Goal: Task Accomplishment & Management: Manage account settings

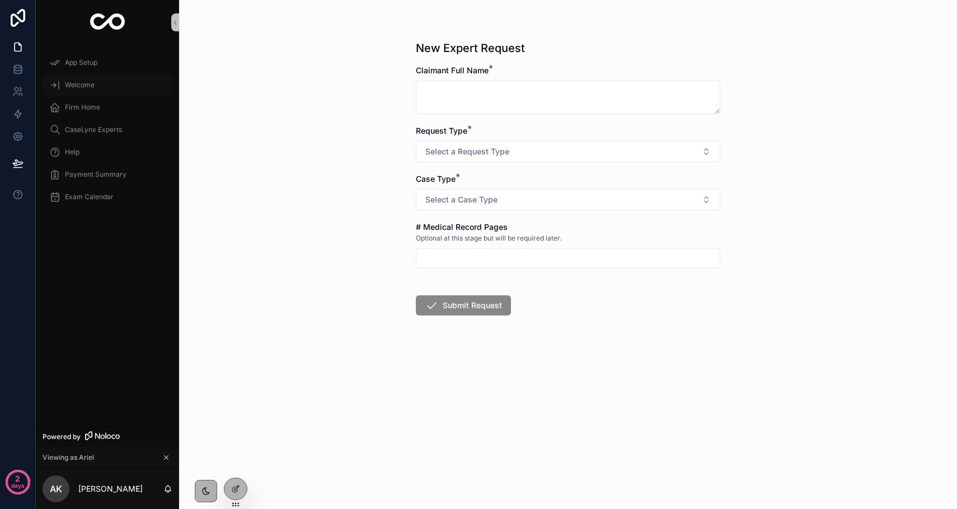
click at [85, 89] on span "Welcome" at bounding box center [80, 85] width 30 height 9
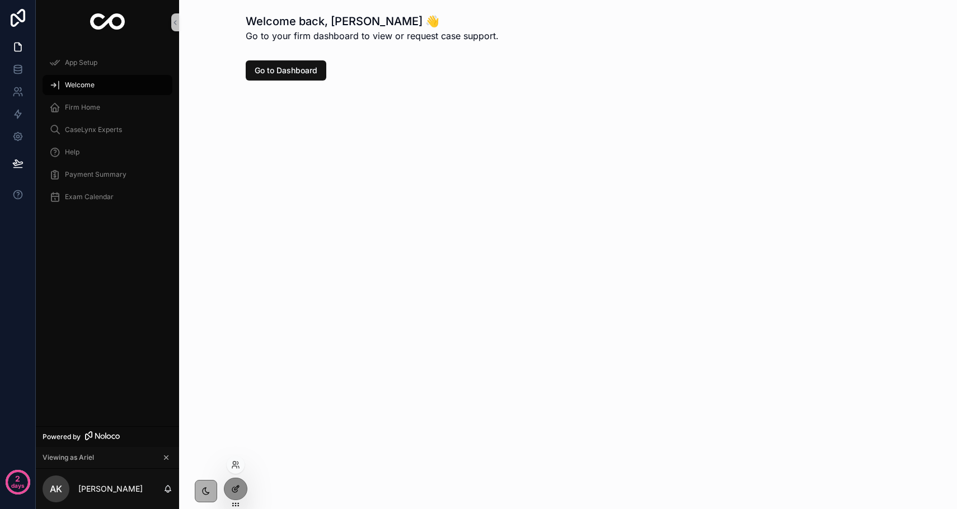
click at [236, 486] on icon at bounding box center [235, 489] width 9 height 9
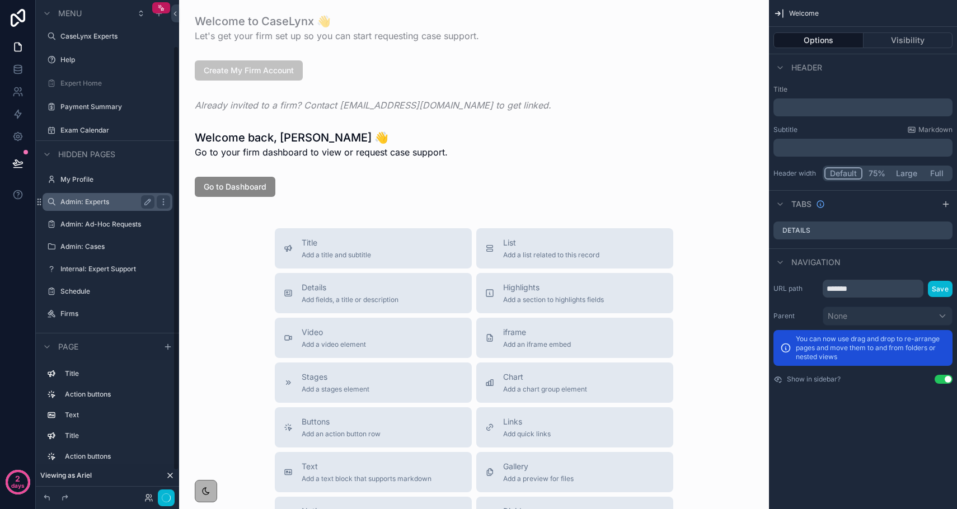
scroll to position [82, 0]
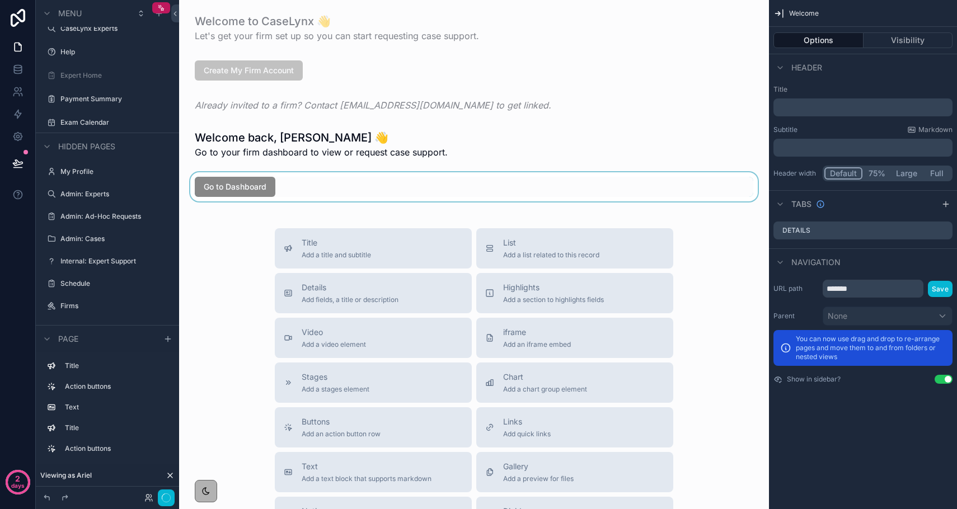
click at [221, 190] on div "scrollable content" at bounding box center [474, 186] width 572 height 29
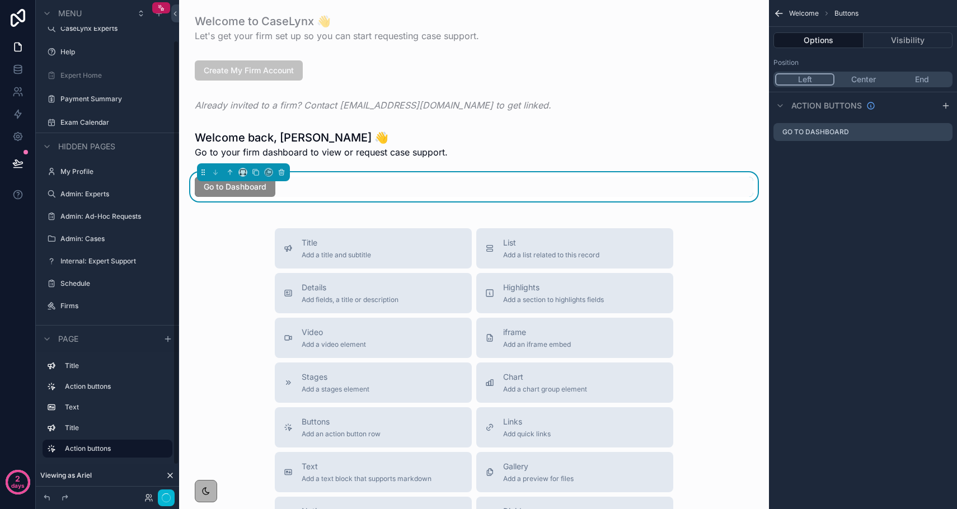
scroll to position [0, 0]
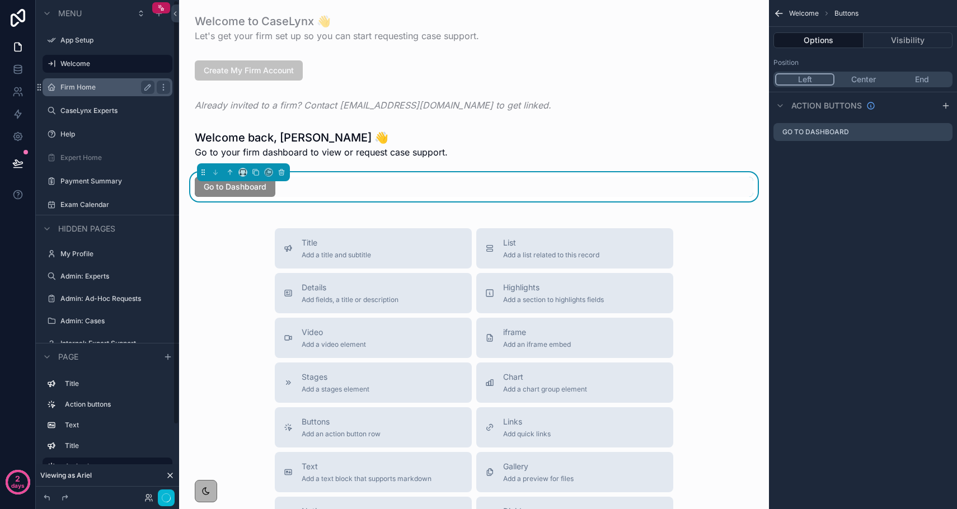
click at [91, 93] on div "Firm Home" at bounding box center [107, 87] width 94 height 13
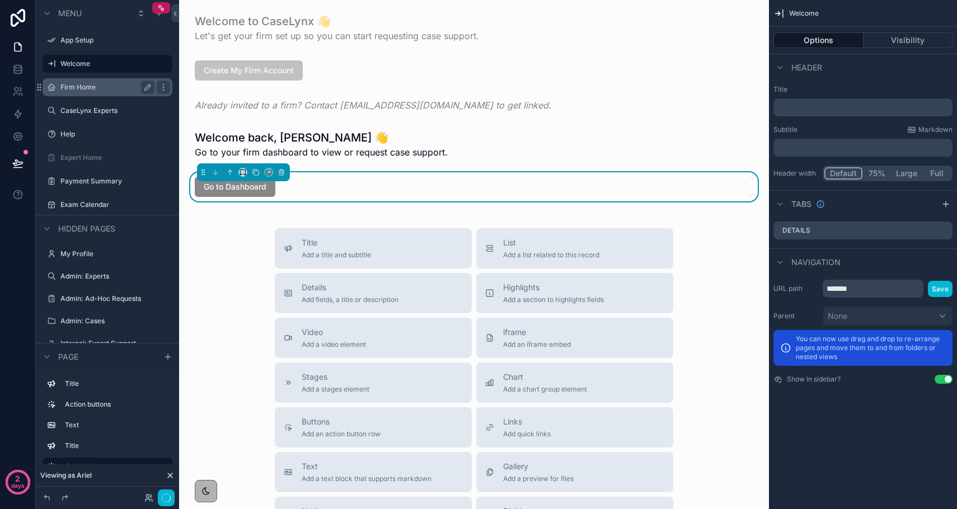
click at [89, 89] on label "Firm Home" at bounding box center [105, 87] width 90 height 9
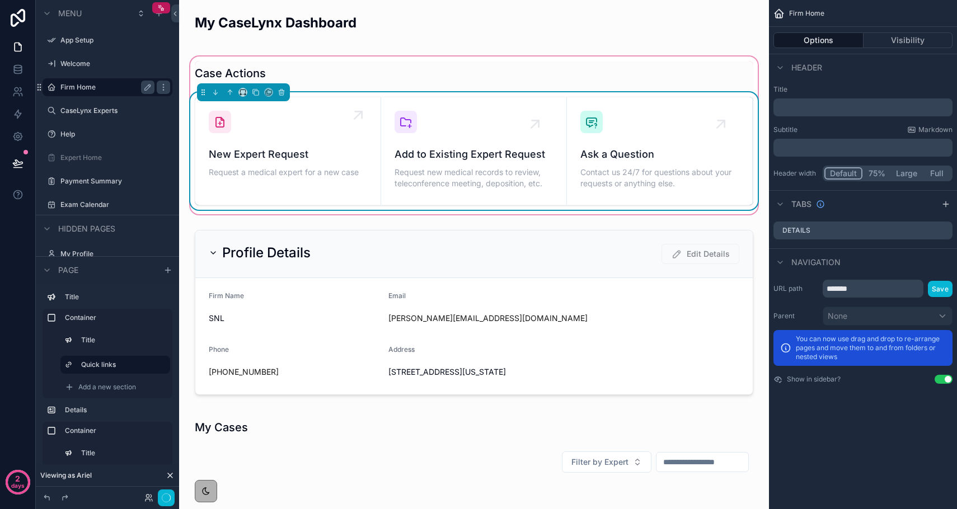
click at [333, 128] on div "New Expert Request Request a medical expert for a new case" at bounding box center [288, 145] width 158 height 69
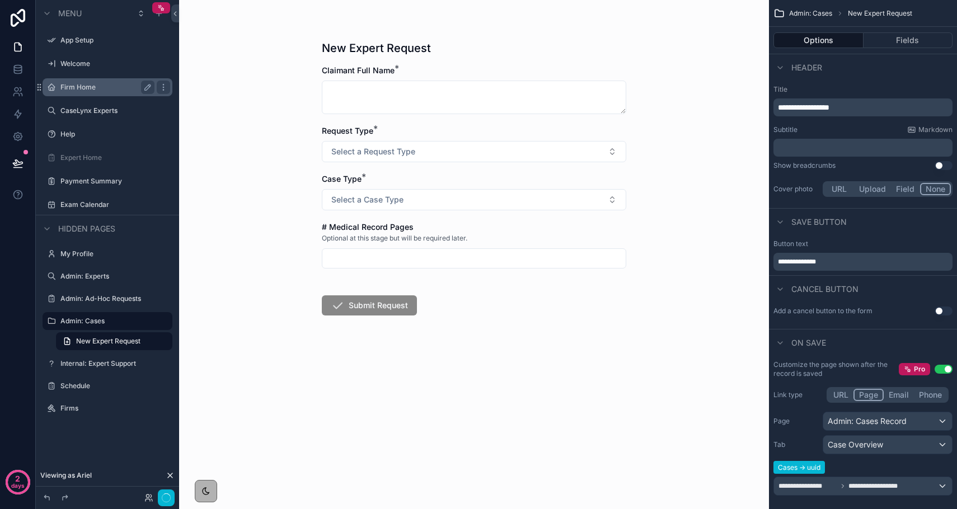
scroll to position [13, 0]
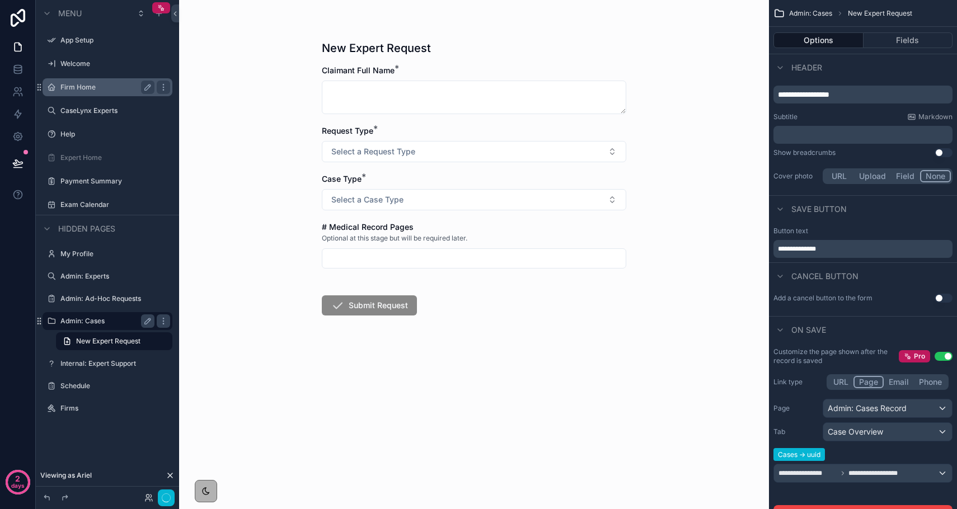
click at [98, 321] on label "Admin: Cases" at bounding box center [105, 321] width 90 height 9
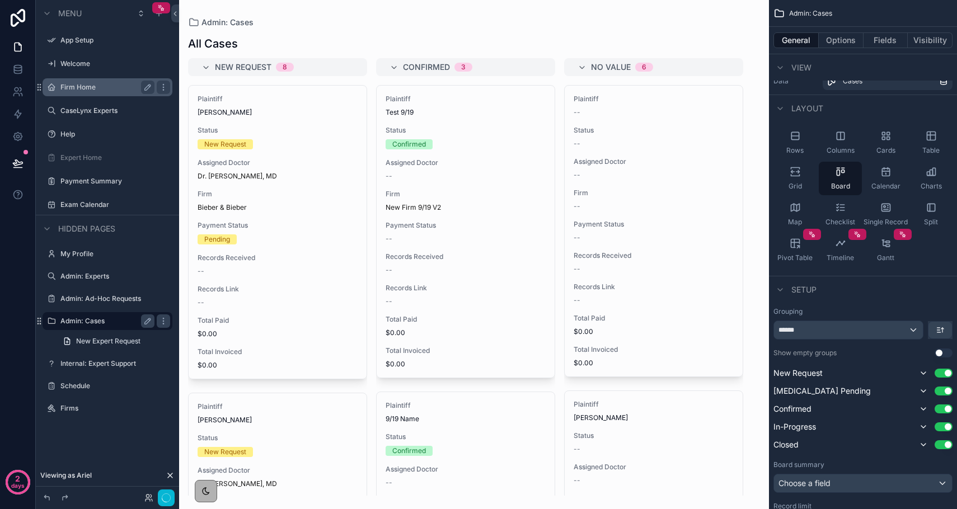
click at [308, 284] on div "scrollable content" at bounding box center [474, 254] width 590 height 509
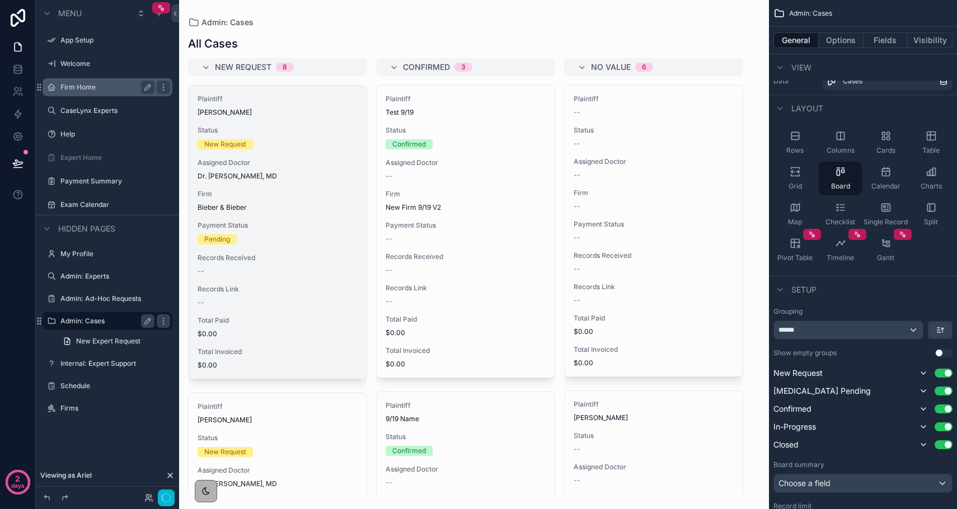
click at [261, 211] on div "Bieber & Bieber" at bounding box center [278, 207] width 160 height 9
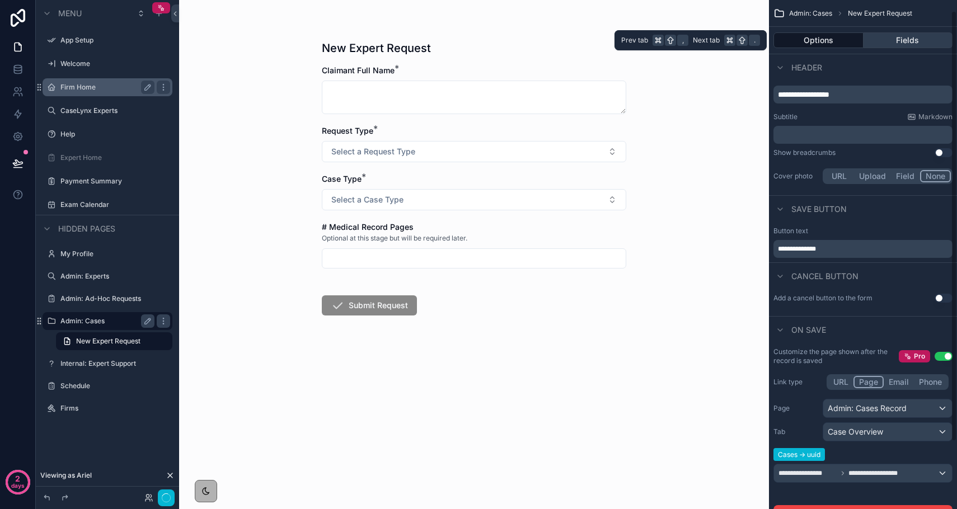
click at [867, 44] on button "Fields" at bounding box center [909, 40] width 90 height 16
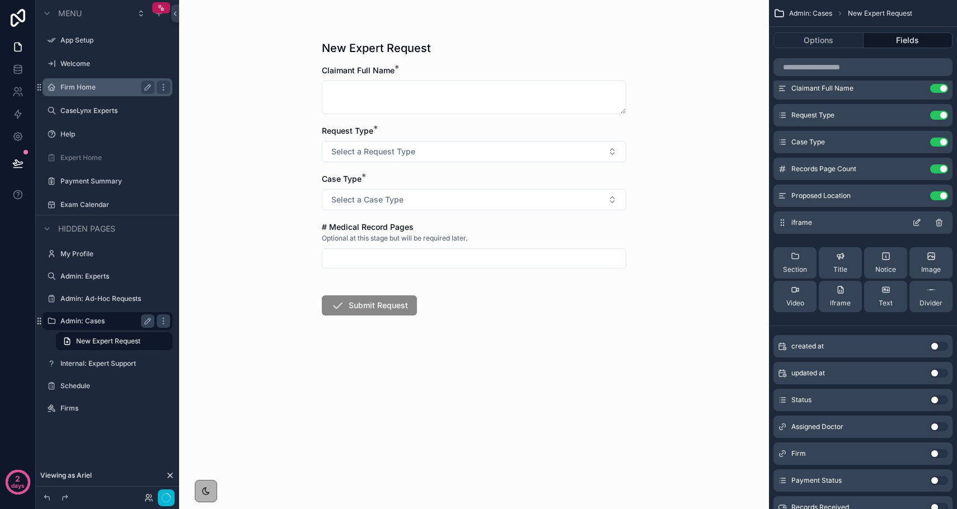
click at [867, 222] on icon "scrollable content" at bounding box center [916, 222] width 9 height 9
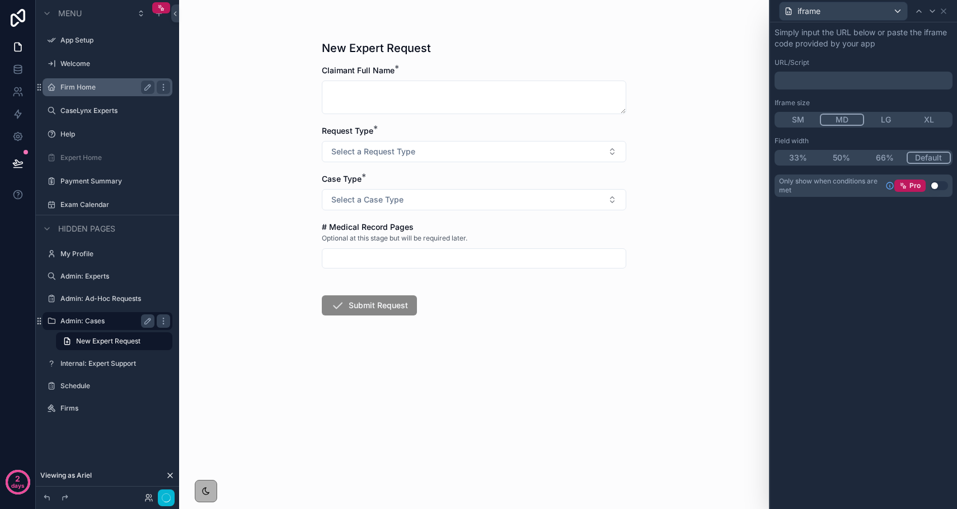
click at [831, 79] on p "﻿" at bounding box center [864, 80] width 171 height 11
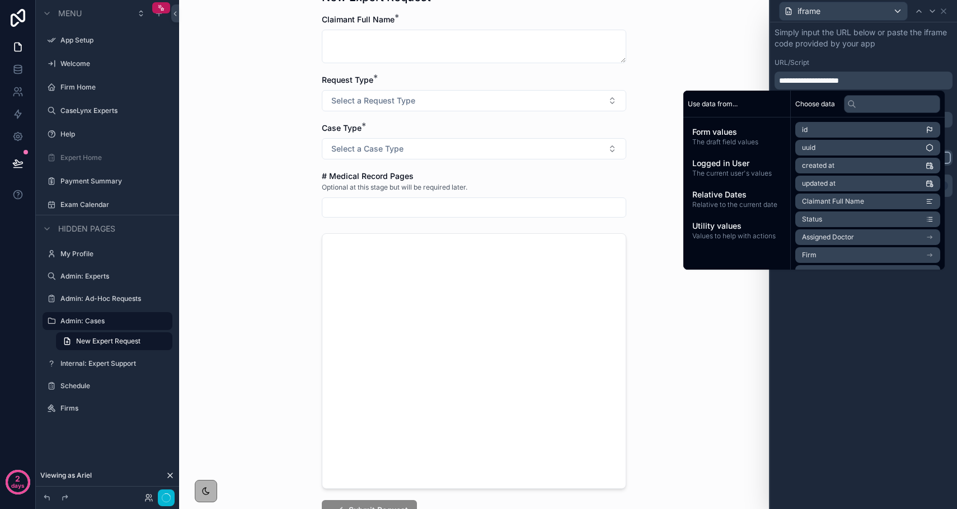
scroll to position [116, 0]
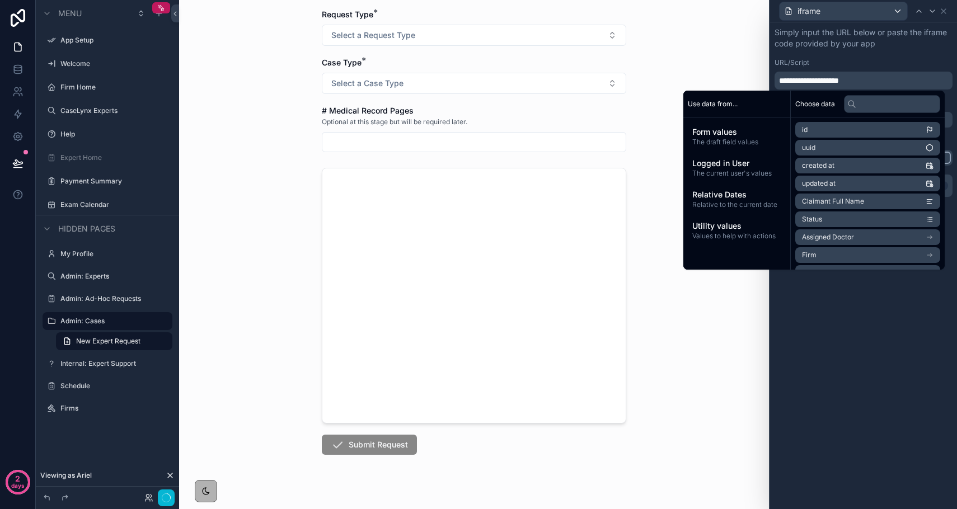
click at [722, 294] on div "New Expert Request Claimant Full Name * Request Type * Select a Request Type Ca…" at bounding box center [474, 138] width 590 height 509
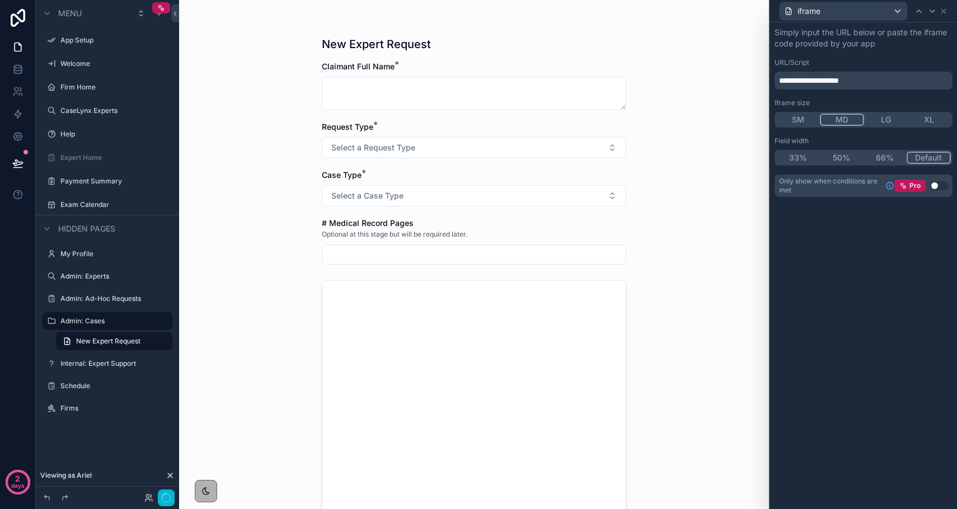
scroll to position [0, 0]
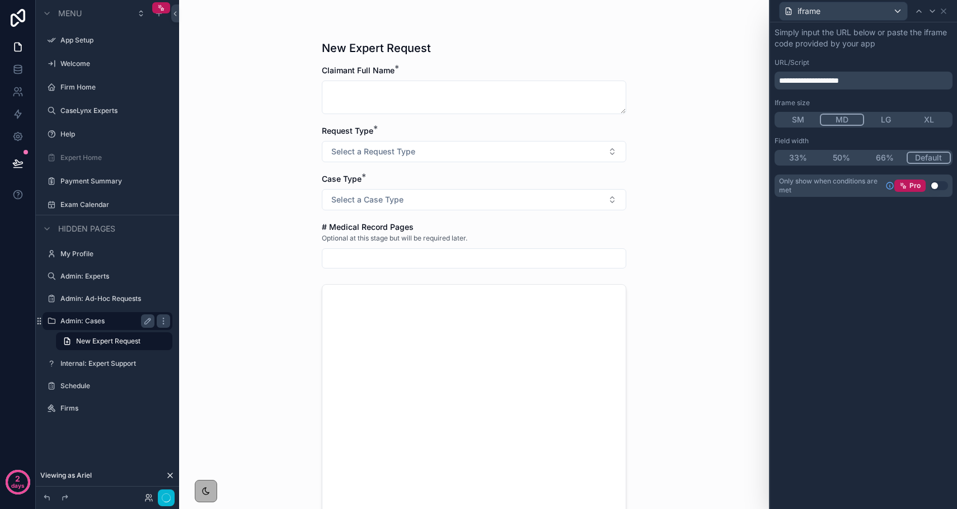
click at [91, 320] on label "Admin: Cases" at bounding box center [105, 321] width 90 height 9
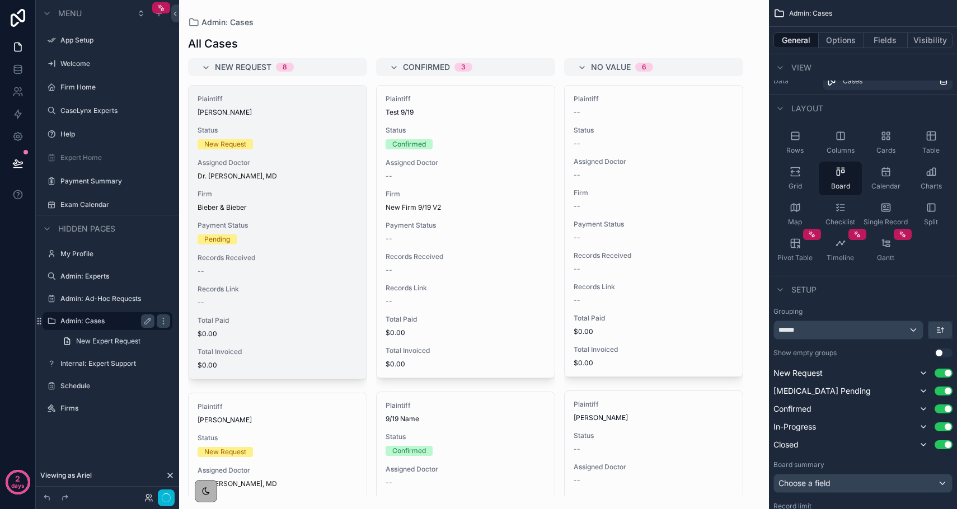
click at [335, 180] on div "Dr. [PERSON_NAME], MD" at bounding box center [278, 176] width 160 height 9
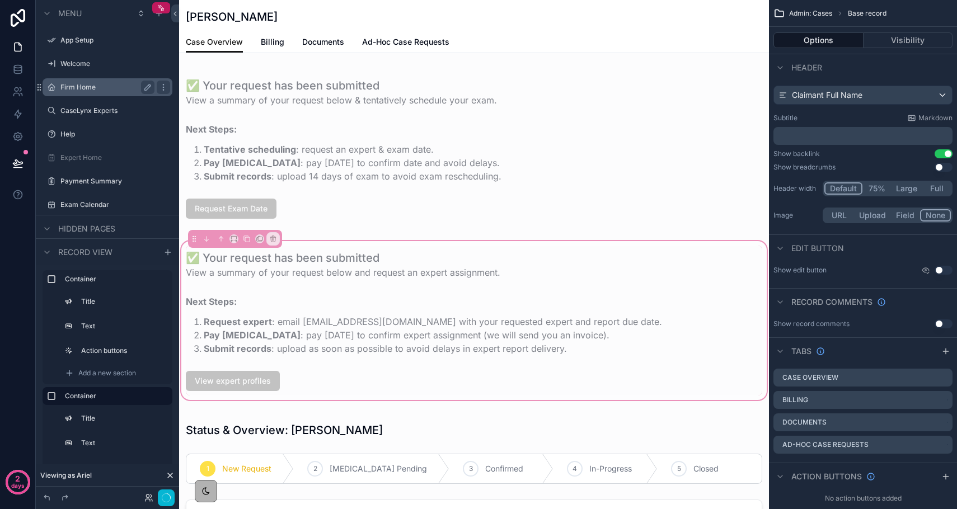
click at [83, 87] on label "Firm Home" at bounding box center [105, 87] width 90 height 9
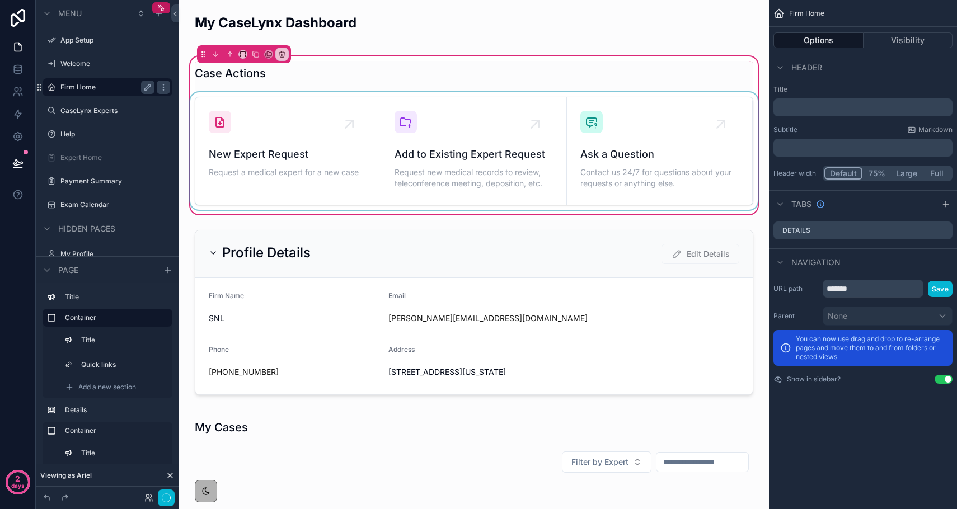
click at [228, 133] on div "scrollable content" at bounding box center [474, 151] width 572 height 118
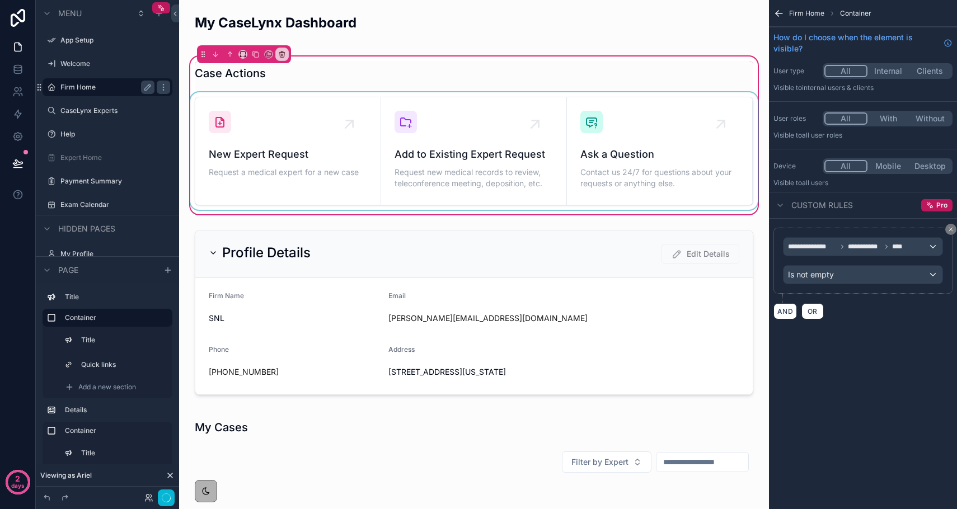
click at [315, 130] on div "scrollable content" at bounding box center [474, 151] width 572 height 118
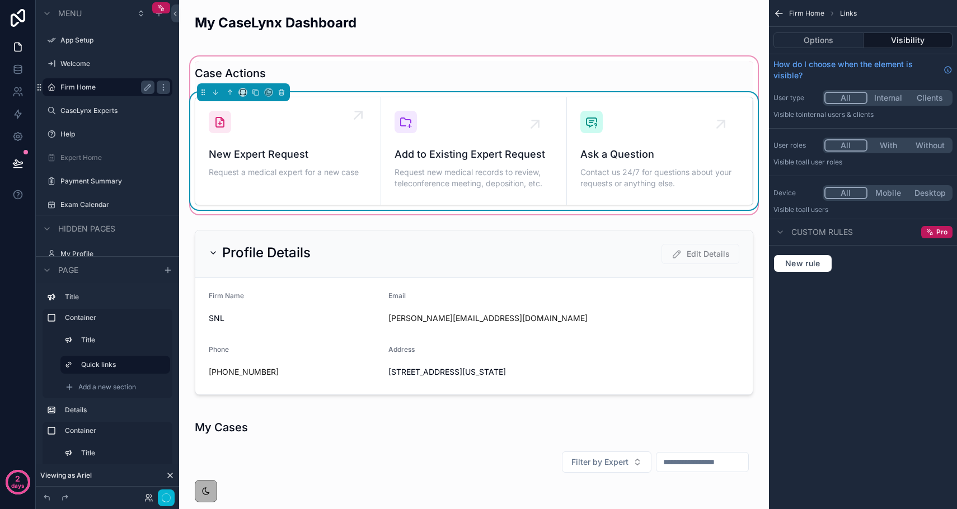
click at [355, 123] on icon "scrollable content" at bounding box center [358, 115] width 18 height 18
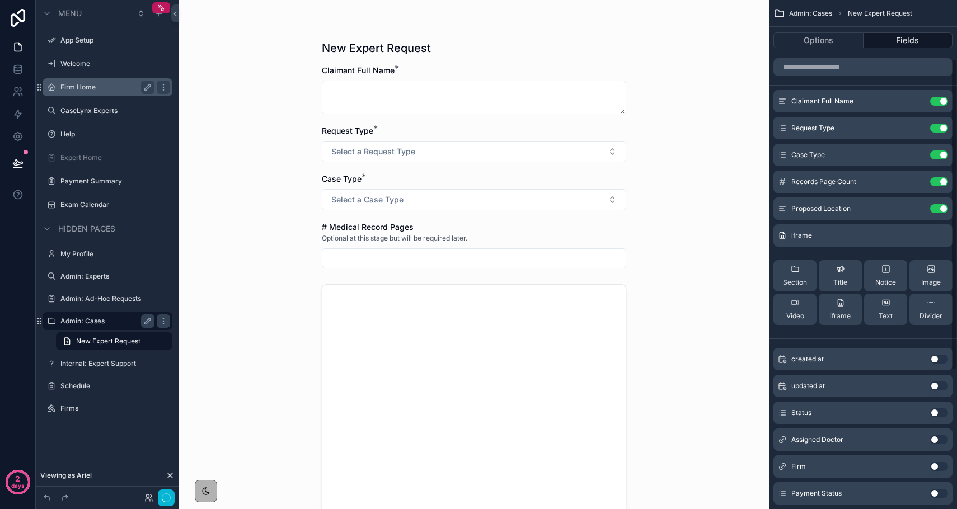
scroll to position [306, 0]
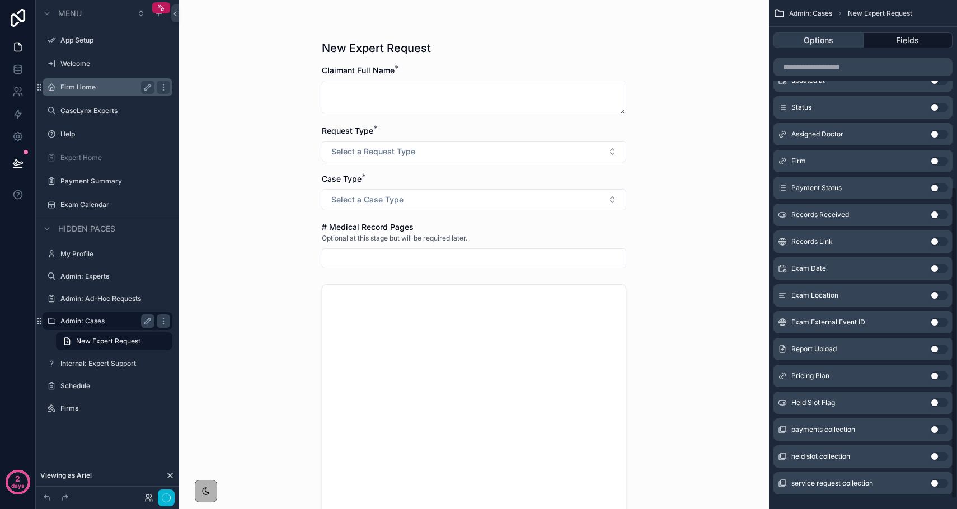
click at [816, 43] on button "Options" at bounding box center [819, 40] width 90 height 16
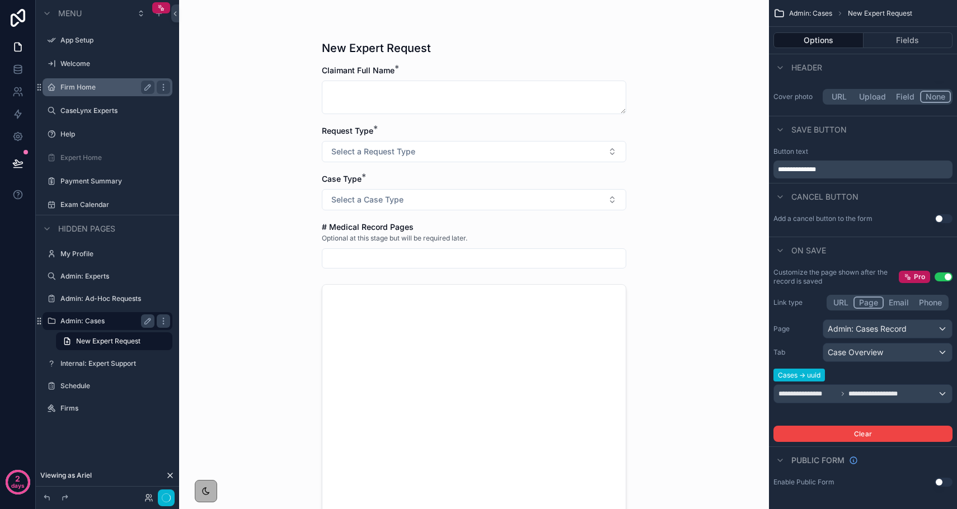
click at [867, 480] on button "Use setting" at bounding box center [944, 482] width 18 height 9
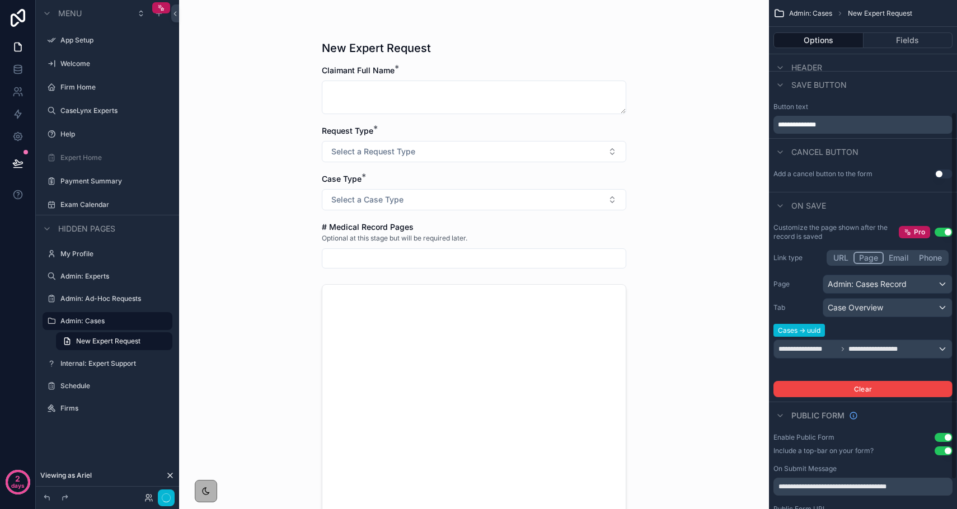
scroll to position [195, 0]
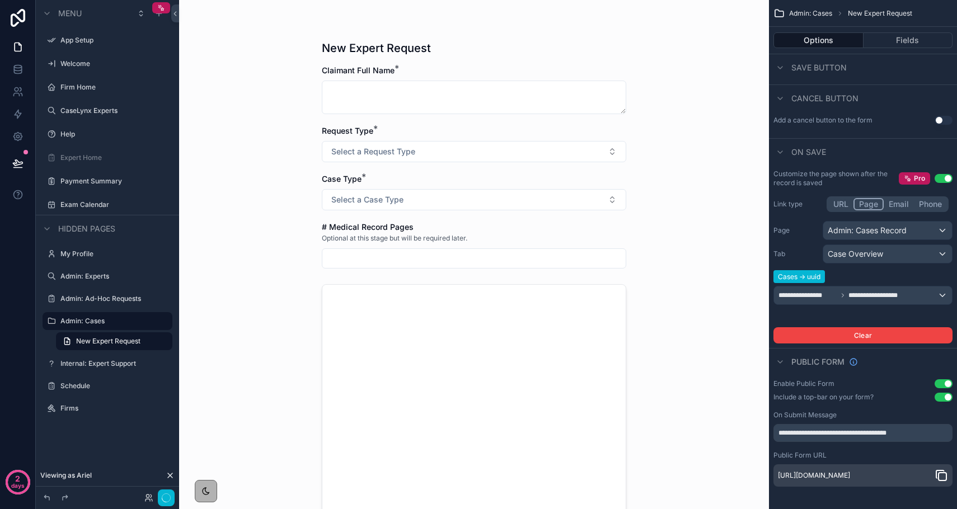
click at [867, 380] on button "Use setting" at bounding box center [944, 384] width 18 height 9
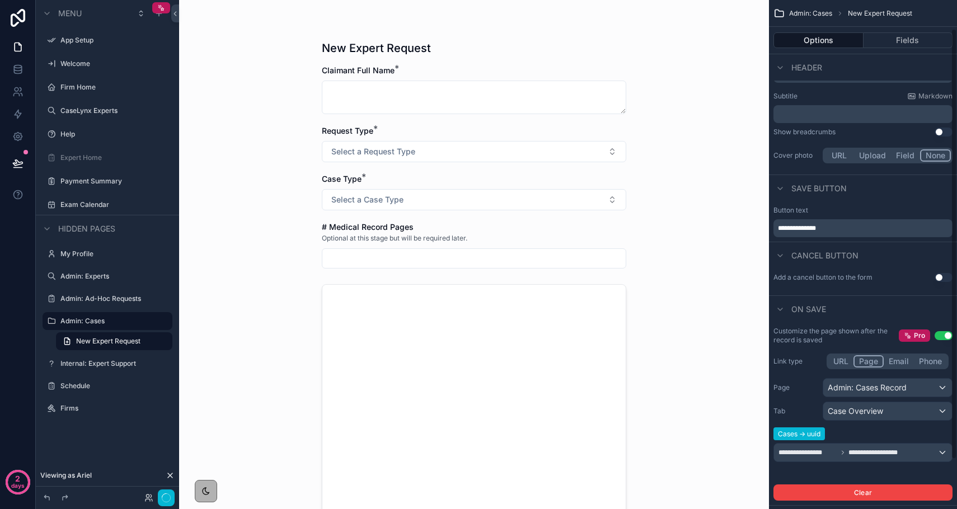
scroll to position [34, 0]
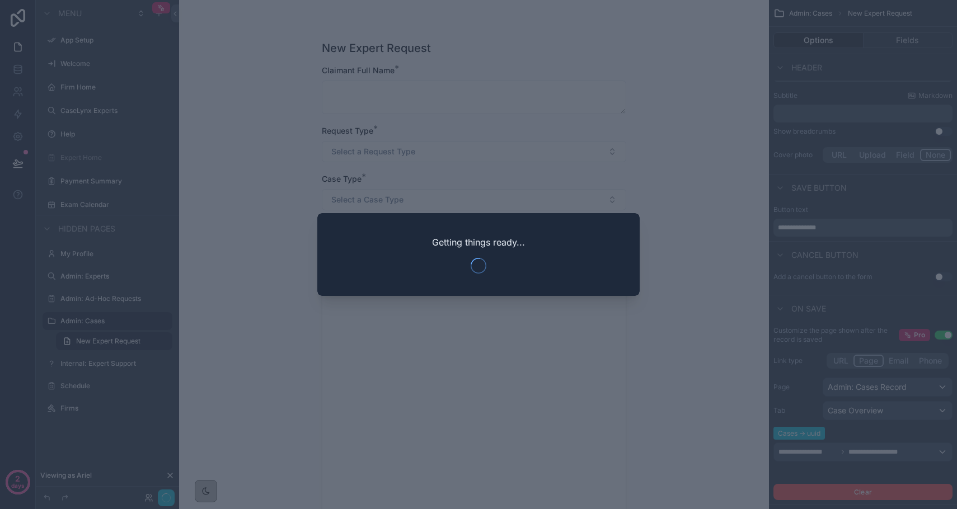
click at [277, 317] on div at bounding box center [478, 254] width 957 height 509
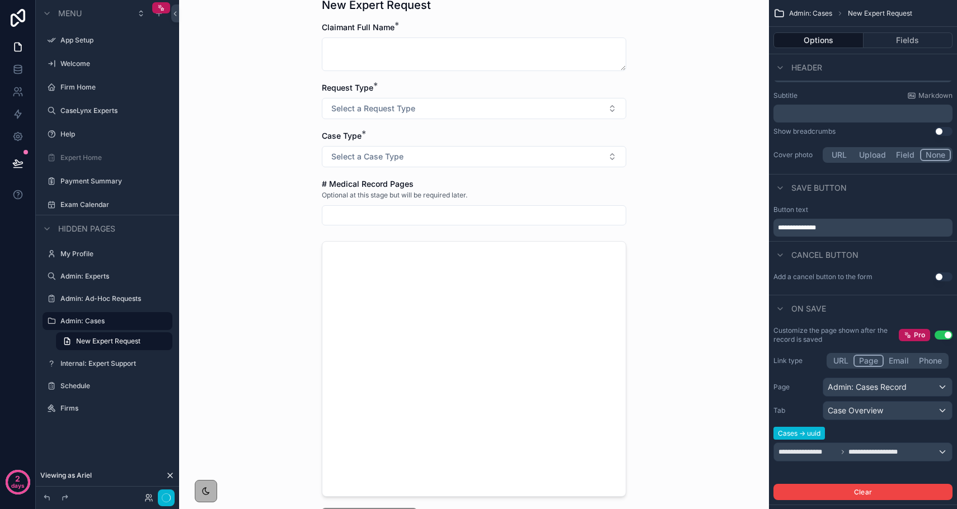
scroll to position [0, 0]
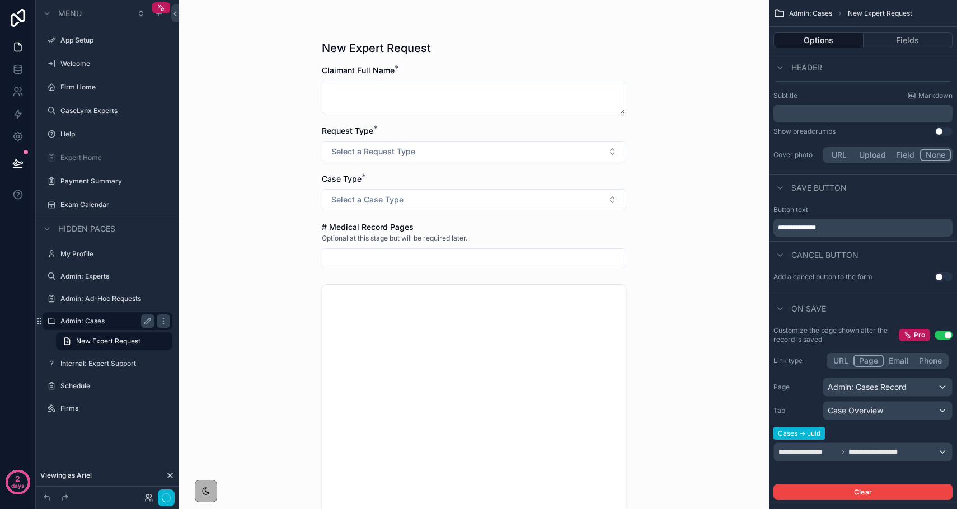
click at [104, 322] on label "Admin: Cases" at bounding box center [105, 321] width 90 height 9
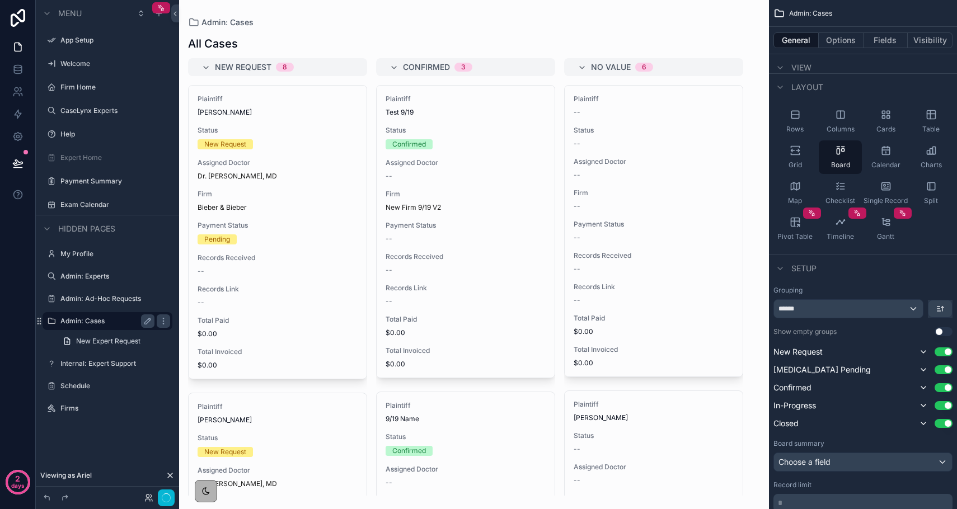
click at [297, 283] on div "scrollable content" at bounding box center [474, 254] width 590 height 509
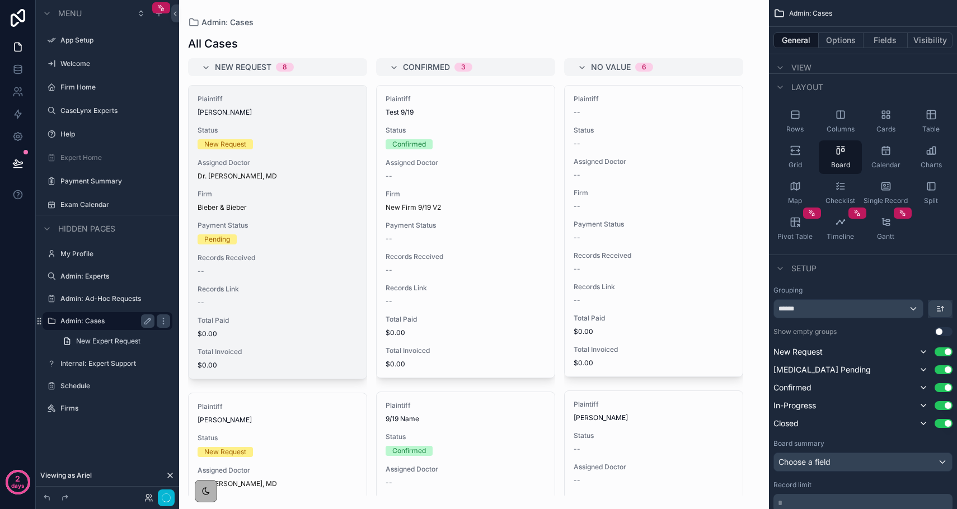
click at [283, 275] on div "--" at bounding box center [278, 271] width 160 height 9
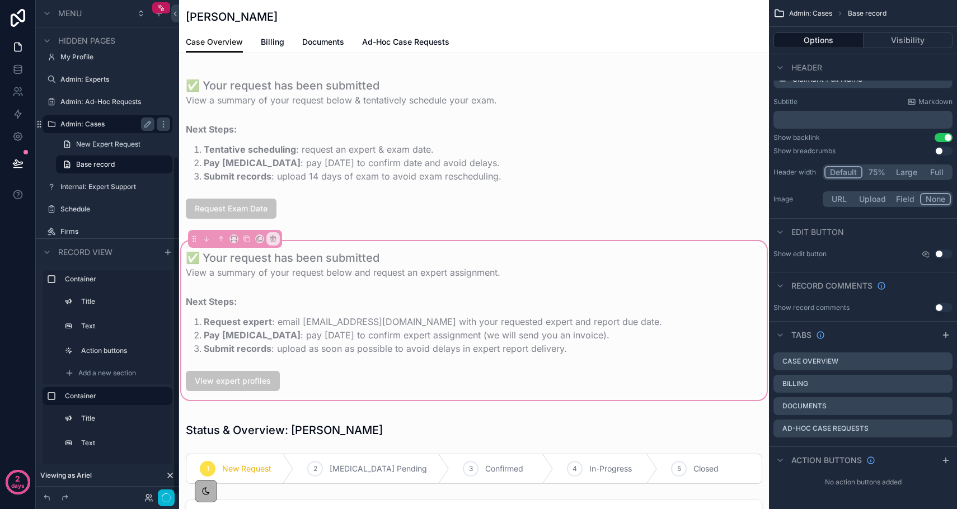
scroll to position [227, 0]
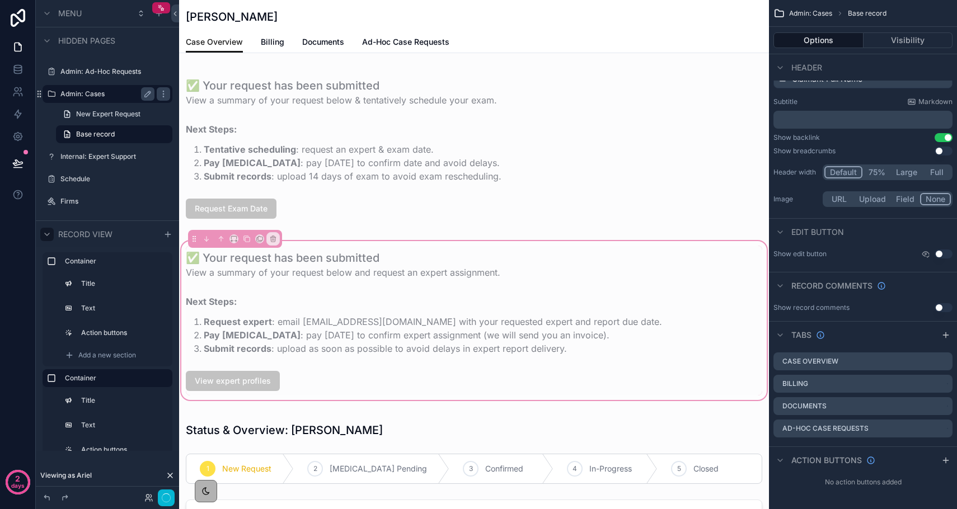
click at [49, 232] on icon "scrollable content" at bounding box center [47, 234] width 9 height 9
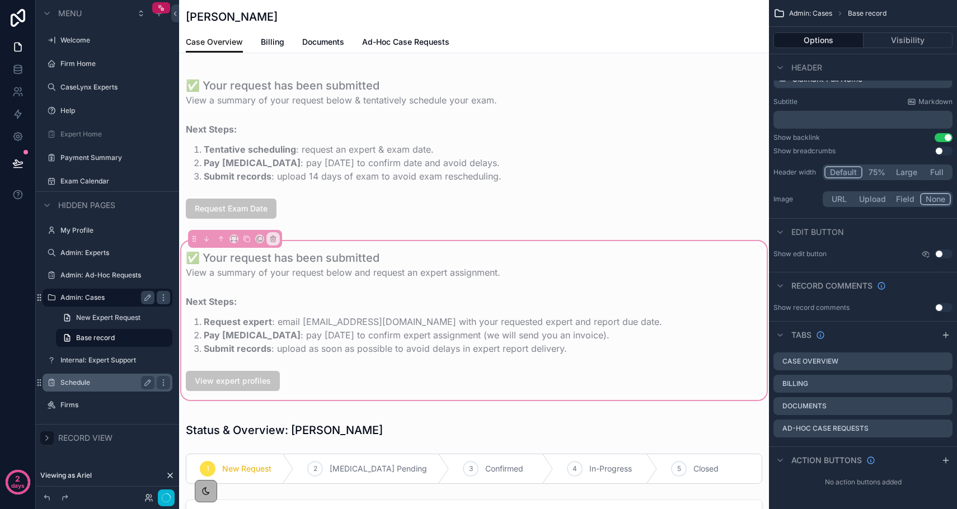
click at [87, 381] on label "Schedule" at bounding box center [105, 382] width 90 height 9
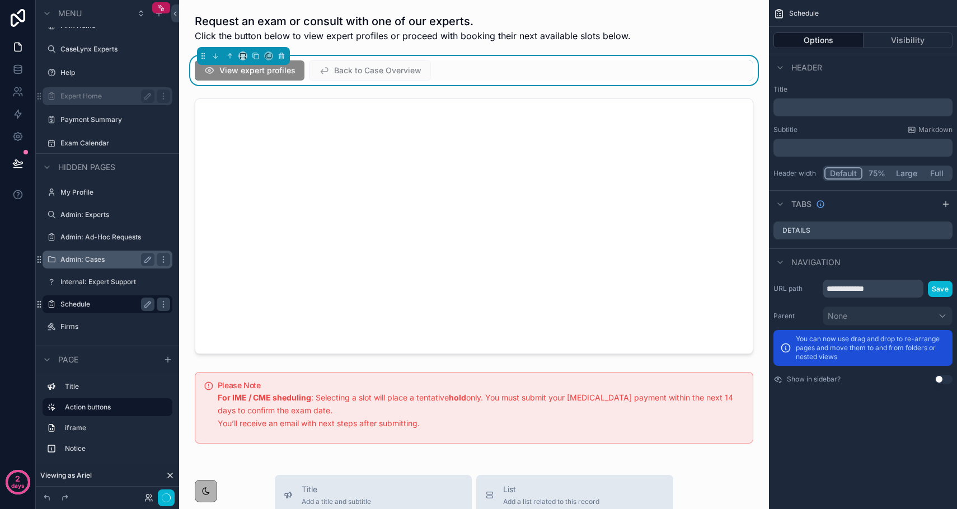
click at [83, 96] on label "Expert Home" at bounding box center [105, 96] width 90 height 9
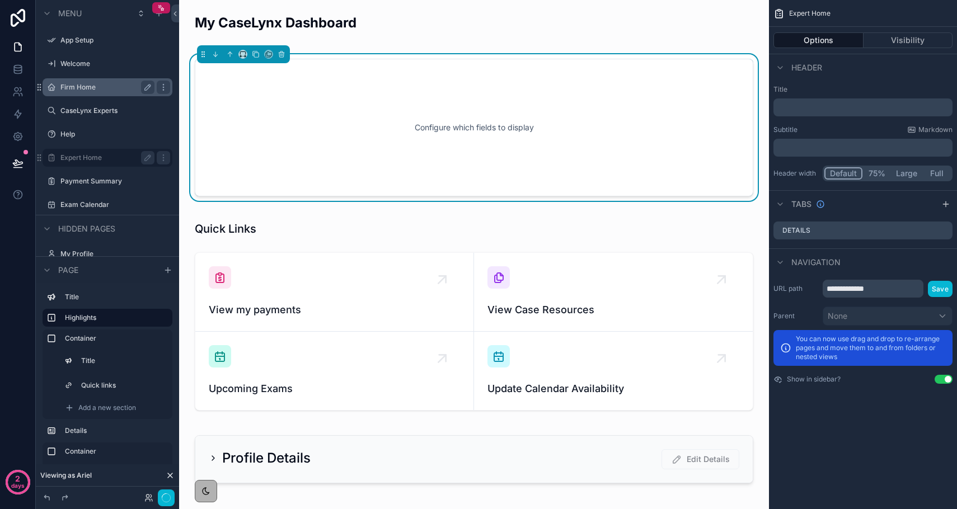
click at [100, 85] on label "Firm Home" at bounding box center [105, 87] width 90 height 9
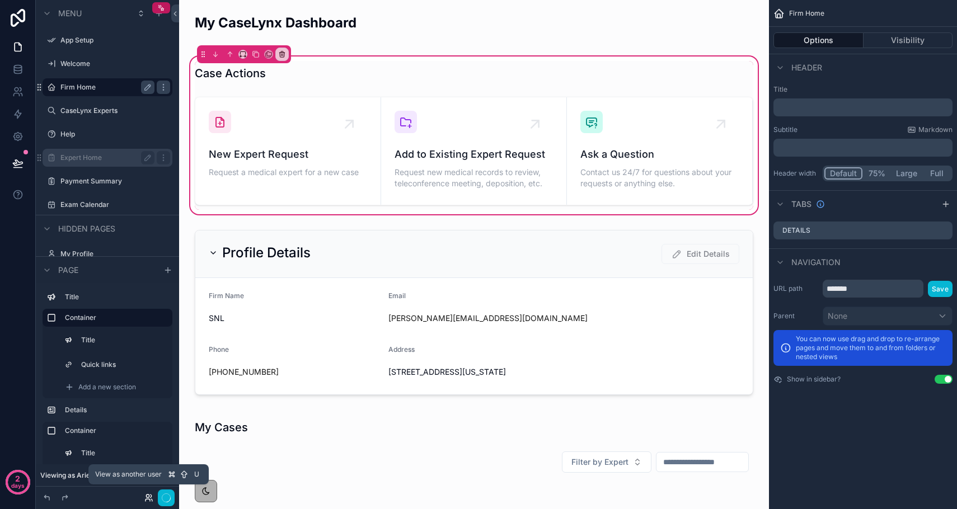
click at [149, 498] on icon at bounding box center [148, 498] width 9 height 9
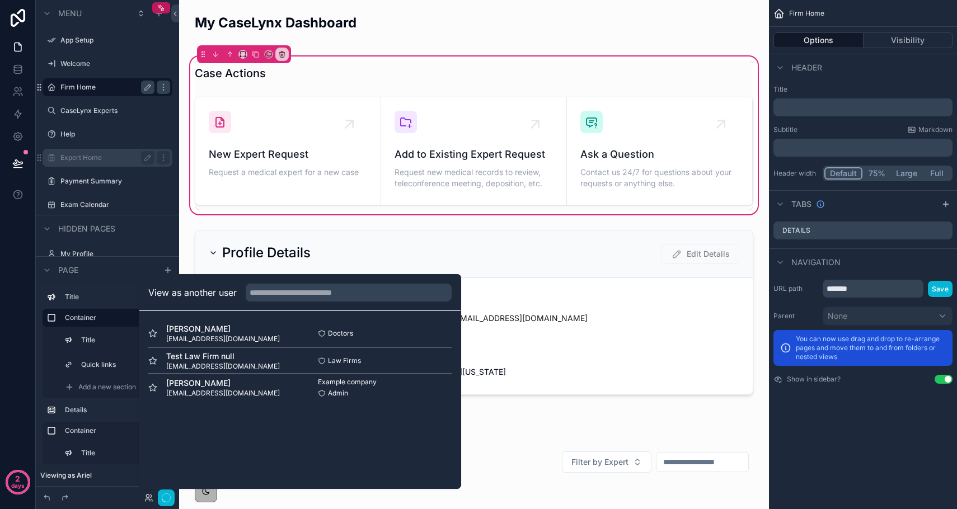
click at [453, 359] on div "Jack Black jackblack@gmail.com Doctors Select Test Law Firm null testlawfirm@gm…" at bounding box center [299, 360] width 321 height 99
click at [429, 357] on button "Select" at bounding box center [437, 361] width 29 height 16
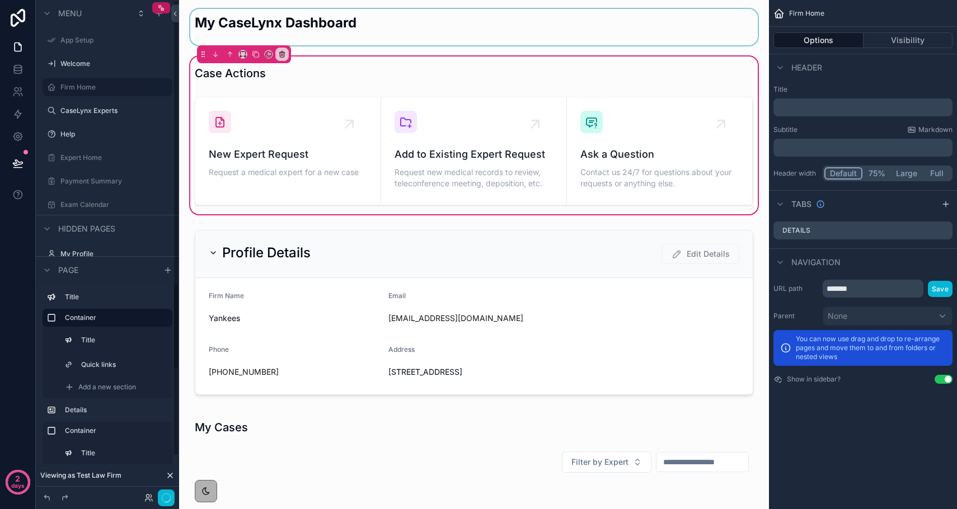
click at [438, 22] on div "scrollable content" at bounding box center [474, 27] width 572 height 36
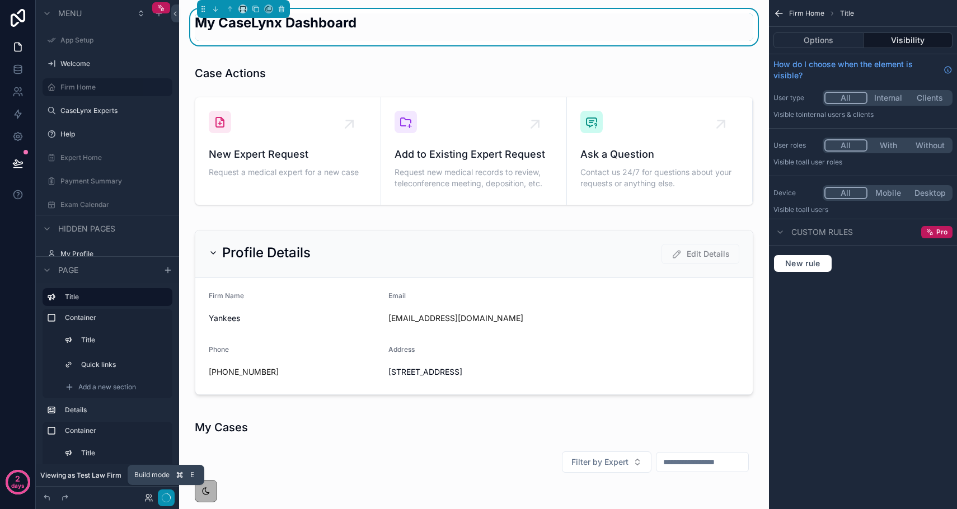
click at [165, 498] on icon "button" at bounding box center [166, 498] width 9 height 9
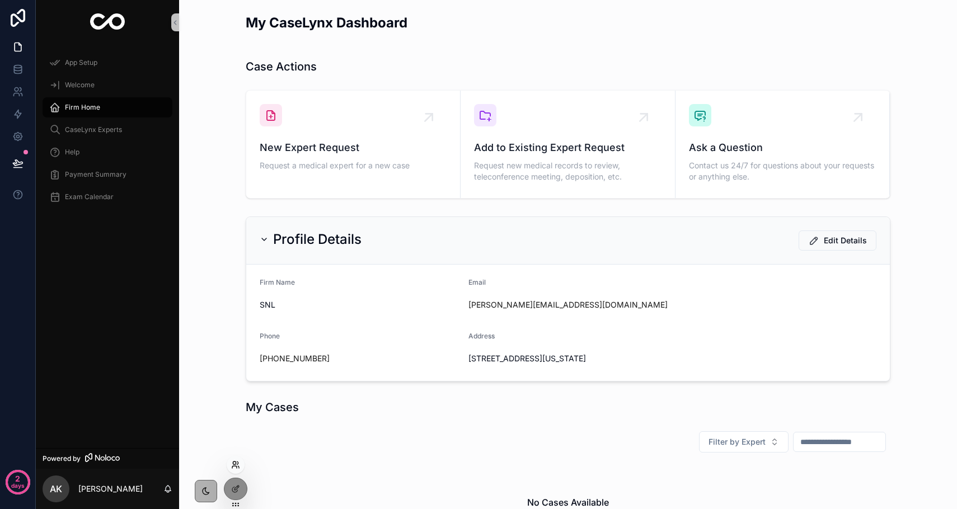
click at [234, 466] on icon at bounding box center [235, 465] width 9 height 9
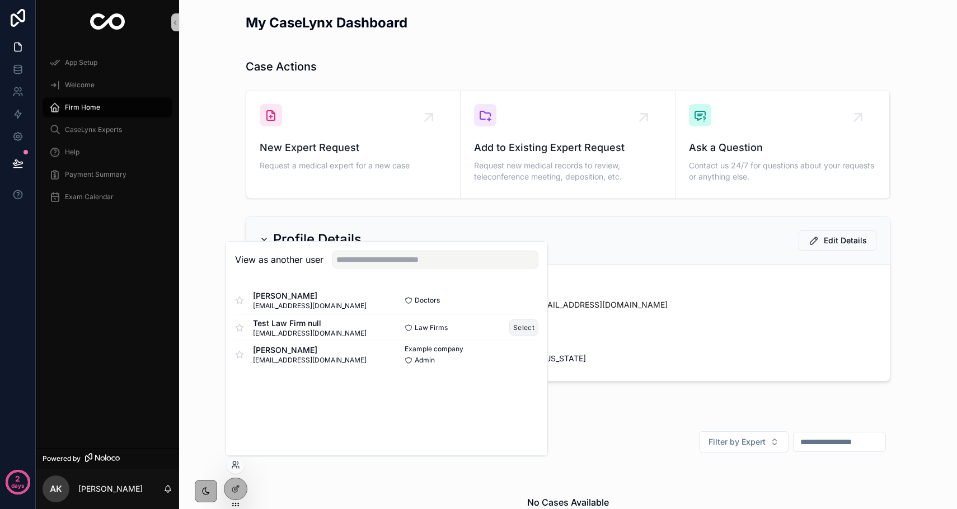
click at [521, 328] on button "Select" at bounding box center [523, 328] width 29 height 16
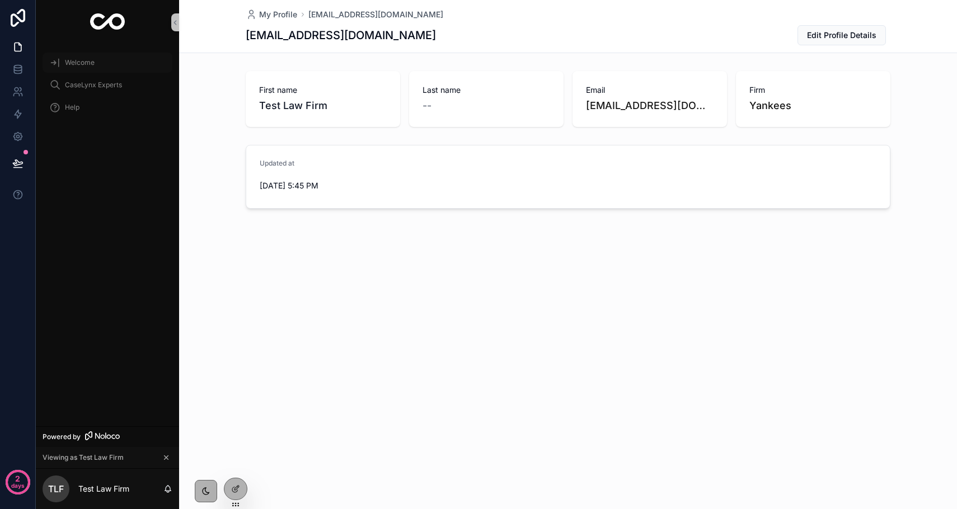
click at [78, 63] on span "Welcome" at bounding box center [80, 62] width 30 height 9
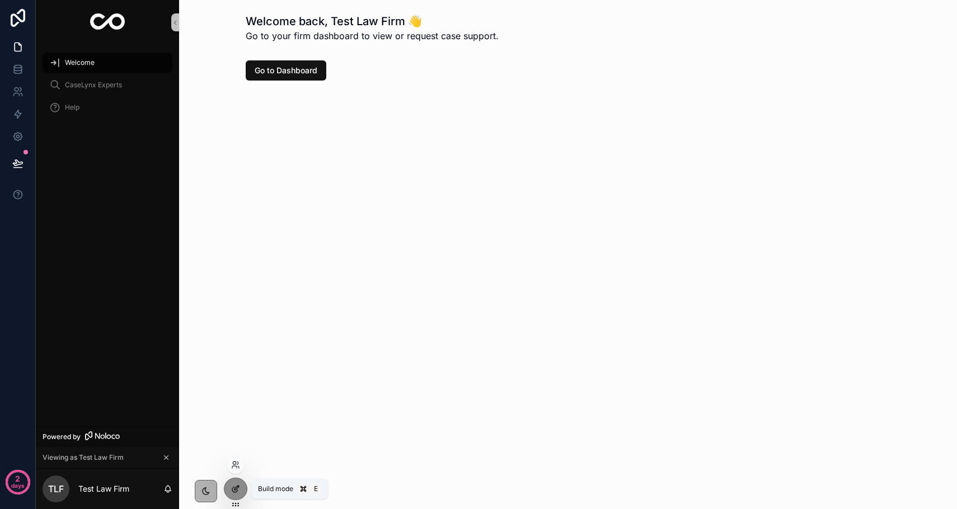
click at [238, 491] on icon at bounding box center [235, 489] width 9 height 9
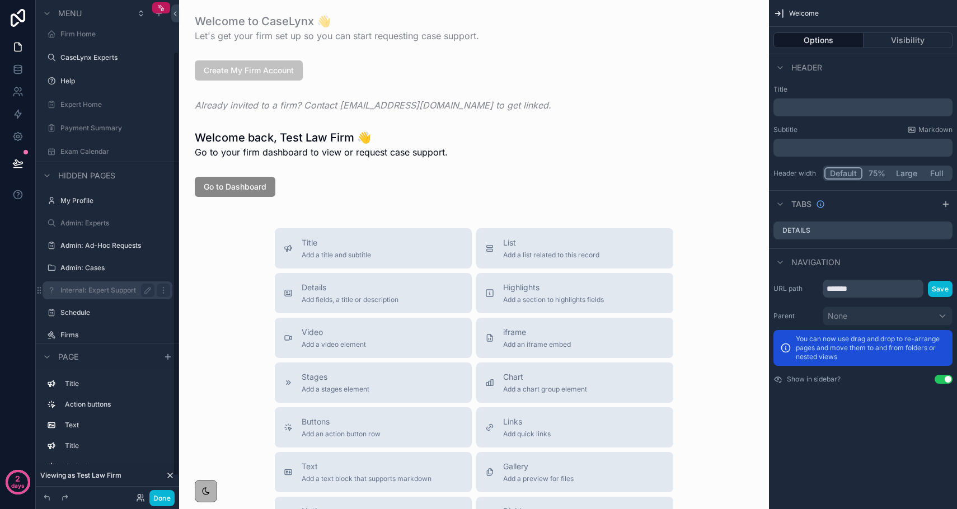
scroll to position [82, 0]
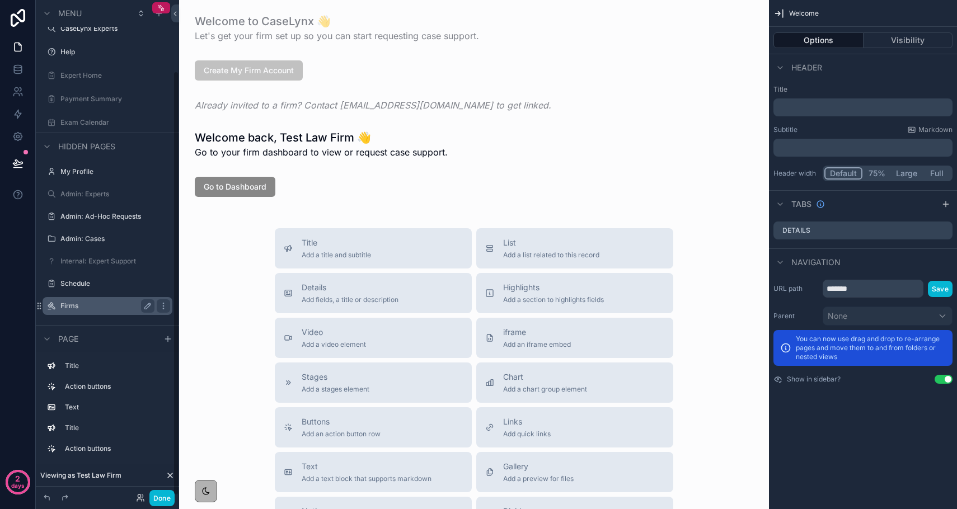
click at [81, 309] on label "Firms" at bounding box center [105, 306] width 90 height 9
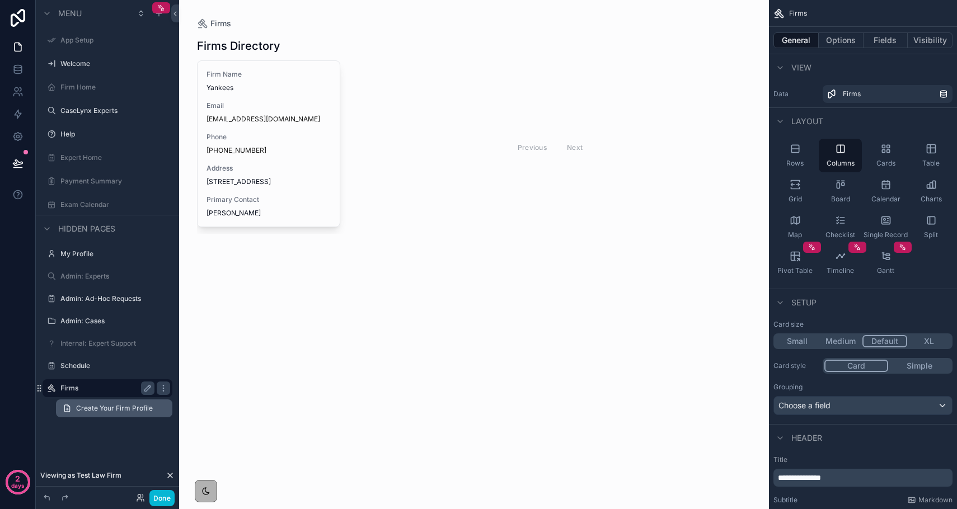
click at [116, 411] on span "Create Your Firm Profile" at bounding box center [114, 408] width 77 height 9
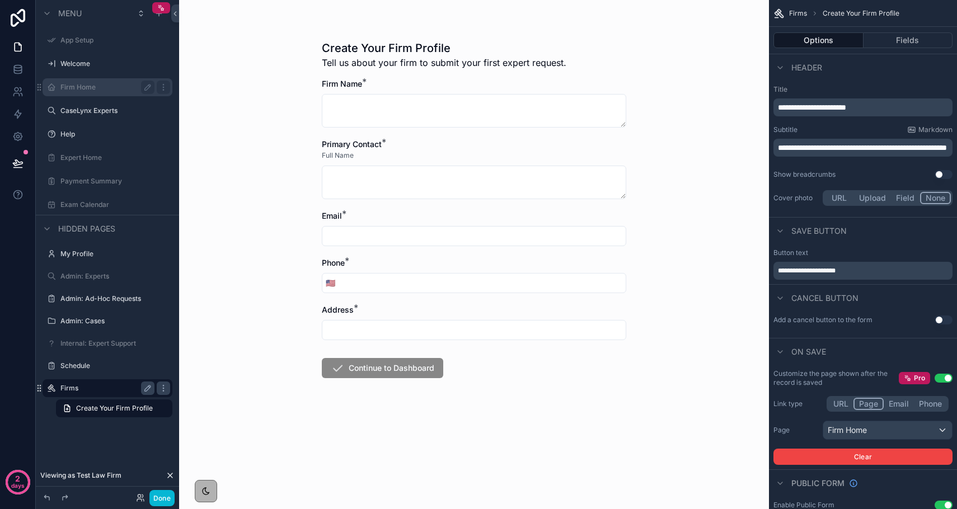
click at [89, 89] on label "Firm Home" at bounding box center [105, 87] width 90 height 9
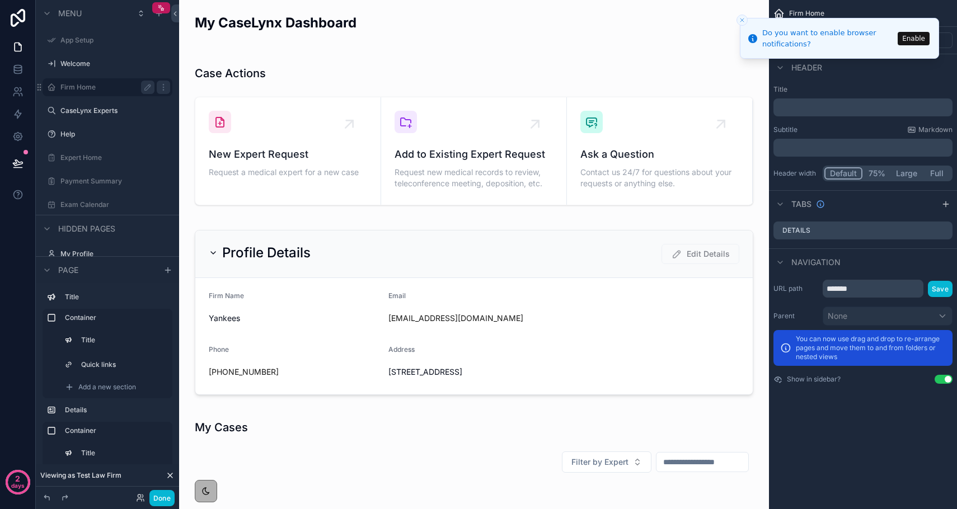
click at [742, 21] on icon "Close toast" at bounding box center [742, 20] width 7 height 7
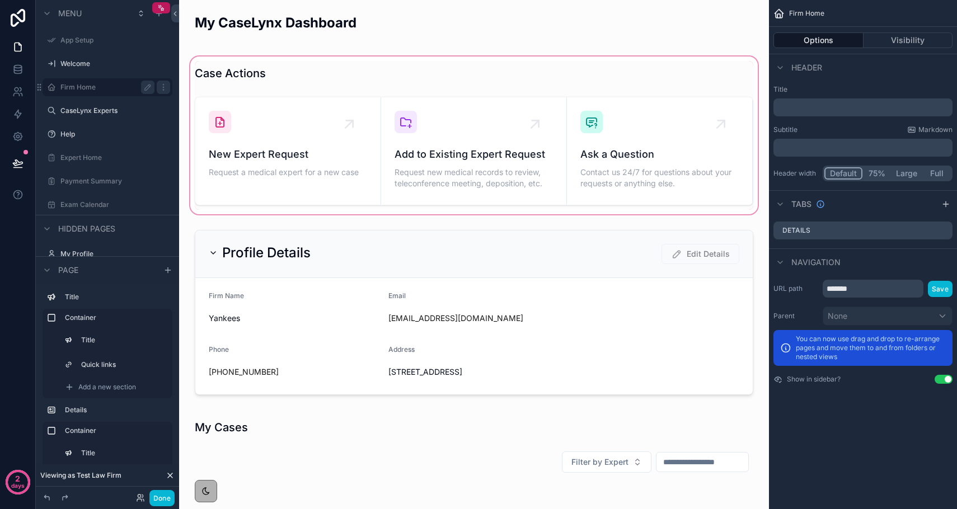
click at [283, 148] on div "scrollable content" at bounding box center [474, 135] width 572 height 162
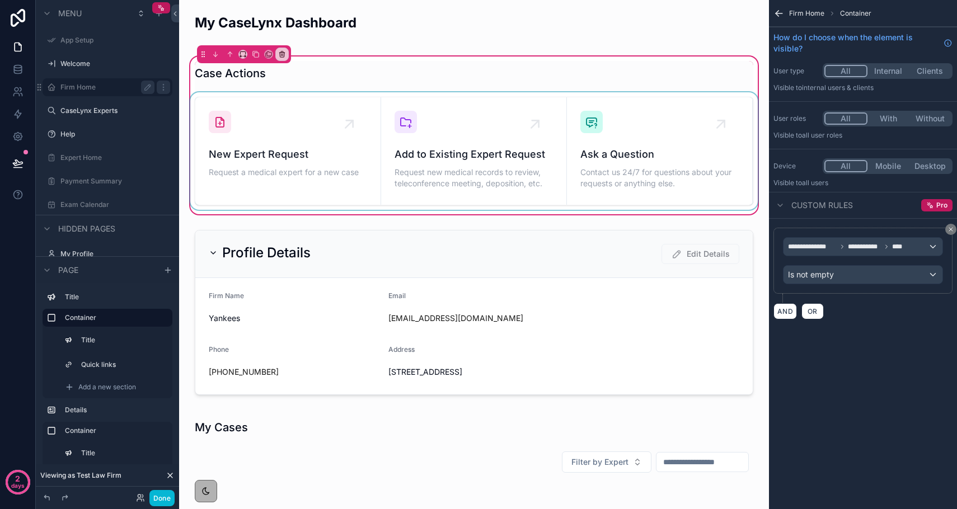
click at [344, 121] on div "scrollable content" at bounding box center [474, 151] width 572 height 118
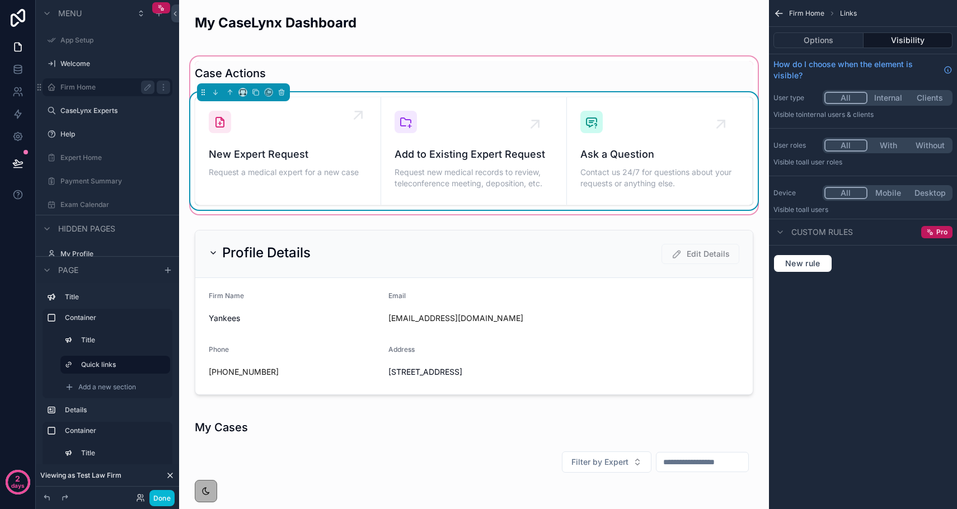
click at [344, 133] on div "New Expert Request Request a medical expert for a new case" at bounding box center [288, 145] width 158 height 69
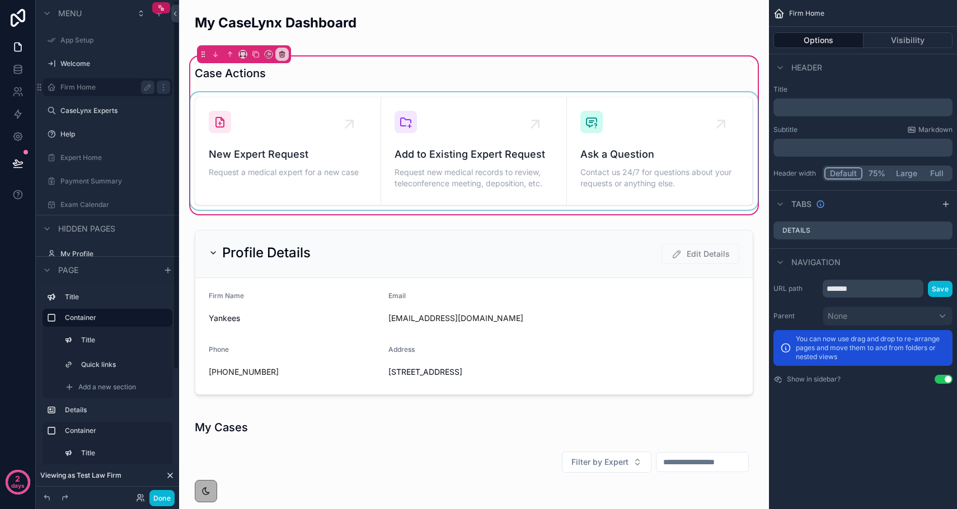
click at [258, 139] on div "scrollable content" at bounding box center [474, 151] width 572 height 118
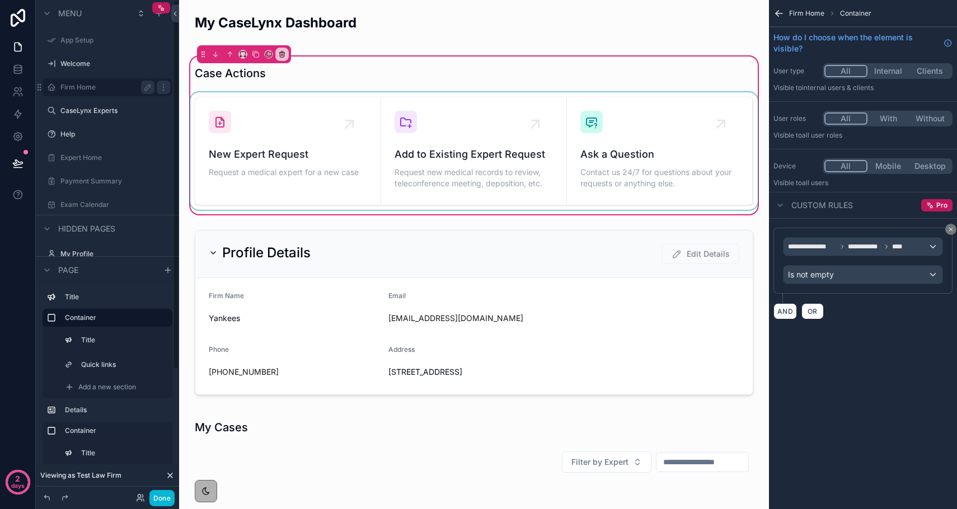
click at [340, 130] on div "scrollable content" at bounding box center [474, 151] width 572 height 118
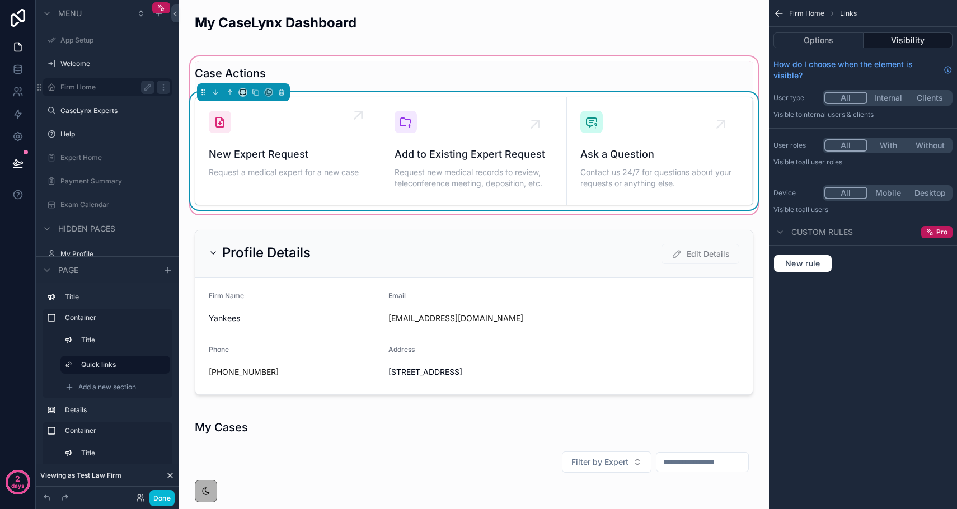
click at [343, 123] on div "New Expert Request Request a medical expert for a new case" at bounding box center [288, 145] width 158 height 69
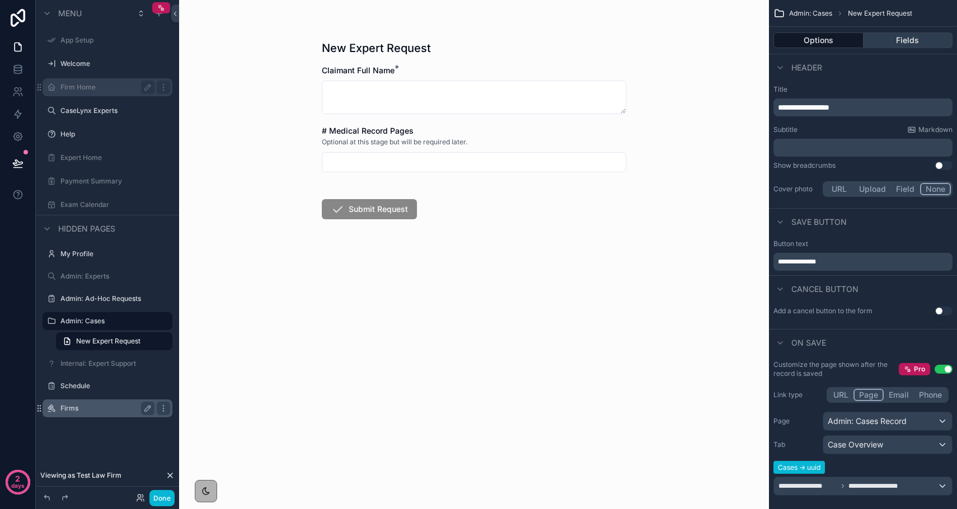
click at [900, 34] on button "Fields" at bounding box center [909, 40] width 90 height 16
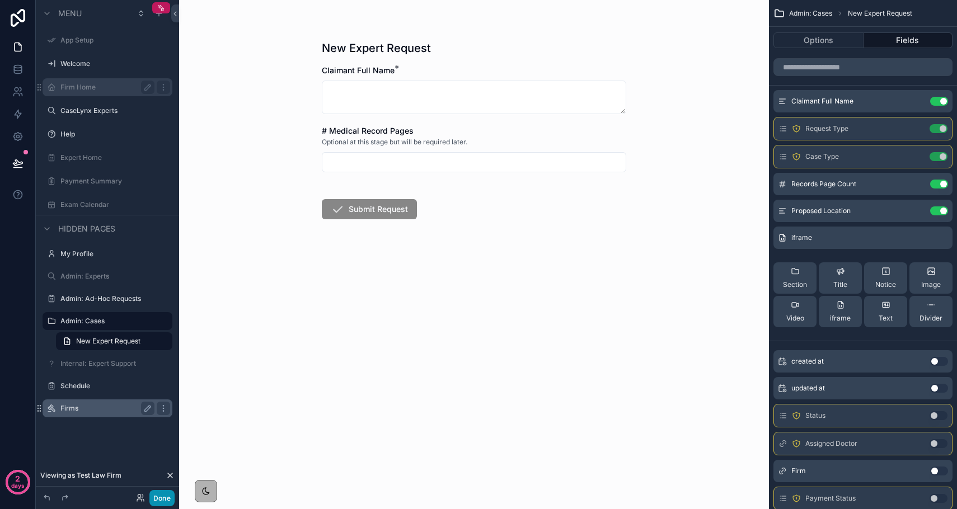
click at [162, 500] on button "Done" at bounding box center [161, 498] width 25 height 16
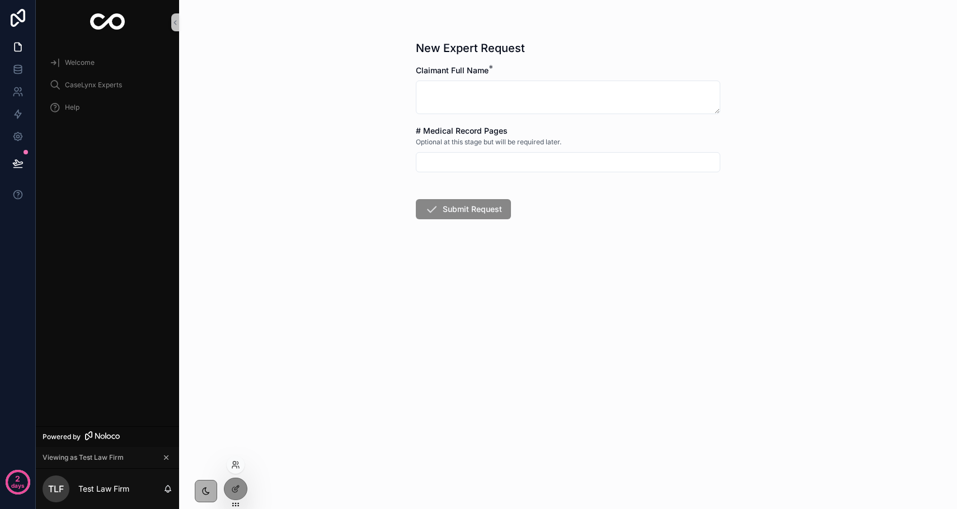
click at [236, 470] on div at bounding box center [236, 465] width 18 height 18
click at [236, 464] on icon at bounding box center [235, 465] width 9 height 9
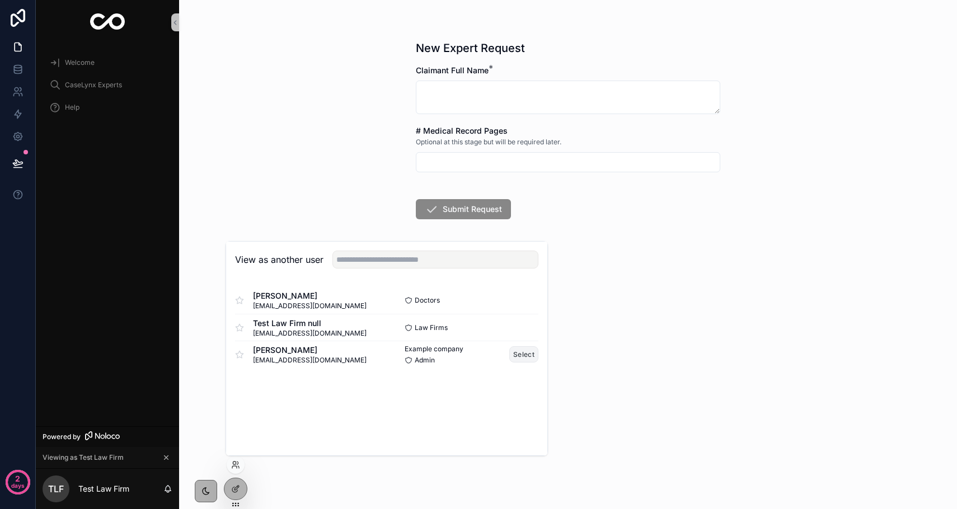
click at [526, 349] on button "Select" at bounding box center [523, 355] width 29 height 16
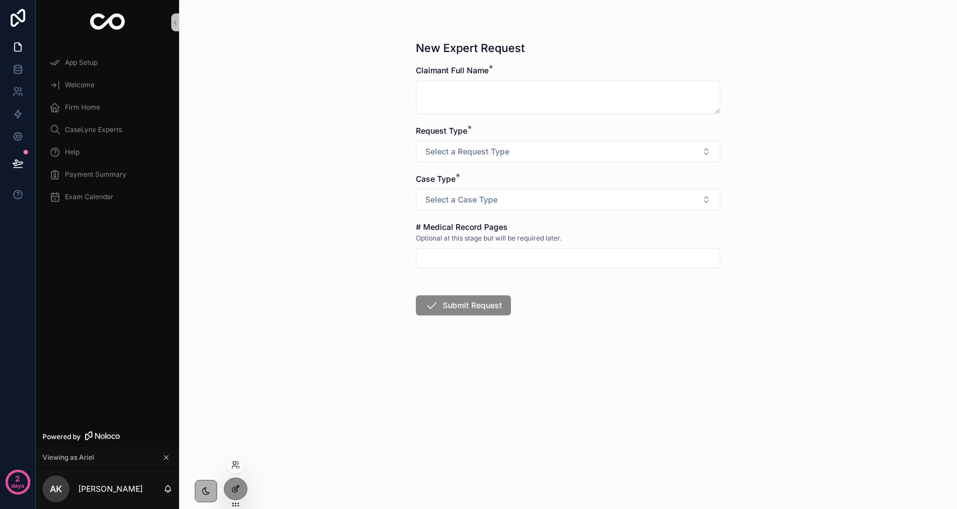
click at [232, 480] on div at bounding box center [235, 489] width 22 height 21
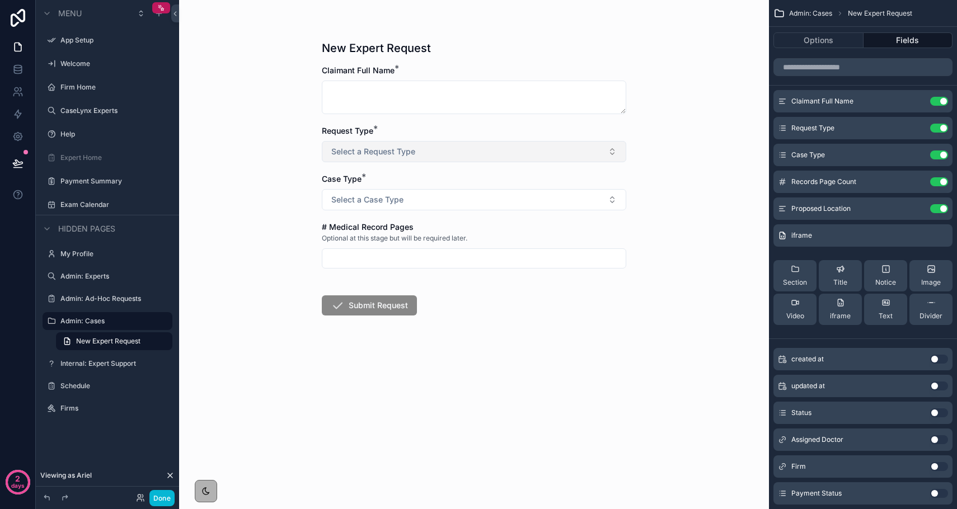
click at [378, 151] on span "Select a Request Type" at bounding box center [373, 151] width 84 height 11
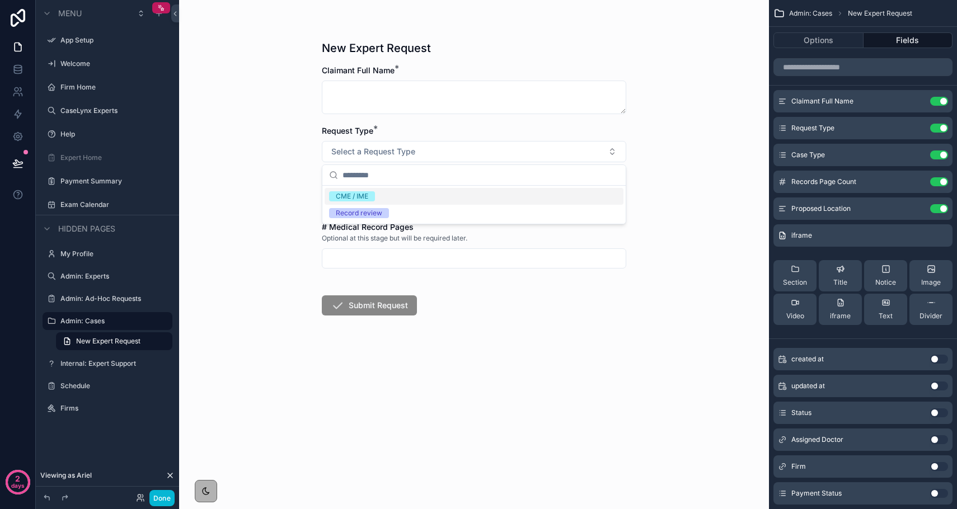
click at [385, 194] on div "CME / IME" at bounding box center [474, 196] width 299 height 17
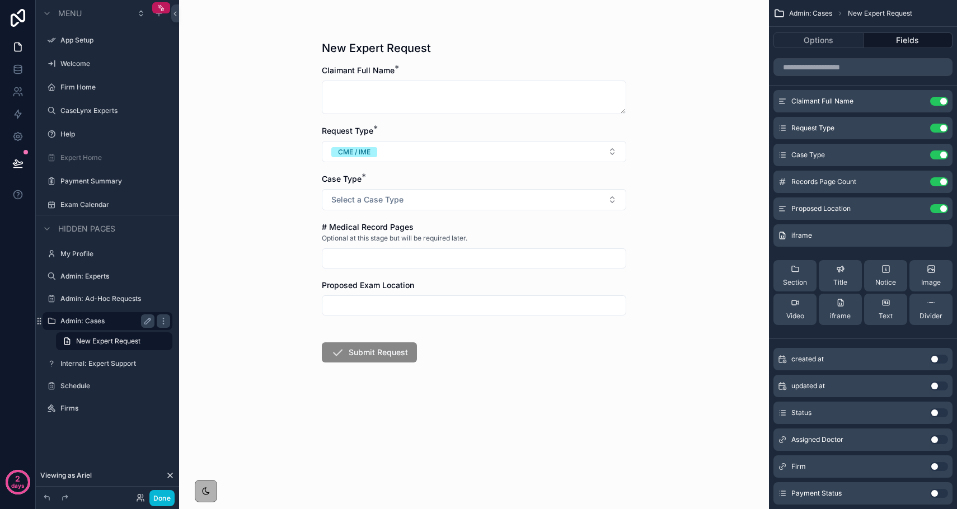
click at [106, 322] on label "Admin: Cases" at bounding box center [105, 321] width 90 height 9
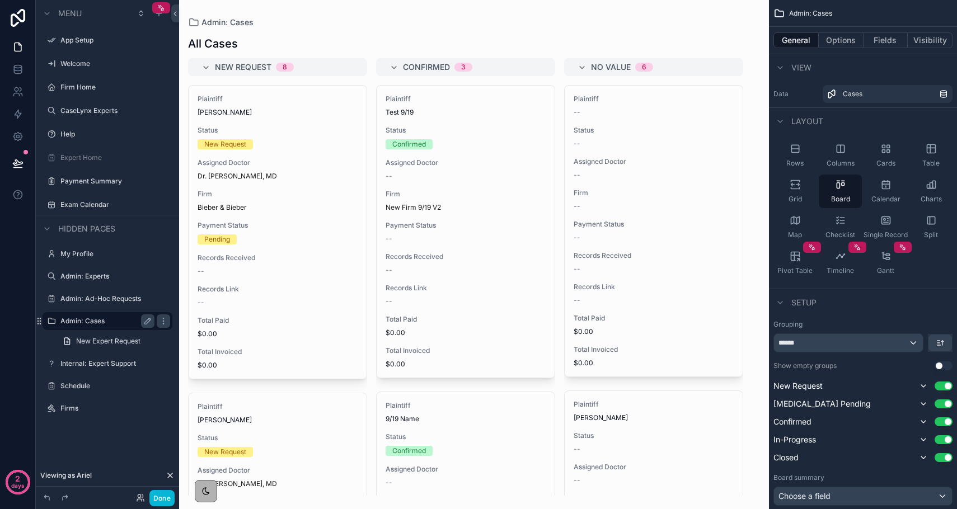
click at [287, 190] on div "scrollable content" at bounding box center [474, 254] width 590 height 509
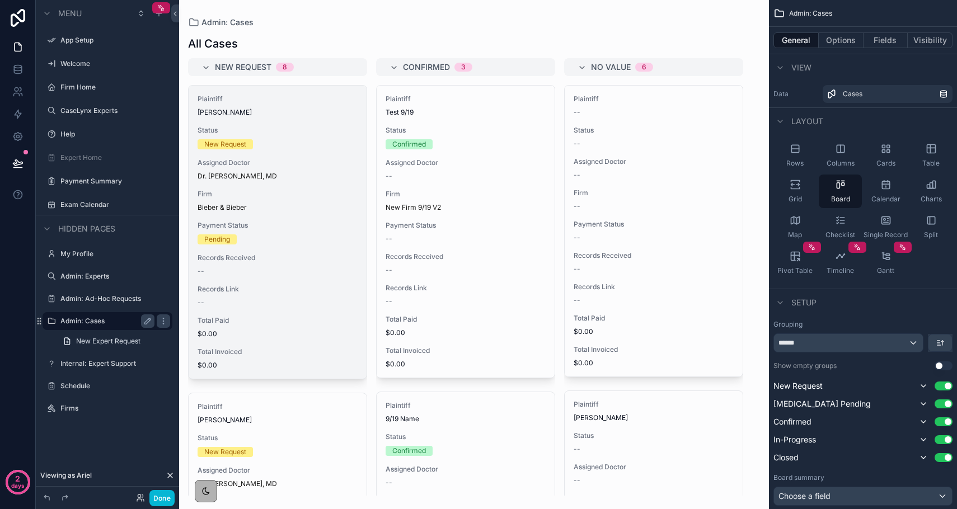
click at [266, 185] on div "Plaintiff Tom Cruise Status New Request Assigned Doctor Dr. Jack Black, MD Firm…" at bounding box center [278, 232] width 178 height 293
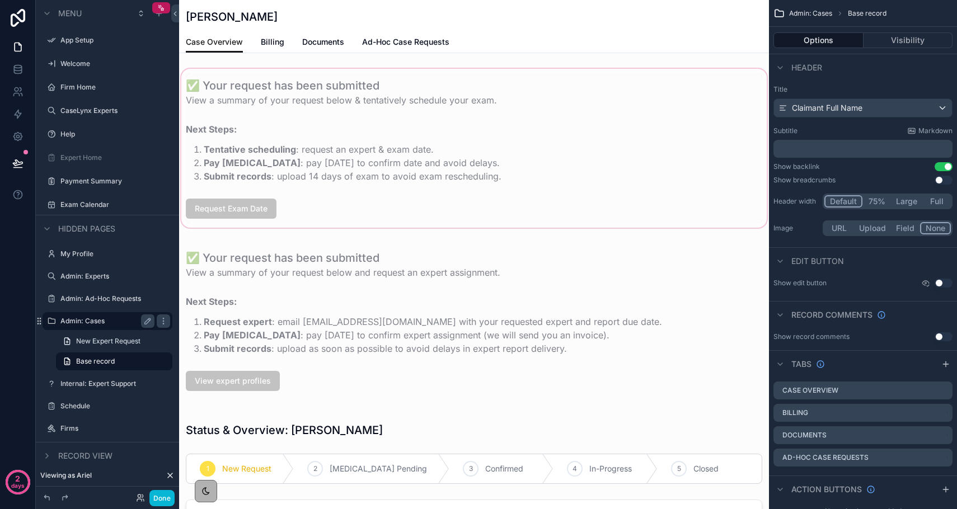
click at [296, 176] on div "scrollable content" at bounding box center [474, 148] width 590 height 163
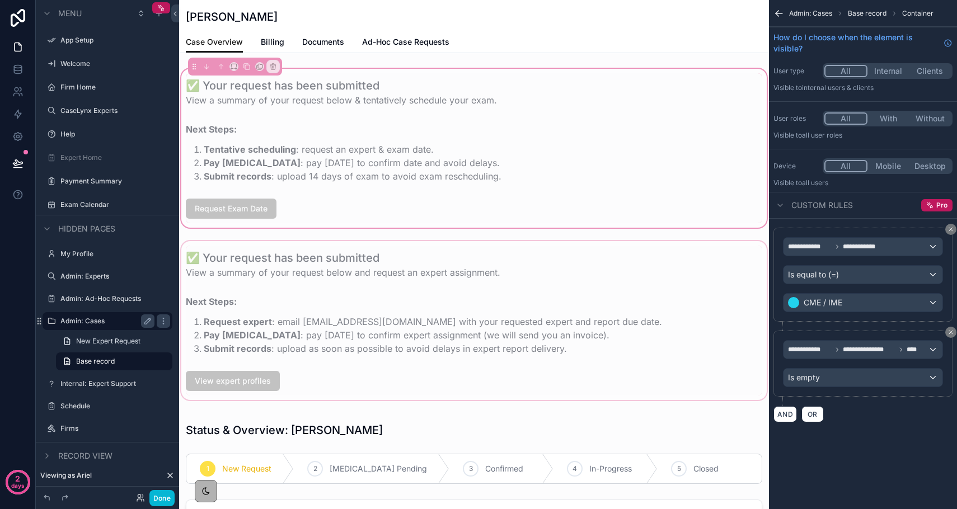
click at [272, 289] on div "scrollable content" at bounding box center [474, 320] width 590 height 163
click at [279, 289] on div "scrollable content" at bounding box center [474, 320] width 590 height 163
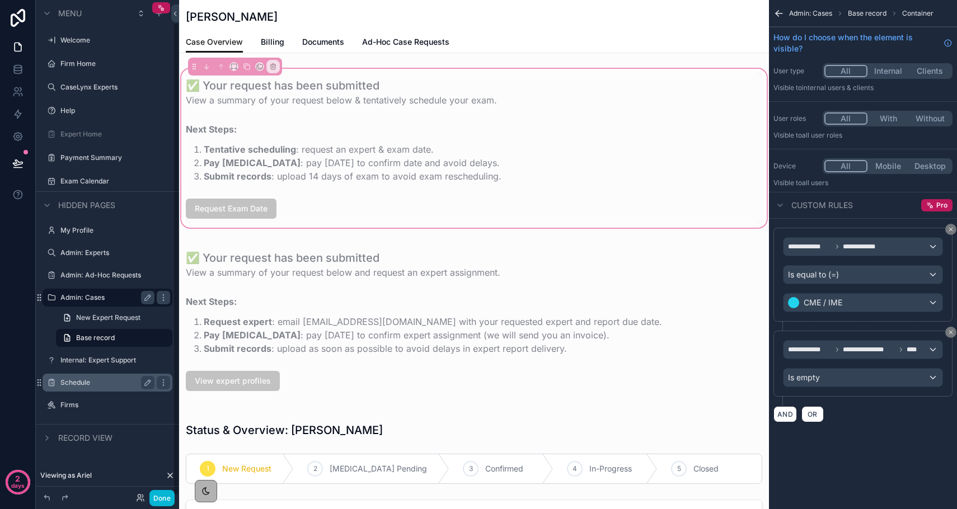
click at [78, 383] on label "Schedule" at bounding box center [105, 382] width 90 height 9
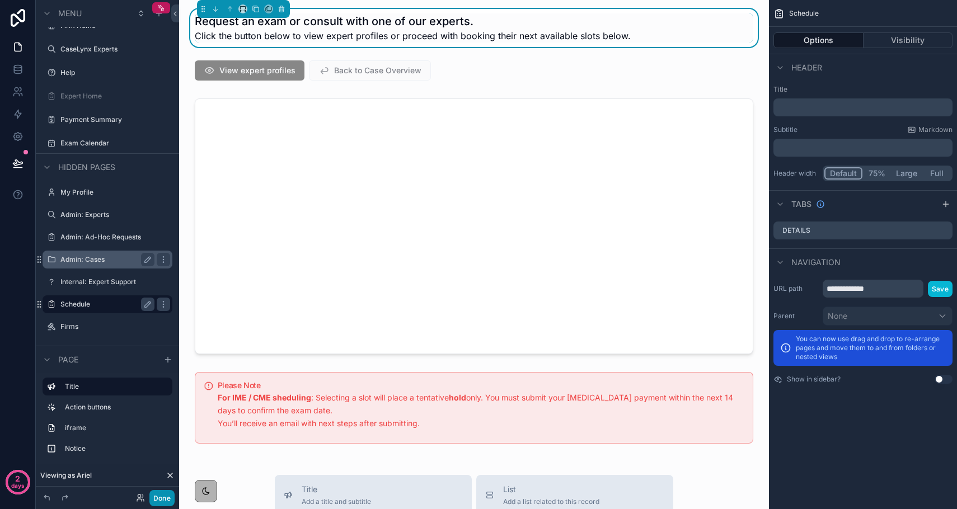
click at [164, 504] on button "Done" at bounding box center [161, 498] width 25 height 16
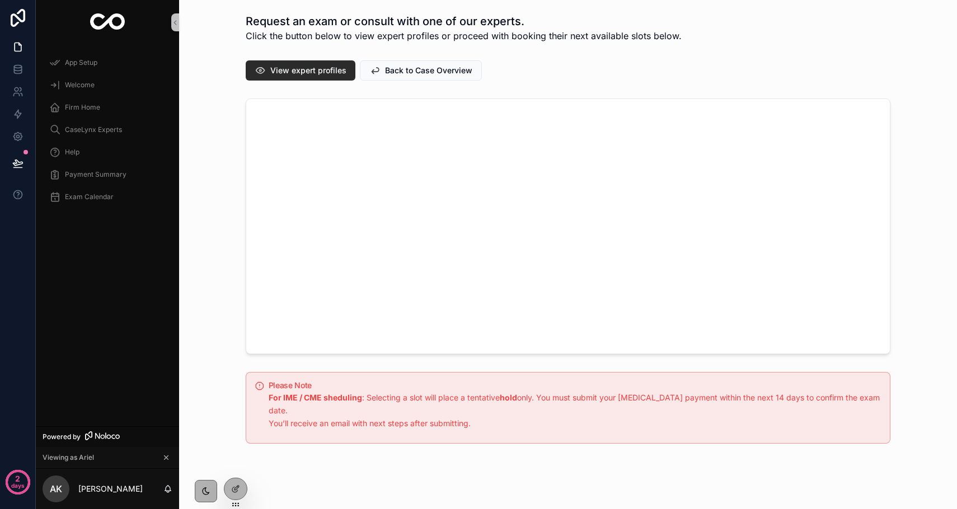
click at [288, 71] on span "View expert profiles" at bounding box center [308, 70] width 76 height 11
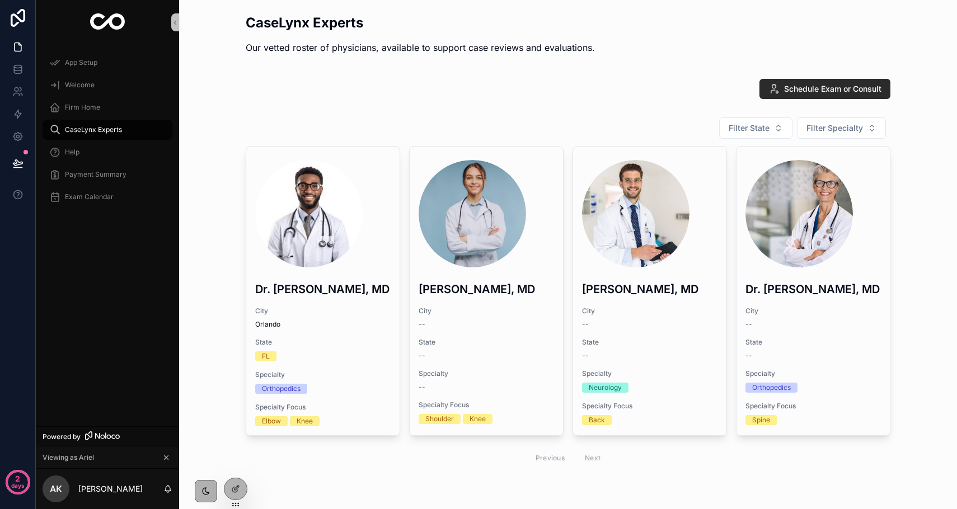
click at [853, 91] on span "Schedule Exam or Consult" at bounding box center [832, 88] width 97 height 11
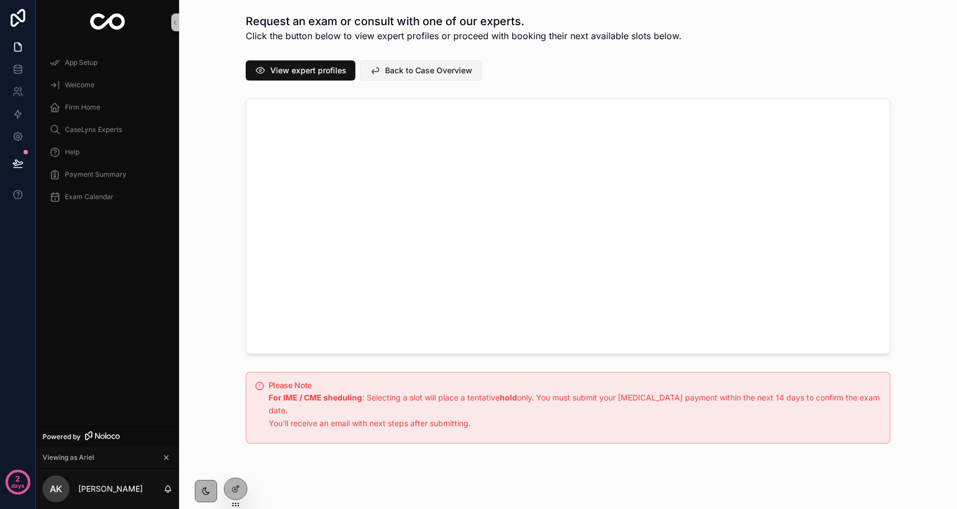
click at [420, 79] on button "Back to Case Overview" at bounding box center [421, 70] width 122 height 20
click at [232, 494] on div at bounding box center [235, 489] width 22 height 21
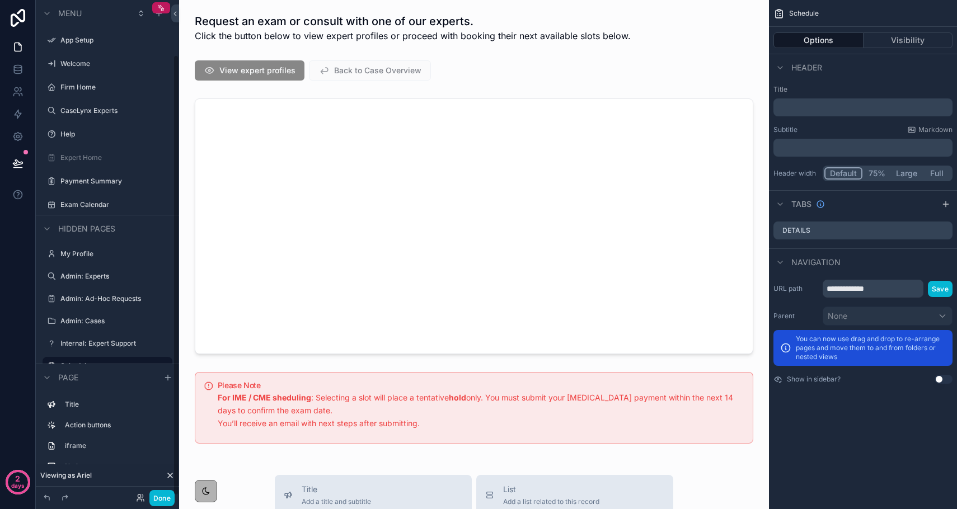
scroll to position [62, 0]
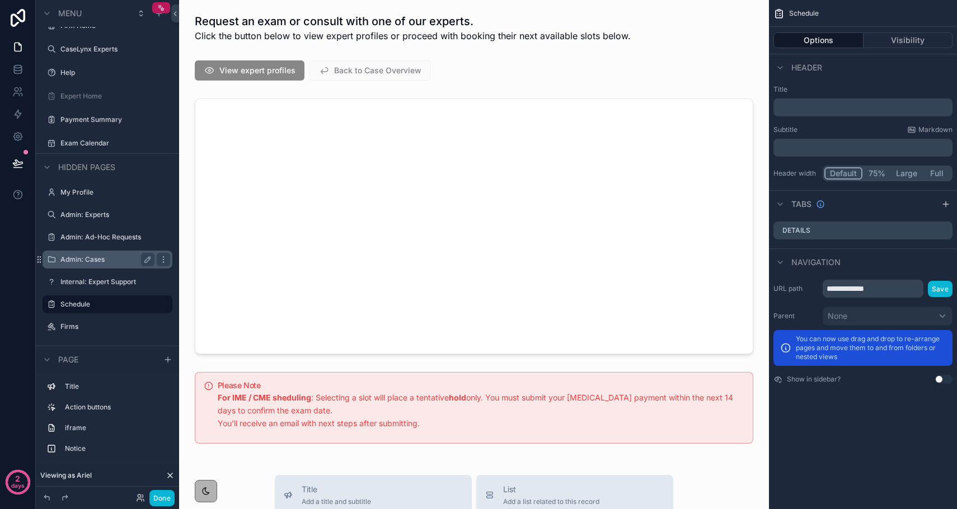
click at [85, 261] on label "Admin: Cases" at bounding box center [105, 259] width 90 height 9
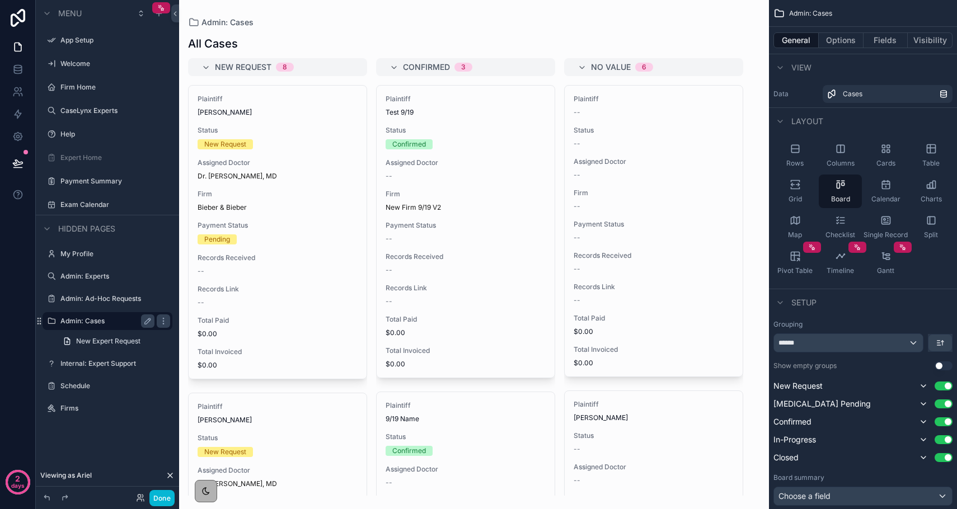
click at [320, 200] on div "scrollable content" at bounding box center [474, 254] width 590 height 509
click at [287, 200] on div "Firm Bieber & Bieber" at bounding box center [278, 201] width 160 height 22
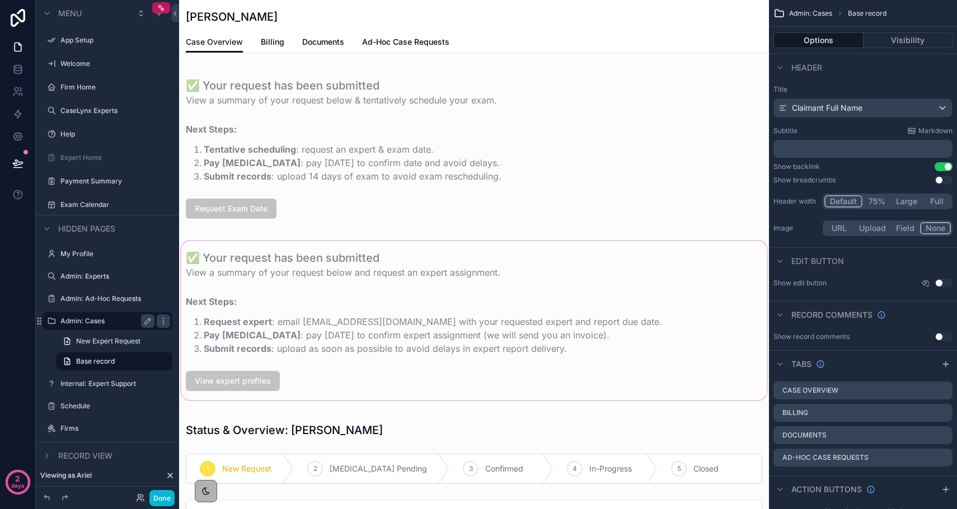
click at [250, 321] on div "scrollable content" at bounding box center [474, 320] width 590 height 163
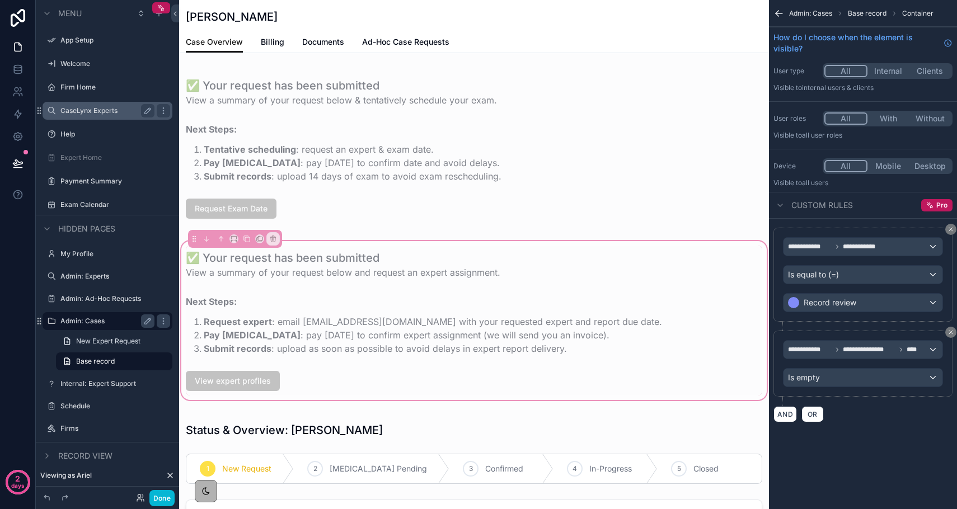
click at [94, 114] on label "CaseLynx Experts" at bounding box center [105, 110] width 90 height 9
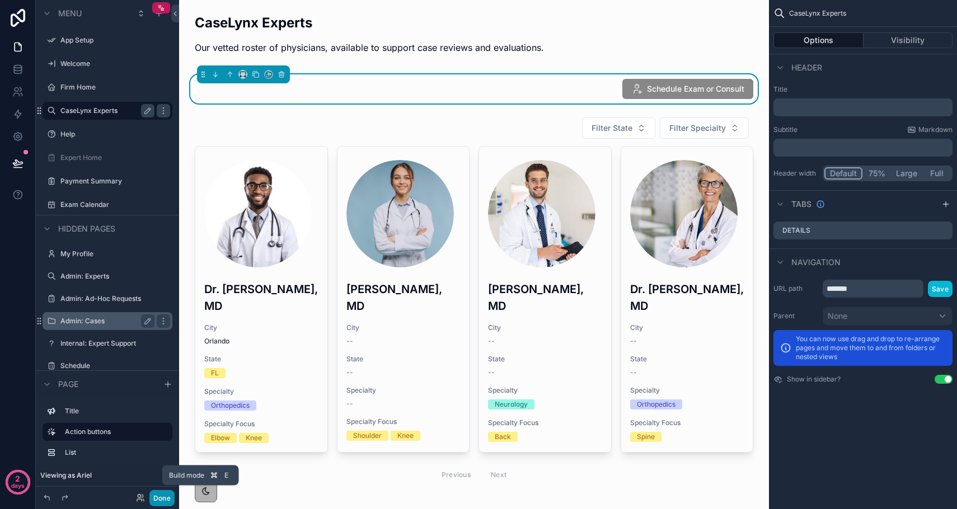
click at [164, 498] on button "Done" at bounding box center [161, 498] width 25 height 16
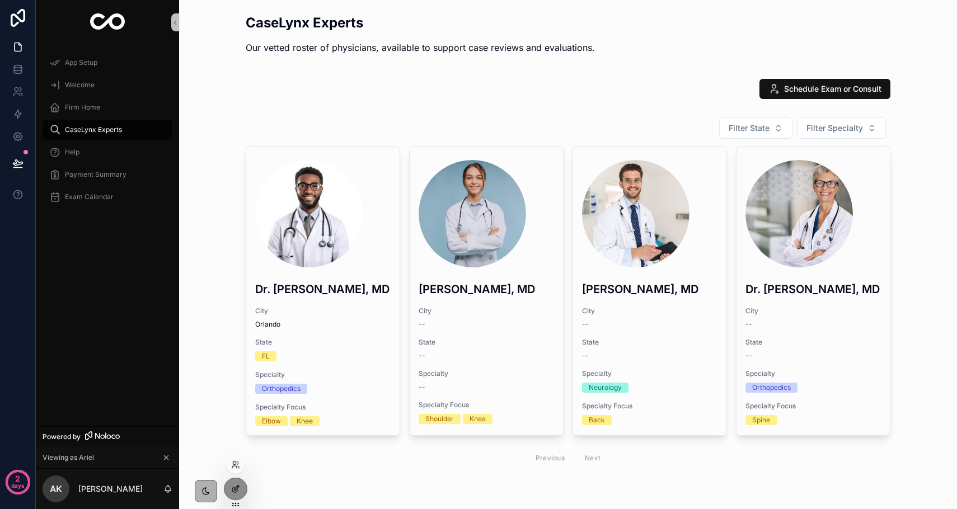
click at [230, 488] on div at bounding box center [235, 489] width 22 height 21
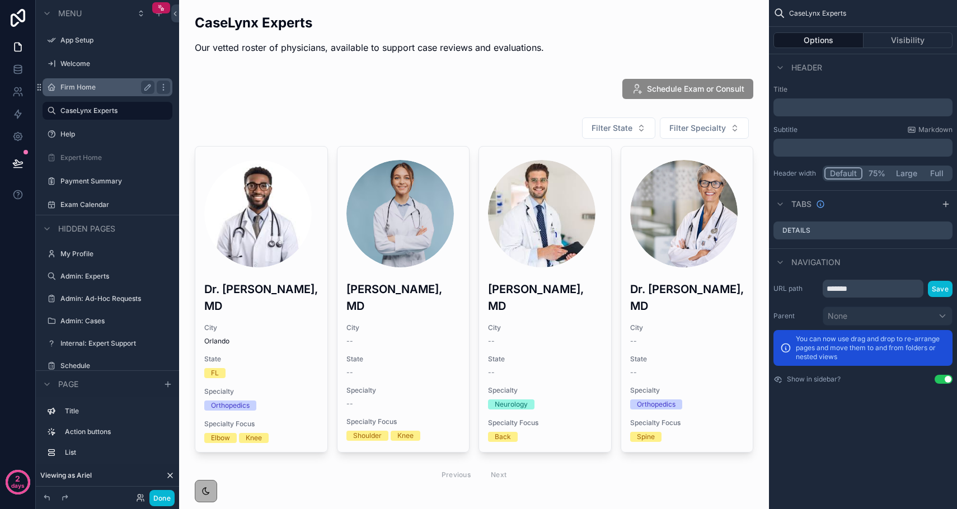
click at [101, 79] on div "Firm Home" at bounding box center [107, 87] width 125 height 18
click at [100, 91] on label "Firm Home" at bounding box center [105, 87] width 90 height 9
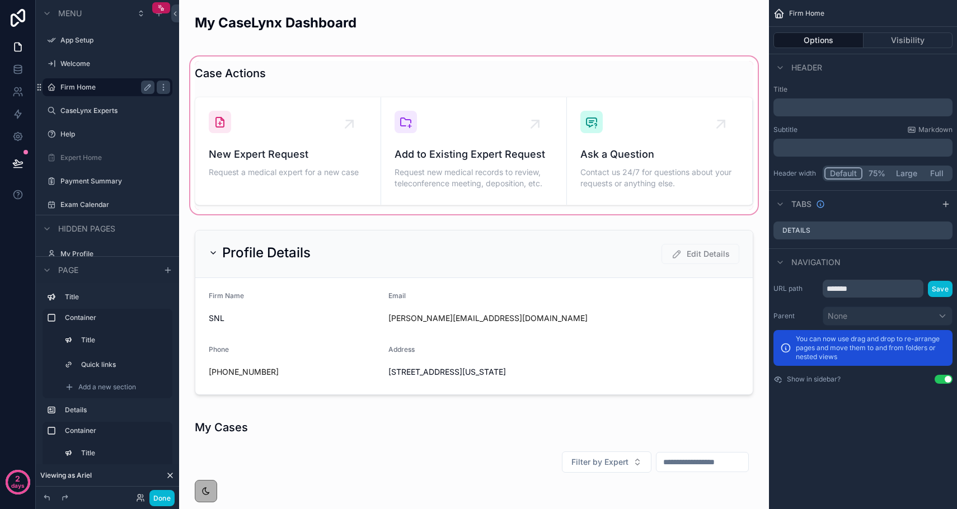
click at [299, 133] on div "scrollable content" at bounding box center [474, 135] width 572 height 162
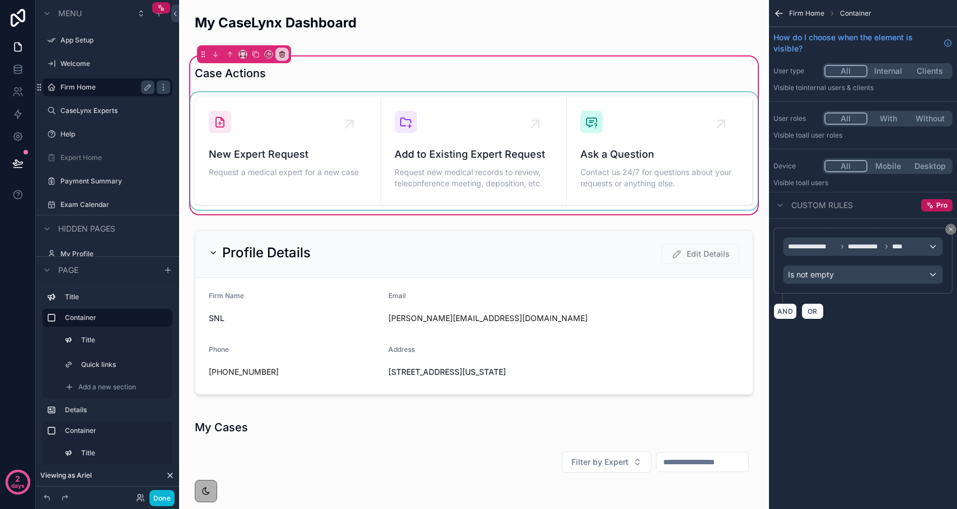
click at [343, 133] on div "scrollable content" at bounding box center [474, 151] width 572 height 118
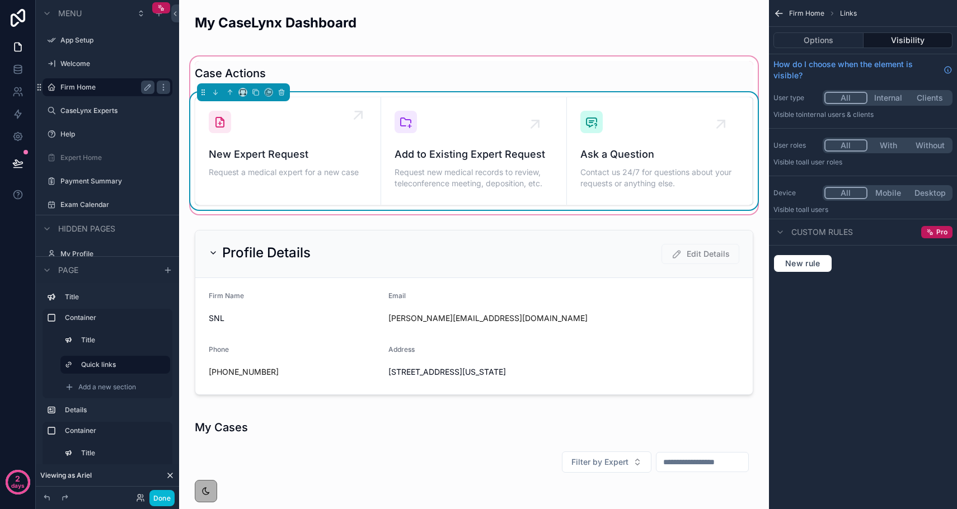
click at [346, 125] on div "New Expert Request Request a medical expert for a new case" at bounding box center [288, 145] width 158 height 69
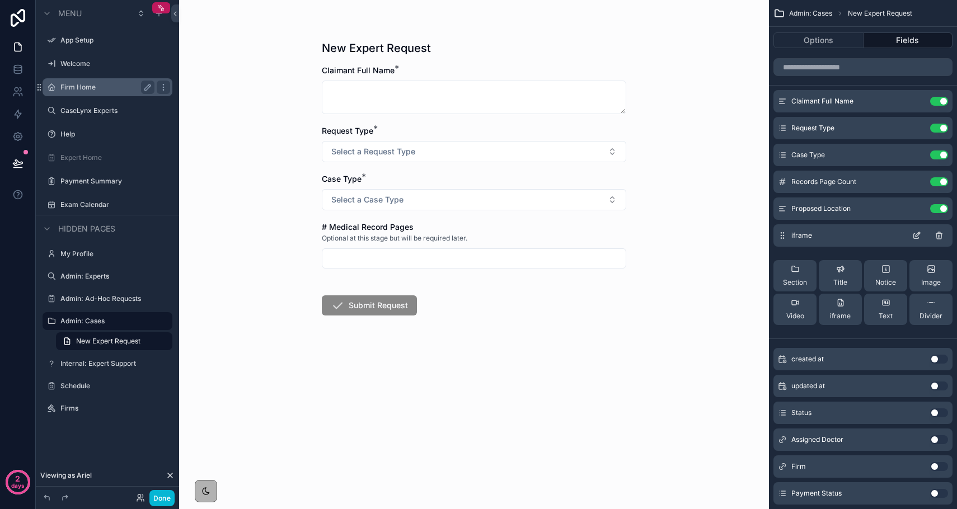
click at [917, 237] on icon "scrollable content" at bounding box center [916, 235] width 9 height 9
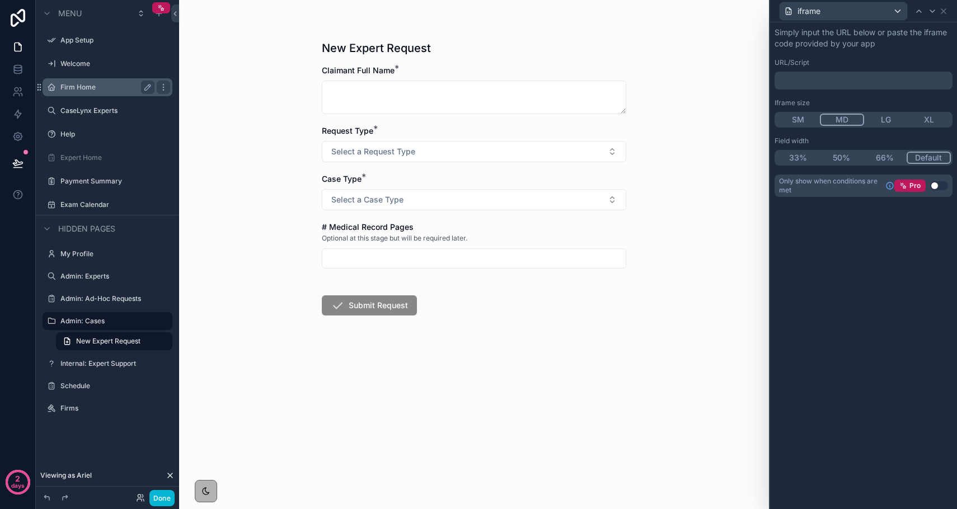
click at [800, 81] on p "﻿" at bounding box center [864, 80] width 171 height 11
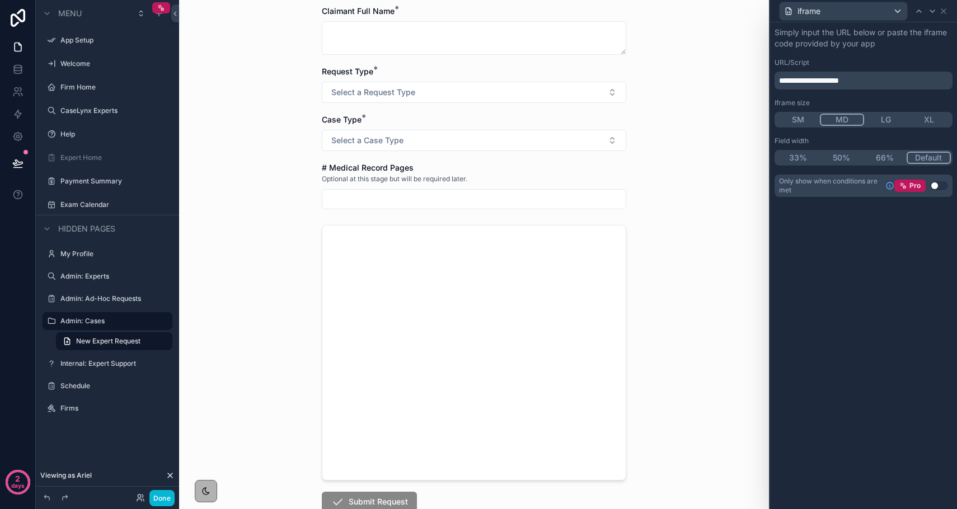
click at [636, 154] on div "New Expert Request Claimant Full Name * Request Type * Select a Request Type Ca…" at bounding box center [474, 195] width 590 height 509
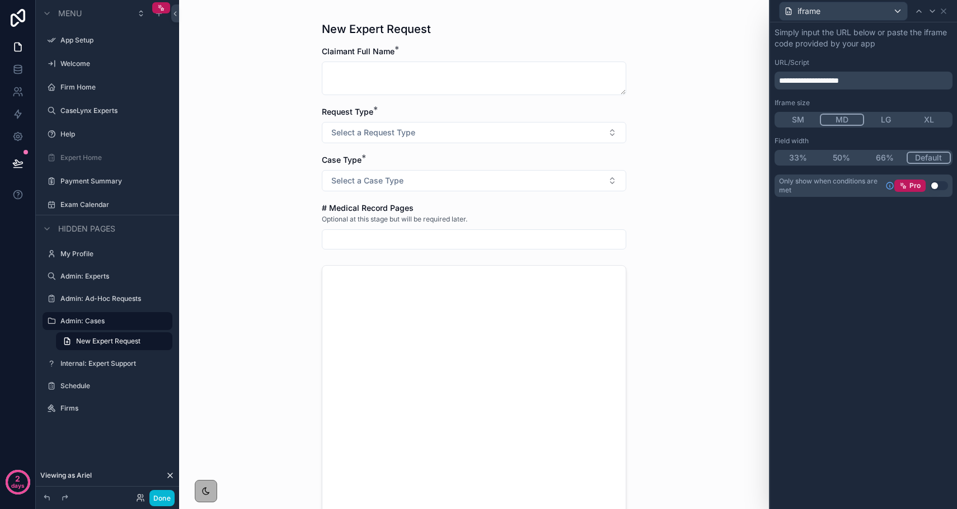
scroll to position [24, 0]
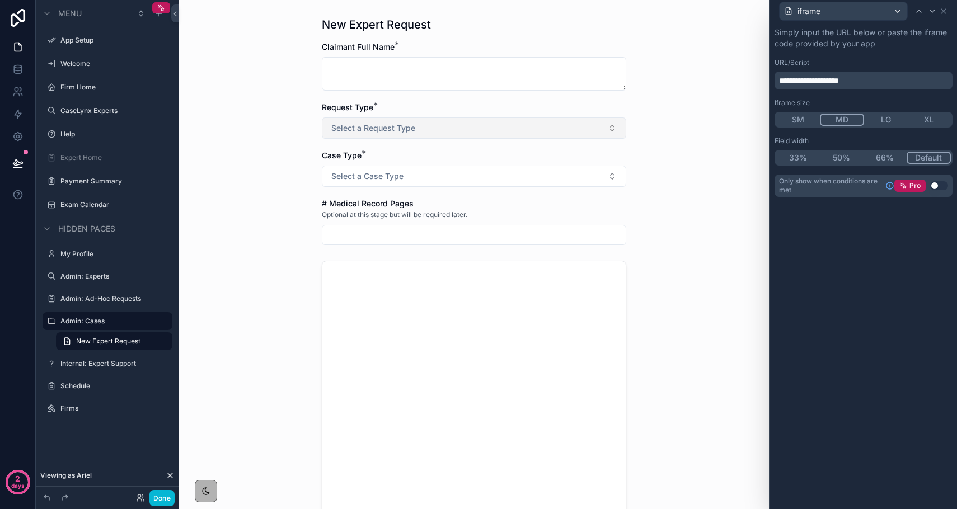
click at [466, 130] on button "Select a Request Type" at bounding box center [474, 128] width 305 height 21
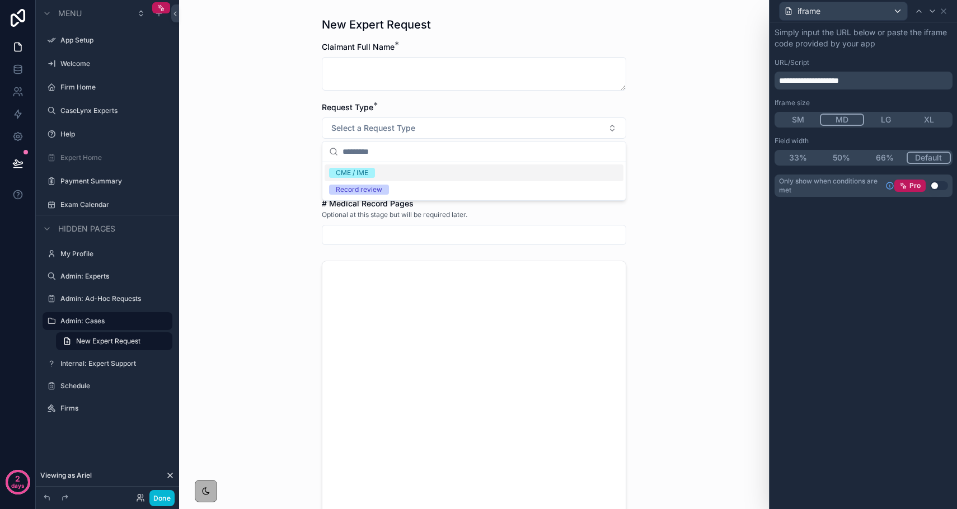
click at [416, 174] on div "CME / IME" at bounding box center [474, 173] width 299 height 17
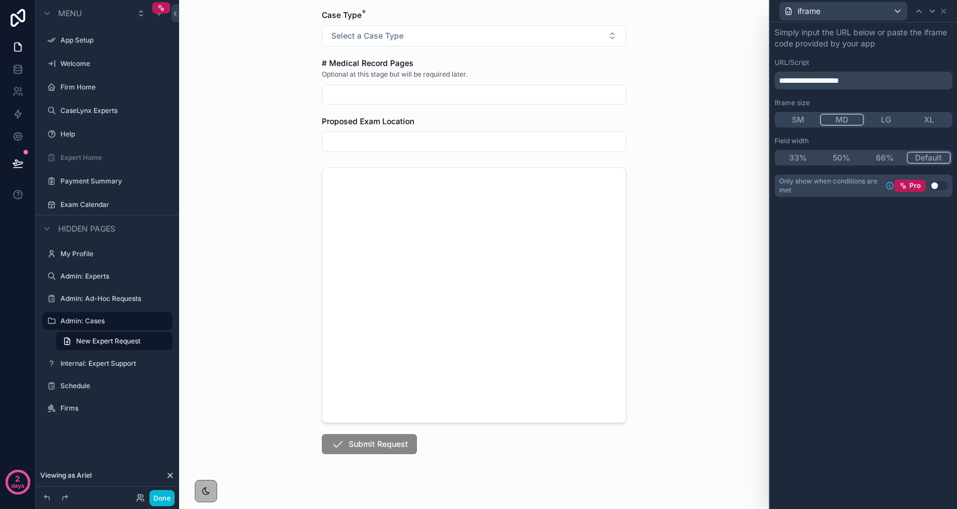
scroll to position [126, 0]
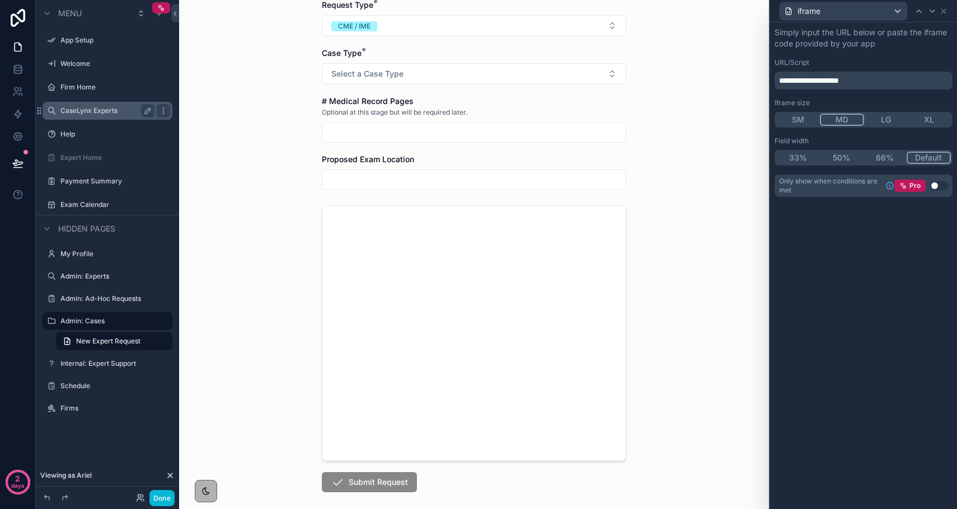
click at [90, 112] on label "CaseLynx Experts" at bounding box center [105, 110] width 90 height 9
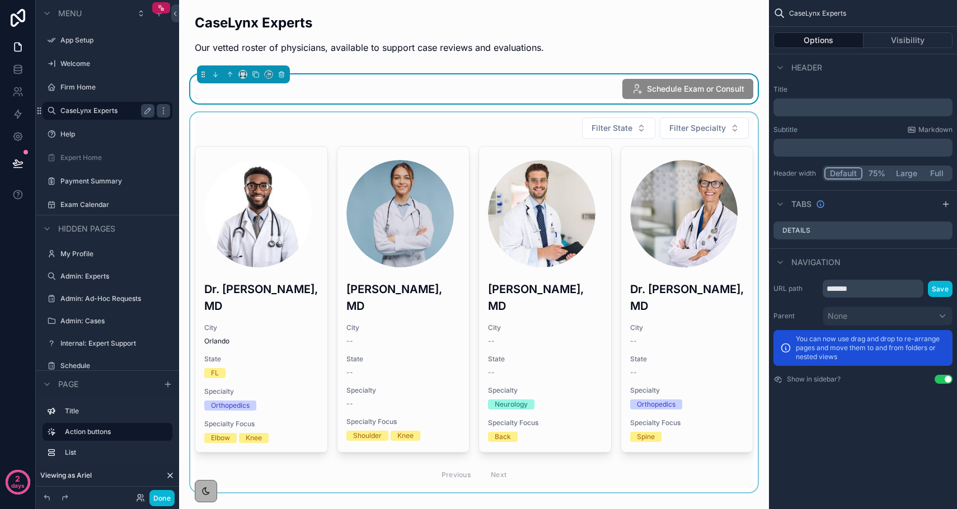
click at [242, 338] on div "scrollable content" at bounding box center [474, 303] width 572 height 380
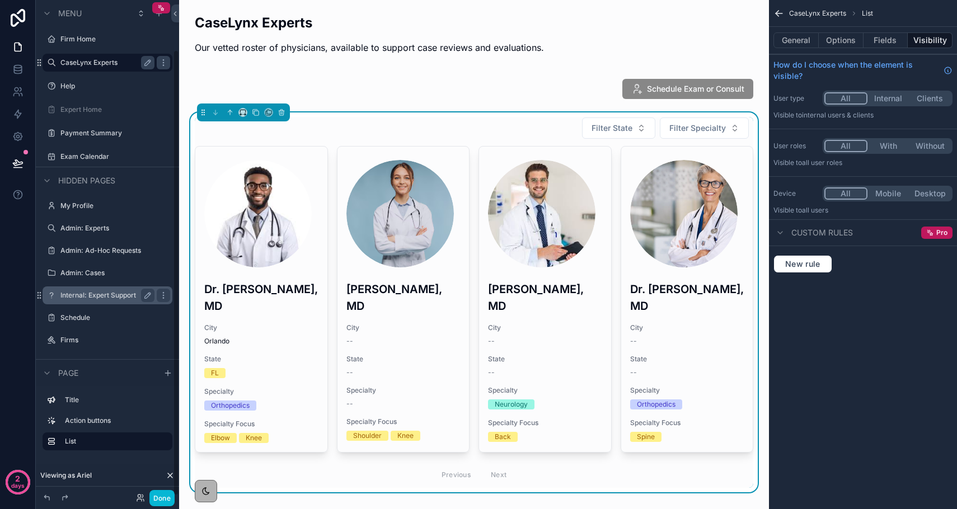
scroll to position [55, 0]
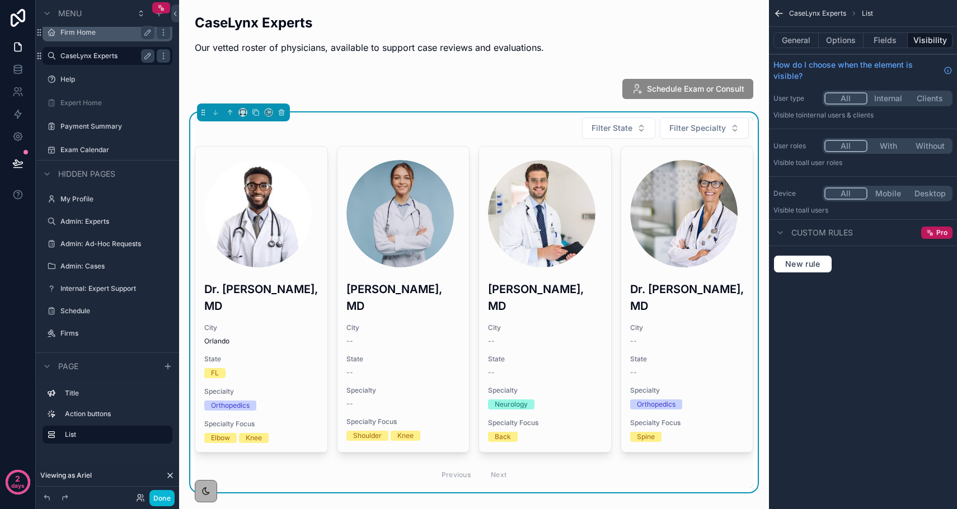
click at [85, 32] on label "Firm Home" at bounding box center [105, 32] width 90 height 9
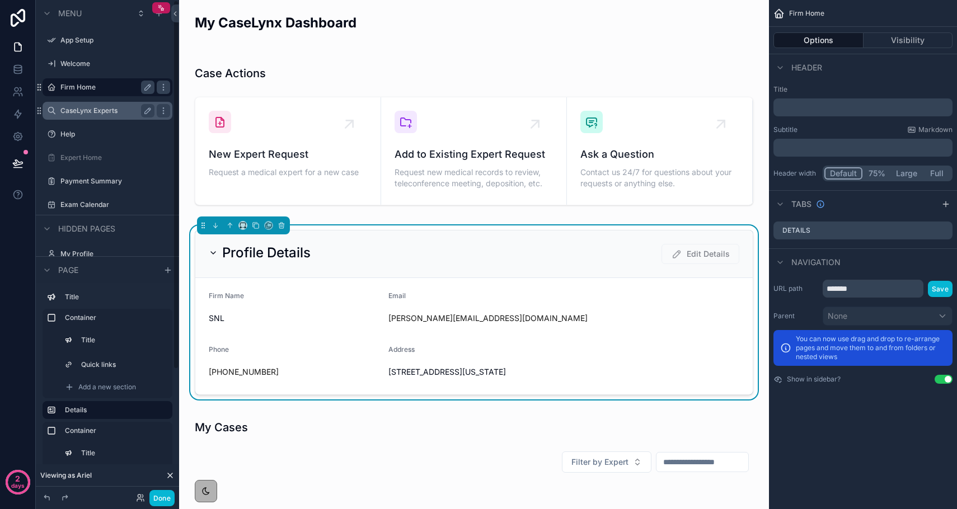
click at [291, 148] on div "scrollable content" at bounding box center [474, 135] width 572 height 162
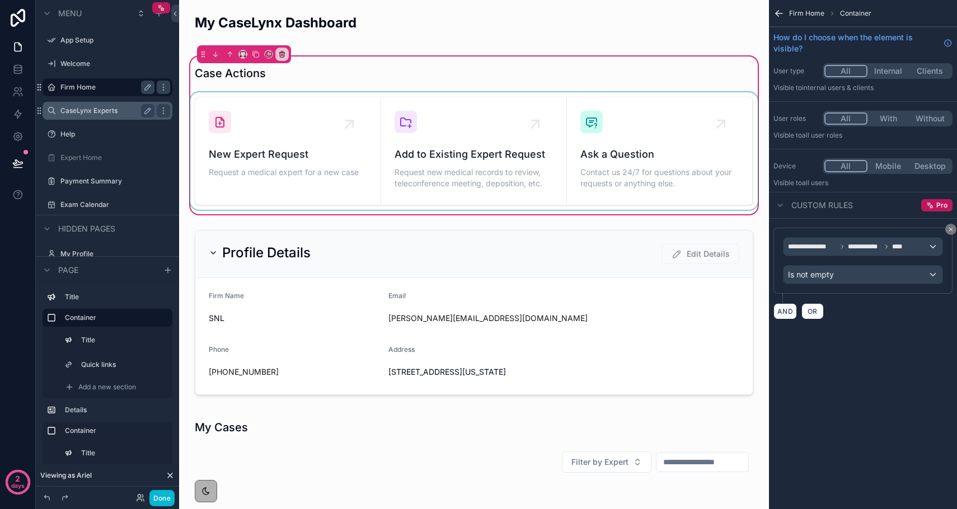
click at [334, 127] on div "scrollable content" at bounding box center [474, 151] width 572 height 118
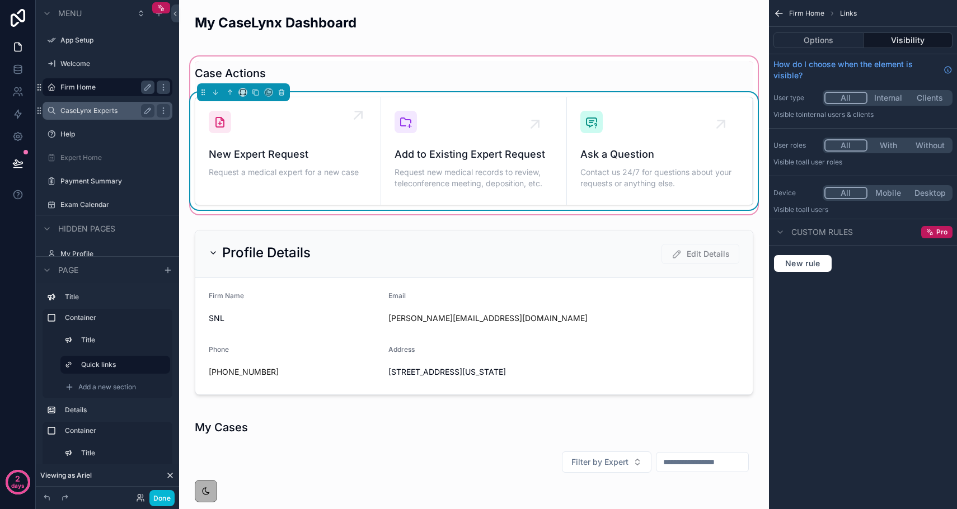
click at [349, 125] on div "scrollable content" at bounding box center [360, 117] width 22 height 22
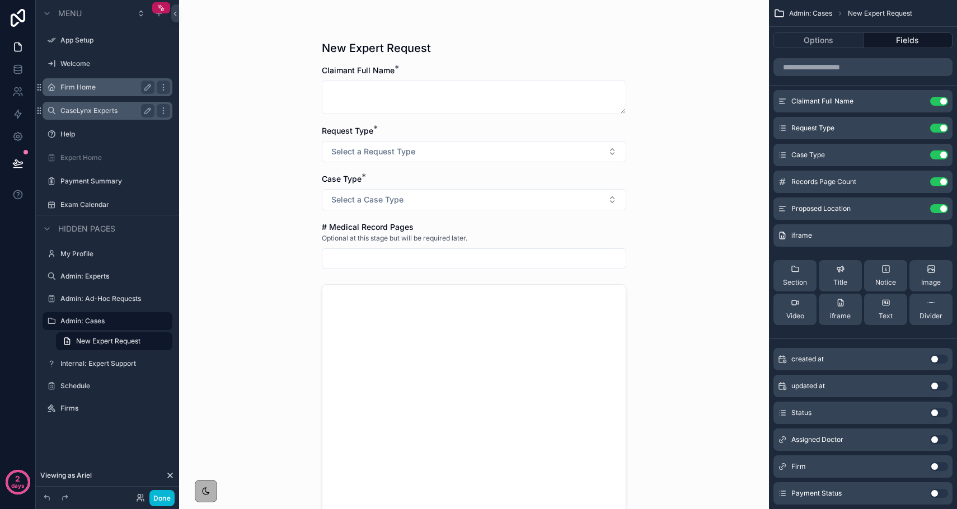
scroll to position [48, 0]
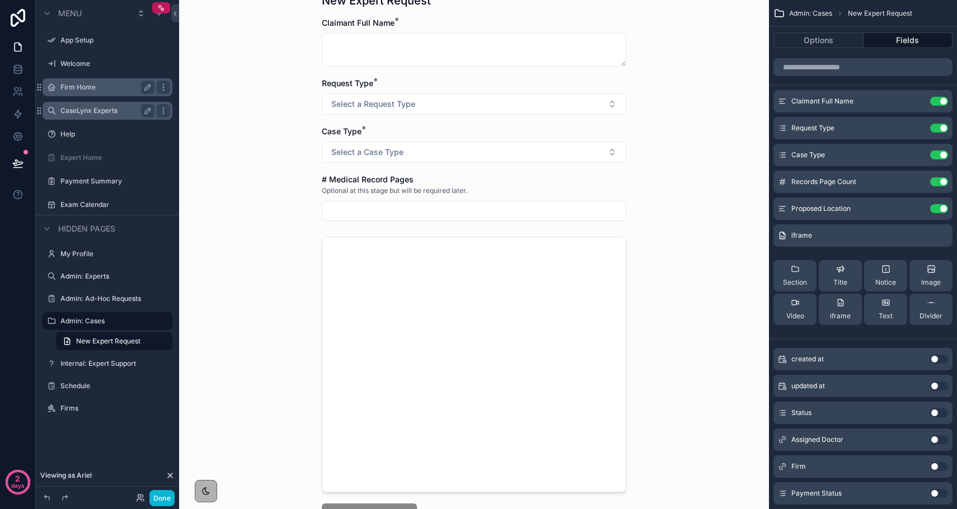
click at [106, 91] on label "Firm Home" at bounding box center [105, 87] width 90 height 9
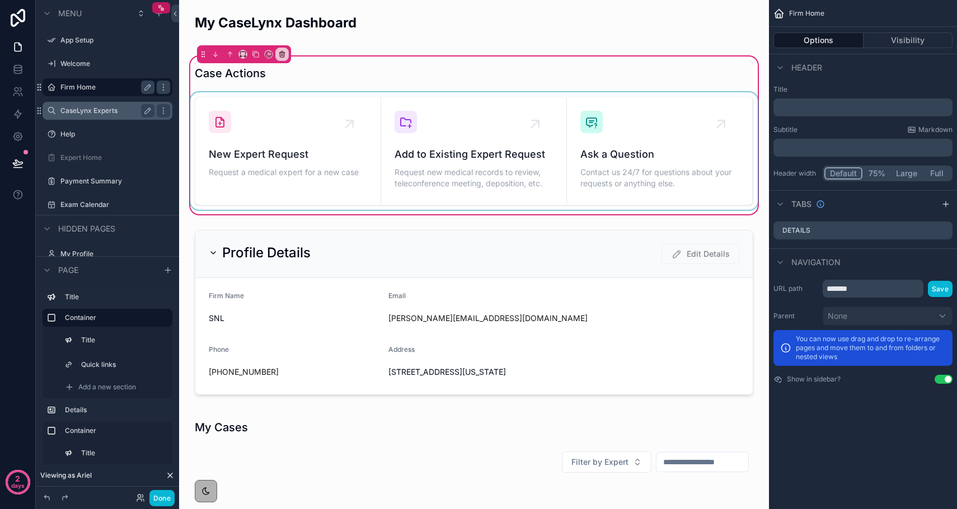
click at [350, 104] on div "scrollable content" at bounding box center [474, 151] width 572 height 118
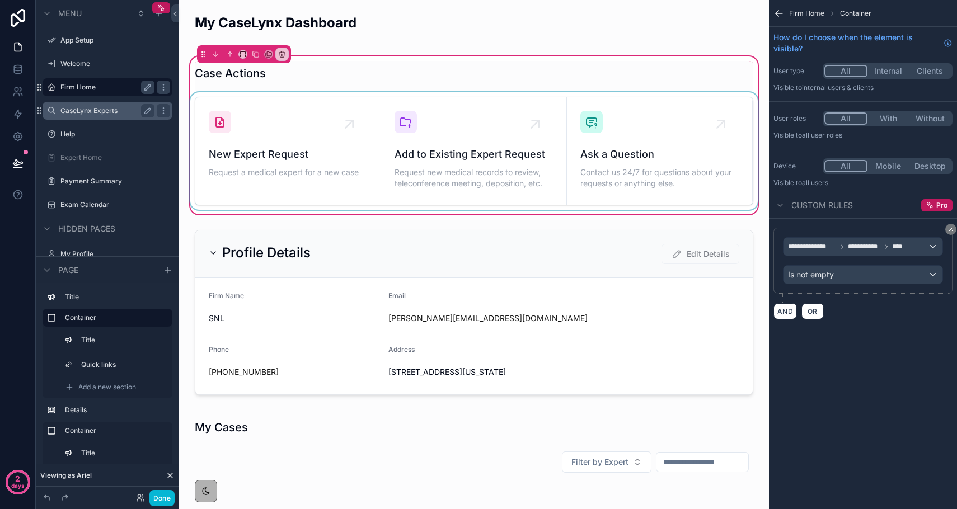
click at [349, 123] on div "scrollable content" at bounding box center [474, 151] width 572 height 118
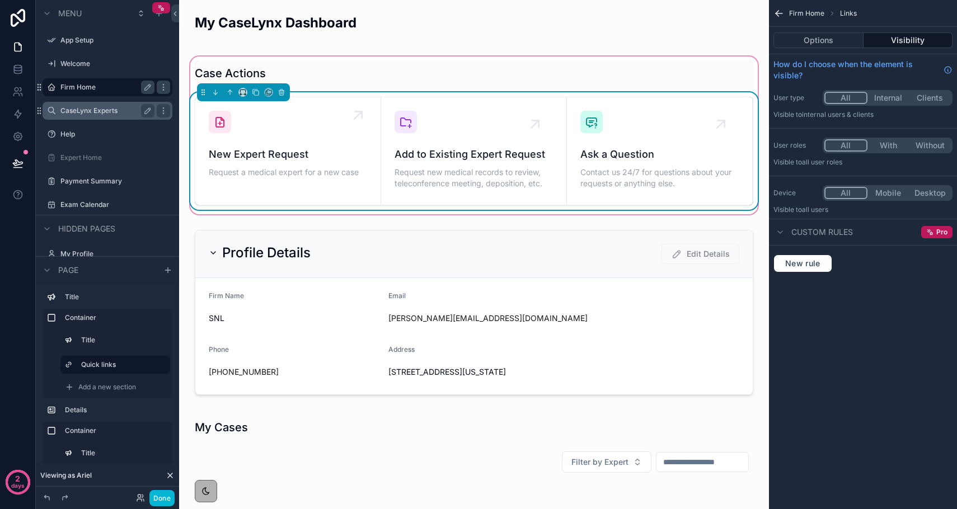
click at [342, 123] on div "New Expert Request Request a medical expert for a new case" at bounding box center [288, 145] width 158 height 69
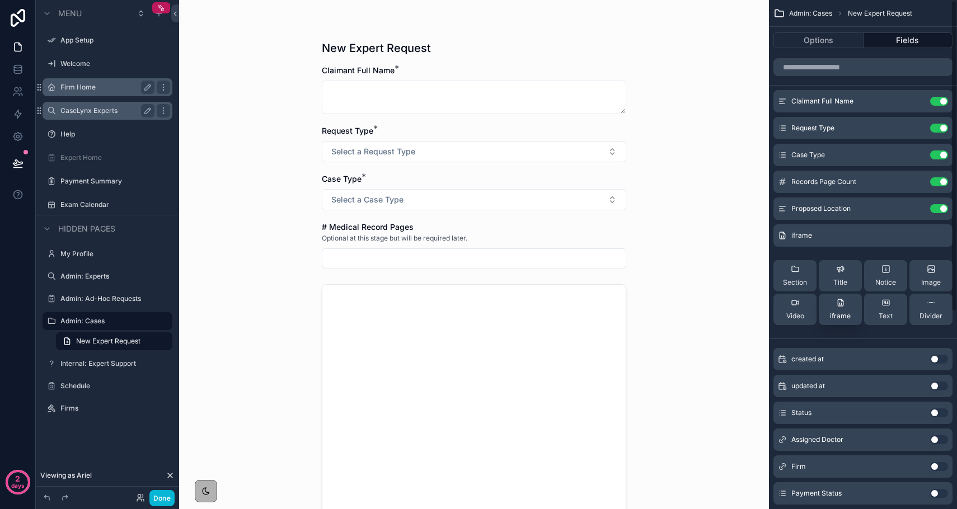
click at [843, 305] on icon "scrollable content" at bounding box center [840, 302] width 9 height 9
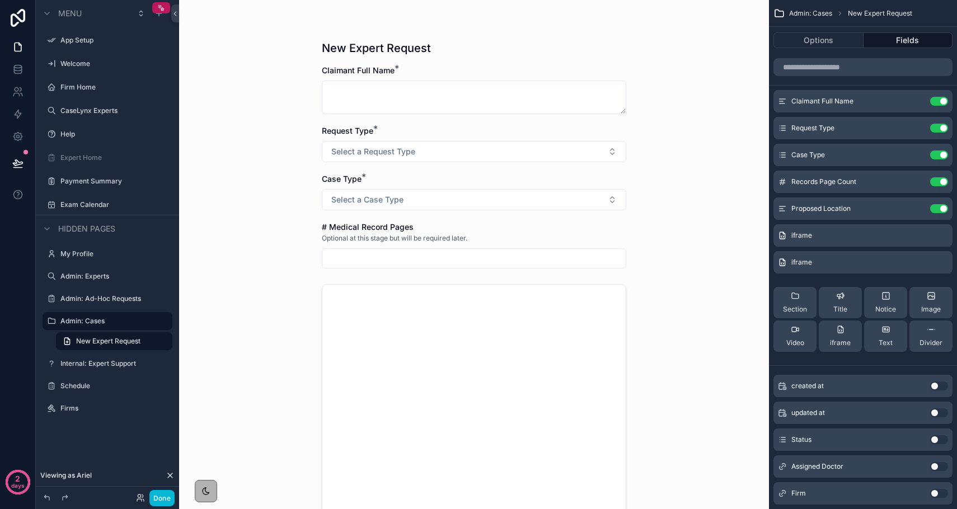
scroll to position [143, 0]
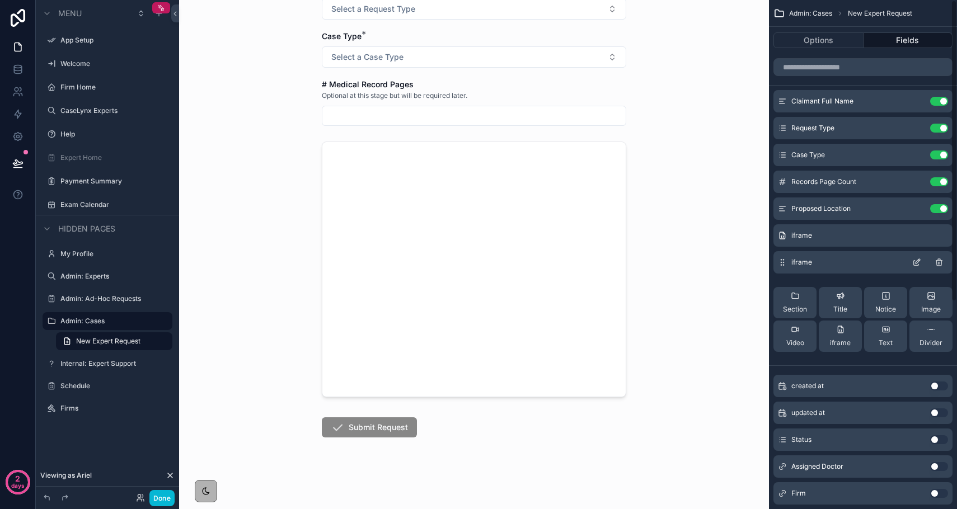
click at [919, 261] on icon "scrollable content" at bounding box center [918, 261] width 4 height 4
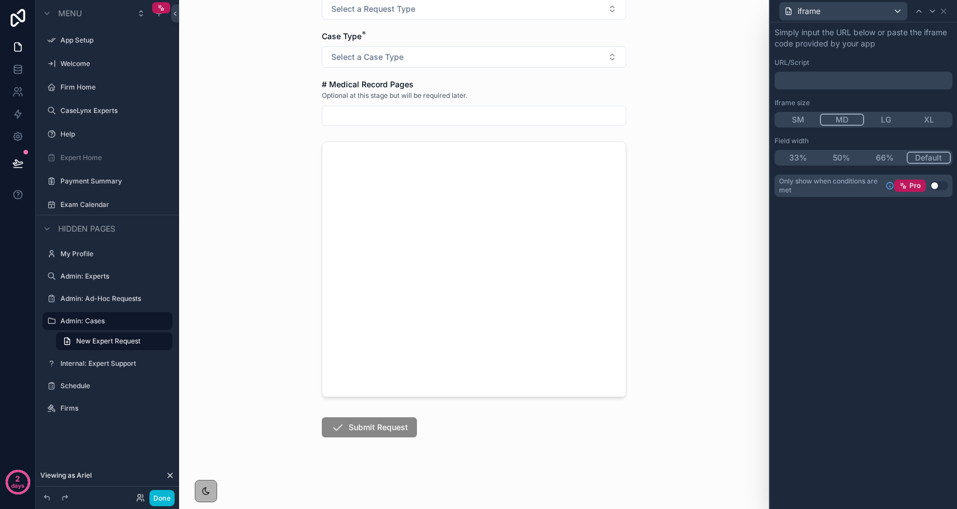
click at [809, 82] on p "﻿" at bounding box center [864, 80] width 171 height 11
click at [831, 67] on div "URL/Script" at bounding box center [864, 62] width 178 height 9
click at [831, 80] on p "﻿" at bounding box center [864, 80] width 171 height 11
click at [803, 63] on label "URL/Script" at bounding box center [792, 62] width 35 height 9
click at [798, 81] on p "﻿" at bounding box center [864, 80] width 171 height 11
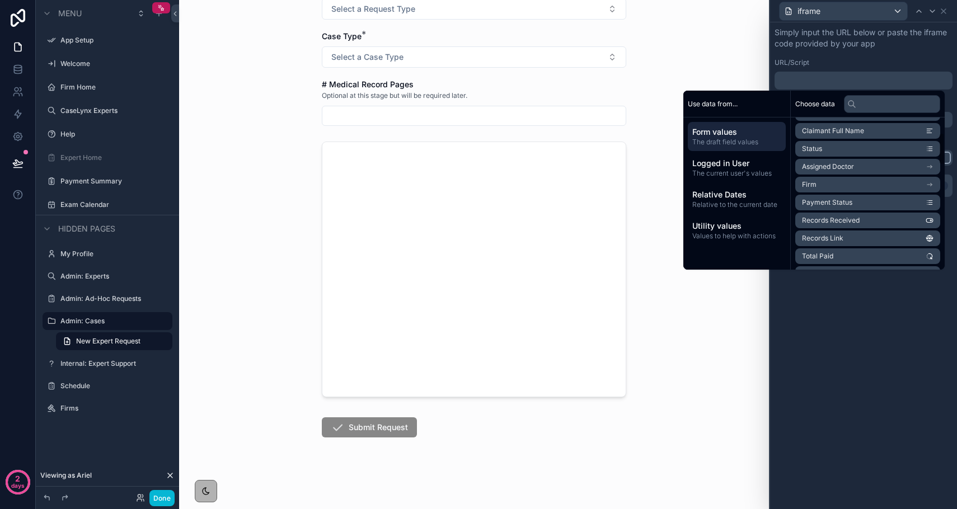
scroll to position [553, 0]
click at [784, 58] on label "URL/Script" at bounding box center [792, 62] width 35 height 9
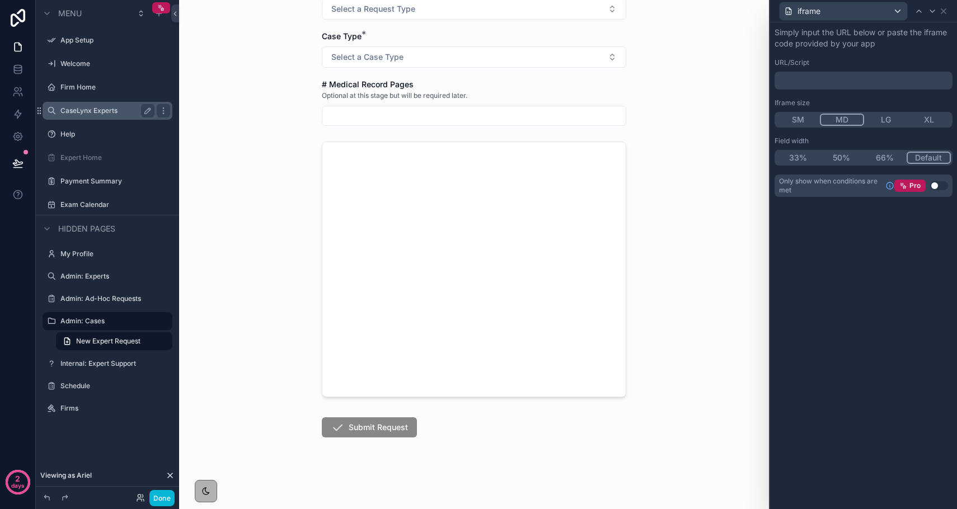
click at [116, 118] on div "CaseLynx Experts" at bounding box center [107, 111] width 125 height 18
click at [108, 109] on label "CaseLynx Experts" at bounding box center [105, 110] width 90 height 9
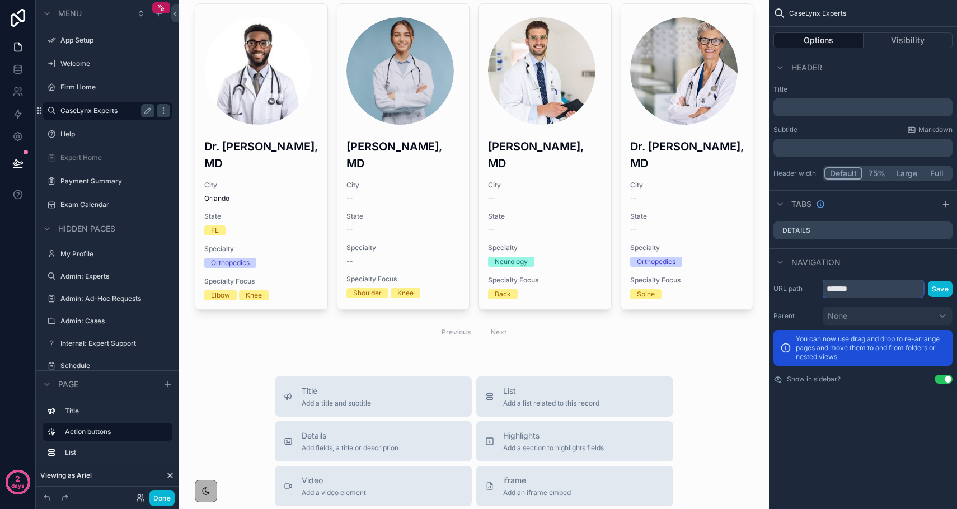
click at [876, 292] on input "*******" at bounding box center [873, 289] width 101 height 18
drag, startPoint x: 876, startPoint y: 292, endPoint x: 794, endPoint y: 289, distance: 81.8
click at [794, 289] on div "URL path ******* Save" at bounding box center [863, 289] width 179 height 18
click at [84, 83] on label "Firm Home" at bounding box center [105, 87] width 90 height 9
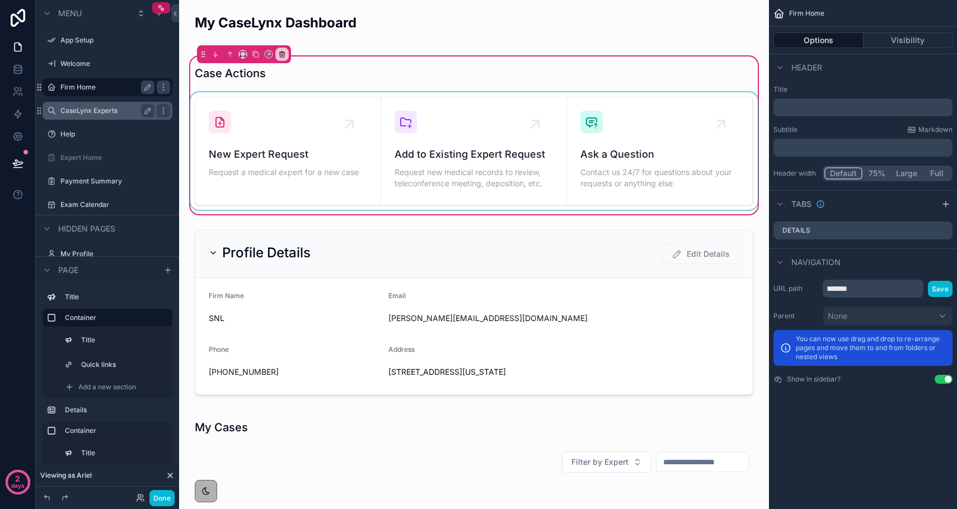
click at [283, 122] on div "scrollable content" at bounding box center [474, 151] width 572 height 118
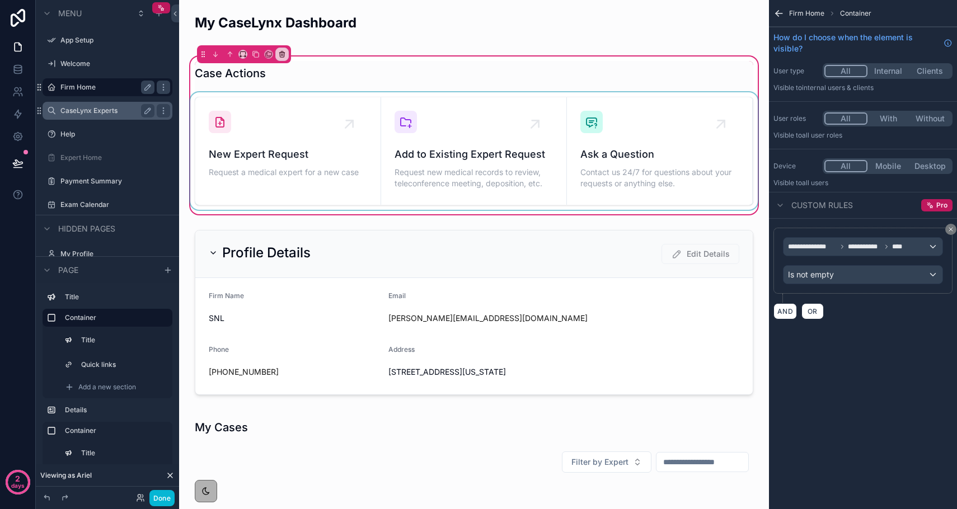
click at [348, 116] on div "scrollable content" at bounding box center [474, 151] width 572 height 118
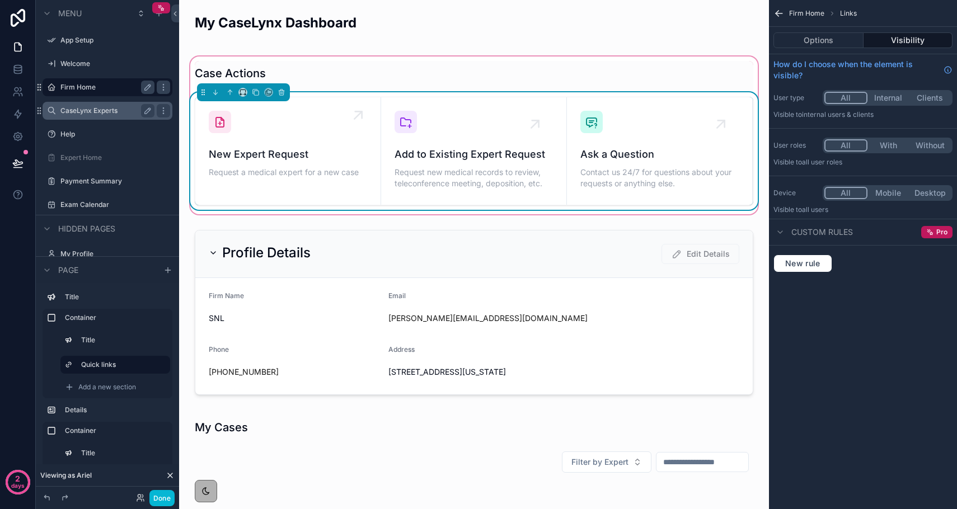
click at [345, 123] on div "New Expert Request Request a medical expert for a new case" at bounding box center [288, 145] width 158 height 69
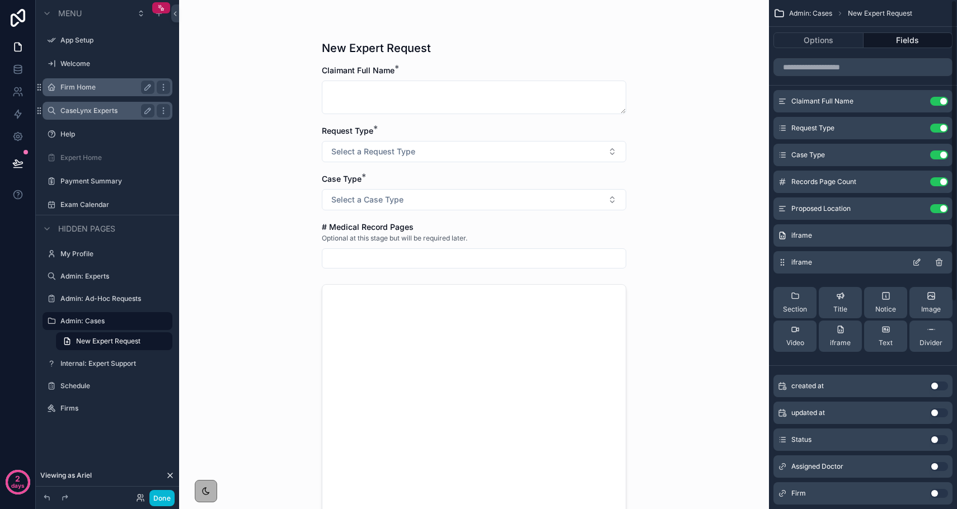
click at [919, 263] on icon "scrollable content" at bounding box center [916, 262] width 9 height 9
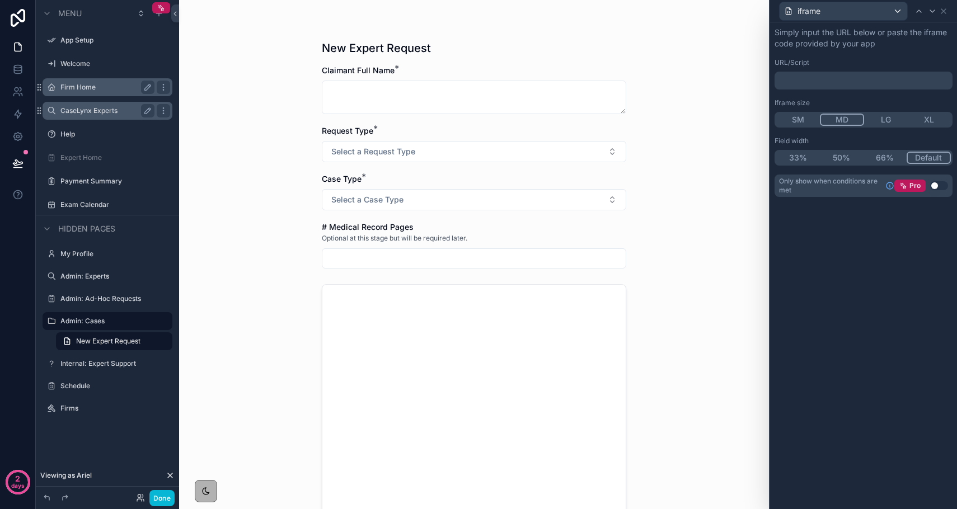
click at [817, 86] on p "﻿" at bounding box center [864, 80] width 171 height 11
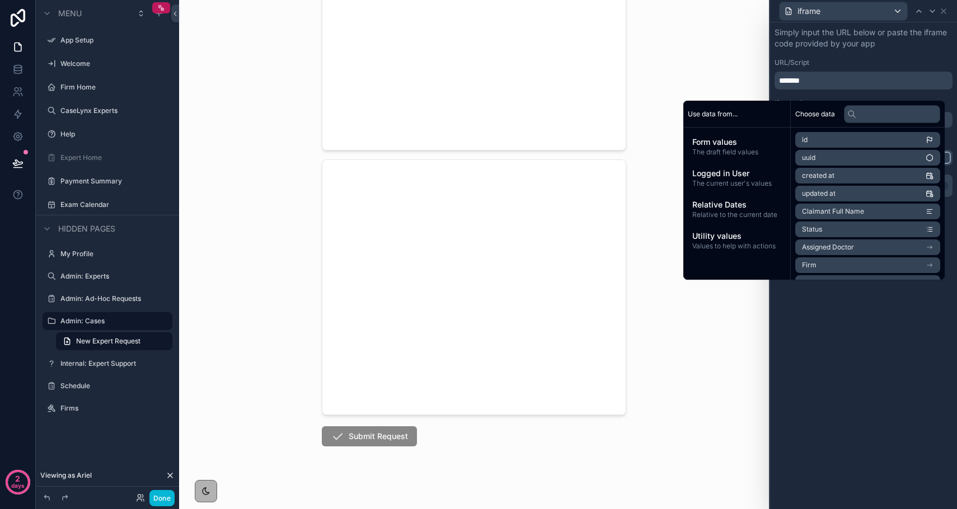
scroll to position [399, 0]
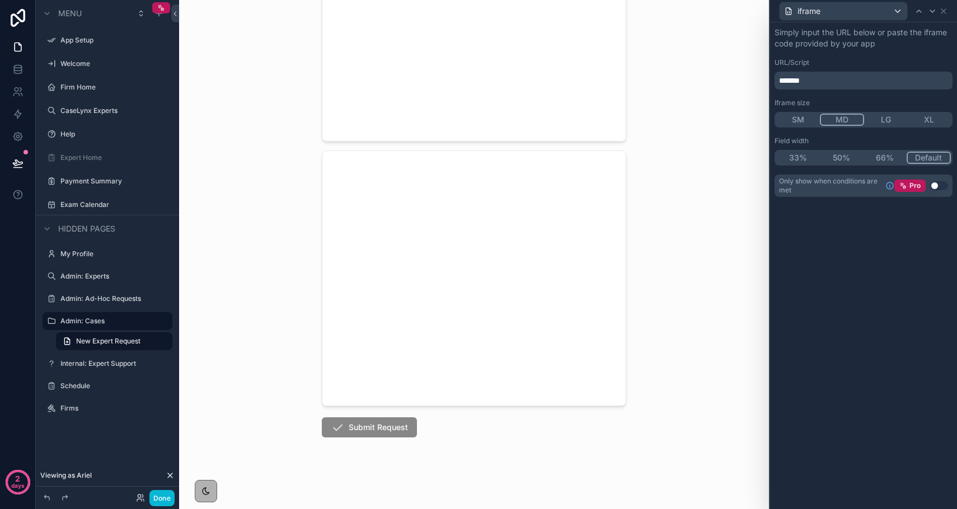
click at [733, 346] on div "New Expert Request Claimant Full Name * Request Type * Select a Request Type Ca…" at bounding box center [474, 254] width 590 height 509
click at [837, 78] on p "*******" at bounding box center [864, 80] width 171 height 11
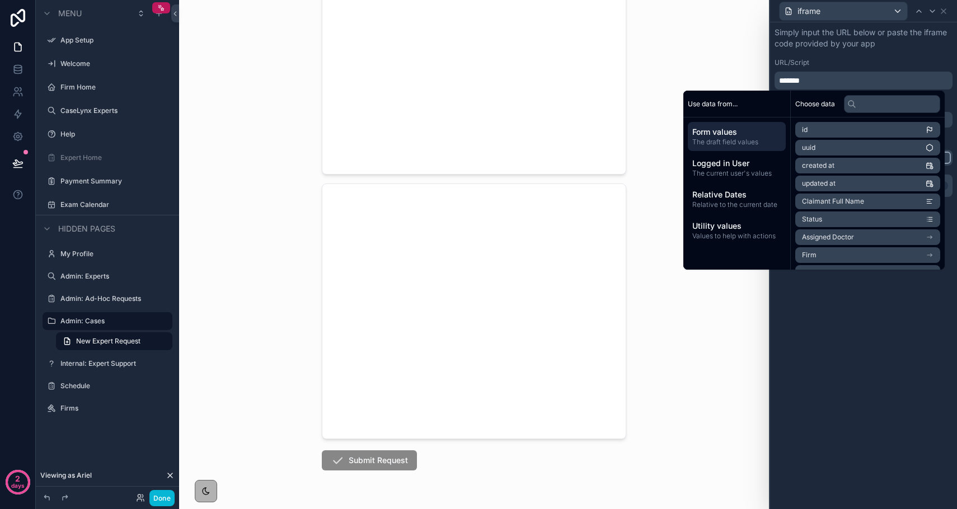
click at [818, 59] on div "URL/Script" at bounding box center [864, 62] width 178 height 9
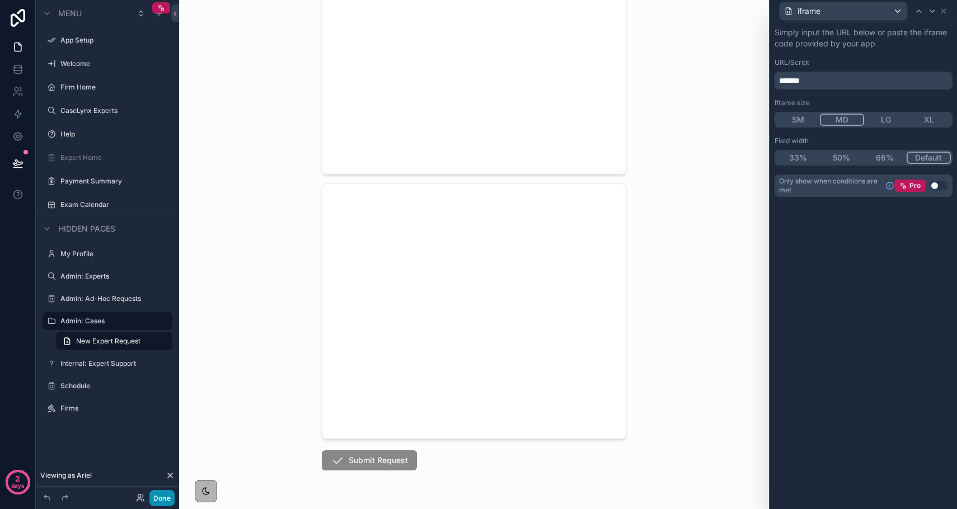
click at [167, 494] on button "Done" at bounding box center [161, 498] width 25 height 16
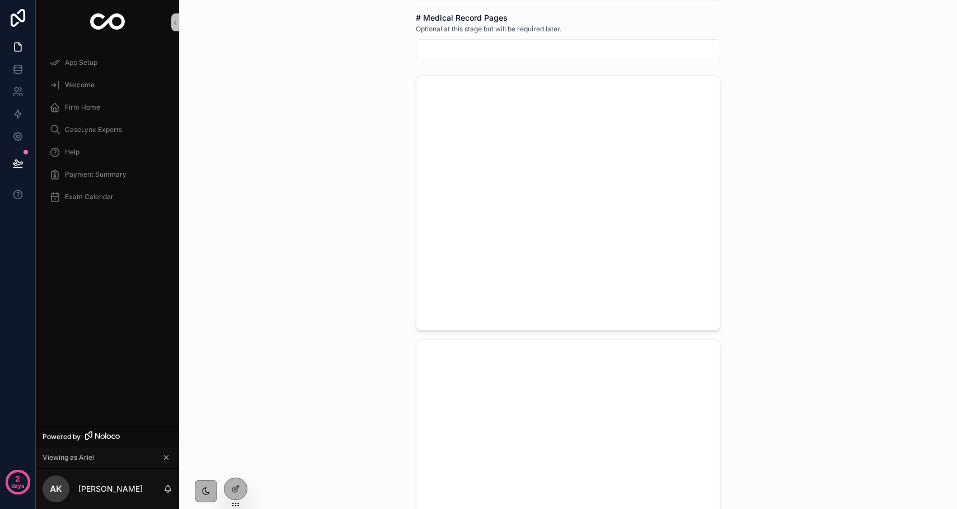
scroll to position [399, 0]
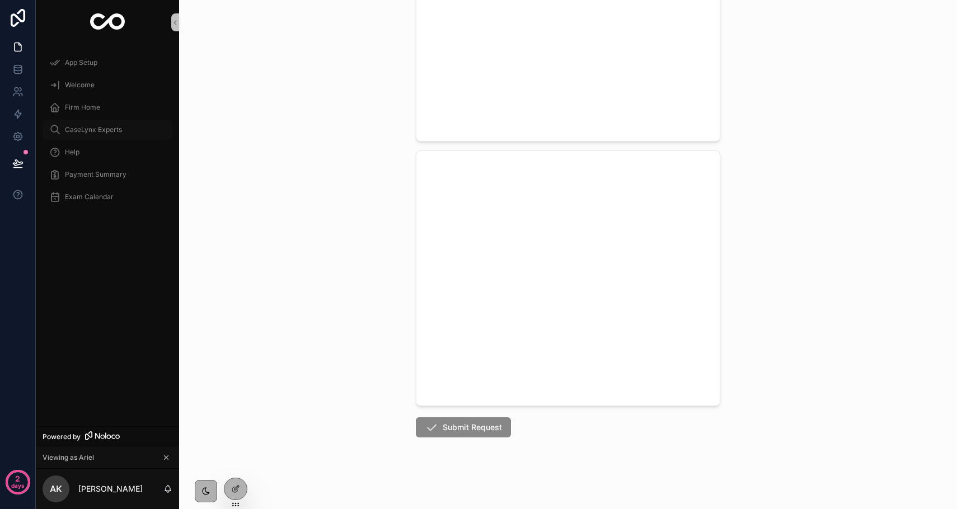
click at [118, 135] on div "CaseLynx Experts" at bounding box center [107, 130] width 116 height 18
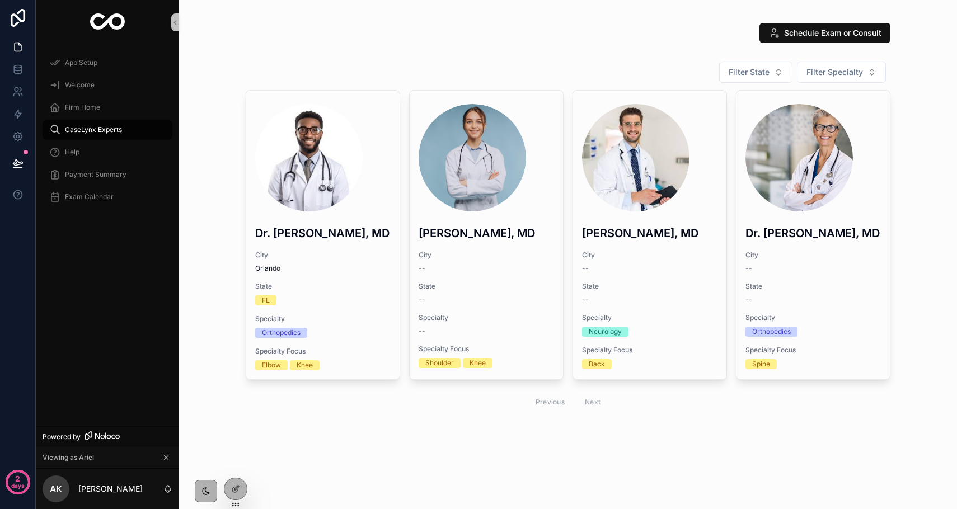
click at [205, 176] on div "Filter State Filter Specialty Dr. Jack Black, MD City Orlando State FL Specialt…" at bounding box center [568, 238] width 760 height 363
click at [77, 101] on div "Firm Home" at bounding box center [107, 108] width 116 height 18
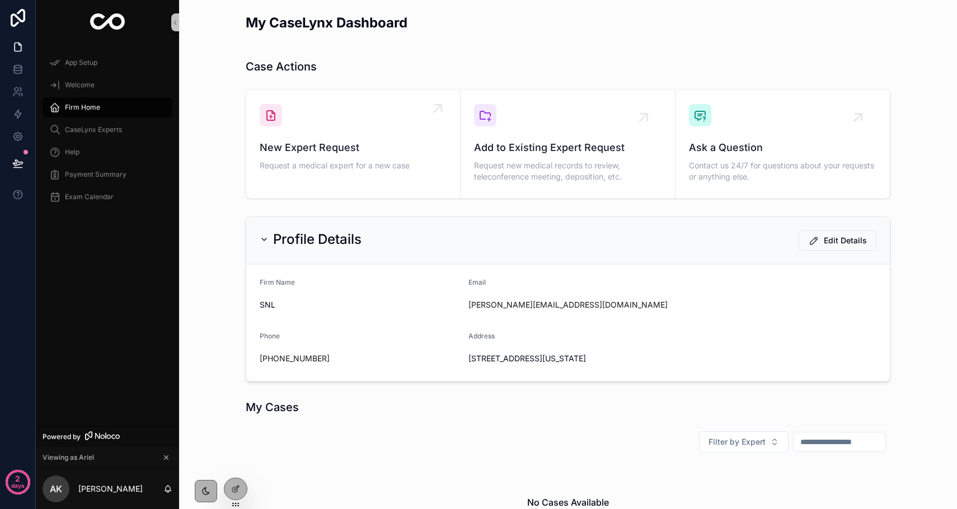
click at [324, 153] on span "New Expert Request" at bounding box center [353, 148] width 187 height 16
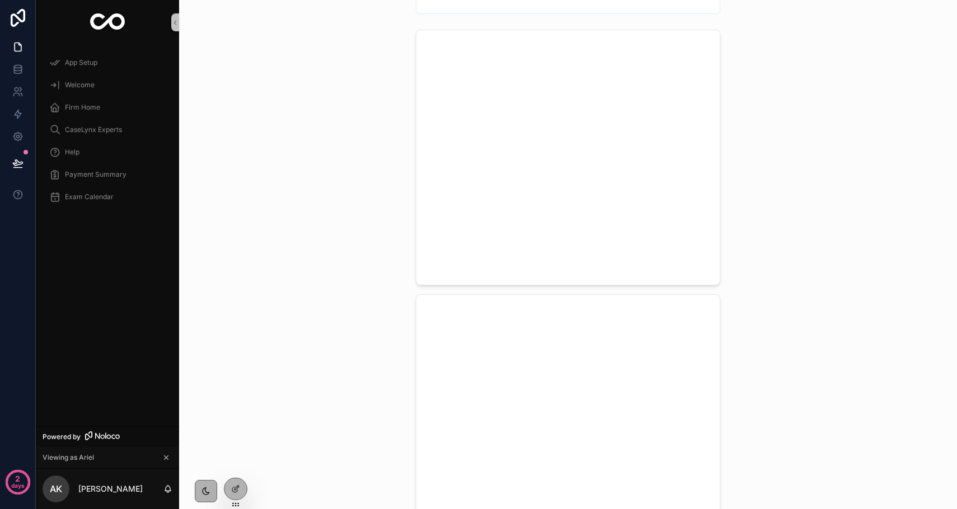
scroll to position [399, 0]
click at [240, 486] on icon at bounding box center [235, 489] width 9 height 9
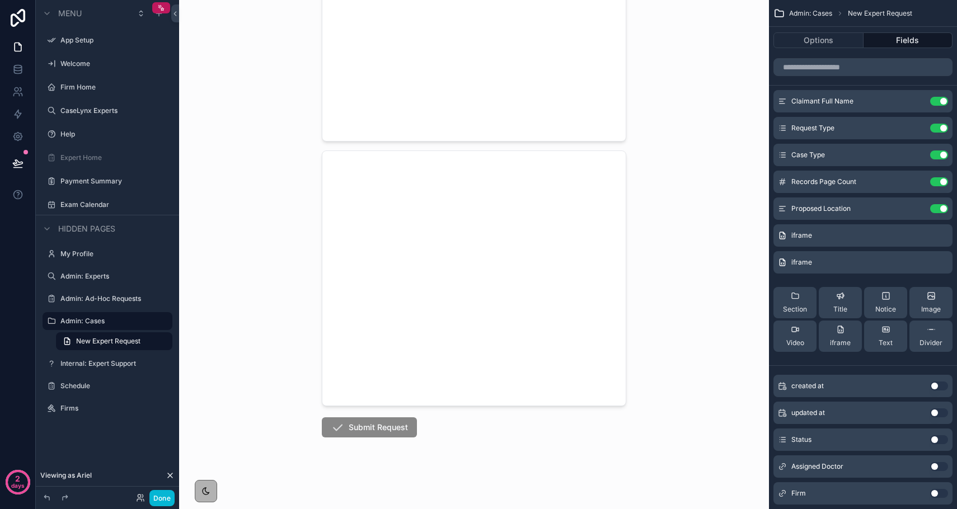
scroll to position [0, 0]
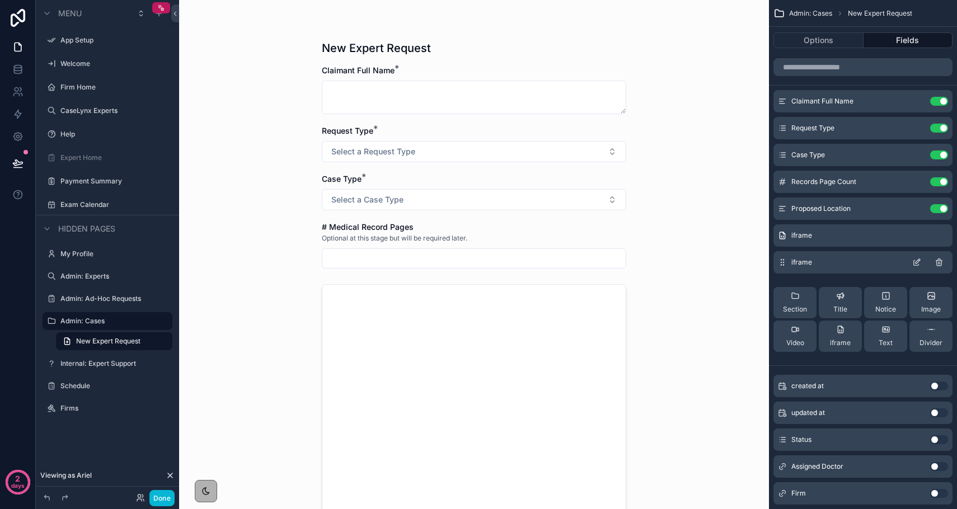
click at [920, 264] on icon "scrollable content" at bounding box center [916, 262] width 9 height 9
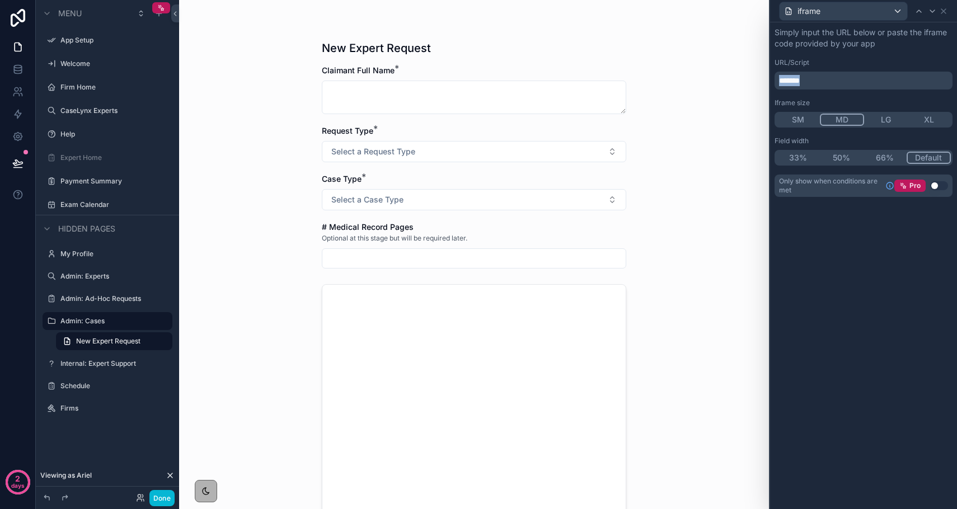
drag, startPoint x: 826, startPoint y: 80, endPoint x: 767, endPoint y: 80, distance: 58.2
click at [768, 80] on div "iframe Simply input the URL below or paste the iframe code provided by your app…" at bounding box center [478, 254] width 957 height 509
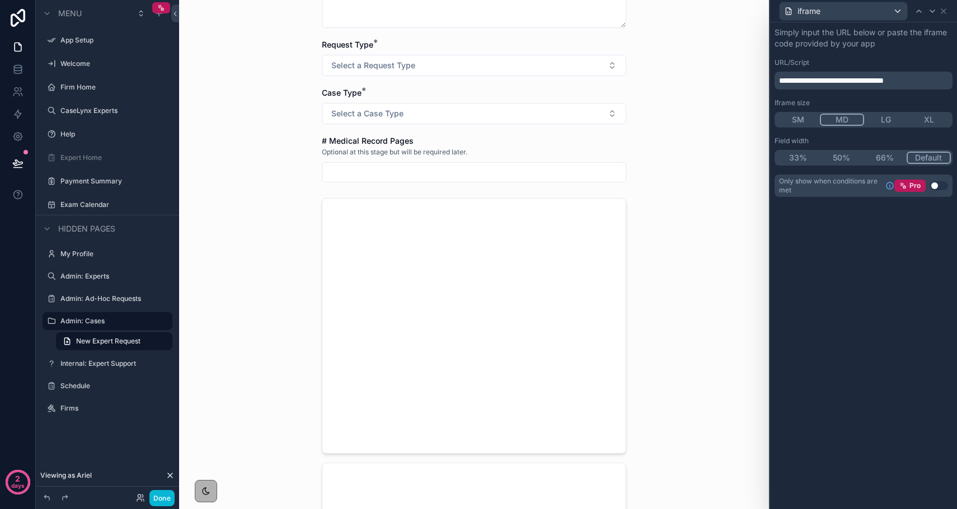
scroll to position [152, 0]
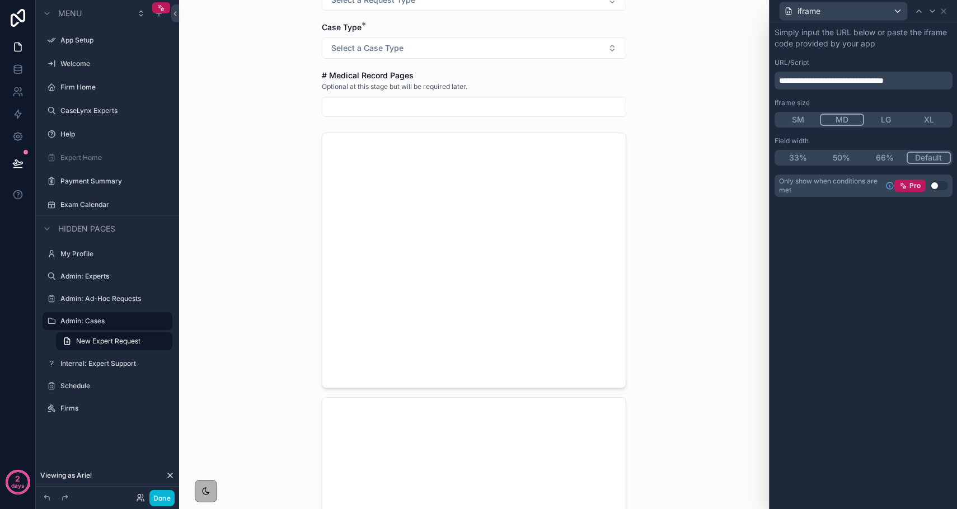
click at [951, 12] on div "iframe" at bounding box center [864, 11] width 178 height 22
click at [944, 12] on icon at bounding box center [943, 11] width 9 height 9
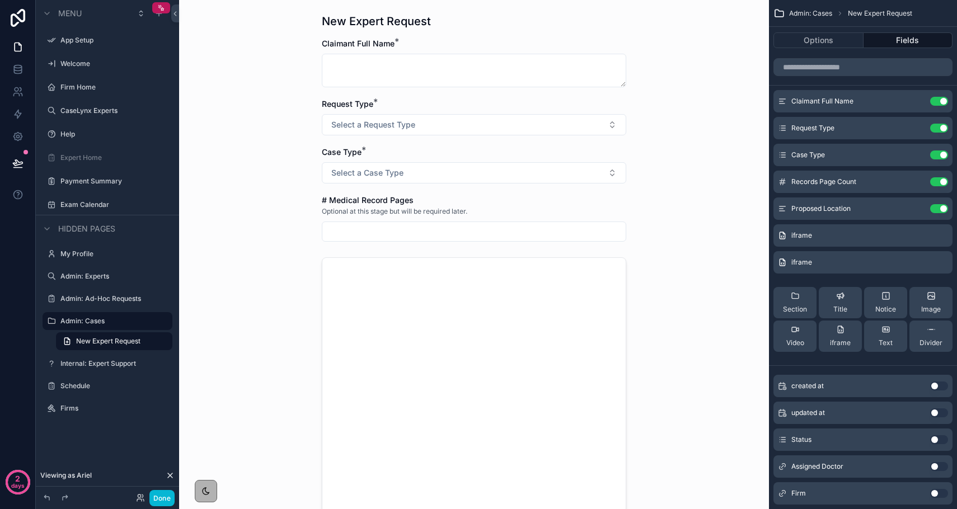
scroll to position [0, 0]
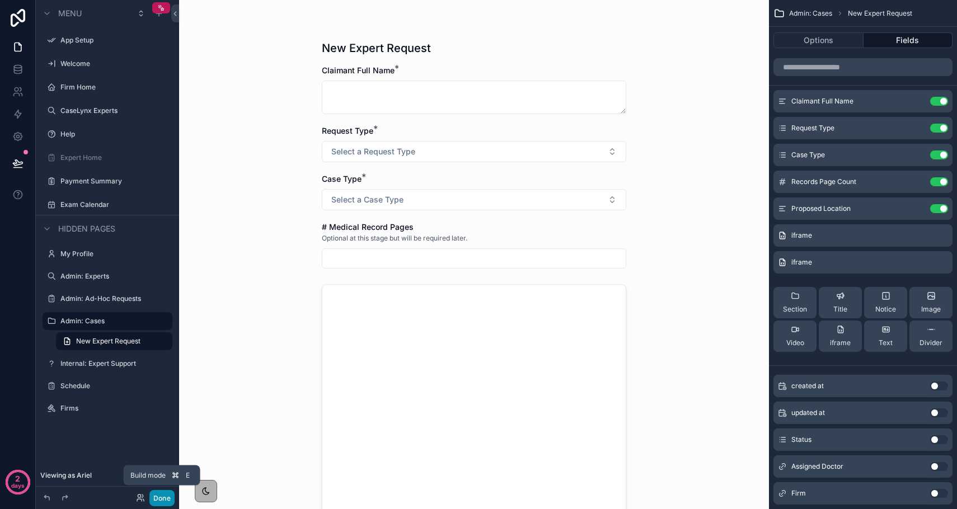
click at [166, 490] on button "Done" at bounding box center [161, 498] width 25 height 16
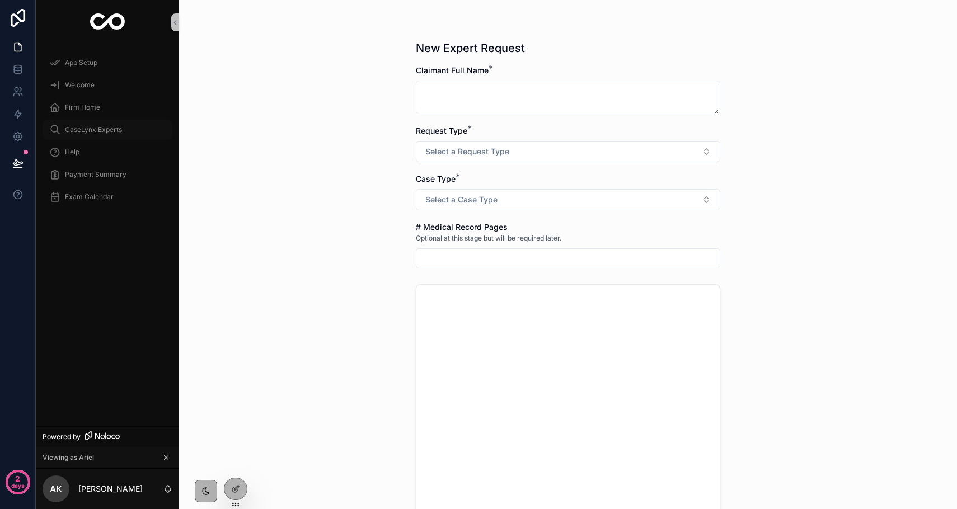
click at [86, 123] on div "CaseLynx Experts" at bounding box center [107, 130] width 116 height 18
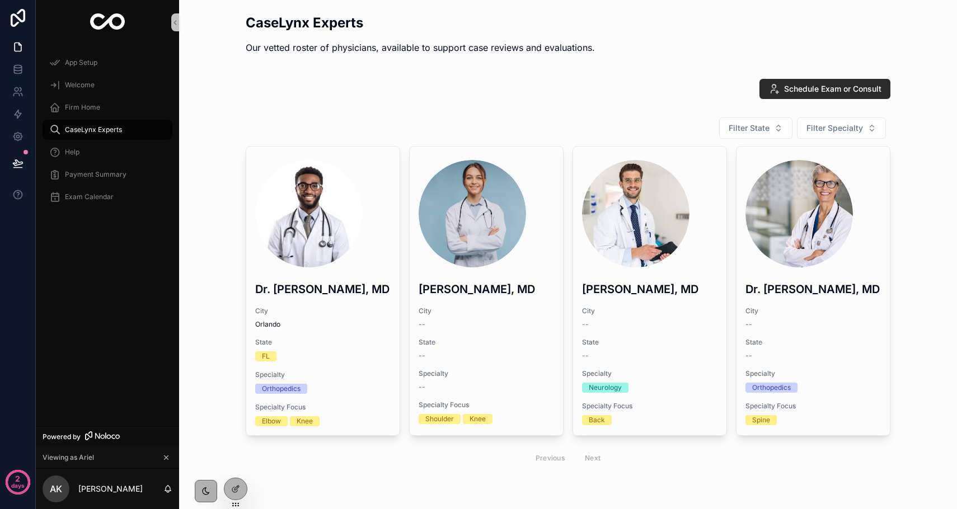
click at [788, 92] on span "Schedule Exam or Consult" at bounding box center [832, 88] width 97 height 11
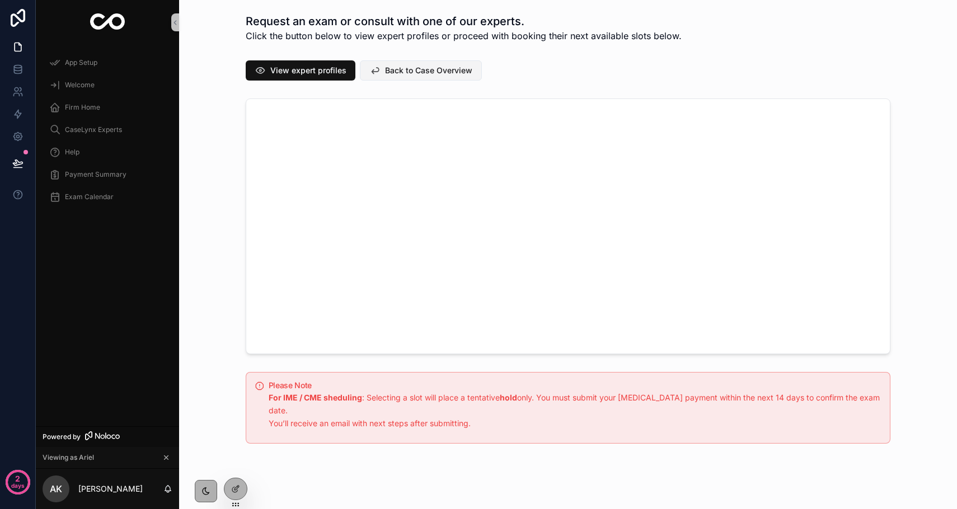
click at [459, 66] on span "Back to Case Overview" at bounding box center [428, 70] width 87 height 11
click at [256, 78] on button "View expert profiles" at bounding box center [301, 70] width 110 height 20
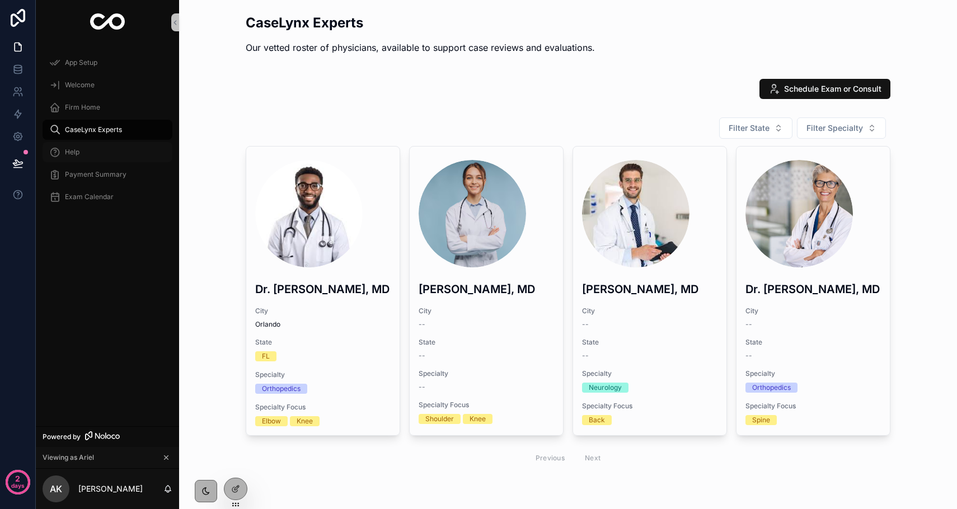
click at [110, 155] on div "Help" at bounding box center [107, 152] width 116 height 18
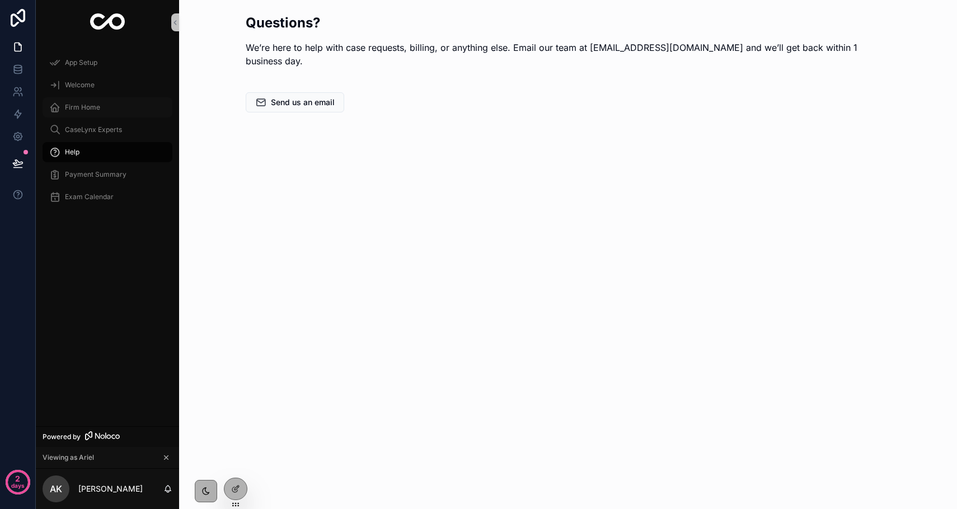
click at [103, 109] on div "Firm Home" at bounding box center [107, 108] width 116 height 18
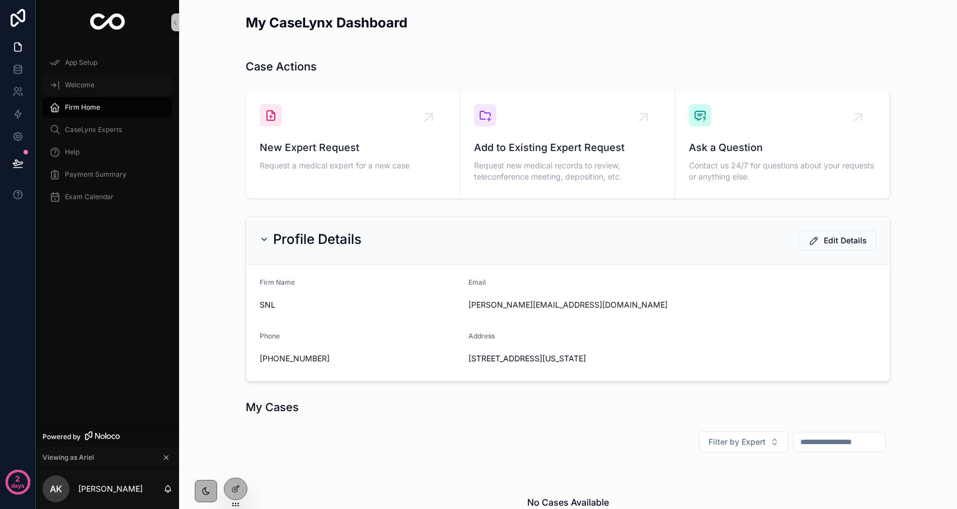
click at [94, 82] on div "Welcome" at bounding box center [107, 85] width 116 height 18
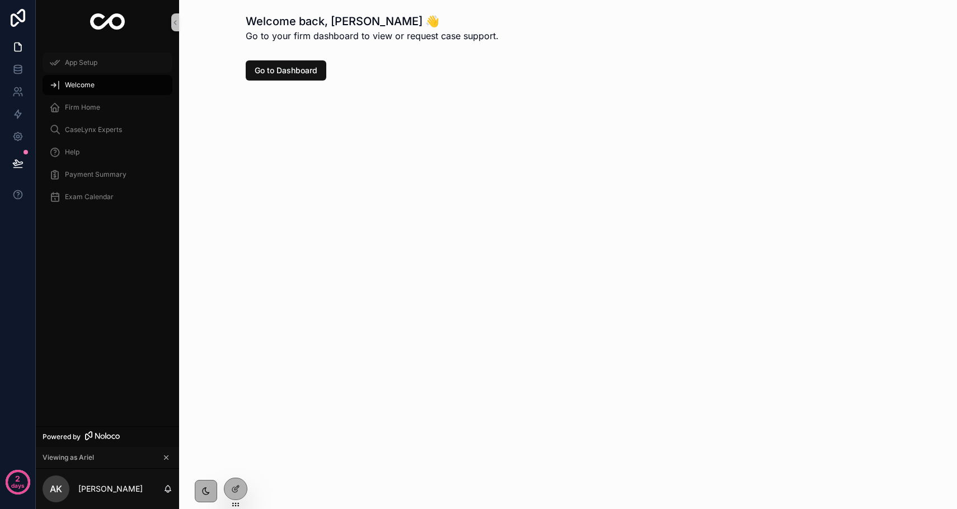
click at [92, 64] on span "App Setup" at bounding box center [81, 62] width 32 height 9
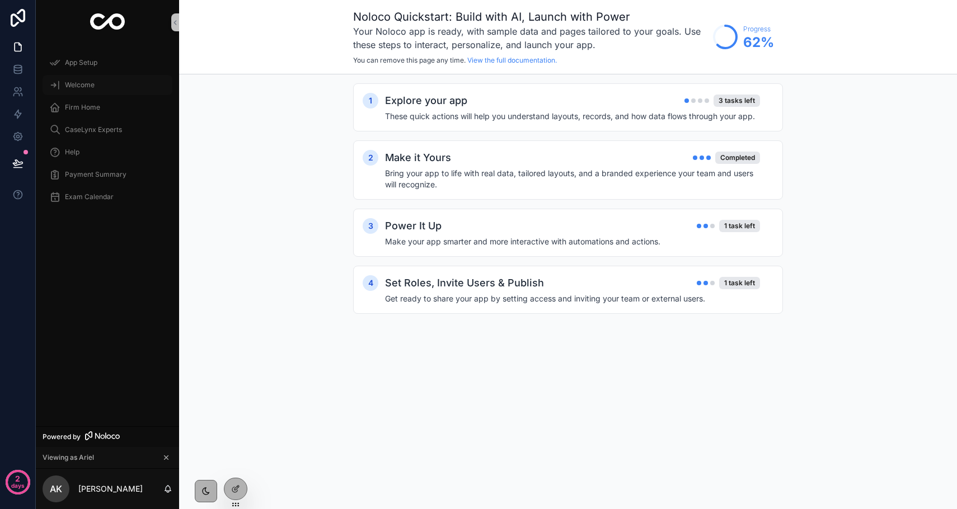
click at [88, 87] on span "Welcome" at bounding box center [80, 85] width 30 height 9
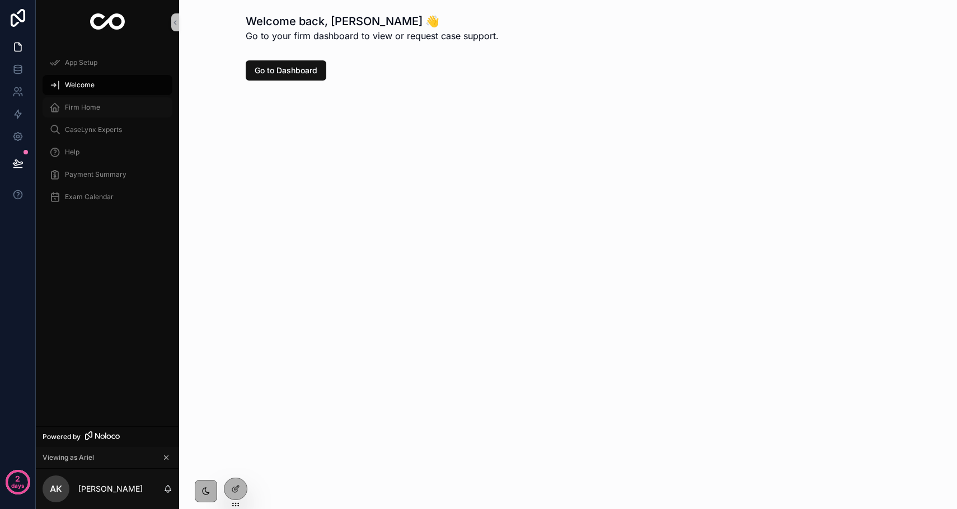
click at [86, 114] on div "Firm Home" at bounding box center [107, 108] width 116 height 18
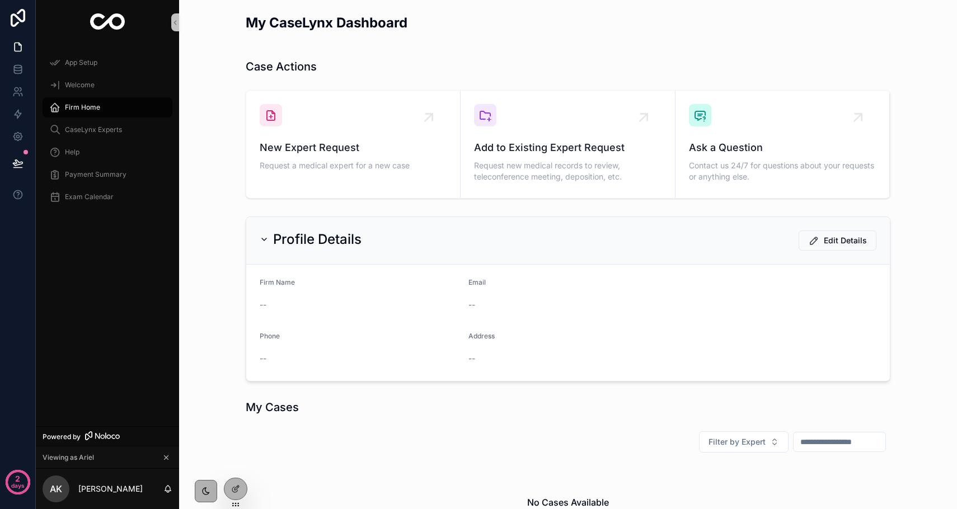
click at [83, 140] on div "CaseLynx Experts" at bounding box center [107, 130] width 143 height 22
click at [79, 137] on div "CaseLynx Experts" at bounding box center [107, 130] width 116 height 18
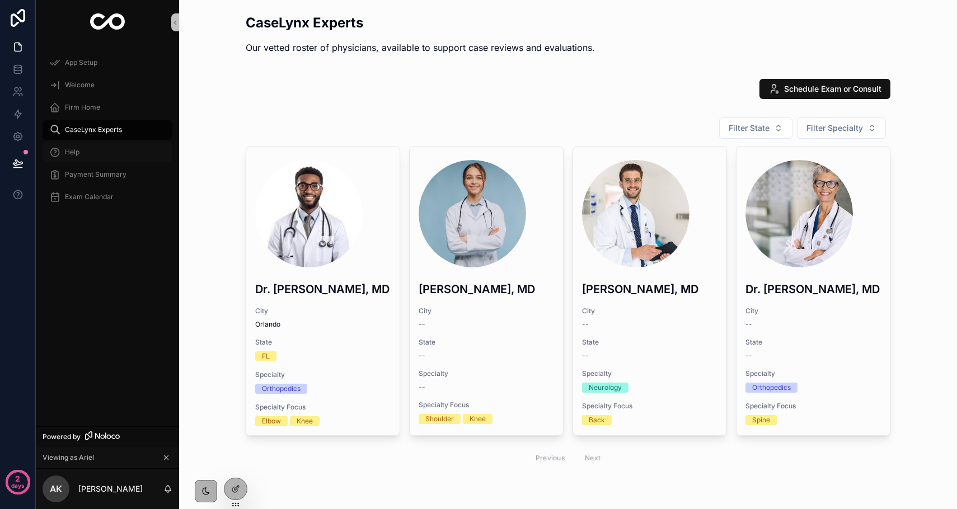
click at [76, 158] on div "Help" at bounding box center [107, 152] width 116 height 18
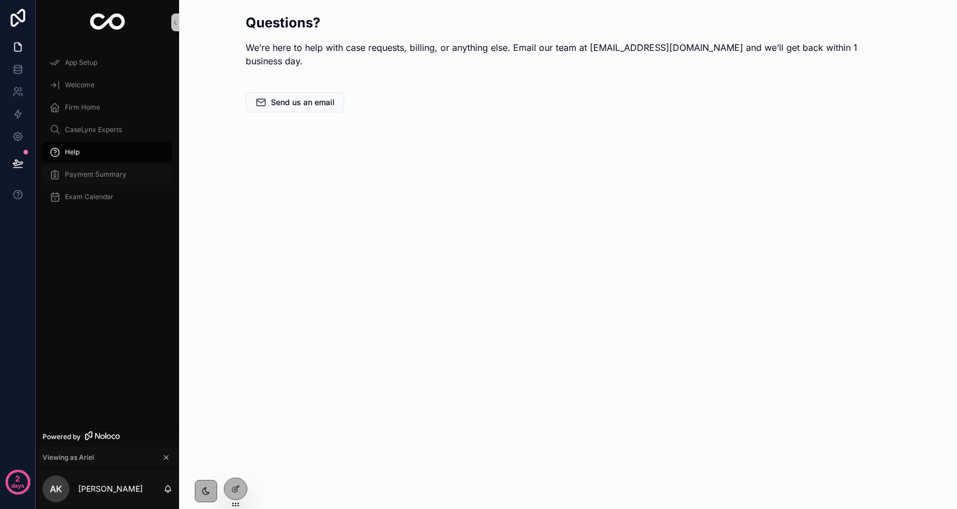
click at [78, 174] on span "Payment Summary" at bounding box center [96, 174] width 62 height 9
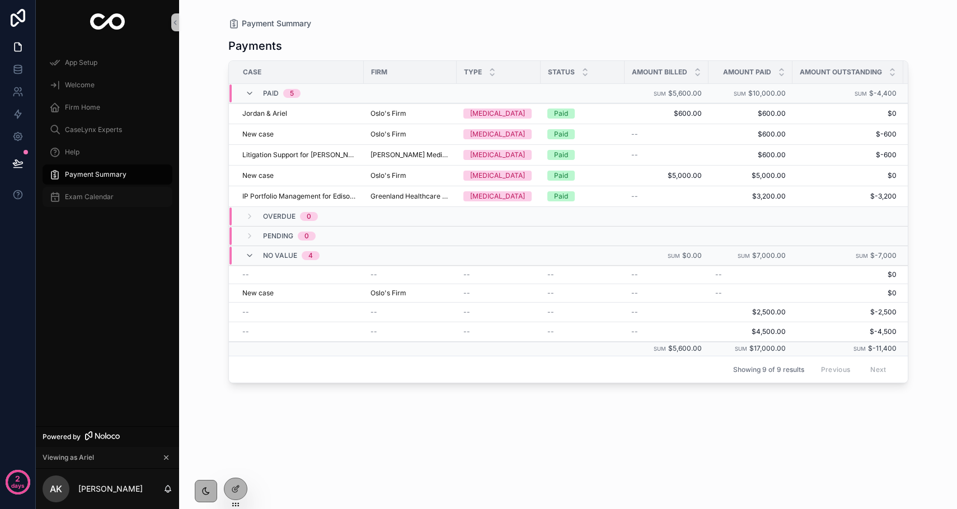
click at [81, 193] on span "Exam Calendar" at bounding box center [89, 197] width 49 height 9
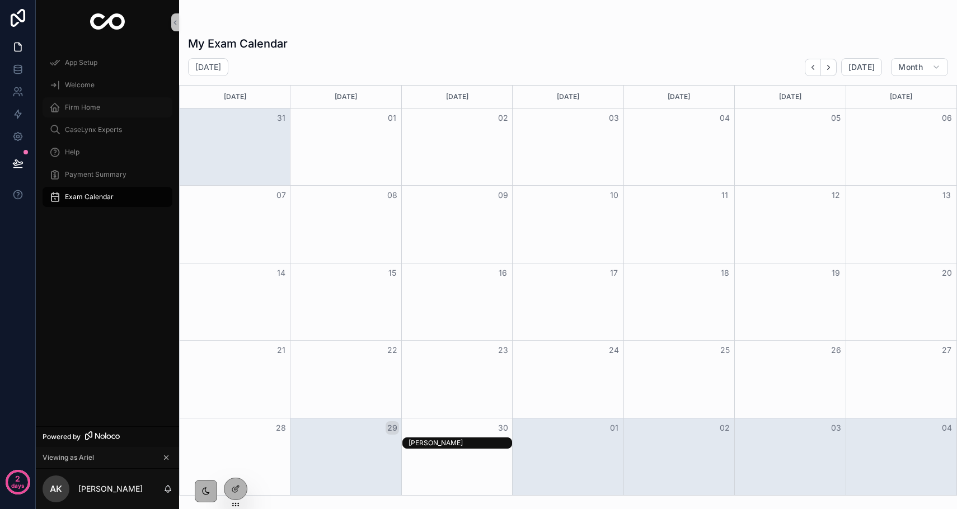
click at [80, 107] on span "Firm Home" at bounding box center [82, 107] width 35 height 9
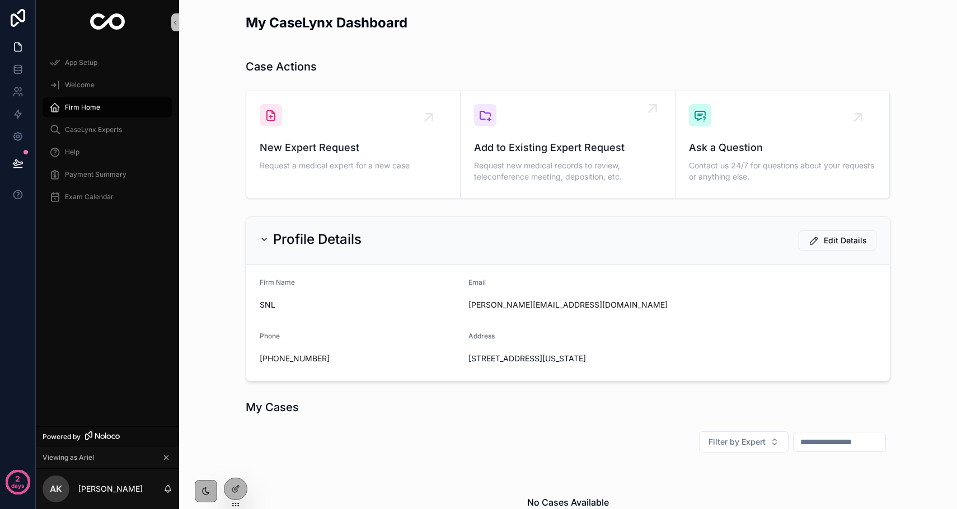
click at [503, 143] on span "Add to Existing Expert Request" at bounding box center [567, 148] width 187 height 16
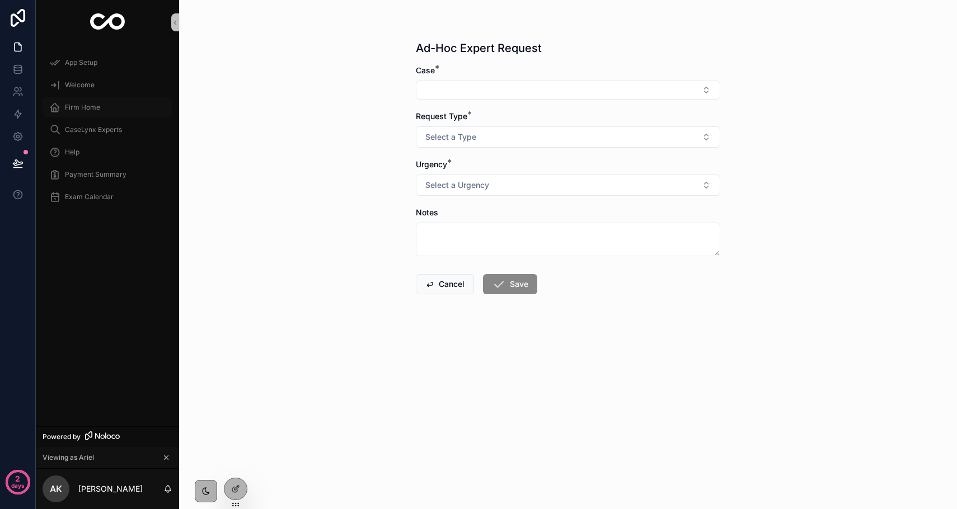
click at [92, 106] on span "Firm Home" at bounding box center [82, 107] width 35 height 9
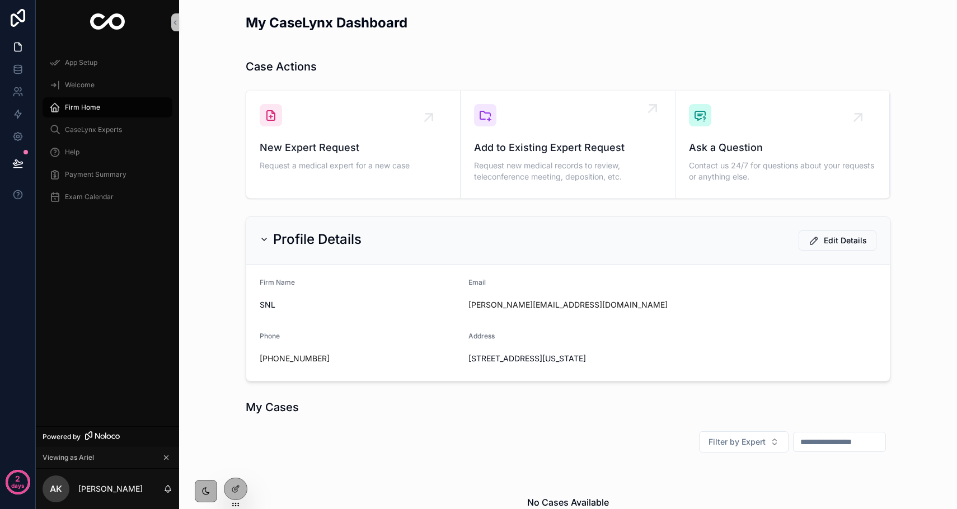
click at [530, 129] on div "Add to Existing Expert Request Request new medical records to review, teleconfe…" at bounding box center [567, 144] width 187 height 81
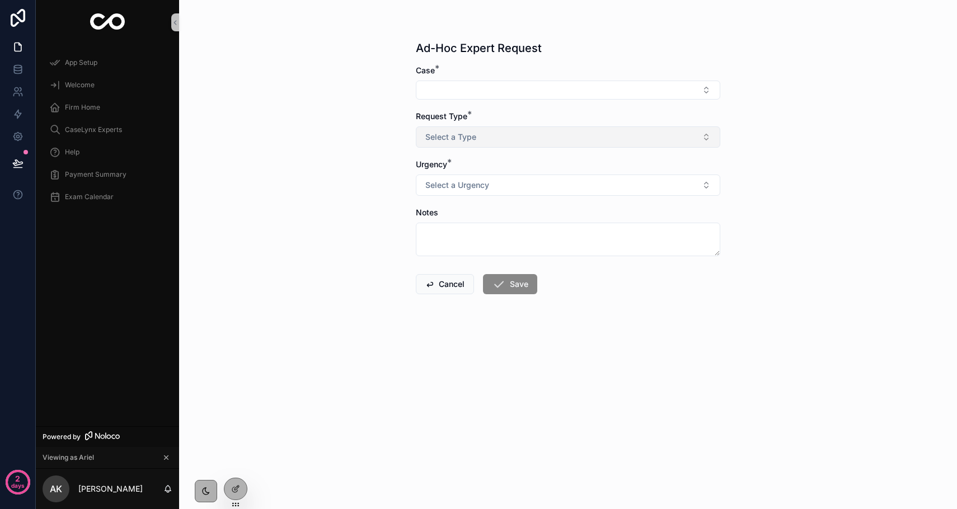
click at [498, 132] on button "Select a Type" at bounding box center [568, 137] width 305 height 21
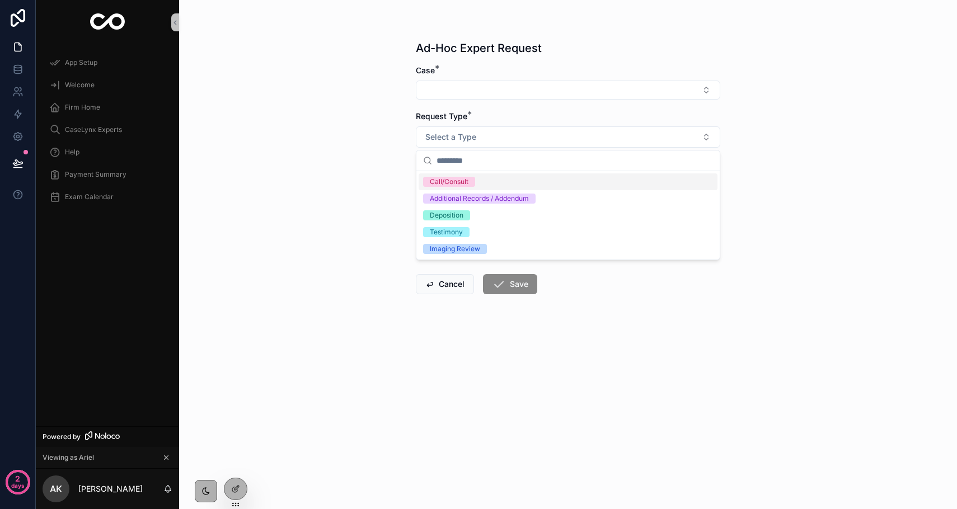
click at [476, 181] on div "Call/Consult" at bounding box center [568, 182] width 299 height 17
click at [444, 399] on div "Ad-Hoc Expert Request Case * Request Type * Call/Consult Urgency * Select a Urg…" at bounding box center [568, 254] width 778 height 509
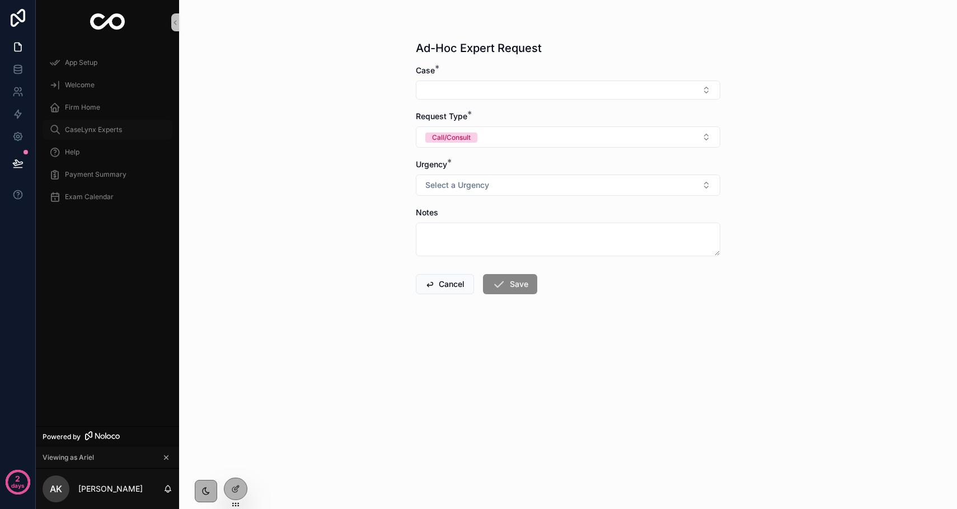
click at [86, 130] on span "CaseLynx Experts" at bounding box center [93, 129] width 57 height 9
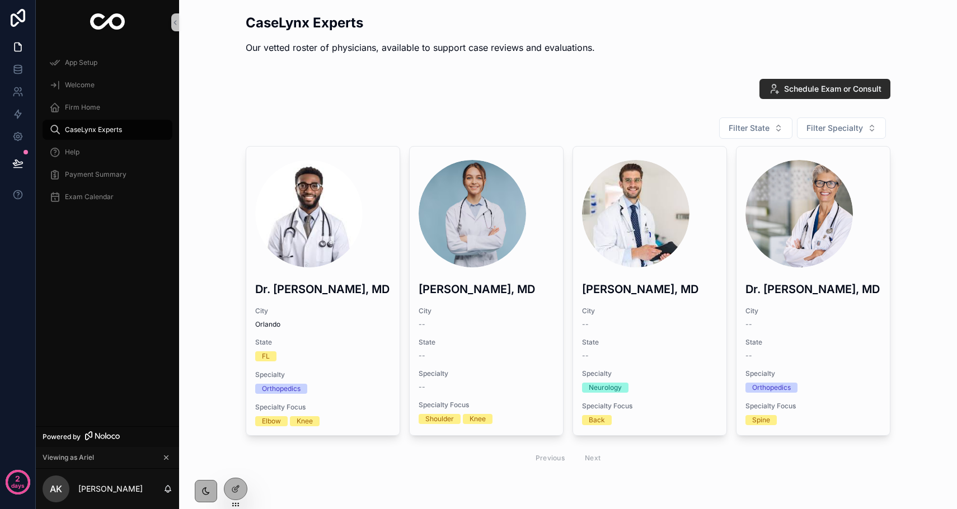
click at [804, 88] on span "Schedule Exam or Consult" at bounding box center [832, 88] width 97 height 11
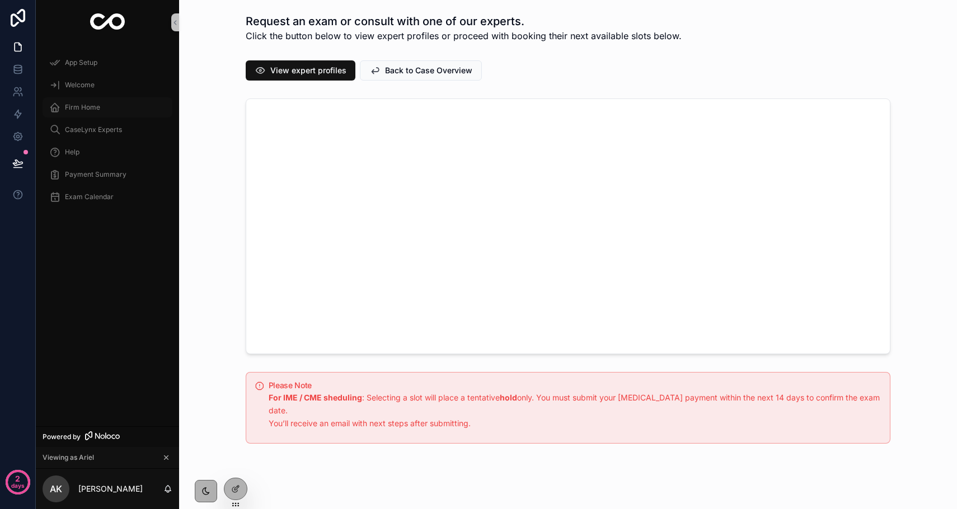
click at [76, 107] on span "Firm Home" at bounding box center [82, 107] width 35 height 9
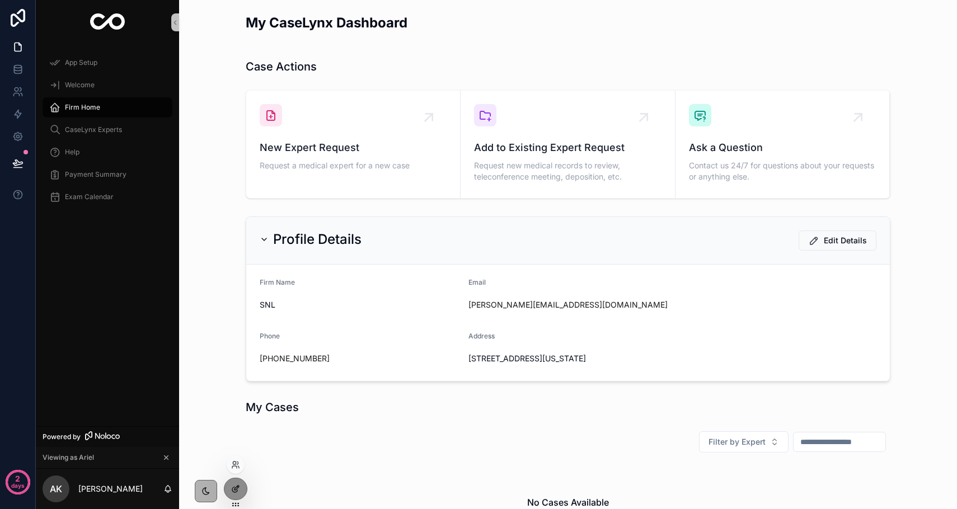
click at [236, 492] on icon at bounding box center [234, 490] width 5 height 5
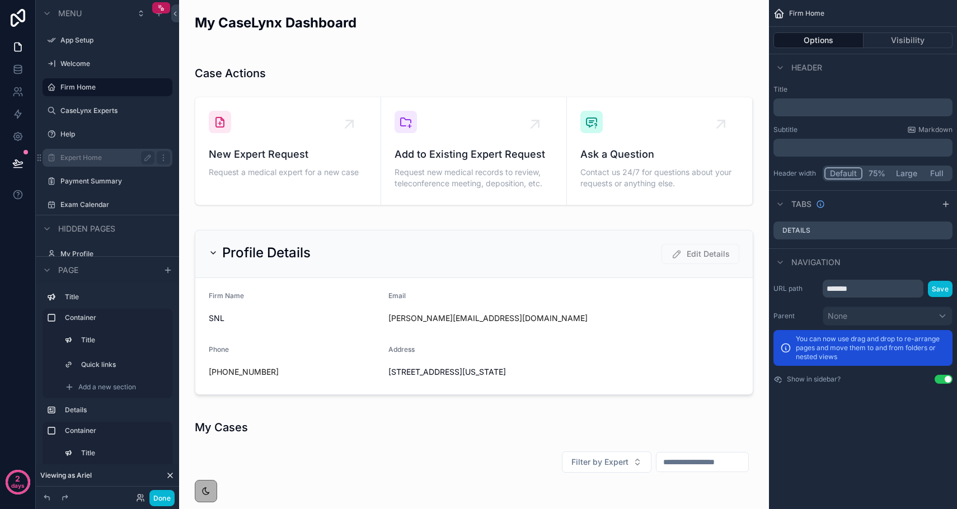
click at [98, 163] on div "Expert Home" at bounding box center [107, 157] width 94 height 13
click at [97, 160] on label "Expert Home" at bounding box center [105, 157] width 90 height 9
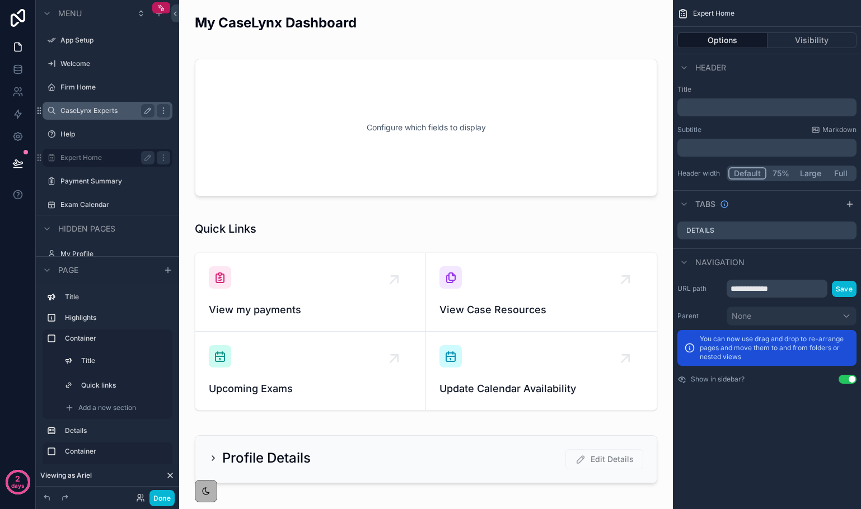
click at [101, 110] on label "CaseLynx Experts" at bounding box center [105, 110] width 90 height 9
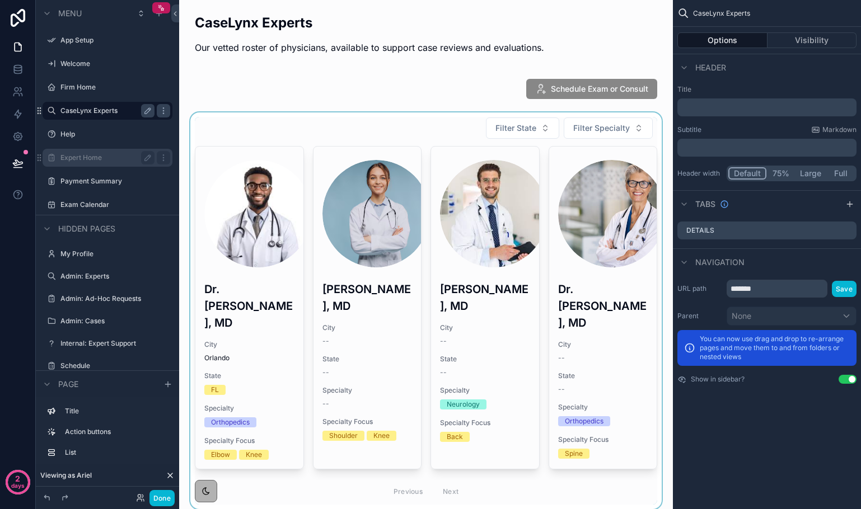
click at [251, 246] on div "scrollable content" at bounding box center [426, 311] width 476 height 397
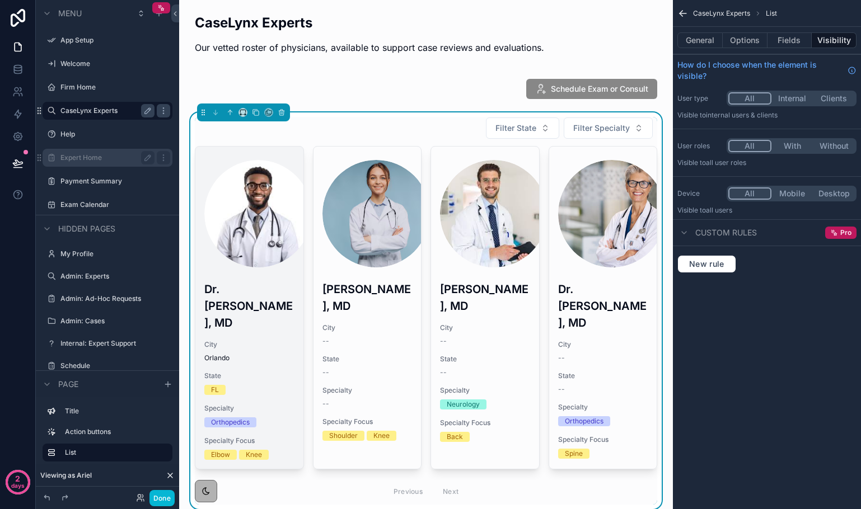
click at [245, 225] on div "scrollable content" at bounding box center [257, 213] width 107 height 107
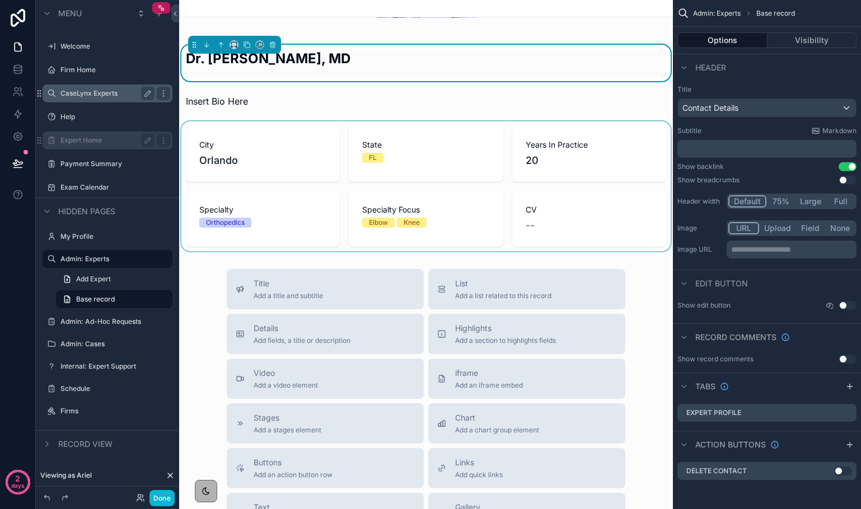
scroll to position [196, 0]
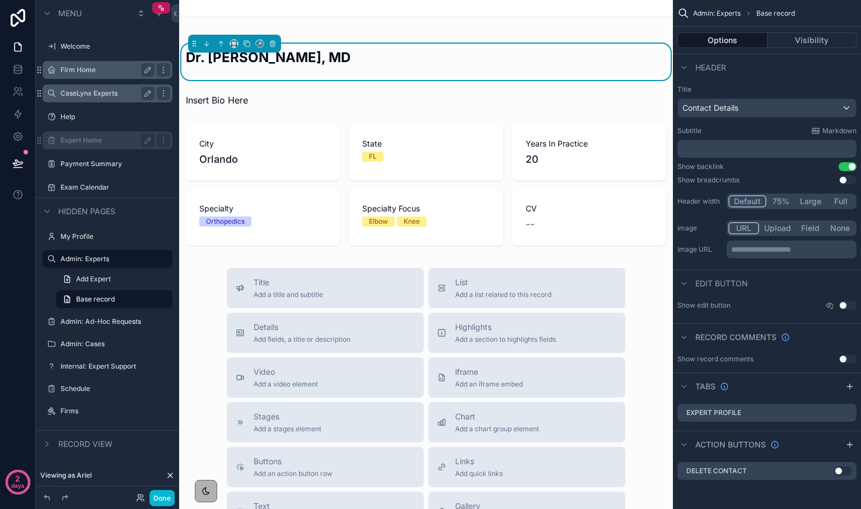
click at [67, 76] on div "Firm Home" at bounding box center [107, 69] width 94 height 13
click at [67, 73] on label "Firm Home" at bounding box center [105, 69] width 90 height 9
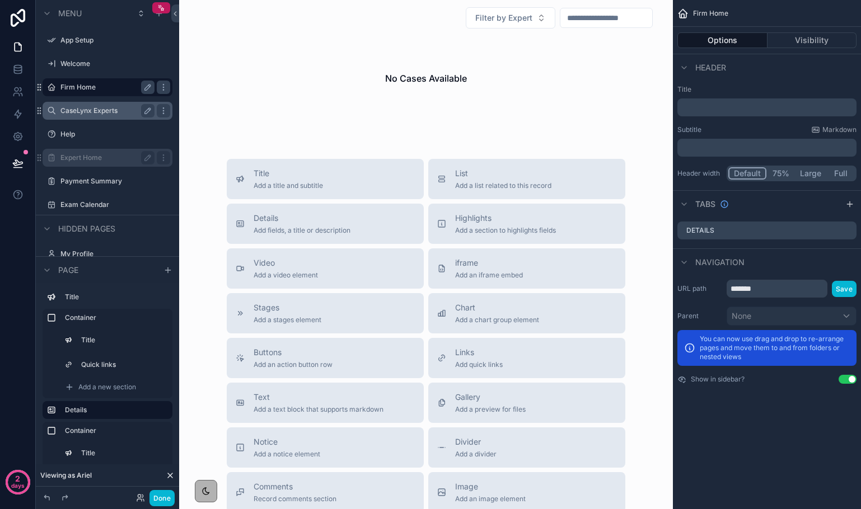
click at [81, 86] on label "Firm Home" at bounding box center [105, 87] width 90 height 9
click at [139, 495] on icon at bounding box center [139, 496] width 3 height 3
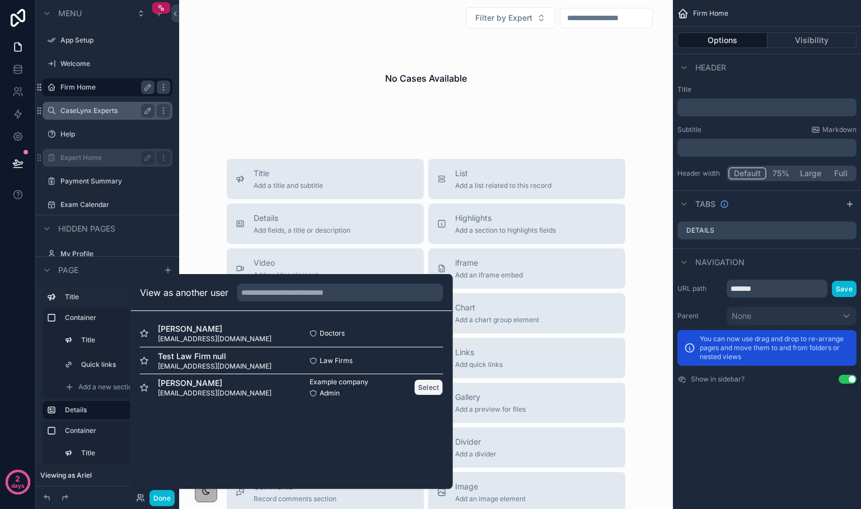
click at [424, 387] on button "Select" at bounding box center [428, 388] width 29 height 16
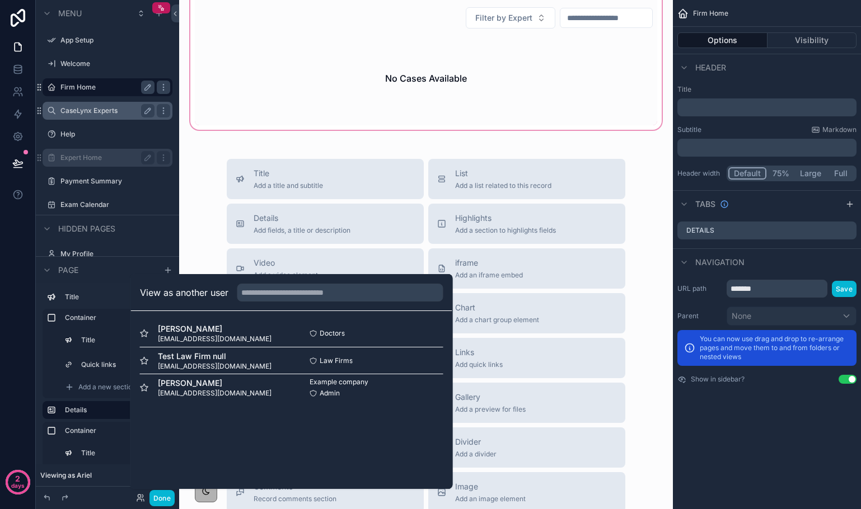
click at [236, 114] on div "scrollable content" at bounding box center [426, 48] width 476 height 168
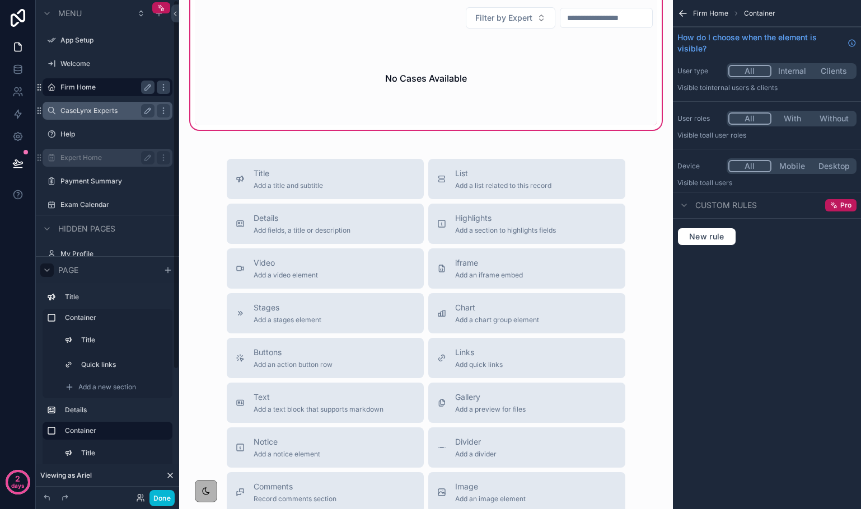
click at [49, 270] on icon "scrollable content" at bounding box center [47, 270] width 9 height 9
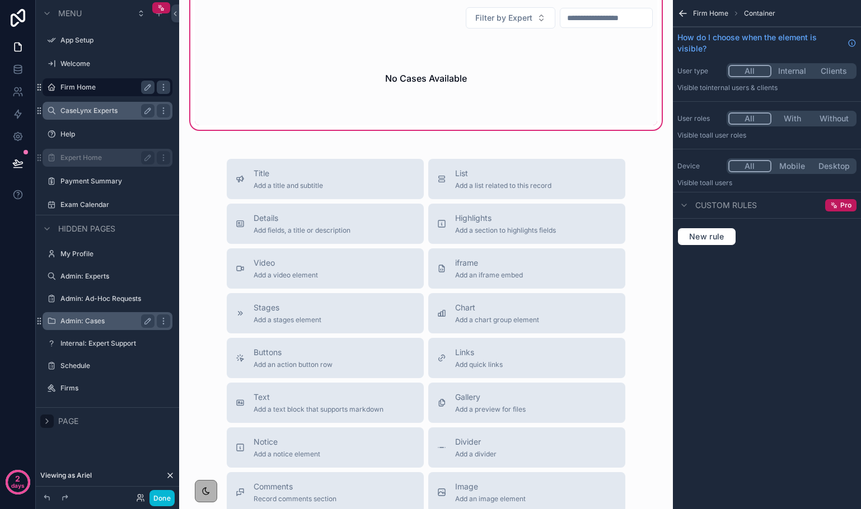
click at [76, 316] on div "Admin: Cases" at bounding box center [107, 321] width 94 height 13
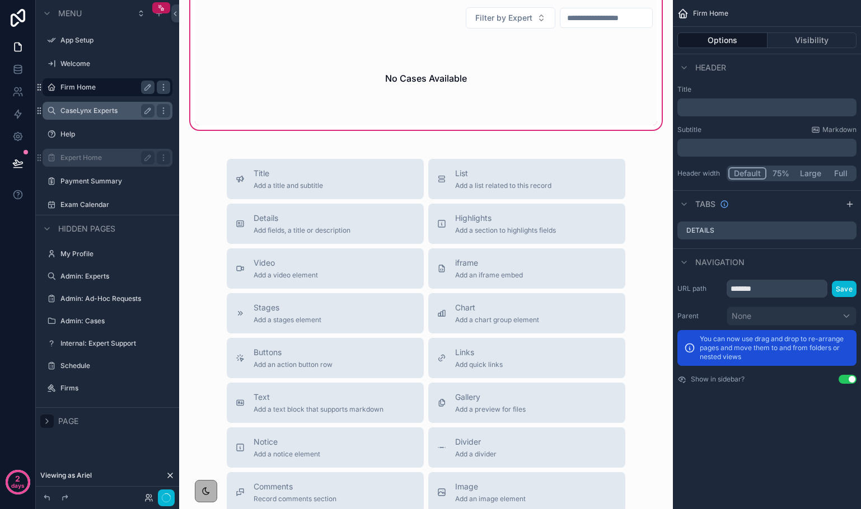
click at [76, 320] on label "Admin: Cases" at bounding box center [115, 321] width 110 height 9
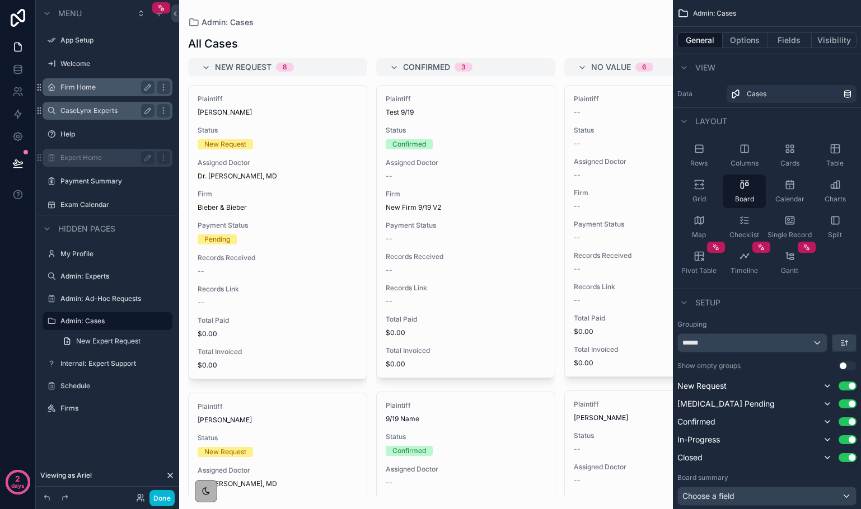
click at [251, 241] on div "scrollable content" at bounding box center [426, 254] width 494 height 509
click at [236, 196] on span "Firm" at bounding box center [278, 194] width 160 height 9
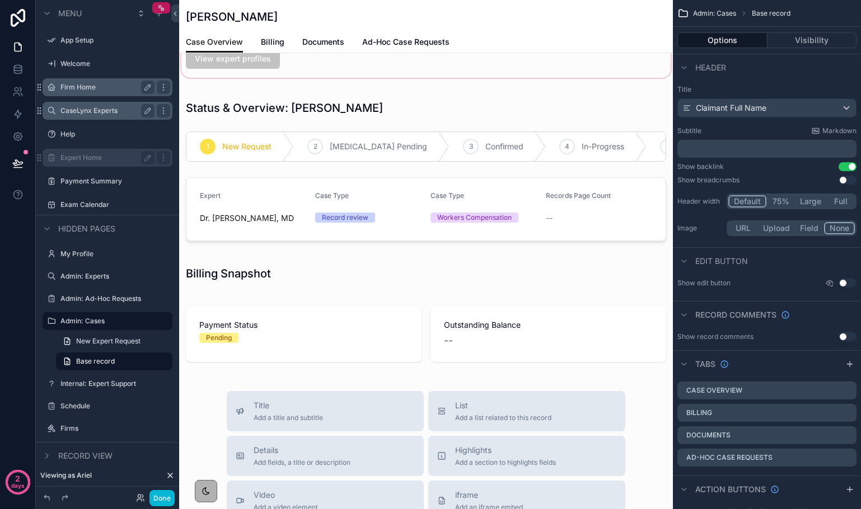
scroll to position [323, 0]
click at [275, 41] on span "Billing" at bounding box center [273, 41] width 24 height 11
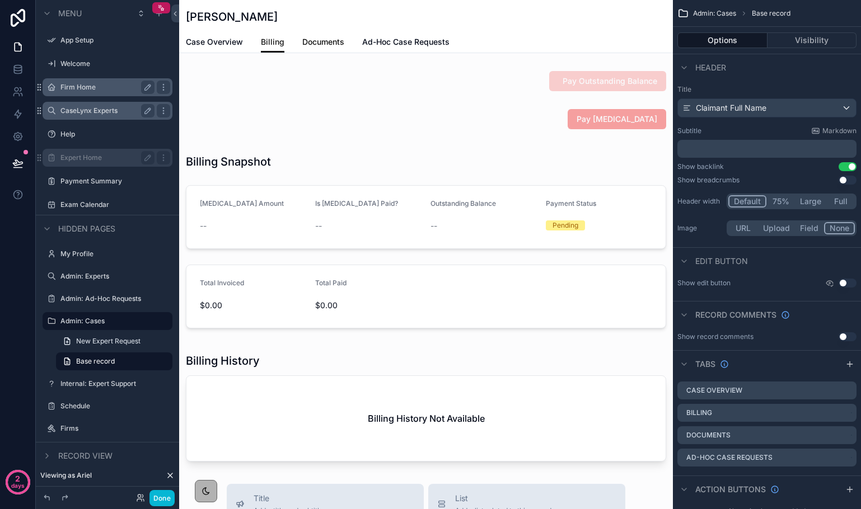
click at [323, 40] on span "Documents" at bounding box center [323, 41] width 42 height 11
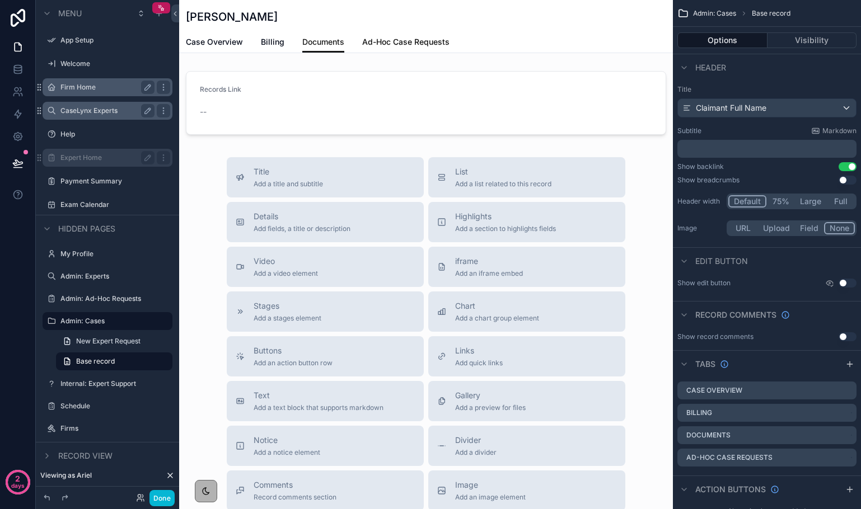
click at [427, 39] on span "Ad-Hoc Case Requests" at bounding box center [405, 41] width 87 height 11
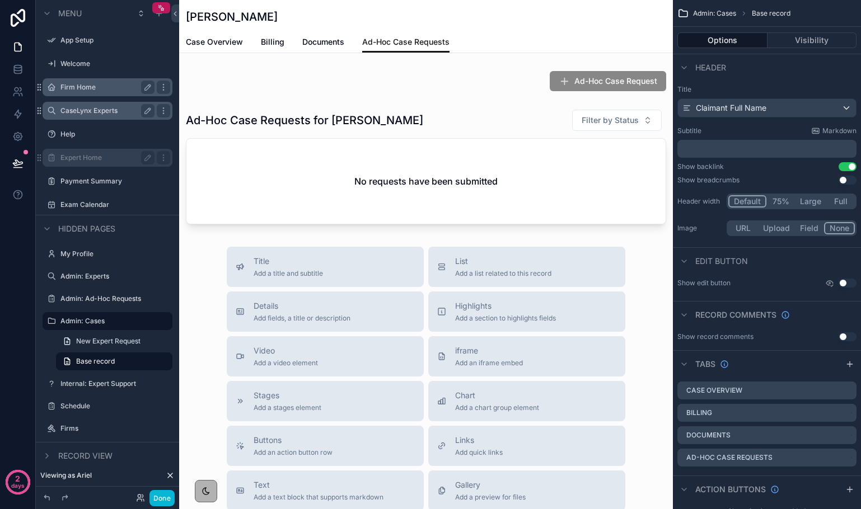
click at [78, 83] on label "Firm Home" at bounding box center [105, 87] width 90 height 9
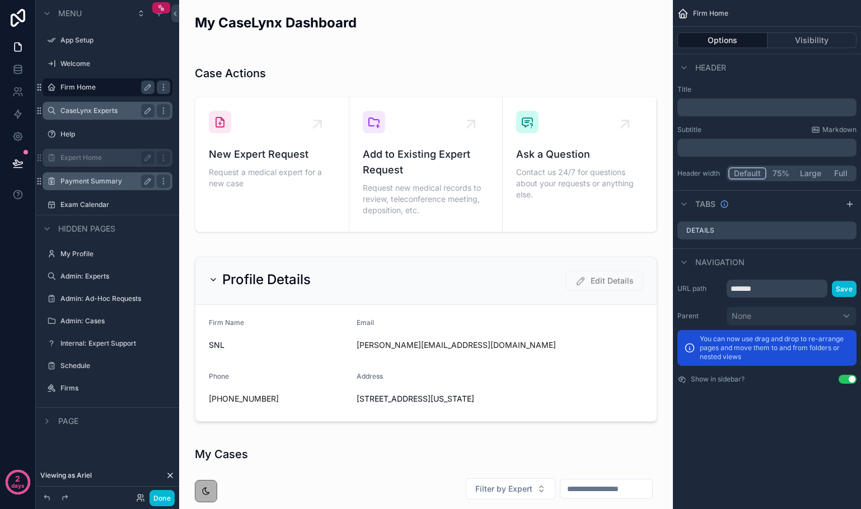
click at [85, 183] on label "Payment Summary" at bounding box center [105, 181] width 90 height 9
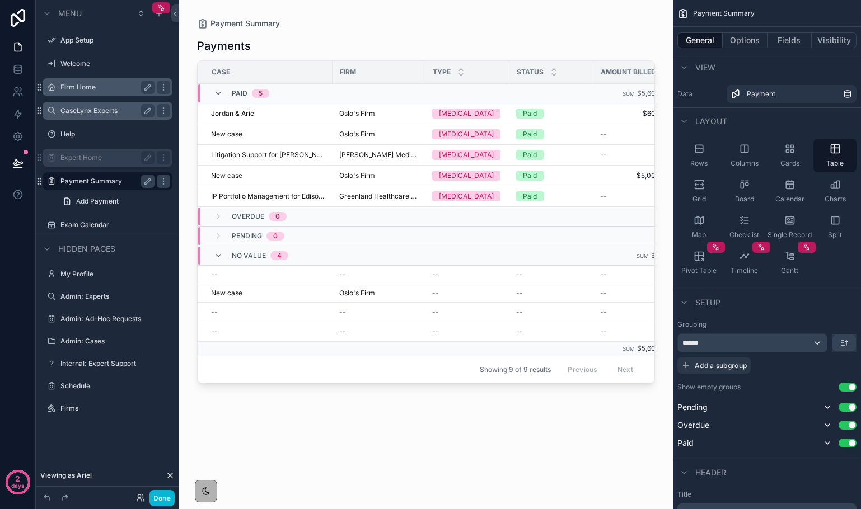
click at [213, 91] on div "Paid 5" at bounding box center [241, 94] width 82 height 18
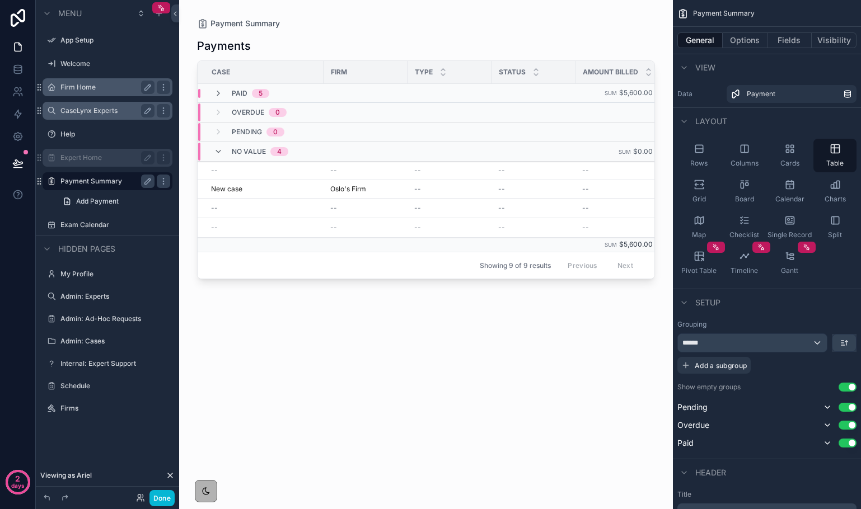
click at [213, 91] on div "Paid 5" at bounding box center [241, 93] width 82 height 9
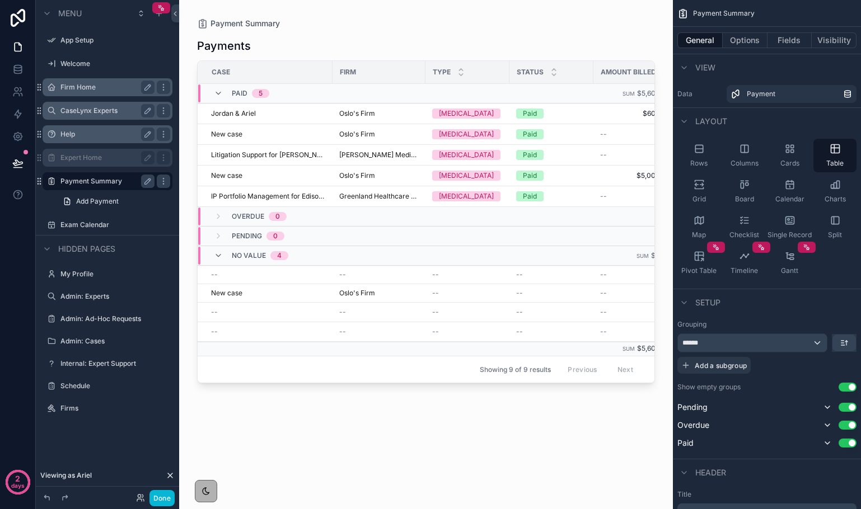
click at [123, 135] on label "Help" at bounding box center [105, 134] width 90 height 9
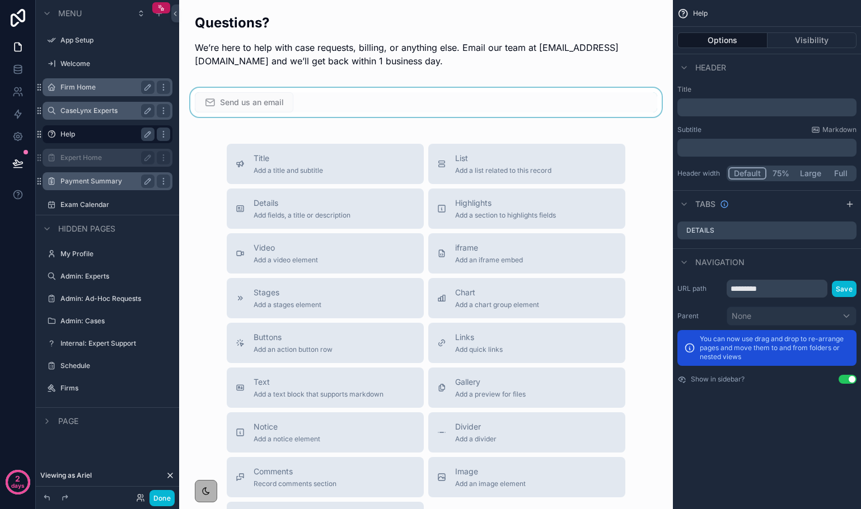
click at [231, 103] on div "scrollable content" at bounding box center [426, 102] width 476 height 29
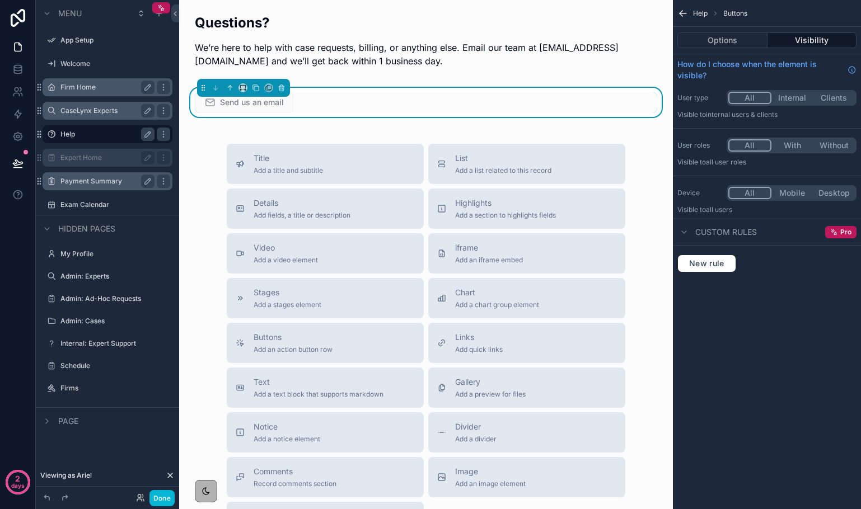
click at [223, 97] on span "Send us an email" at bounding box center [244, 102] width 99 height 20
click at [238, 104] on span "Send us an email" at bounding box center [244, 102] width 99 height 20
click at [66, 207] on label "Exam Calendar" at bounding box center [105, 204] width 90 height 9
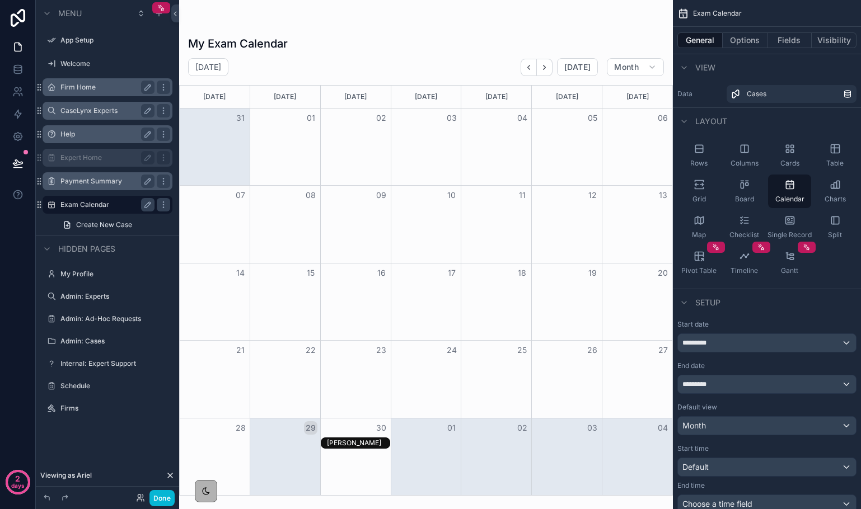
click at [362, 444] on div "Brandon Nimmo" at bounding box center [358, 443] width 63 height 9
click at [155, 502] on button "Done" at bounding box center [161, 498] width 25 height 16
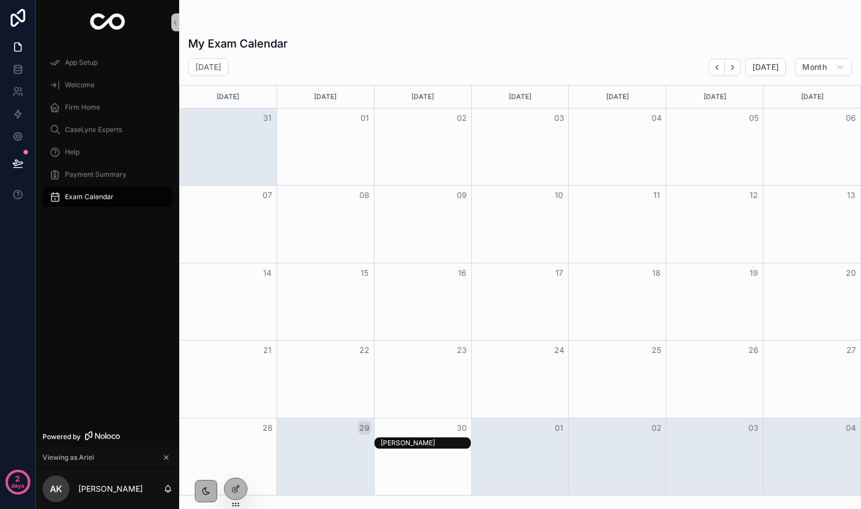
click at [445, 440] on div "Brandon Nimmo" at bounding box center [426, 443] width 90 height 9
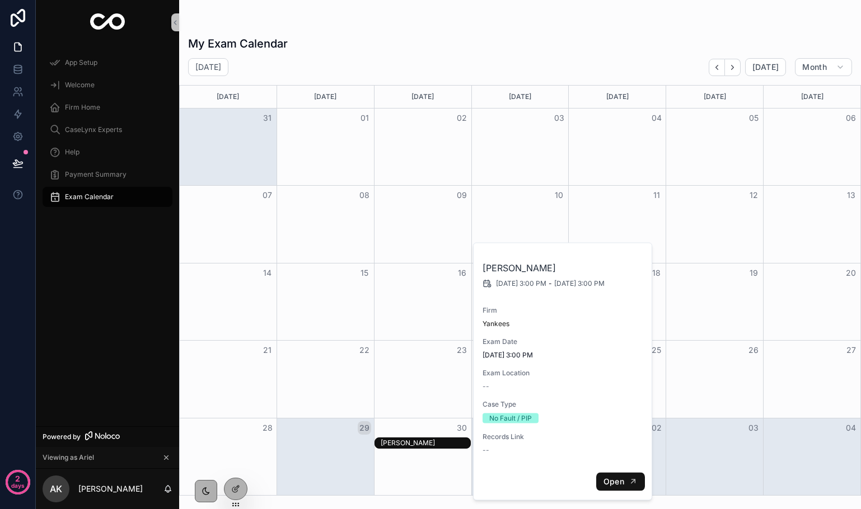
click at [615, 477] on span "Open" at bounding box center [613, 482] width 21 height 10
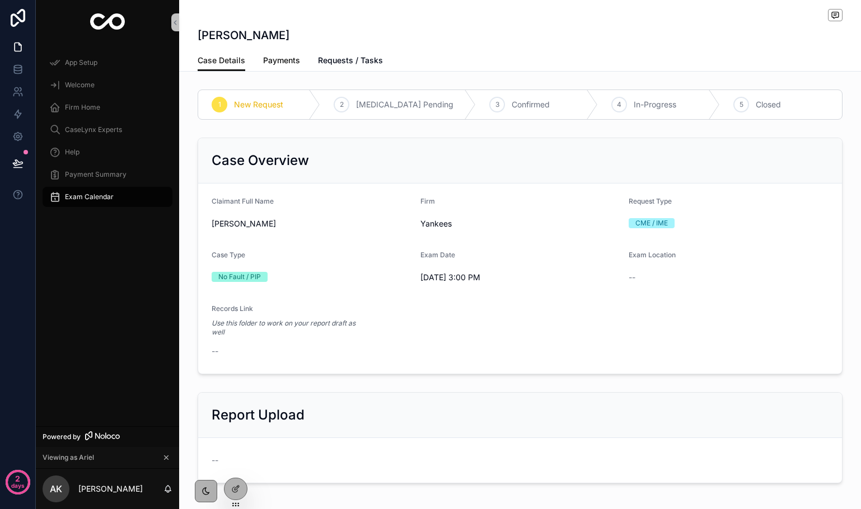
click at [281, 69] on link "Payments" at bounding box center [281, 61] width 37 height 22
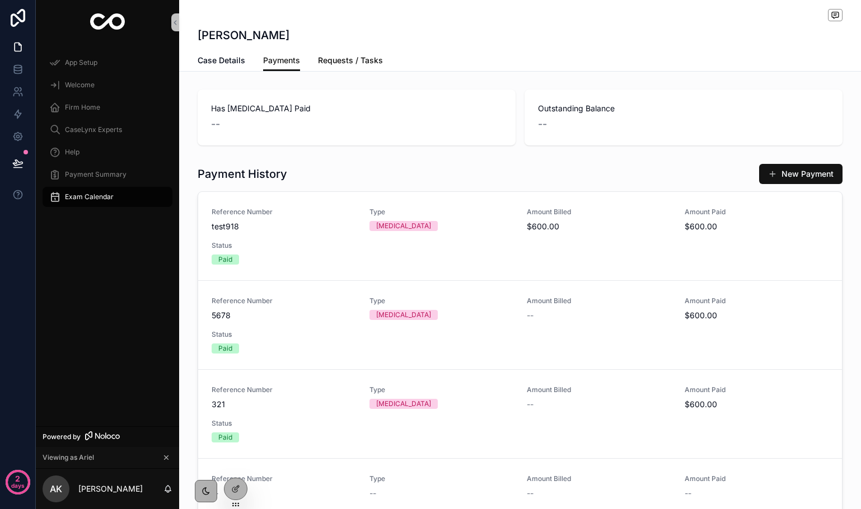
click at [329, 60] on span "Requests / Tasks" at bounding box center [350, 60] width 65 height 11
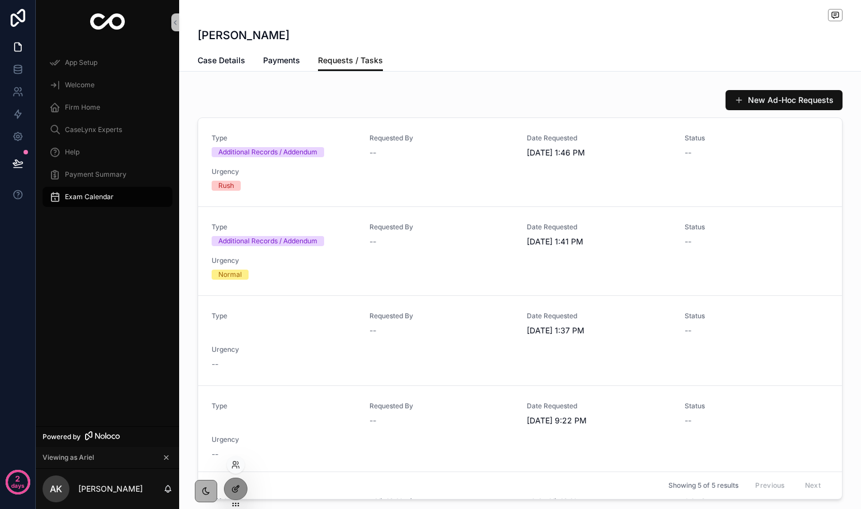
click at [237, 489] on icon at bounding box center [237, 488] width 4 height 4
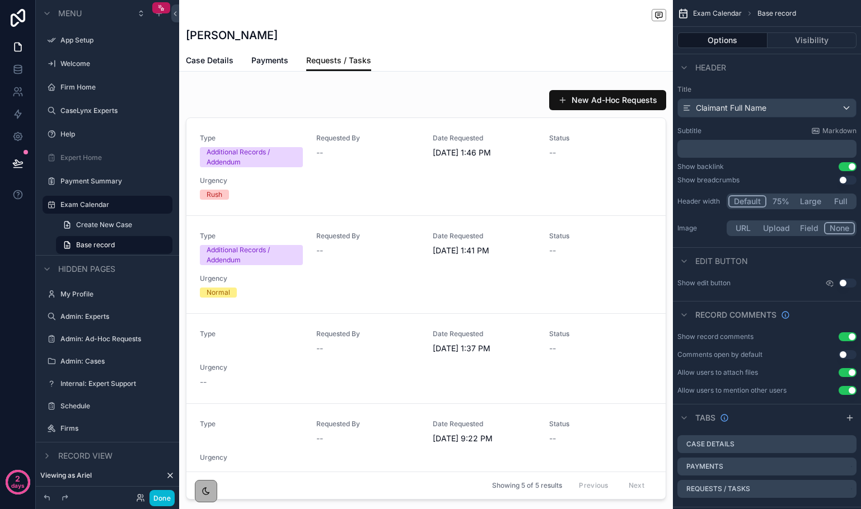
click at [846, 336] on button "Use setting" at bounding box center [848, 337] width 18 height 9
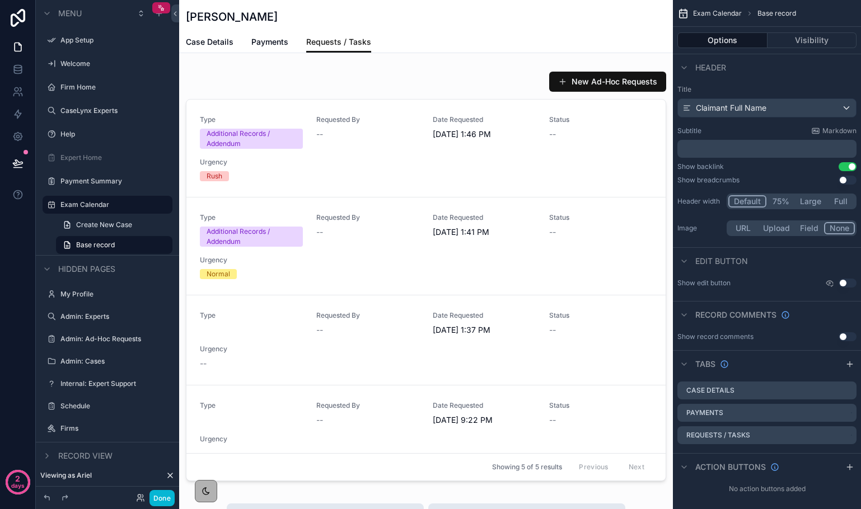
click at [795, 50] on div "Options Visibility" at bounding box center [767, 40] width 188 height 27
click at [795, 44] on button "Visibility" at bounding box center [812, 40] width 90 height 16
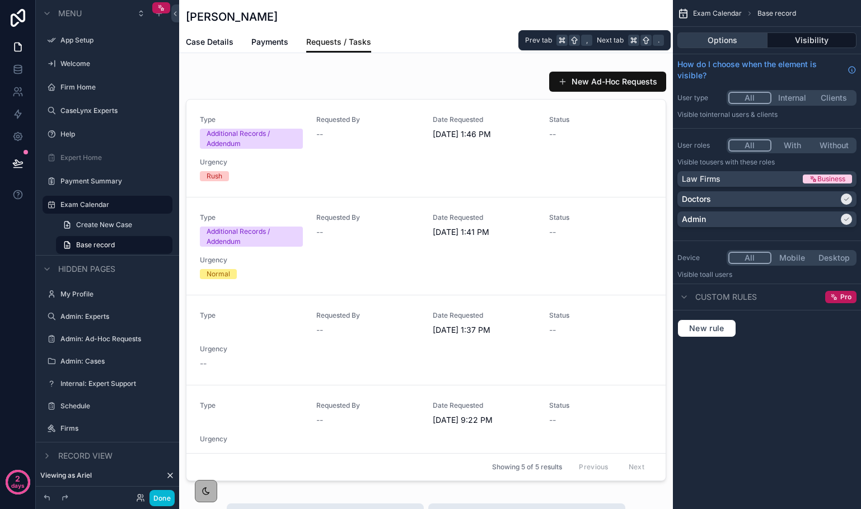
click at [736, 40] on button "Options" at bounding box center [722, 40] width 90 height 16
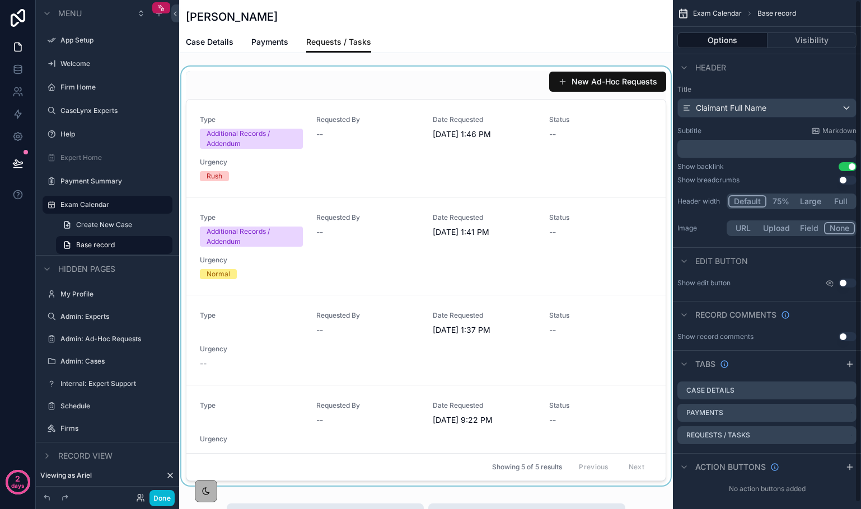
click at [509, 74] on div "scrollable content" at bounding box center [426, 276] width 494 height 419
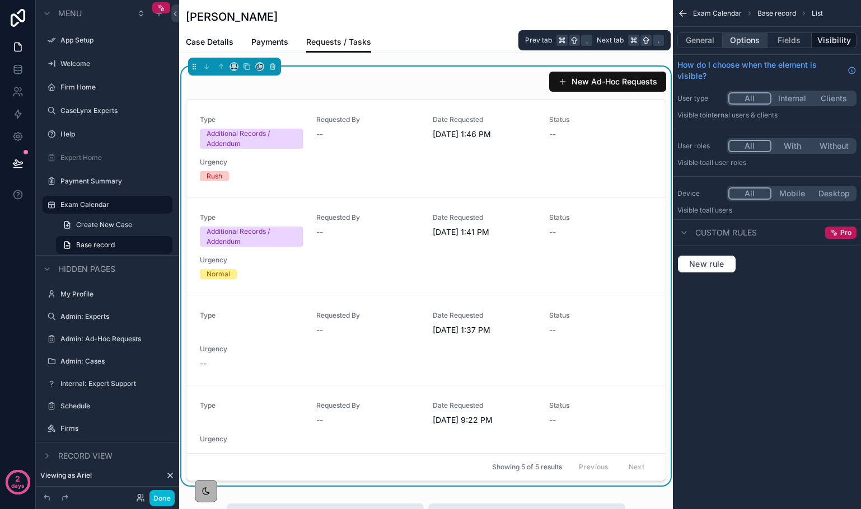
click at [744, 38] on button "Options" at bounding box center [745, 40] width 45 height 16
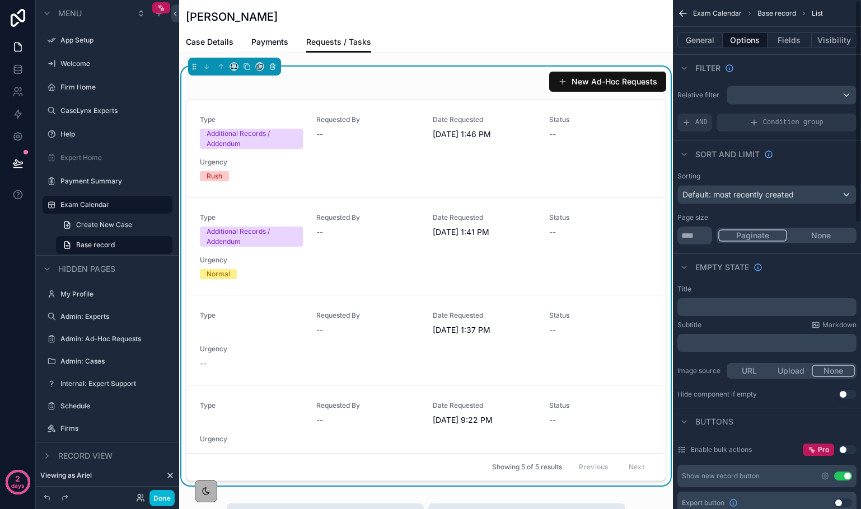
click at [844, 473] on button "Use setting" at bounding box center [843, 476] width 18 height 9
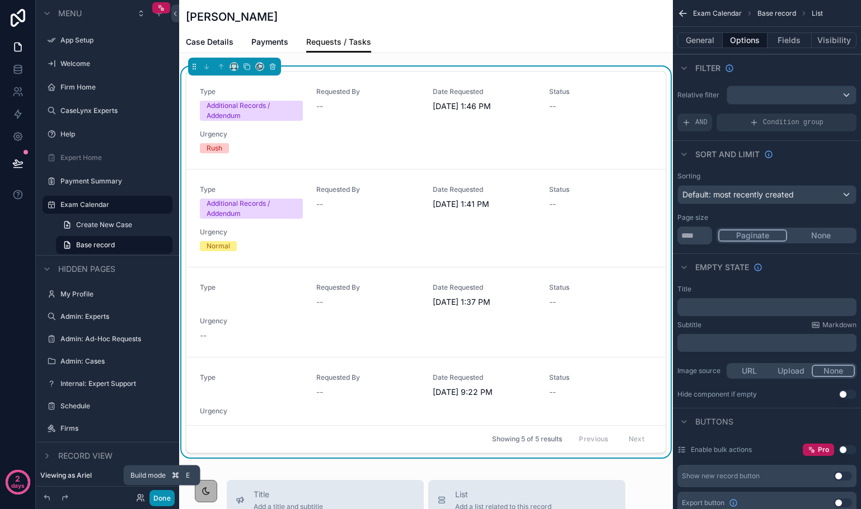
click at [161, 496] on button "Done" at bounding box center [161, 498] width 25 height 16
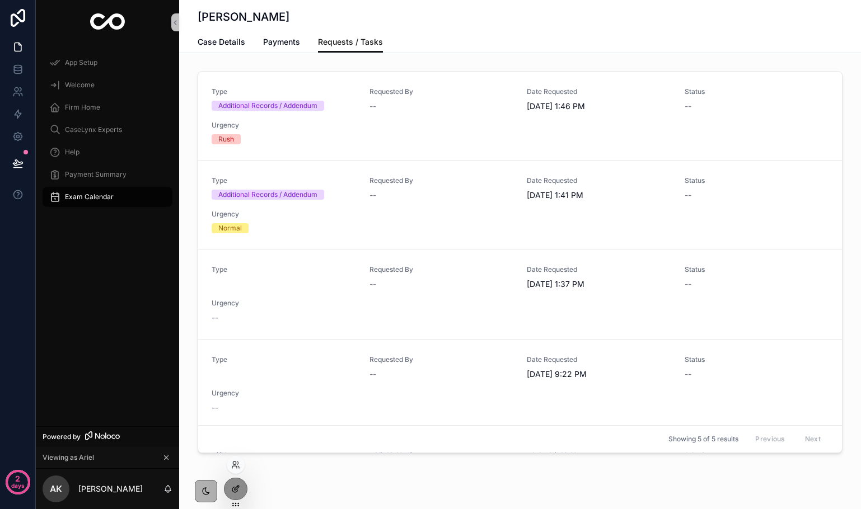
click at [230, 486] on div at bounding box center [235, 489] width 22 height 21
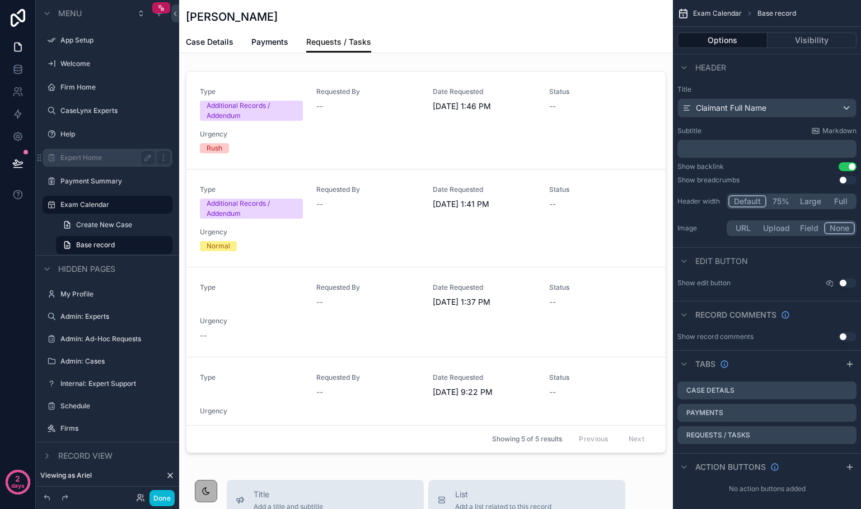
click at [87, 161] on label "Expert Home" at bounding box center [105, 157] width 90 height 9
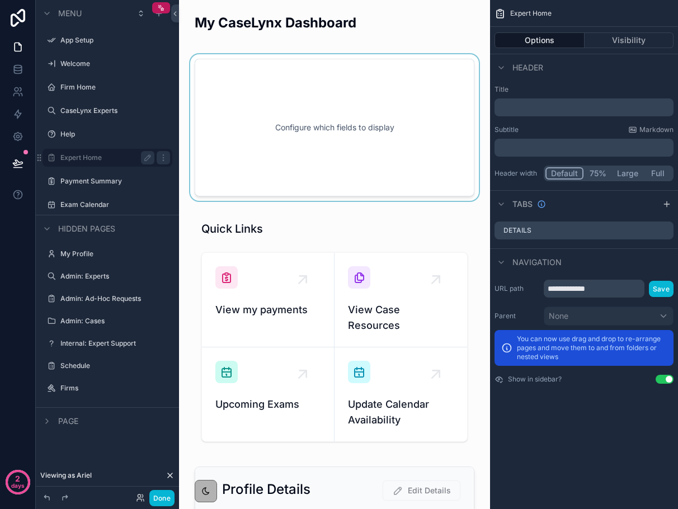
click at [361, 117] on div "scrollable content" at bounding box center [334, 127] width 293 height 147
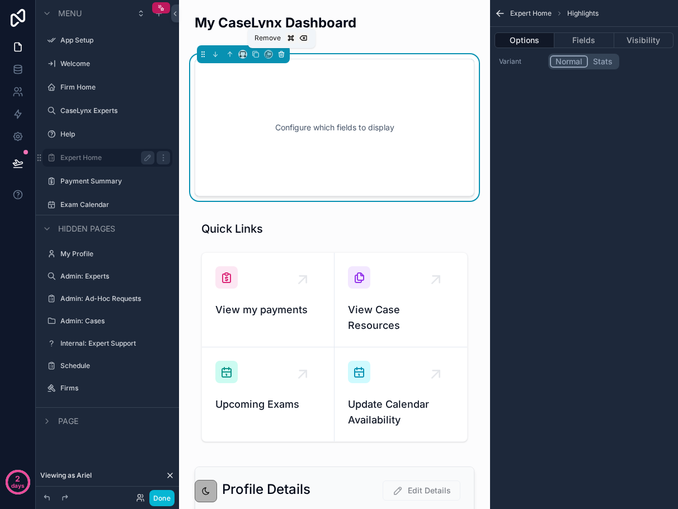
click at [282, 55] on icon "scrollable content" at bounding box center [282, 55] width 0 height 2
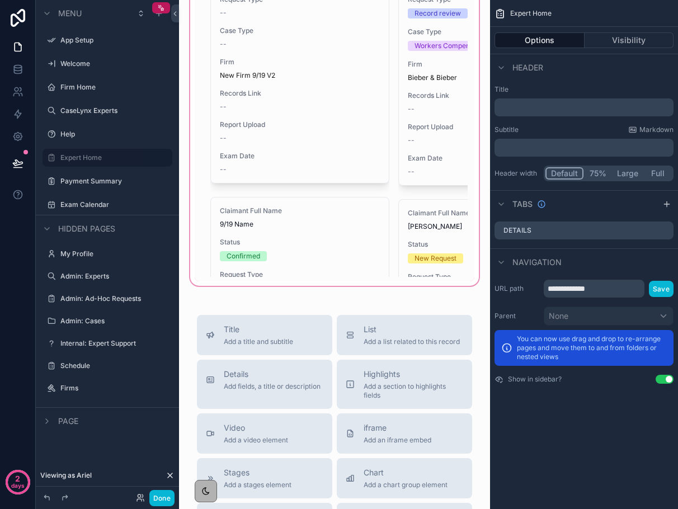
scroll to position [872, 0]
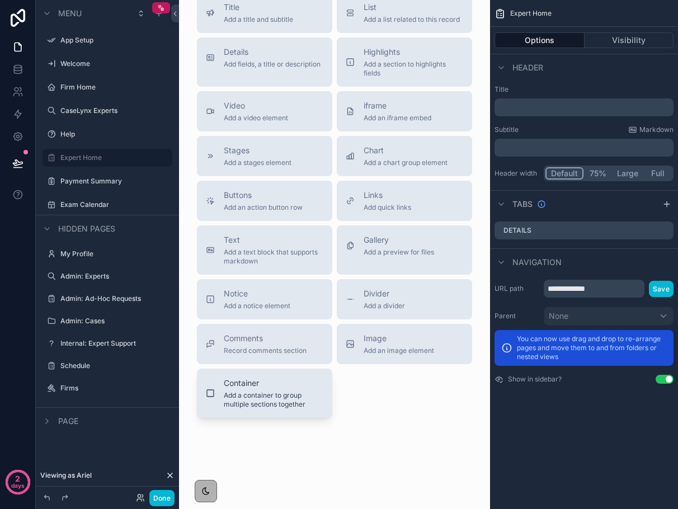
click at [255, 391] on span "Add a container to group multiple sections together" at bounding box center [274, 400] width 100 height 18
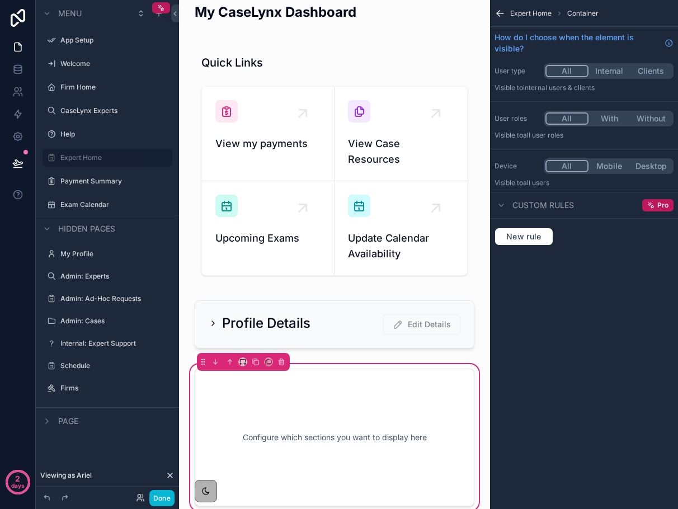
scroll to position [10, 0]
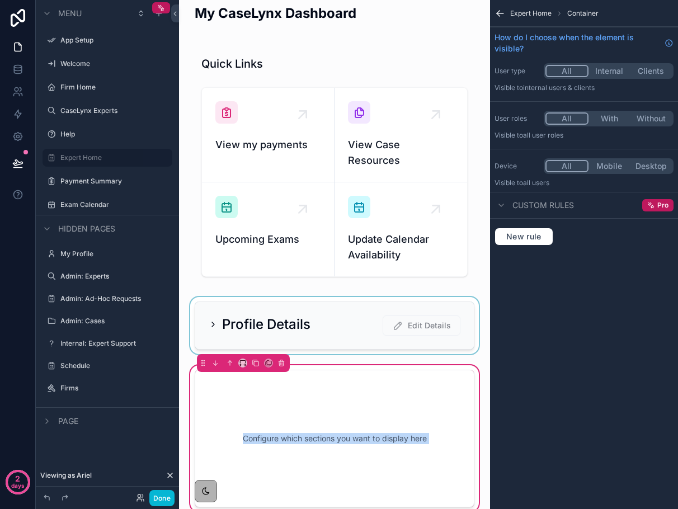
drag, startPoint x: 202, startPoint y: 351, endPoint x: 205, endPoint y: 300, distance: 51.0
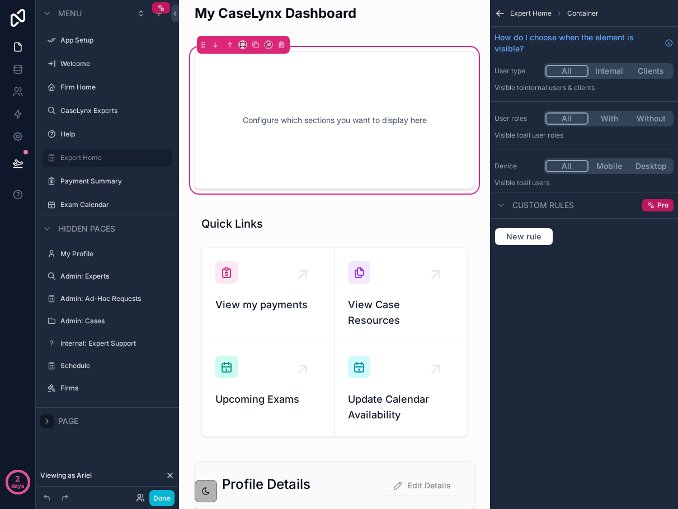
click at [47, 422] on icon "scrollable content" at bounding box center [47, 421] width 2 height 4
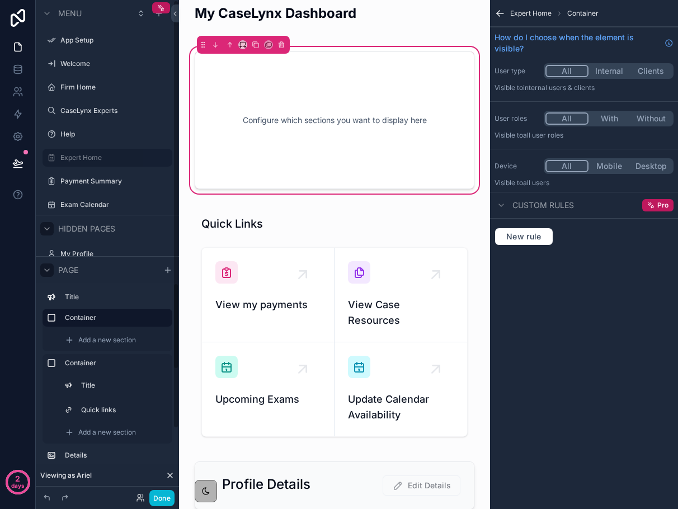
click at [41, 224] on div "scrollable content" at bounding box center [46, 228] width 13 height 13
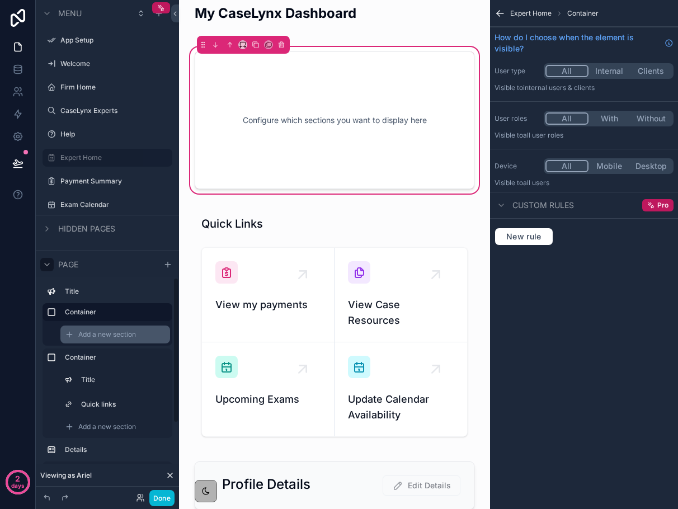
click at [109, 338] on span "Add a new section" at bounding box center [107, 334] width 58 height 9
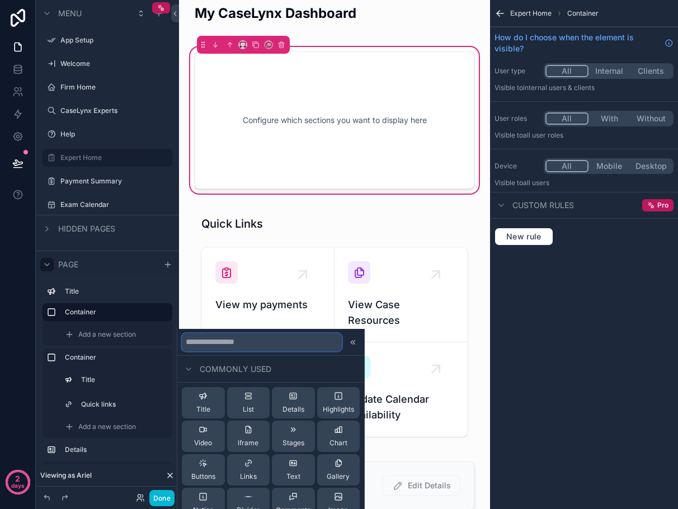
click at [196, 336] on input "text" at bounding box center [262, 343] width 160 height 18
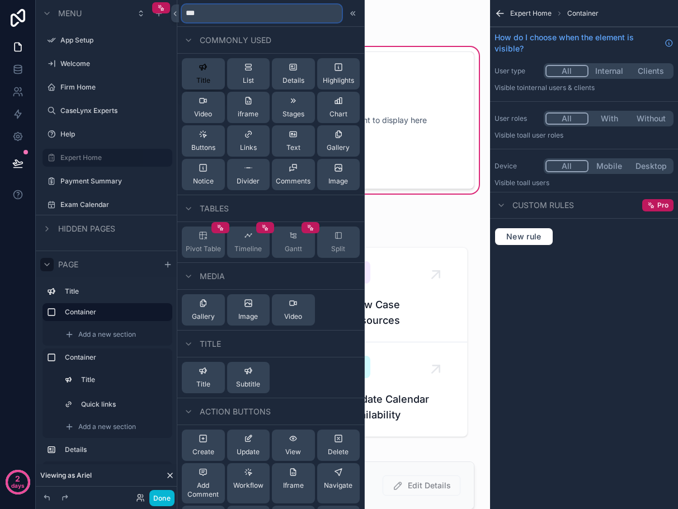
type input "***"
click at [206, 76] on span "Title" at bounding box center [203, 80] width 14 height 9
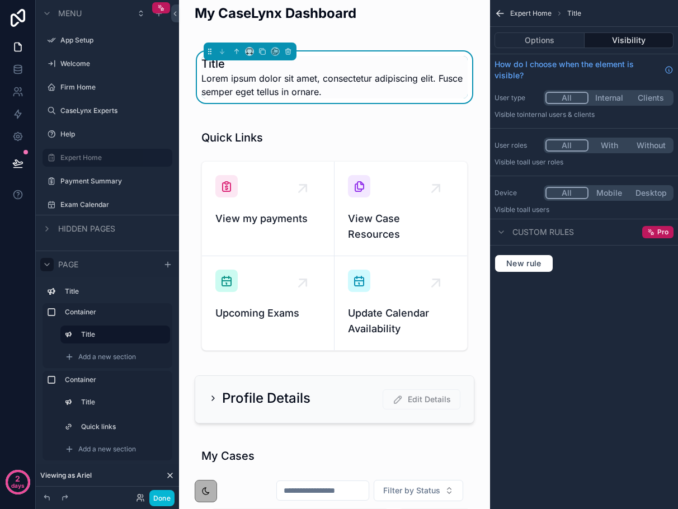
scroll to position [0, 0]
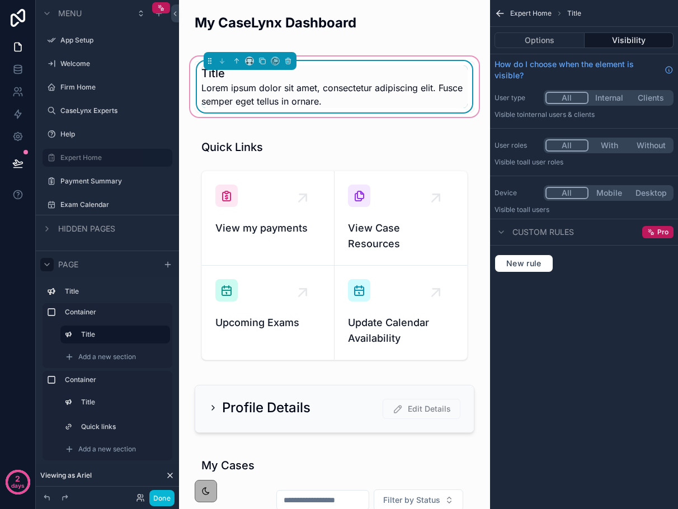
click at [217, 75] on h1 "Title" at bounding box center [335, 73] width 266 height 16
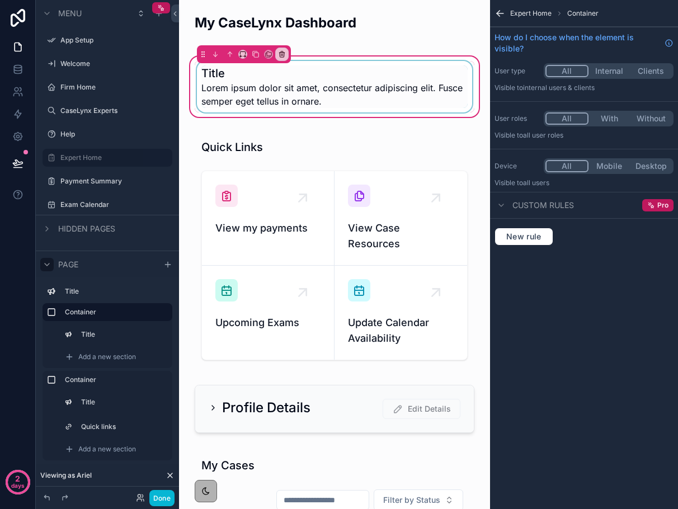
click at [380, 90] on div "scrollable content" at bounding box center [335, 87] width 280 height 52
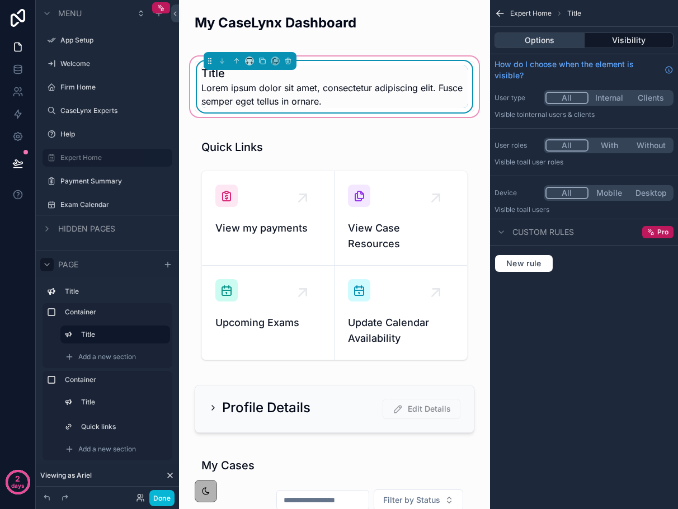
click at [542, 47] on button "Options" at bounding box center [540, 40] width 90 height 16
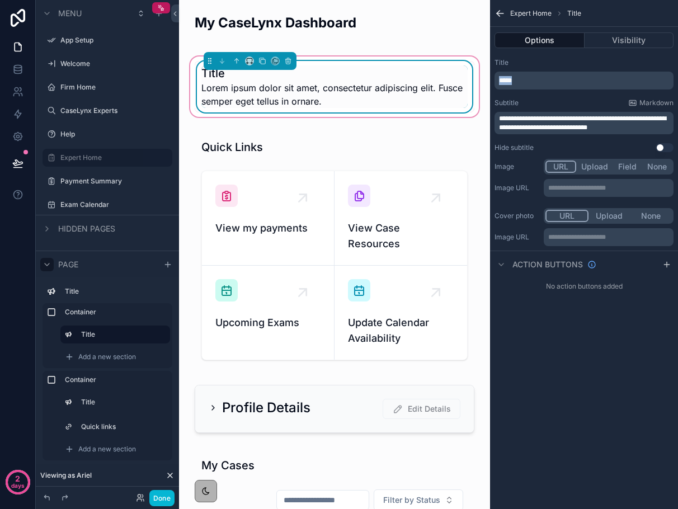
drag, startPoint x: 519, startPoint y: 81, endPoint x: 489, endPoint y: 79, distance: 30.3
click at [489, 80] on div "App Setup Welcome Firm Home CaseLynx Experts Help Expert Home Payment Summary E…" at bounding box center [428, 254] width 499 height 509
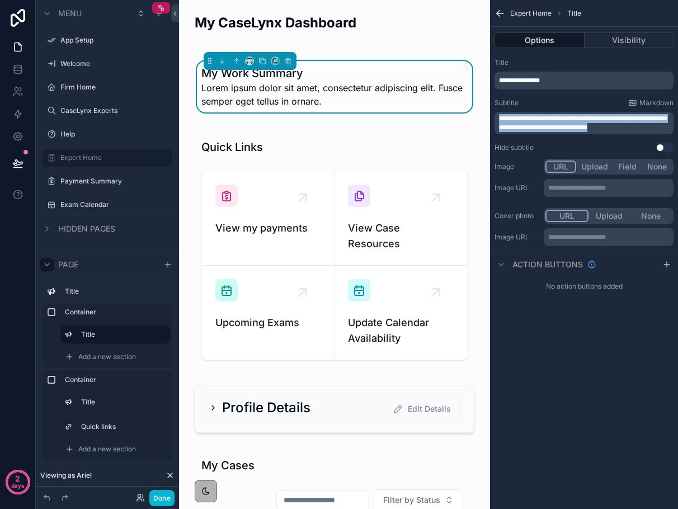
drag, startPoint x: 645, startPoint y: 129, endPoint x: 527, endPoint y: 107, distance: 120.7
click at [527, 107] on div "**********" at bounding box center [584, 117] width 179 height 36
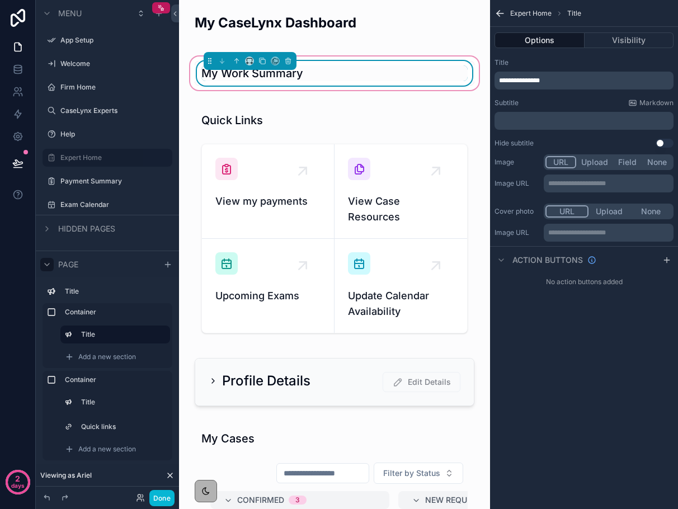
click at [249, 78] on h1 "My Work Summary" at bounding box center [253, 73] width 102 height 16
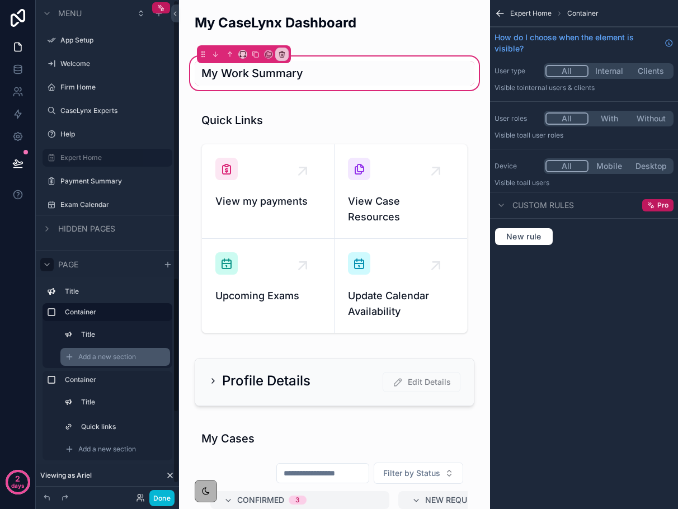
click at [95, 353] on span "Add a new section" at bounding box center [107, 357] width 58 height 9
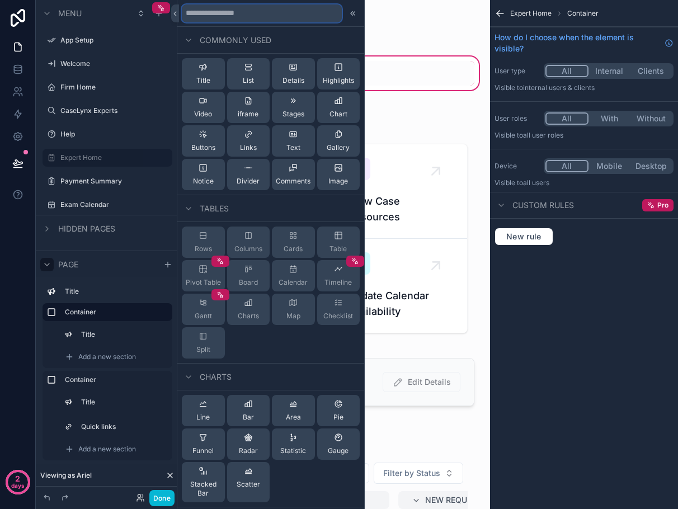
click at [261, 16] on input "text" at bounding box center [262, 13] width 160 height 18
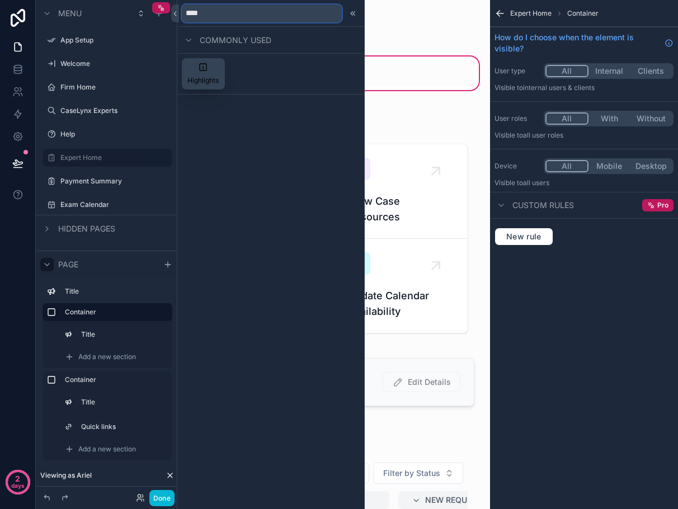
type input "****"
click at [202, 71] on icon at bounding box center [203, 67] width 9 height 9
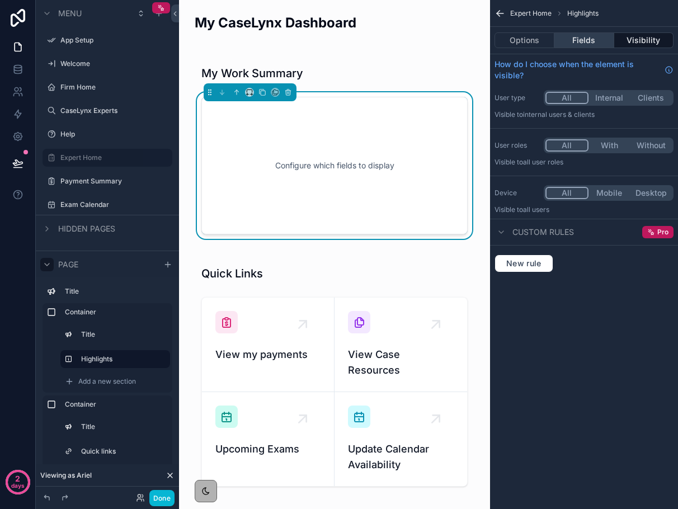
click at [587, 44] on button "Fields" at bounding box center [584, 40] width 59 height 16
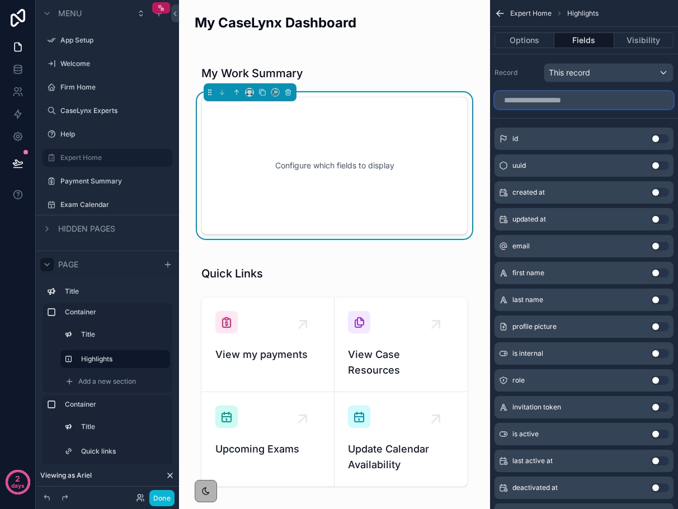
click at [555, 99] on input "scrollable content" at bounding box center [584, 100] width 179 height 18
type input "*"
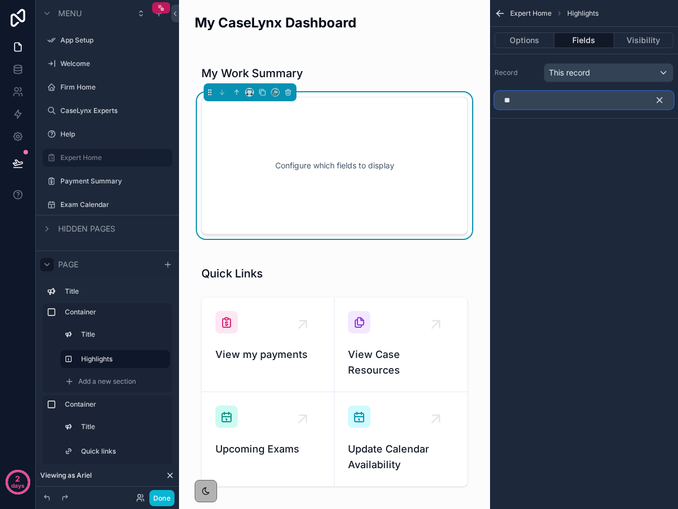
type input "*"
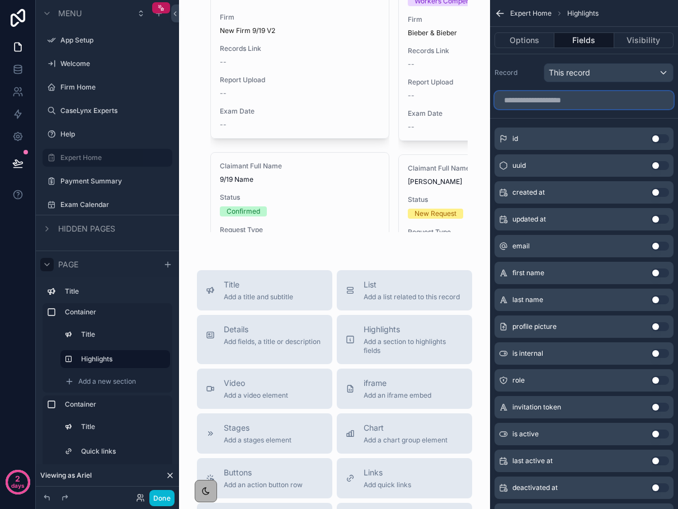
scroll to position [1073, 0]
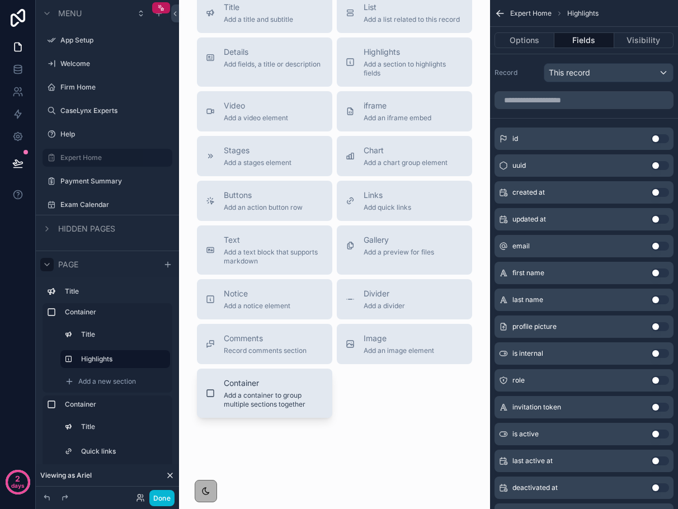
click at [249, 378] on span "Container" at bounding box center [274, 383] width 100 height 11
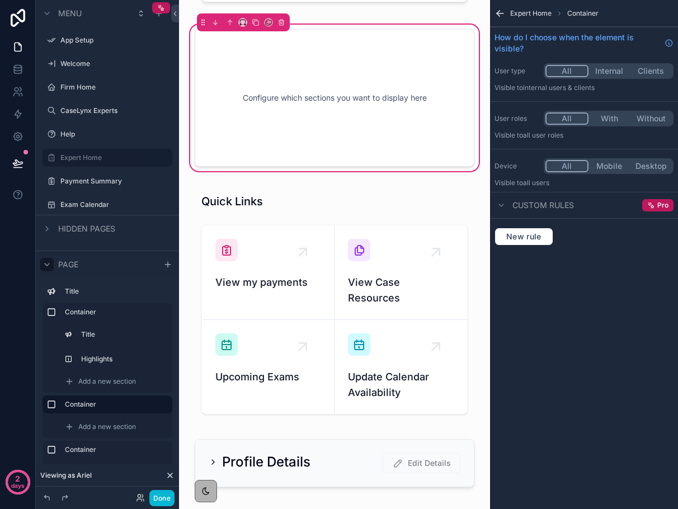
scroll to position [32, 0]
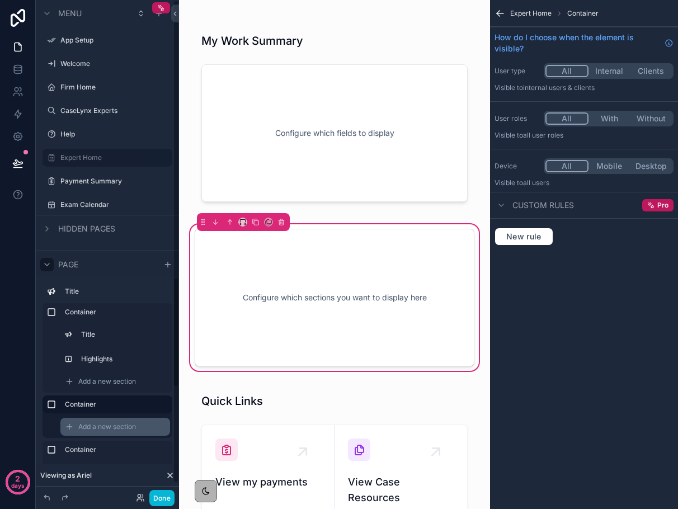
click at [106, 429] on span "Add a new section" at bounding box center [107, 427] width 58 height 9
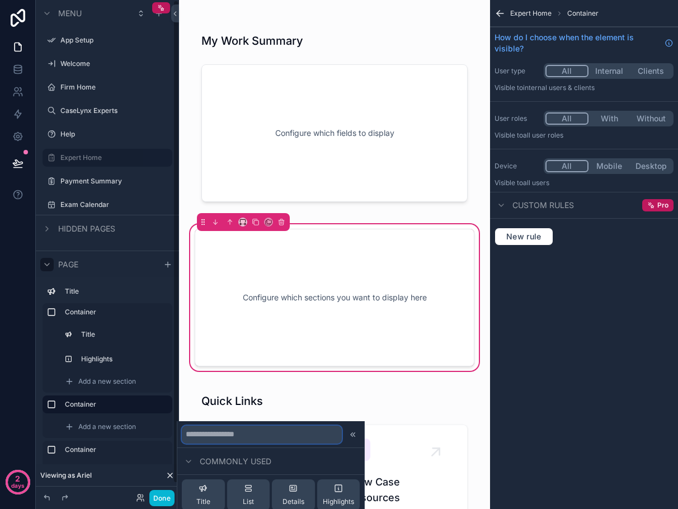
click at [232, 436] on input "text" at bounding box center [262, 435] width 160 height 18
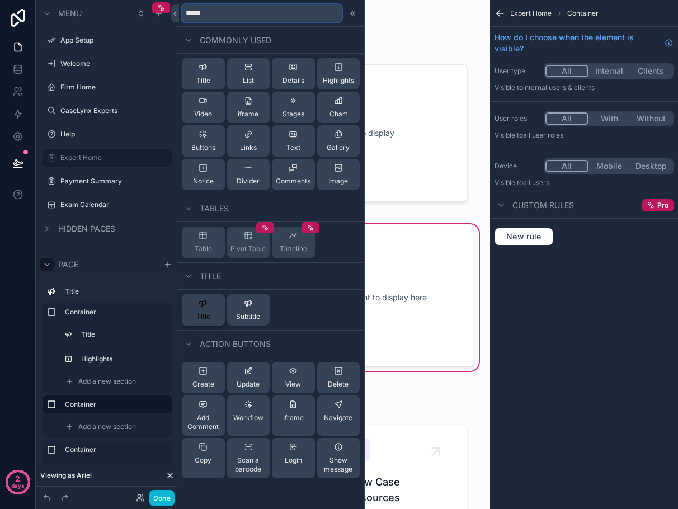
type input "*****"
click at [205, 313] on span "Title" at bounding box center [203, 316] width 14 height 9
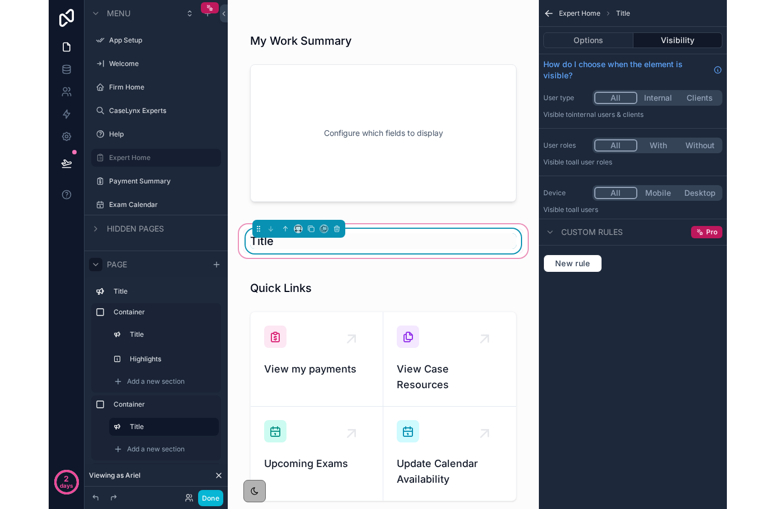
scroll to position [19, 0]
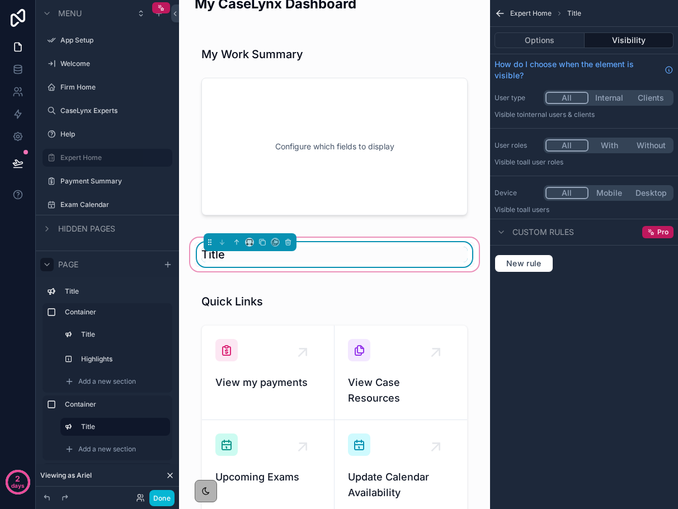
click at [293, 260] on div "Title" at bounding box center [335, 255] width 266 height 16
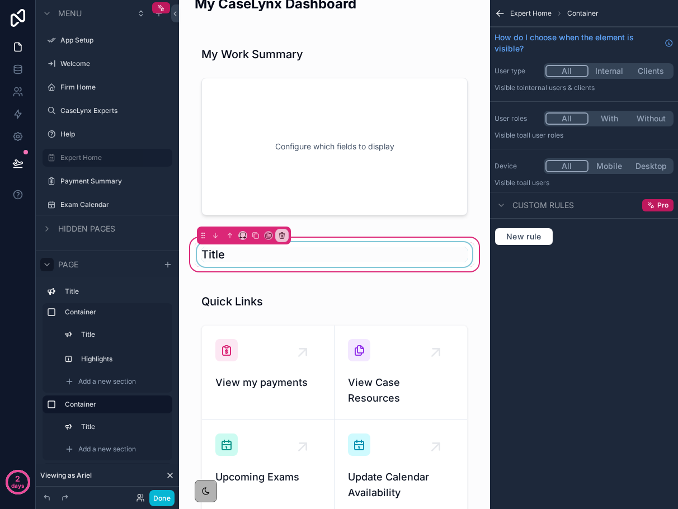
click at [226, 263] on div "scrollable content" at bounding box center [335, 254] width 280 height 25
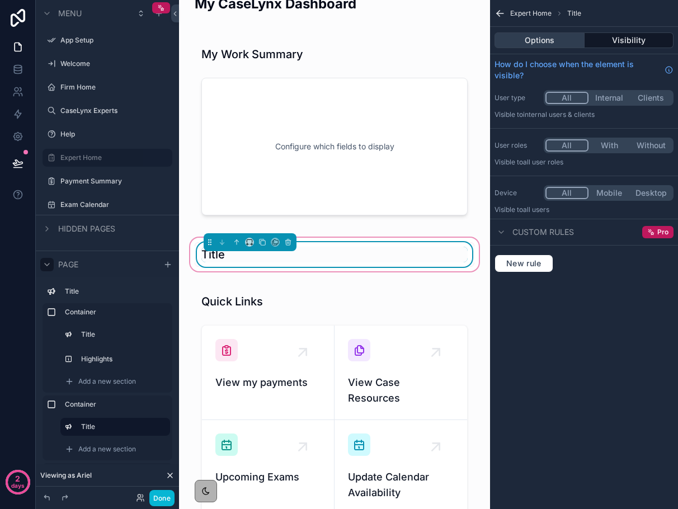
click at [548, 37] on button "Options" at bounding box center [540, 40] width 90 height 16
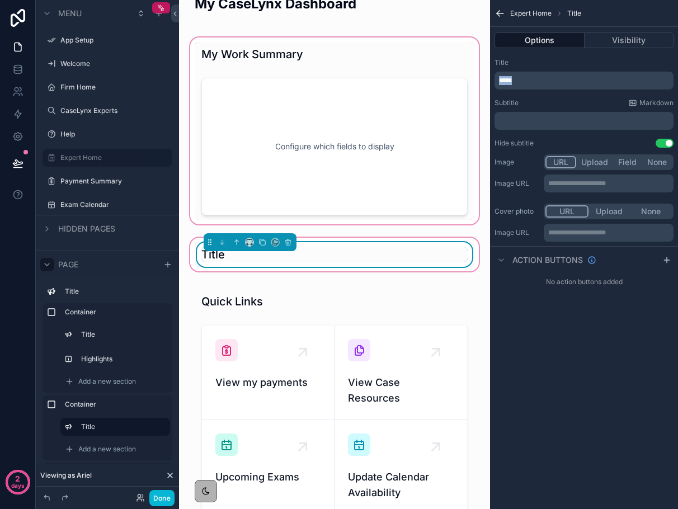
drag, startPoint x: 543, startPoint y: 83, endPoint x: 473, endPoint y: 72, distance: 70.9
click at [473, 72] on div "App Setup Welcome Firm Home CaseLynx Experts Help Expert Home Payment Summary E…" at bounding box center [428, 254] width 499 height 509
click at [274, 179] on div "scrollable content" at bounding box center [334, 130] width 293 height 191
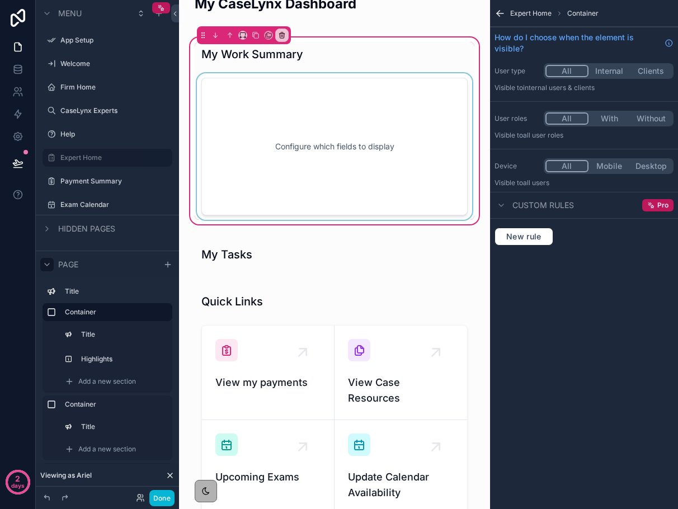
click at [270, 174] on div "scrollable content" at bounding box center [335, 146] width 280 height 147
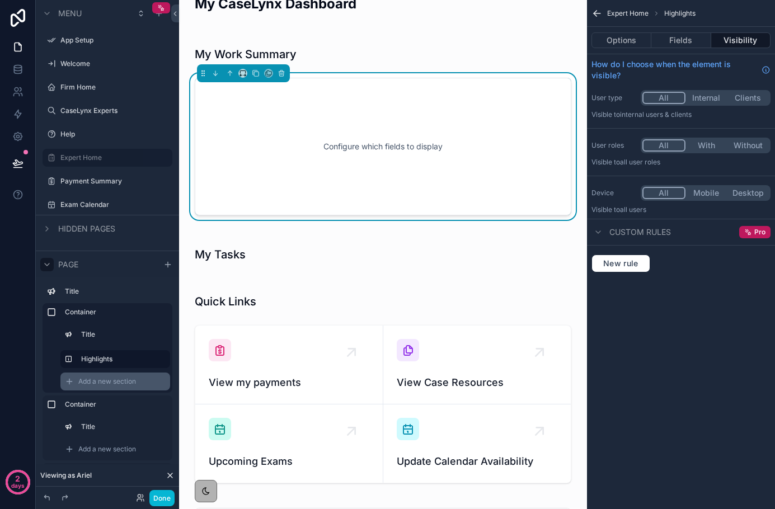
click at [115, 375] on div "Add a new section" at bounding box center [115, 382] width 110 height 18
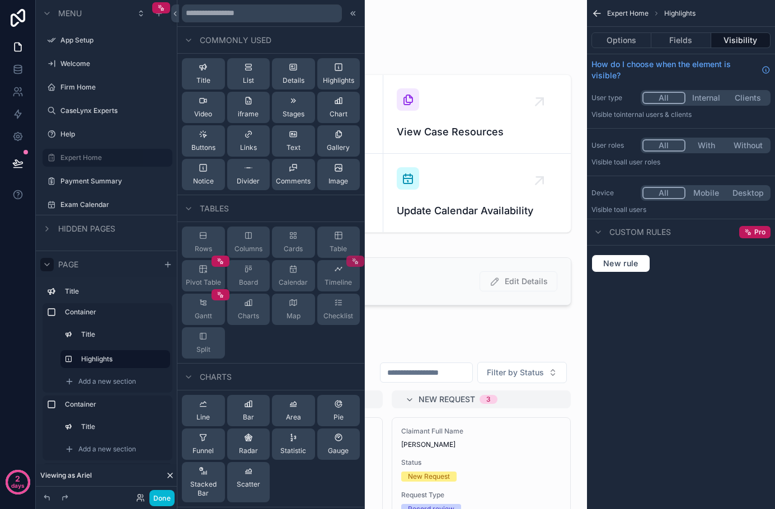
scroll to position [339, 0]
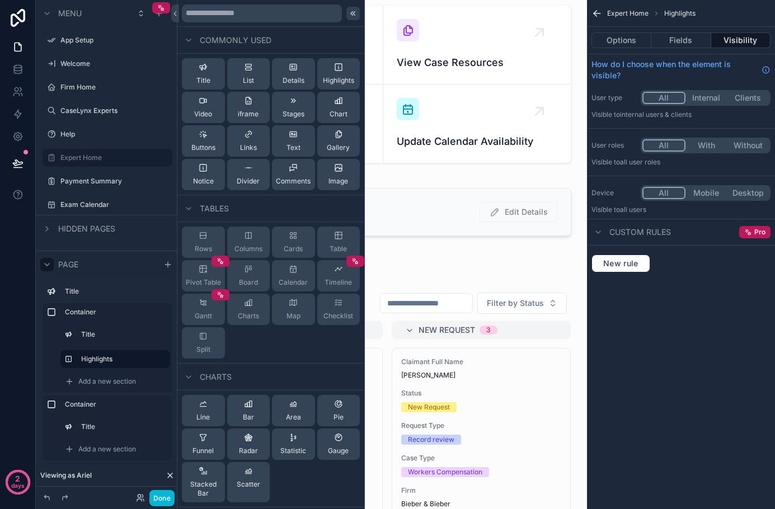
click at [351, 16] on icon at bounding box center [353, 13] width 9 height 9
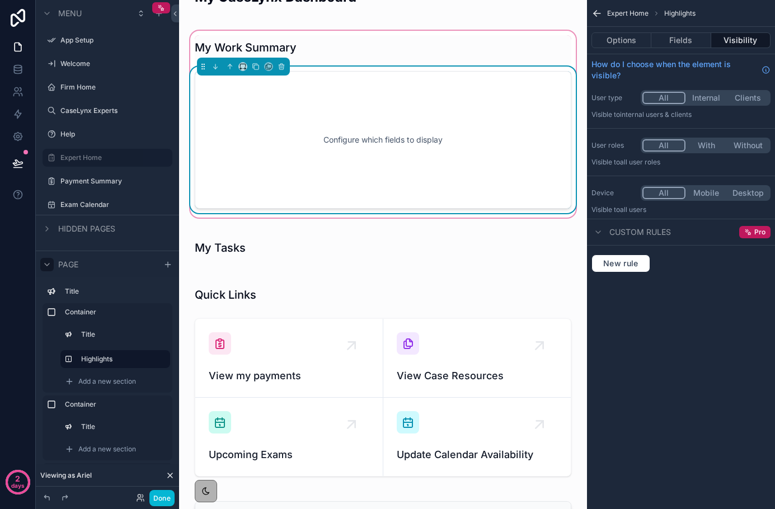
scroll to position [25, 0]
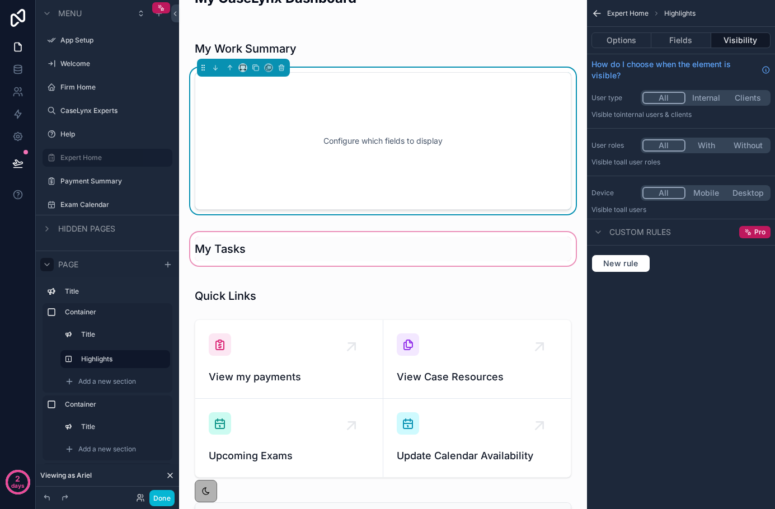
click at [341, 254] on div "scrollable content" at bounding box center [383, 249] width 390 height 38
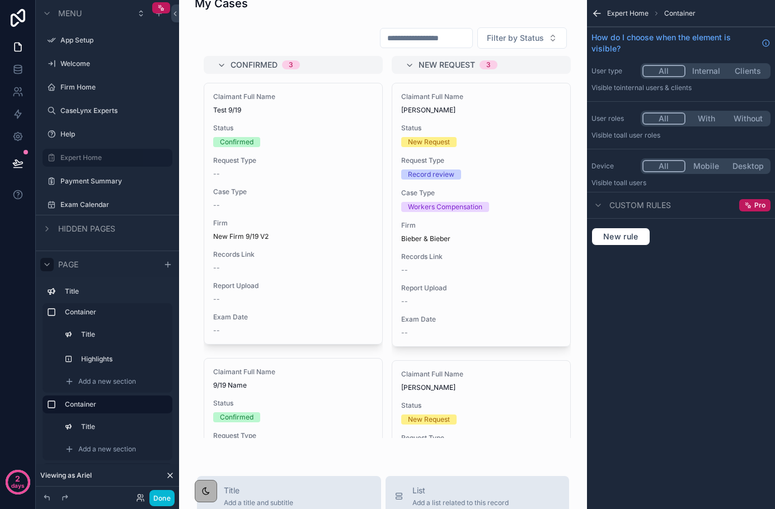
scroll to position [347, 0]
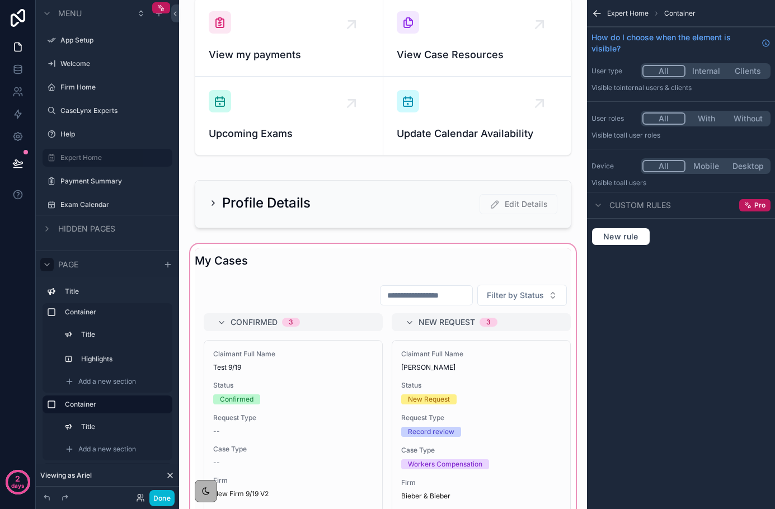
click at [209, 355] on div "scrollable content" at bounding box center [383, 474] width 390 height 465
click at [214, 254] on div "scrollable content" at bounding box center [383, 474] width 390 height 465
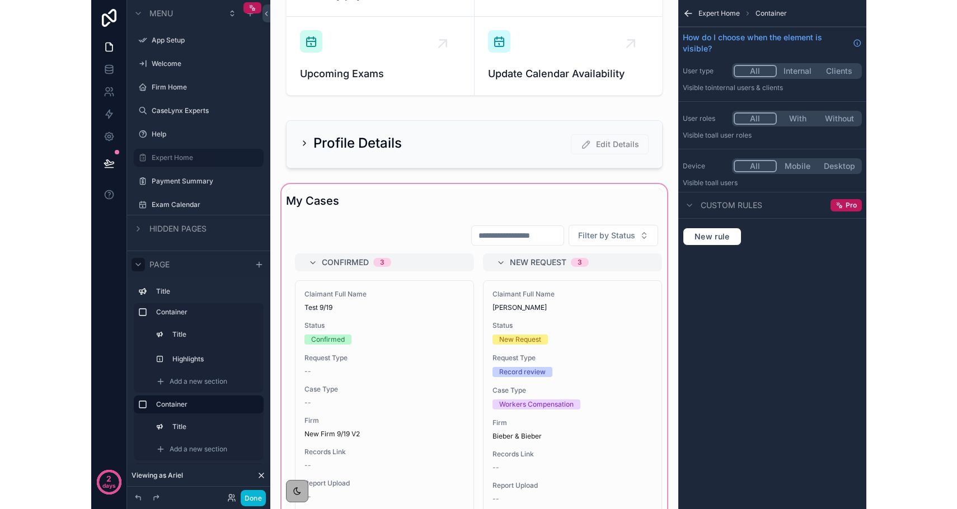
scroll to position [408, 0]
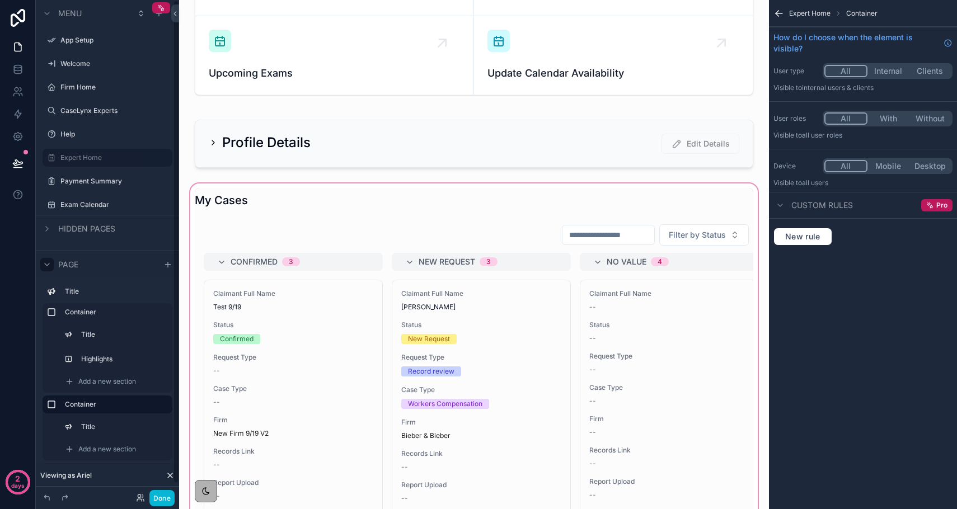
click at [339, 235] on div "scrollable content" at bounding box center [474, 413] width 572 height 465
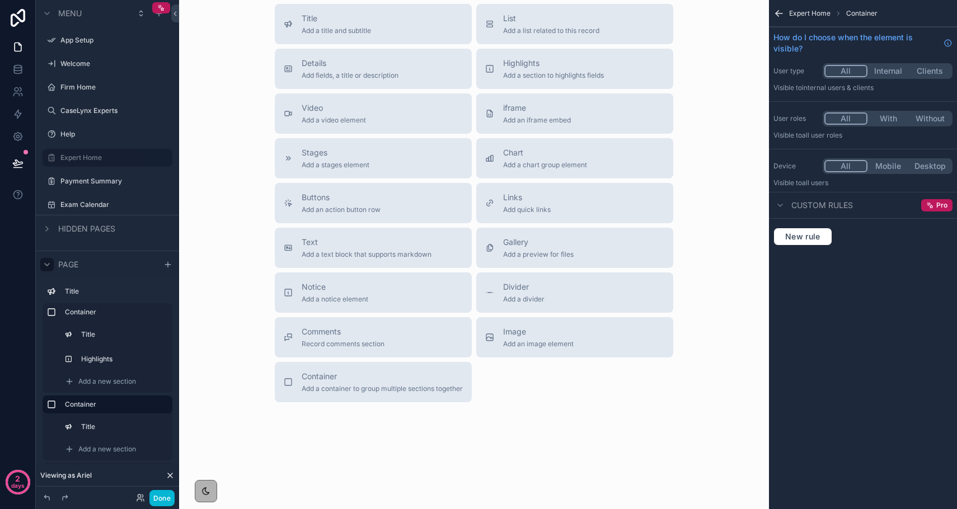
scroll to position [781, 0]
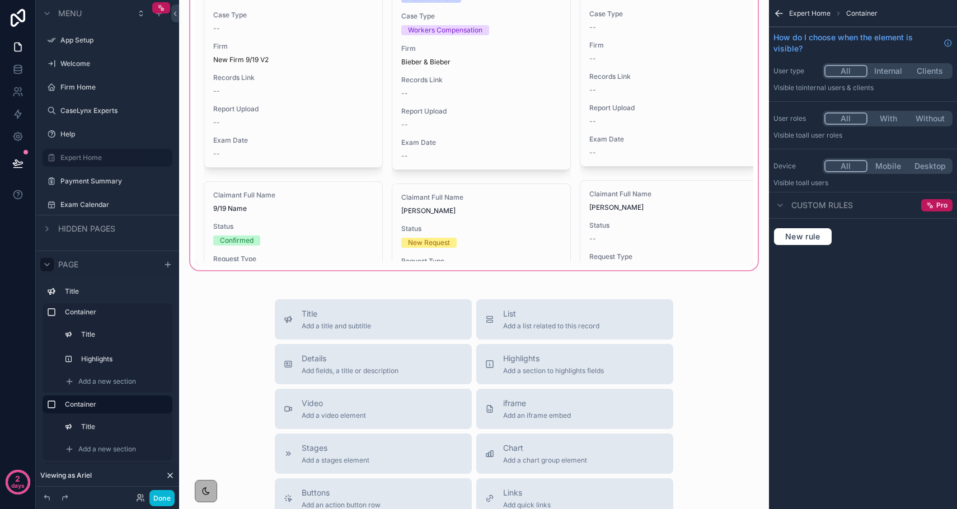
click at [302, 261] on div "scrollable content" at bounding box center [474, 39] width 572 height 465
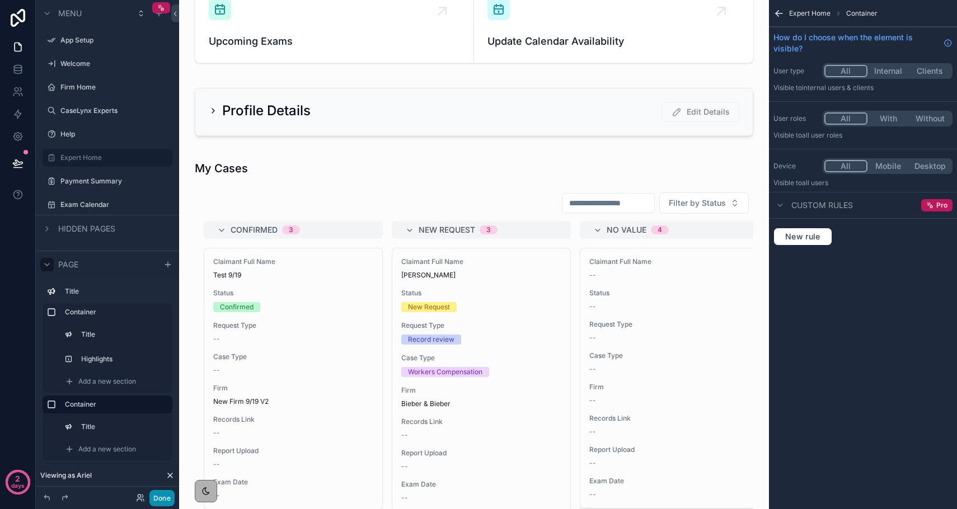
click at [167, 502] on button "Done" at bounding box center [161, 498] width 25 height 16
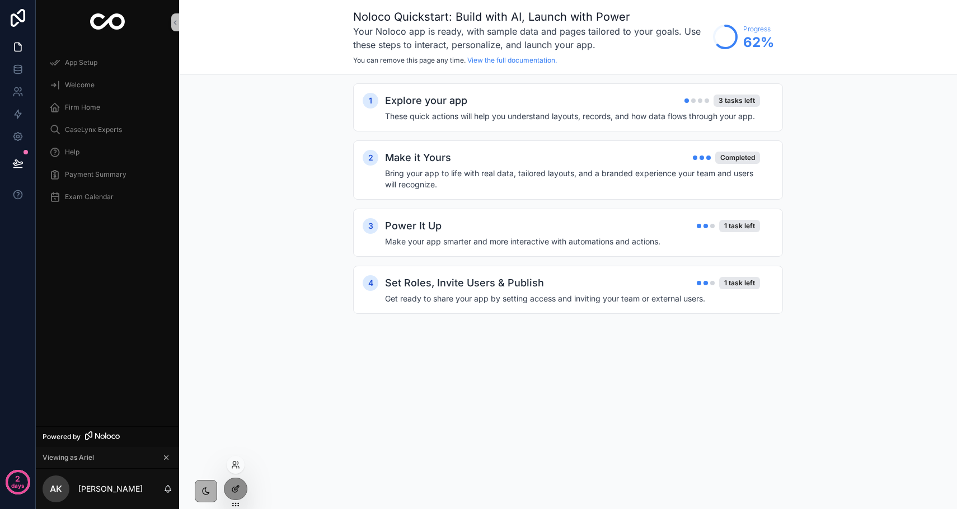
click at [242, 482] on div at bounding box center [235, 489] width 22 height 21
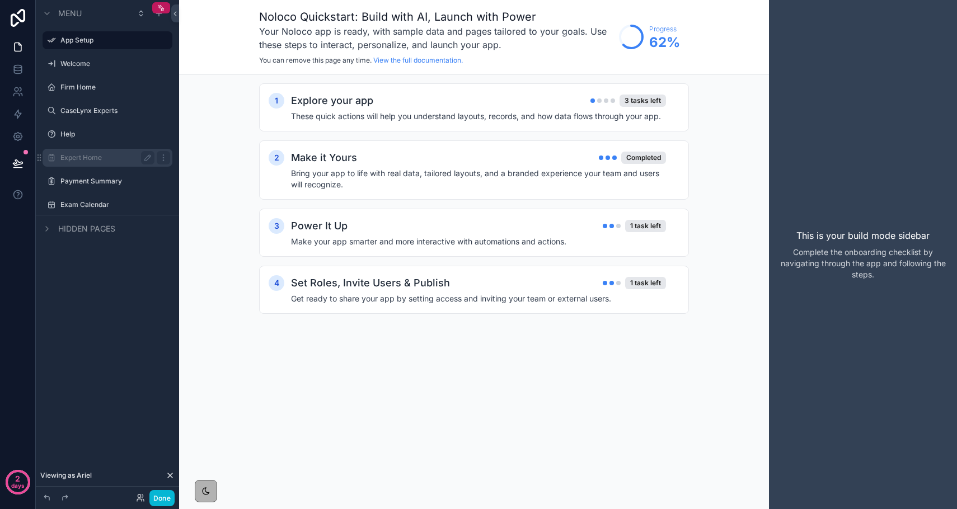
click at [93, 159] on label "Expert Home" at bounding box center [105, 157] width 90 height 9
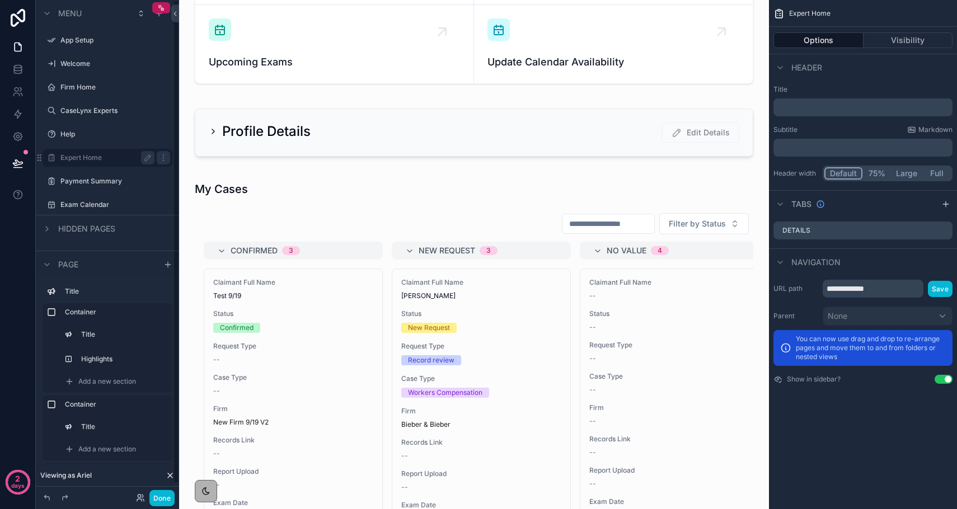
scroll to position [589, 0]
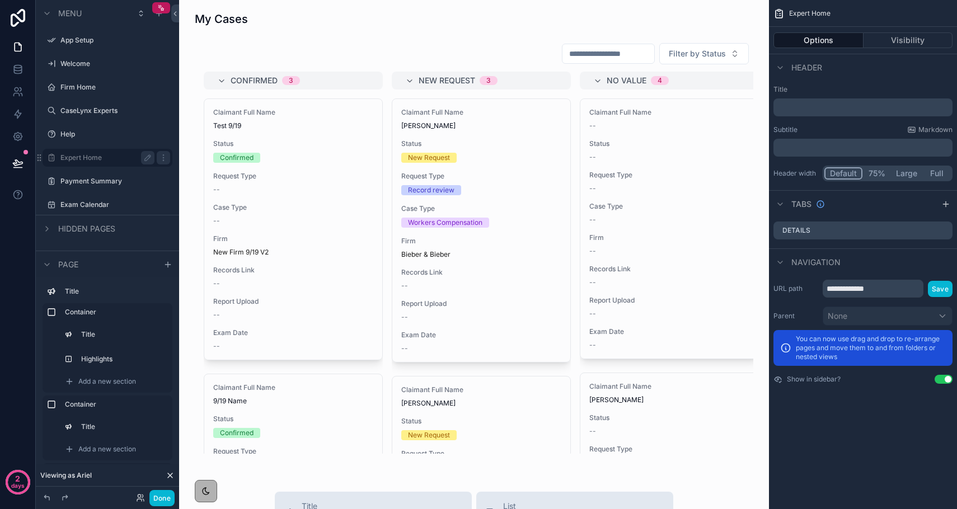
click at [366, 253] on div "scrollable content" at bounding box center [474, 232] width 572 height 465
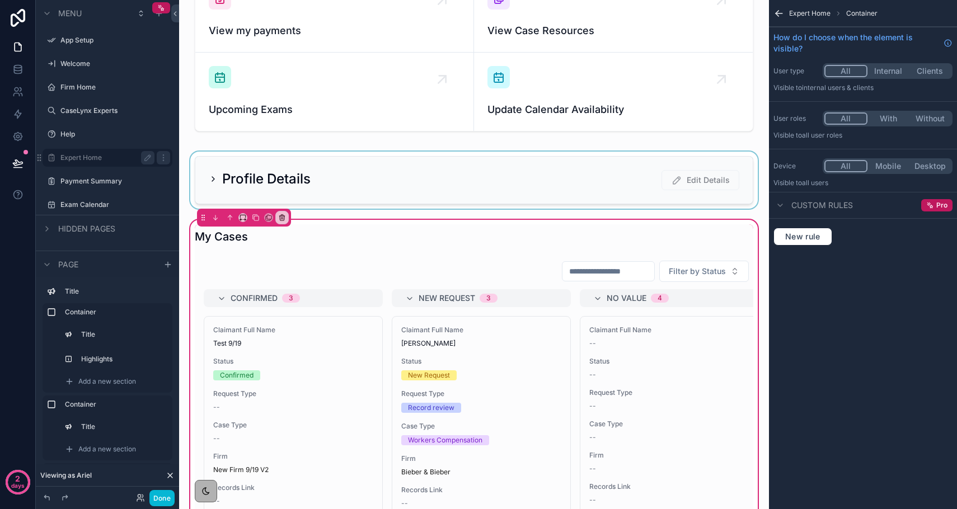
scroll to position [353, 0]
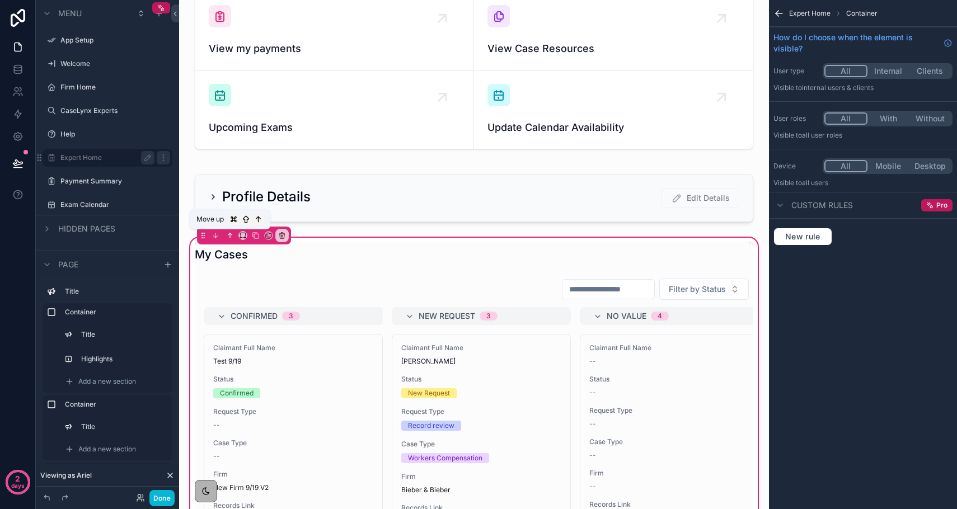
click at [227, 231] on button "scrollable content" at bounding box center [230, 236] width 12 height 12
click at [228, 237] on icon "scrollable content" at bounding box center [230, 236] width 8 height 8
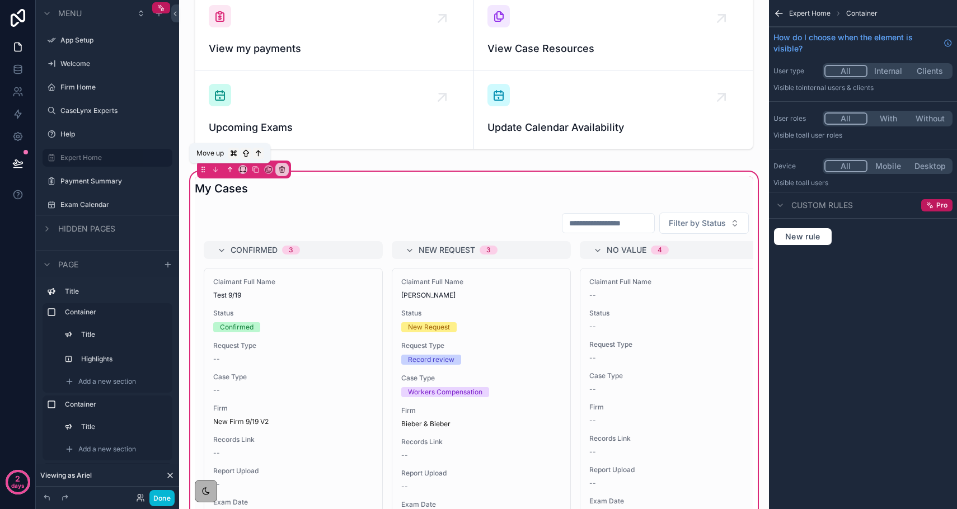
click at [230, 169] on icon "scrollable content" at bounding box center [230, 170] width 8 height 8
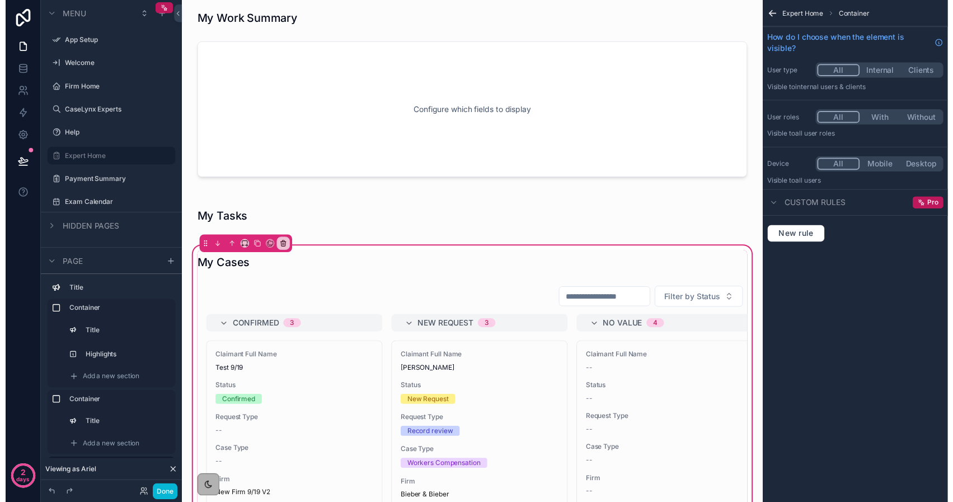
scroll to position [0, 0]
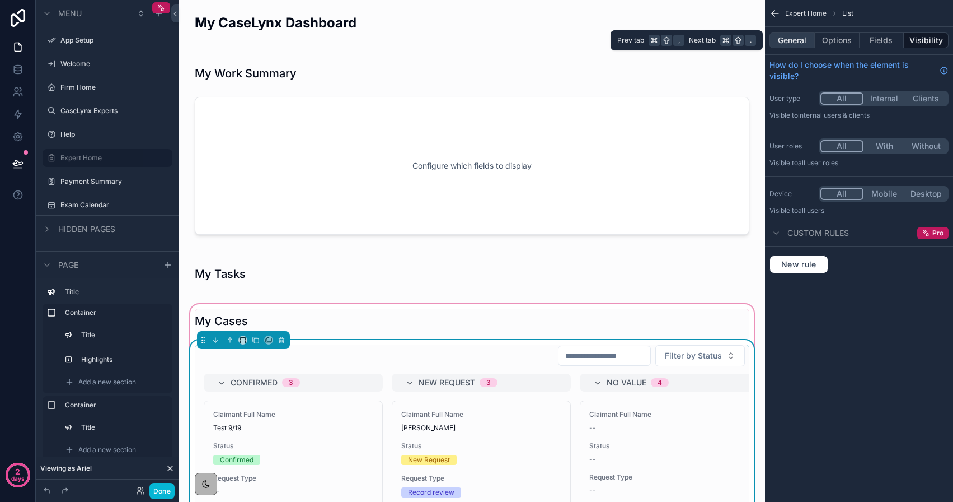
click at [804, 40] on button "General" at bounding box center [792, 40] width 45 height 16
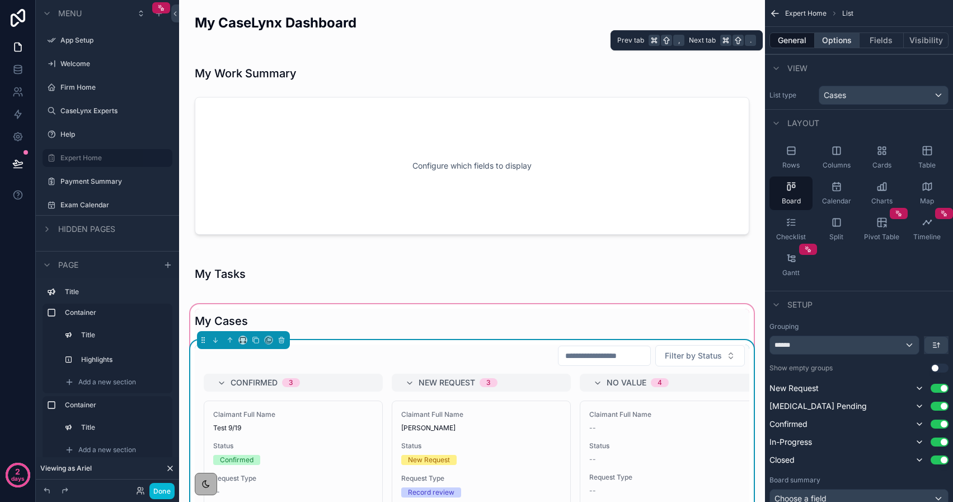
click at [840, 39] on button "Options" at bounding box center [837, 40] width 45 height 16
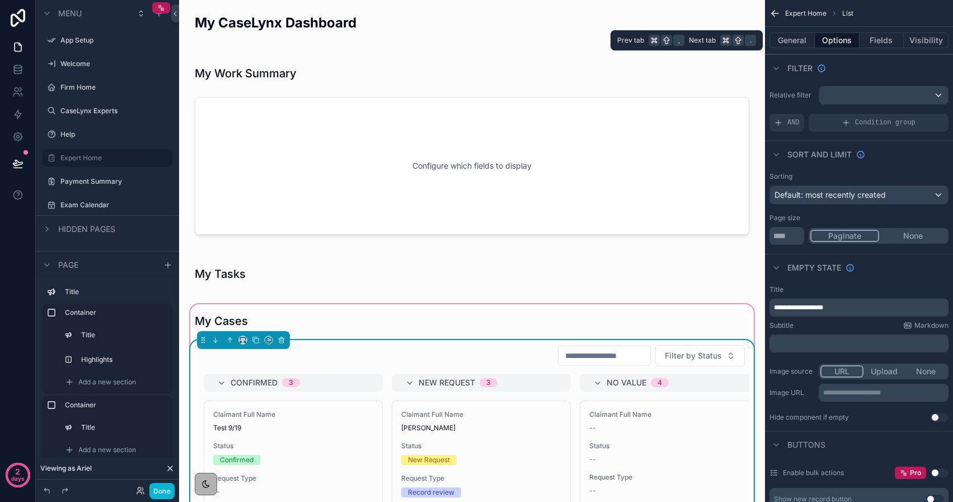
click at [809, 48] on div "General Options Fields Visibility" at bounding box center [859, 40] width 188 height 27
click at [802, 44] on button "General" at bounding box center [792, 40] width 45 height 16
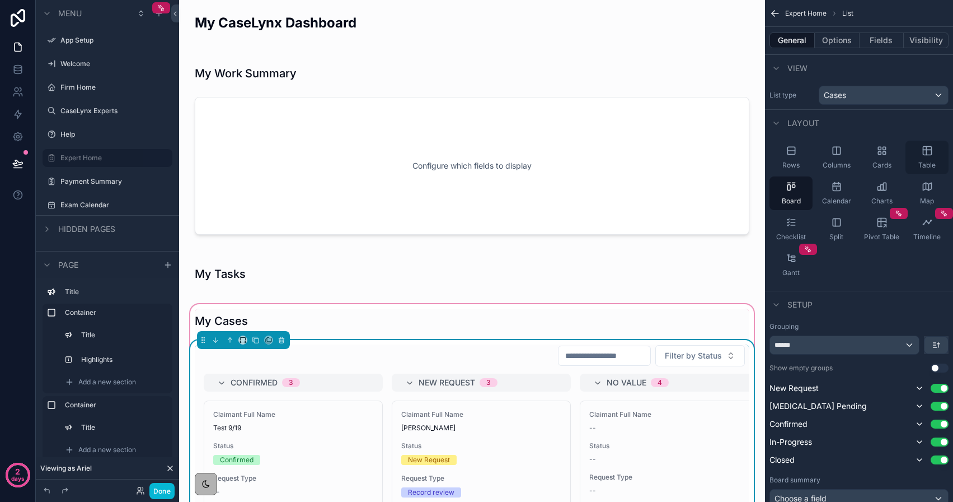
click at [918, 156] on div "Table" at bounding box center [927, 158] width 43 height 34
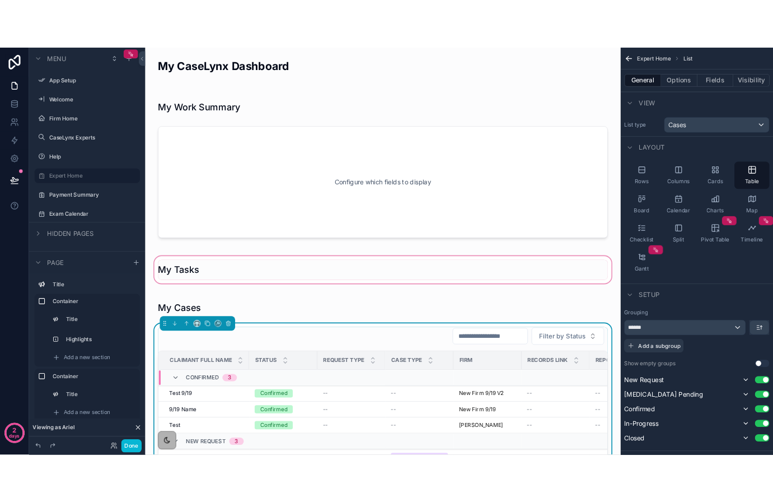
scroll to position [168, 0]
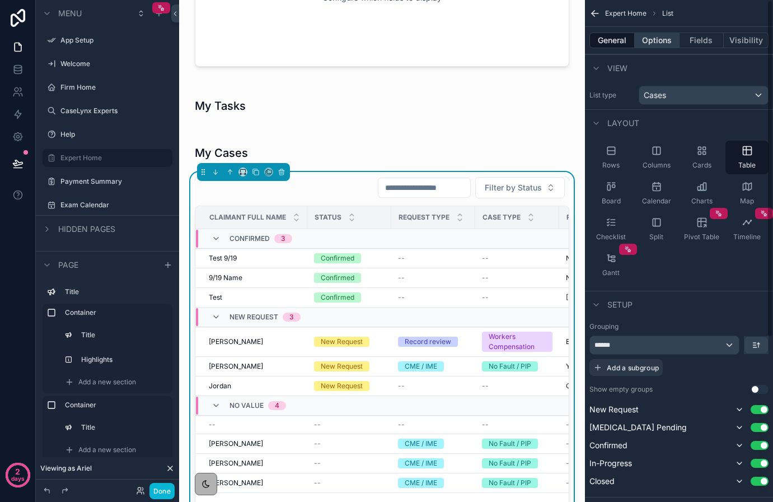
click at [652, 45] on button "Options" at bounding box center [657, 40] width 45 height 16
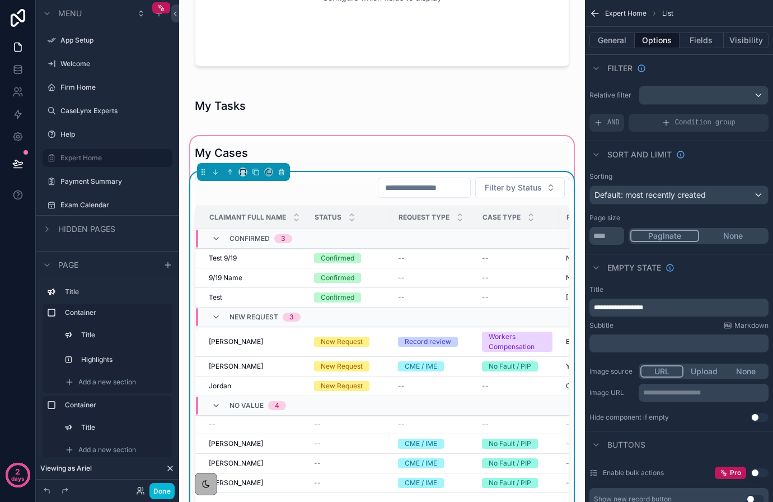
click at [359, 179] on div "Filter by Status" at bounding box center [382, 187] width 375 height 22
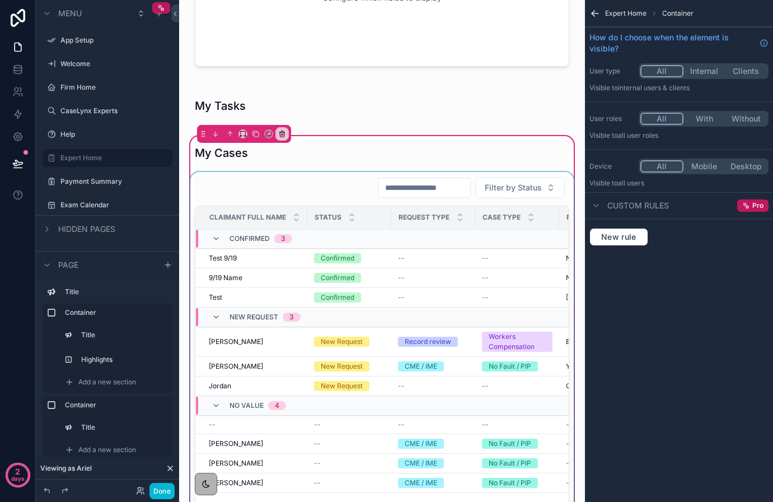
click at [329, 194] on div "scrollable content" at bounding box center [382, 348] width 388 height 352
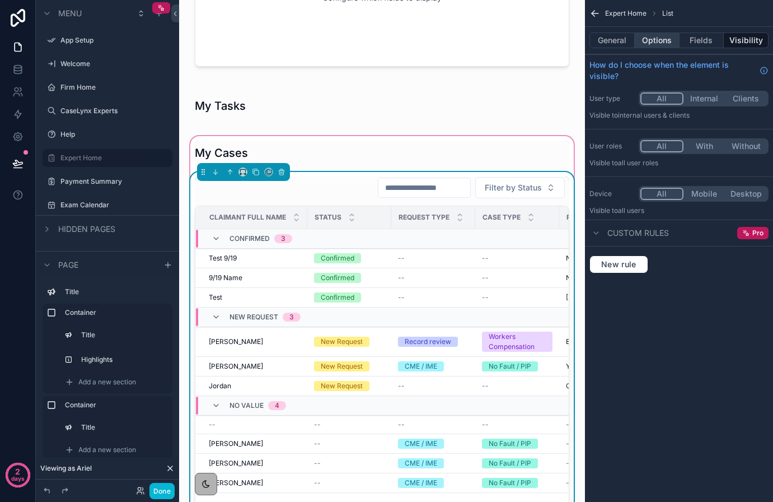
click at [658, 40] on button "Options" at bounding box center [657, 40] width 45 height 16
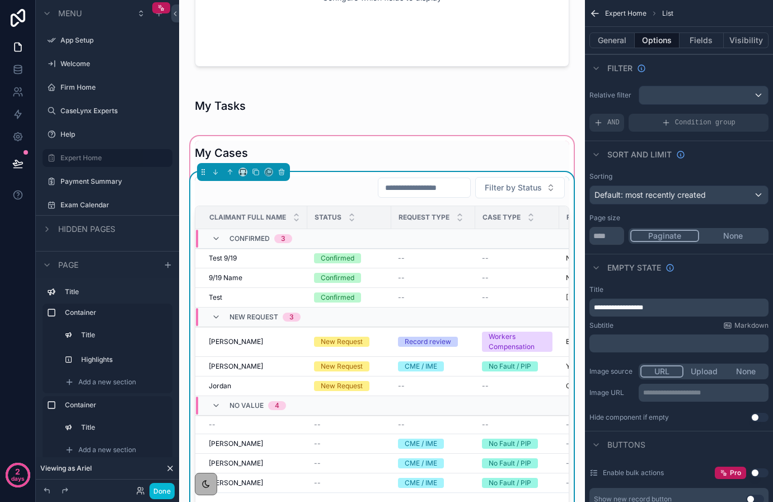
click at [663, 85] on div "Relative filter AND Condition group" at bounding box center [679, 108] width 188 height 55
click at [663, 97] on div "scrollable content" at bounding box center [703, 95] width 129 height 18
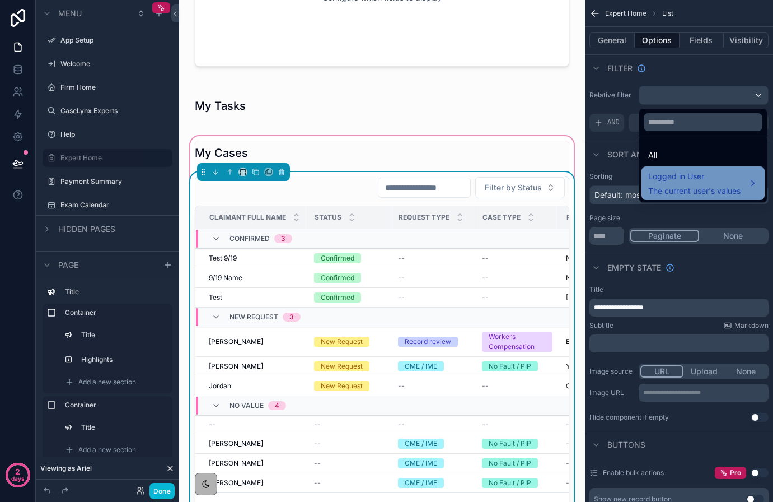
click at [676, 181] on span "Logged in User" at bounding box center [694, 176] width 92 height 13
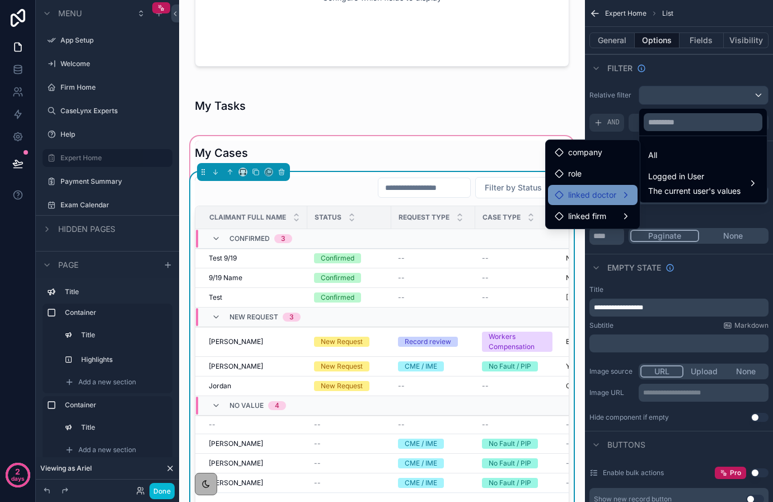
click at [616, 199] on span "linked doctor" at bounding box center [592, 194] width 48 height 13
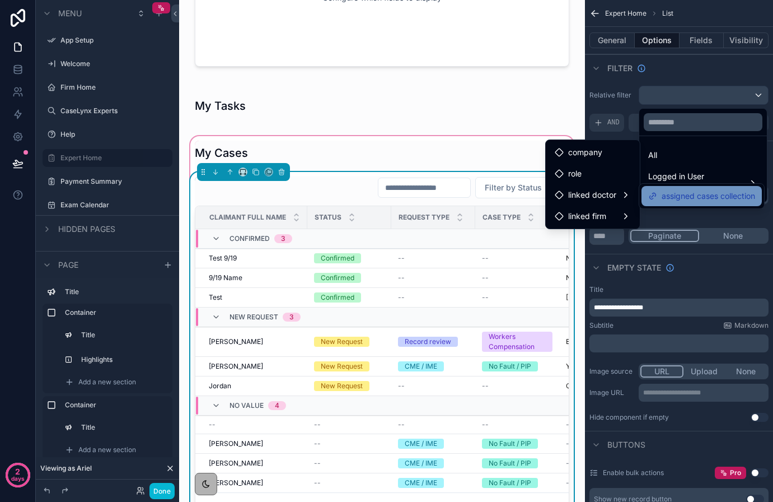
click at [680, 191] on span "assigned cases collection" at bounding box center [708, 195] width 93 height 13
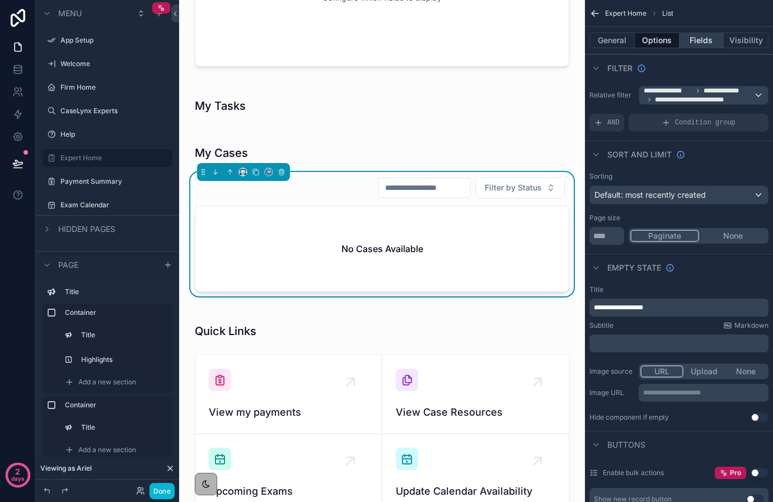
click at [691, 42] on button "Fields" at bounding box center [702, 40] width 45 height 16
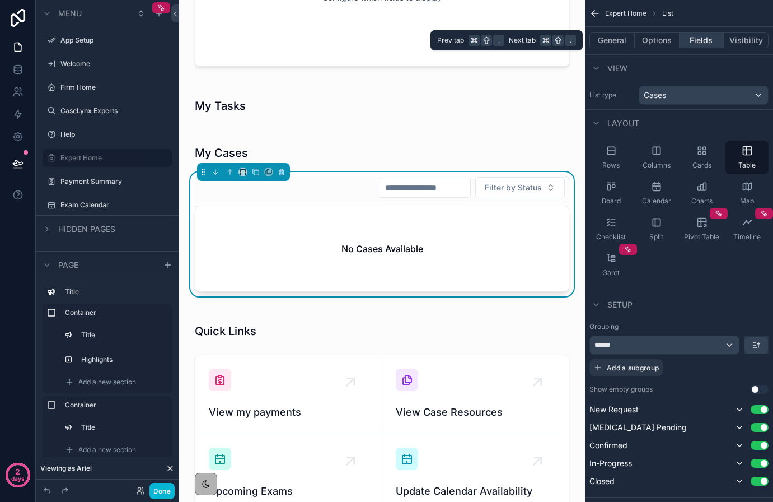
click at [694, 40] on button "Fields" at bounding box center [702, 40] width 45 height 16
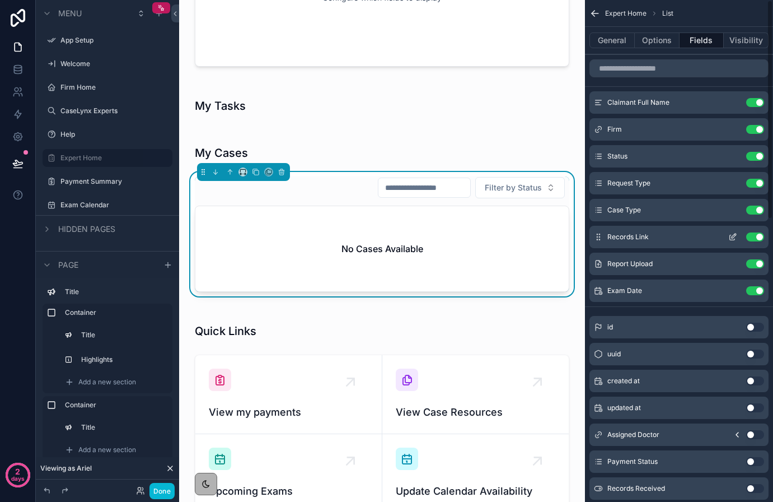
click at [754, 235] on button "Use setting" at bounding box center [755, 236] width 18 height 9
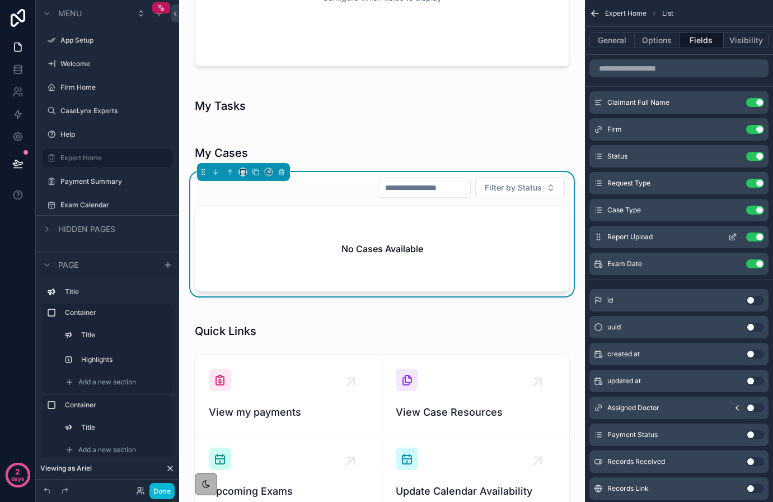
click at [757, 237] on button "Use setting" at bounding box center [755, 236] width 18 height 9
click at [757, 259] on button "Use setting" at bounding box center [755, 263] width 18 height 9
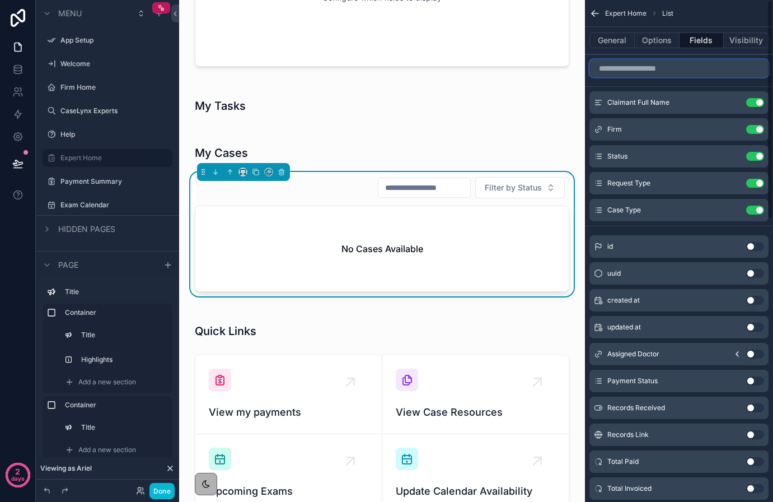
click at [636, 65] on input "scrollable content" at bounding box center [678, 68] width 179 height 18
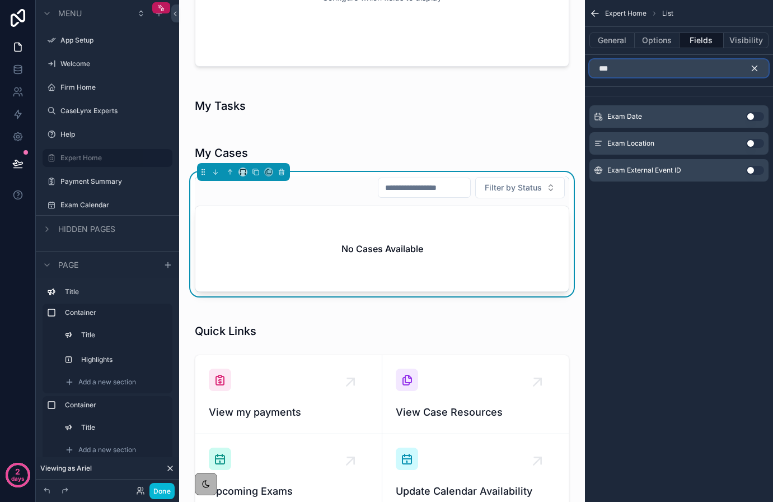
type input "***"
click at [751, 116] on button "Use setting" at bounding box center [755, 116] width 18 height 9
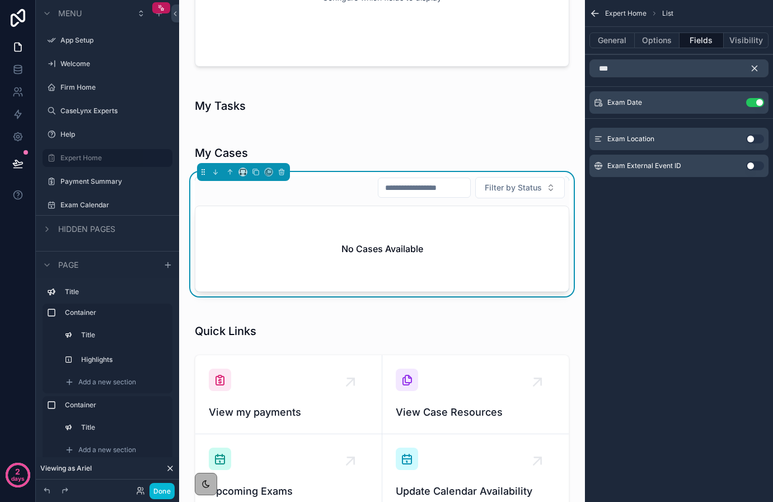
click at [753, 72] on icon "scrollable content" at bounding box center [755, 68] width 10 height 10
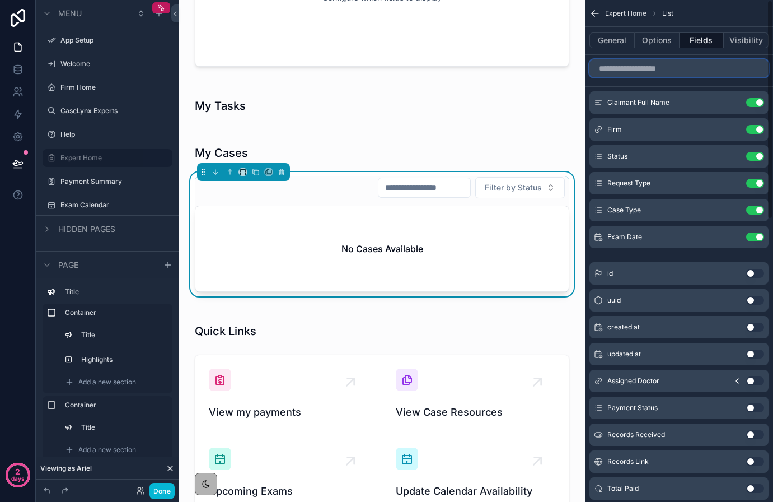
click at [732, 76] on input "scrollable content" at bounding box center [678, 68] width 179 height 18
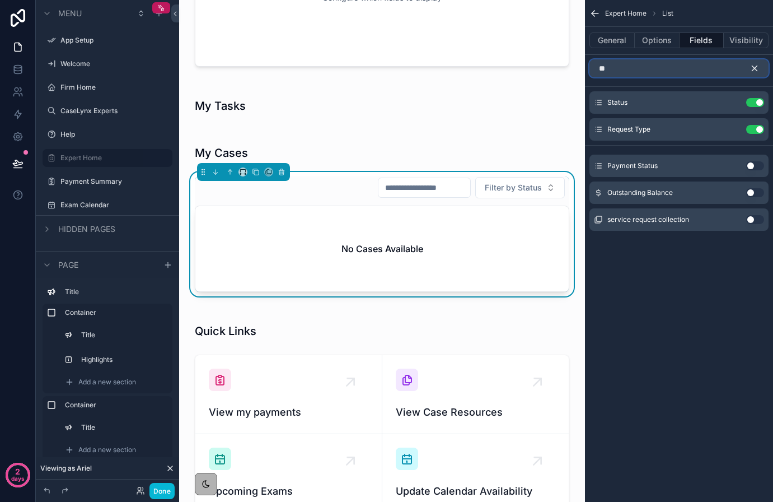
type input "**"
click at [752, 71] on icon "scrollable content" at bounding box center [755, 68] width 10 height 10
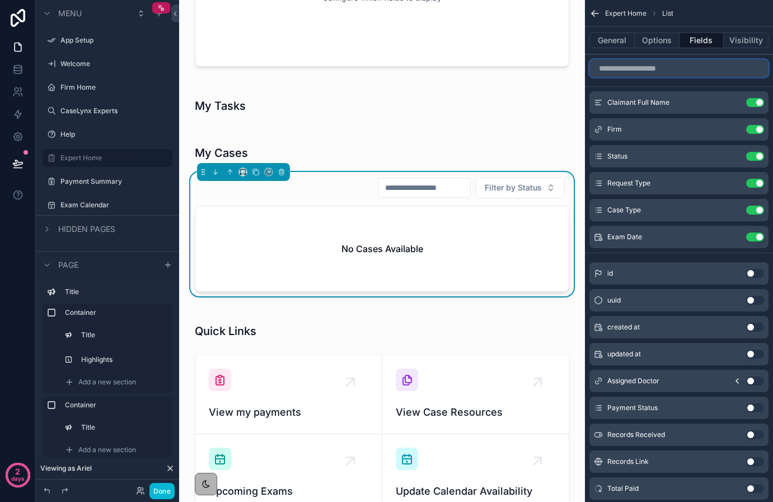
click at [752, 71] on input "scrollable content" at bounding box center [678, 68] width 179 height 18
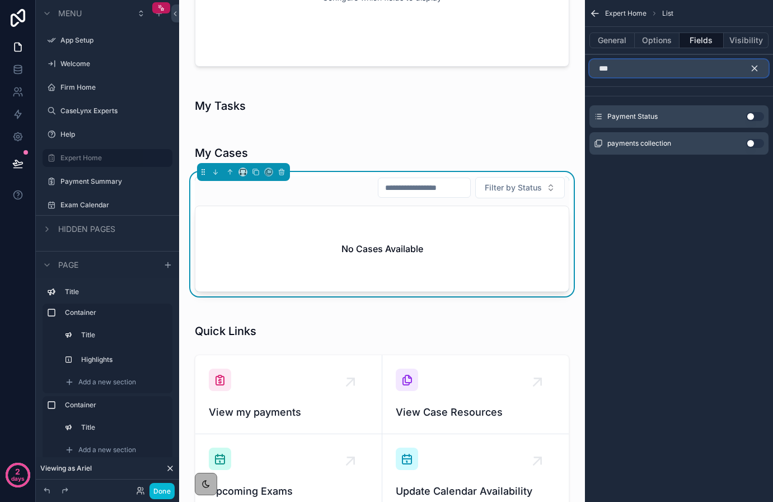
type input "***"
click at [754, 115] on button "Use setting" at bounding box center [755, 116] width 18 height 9
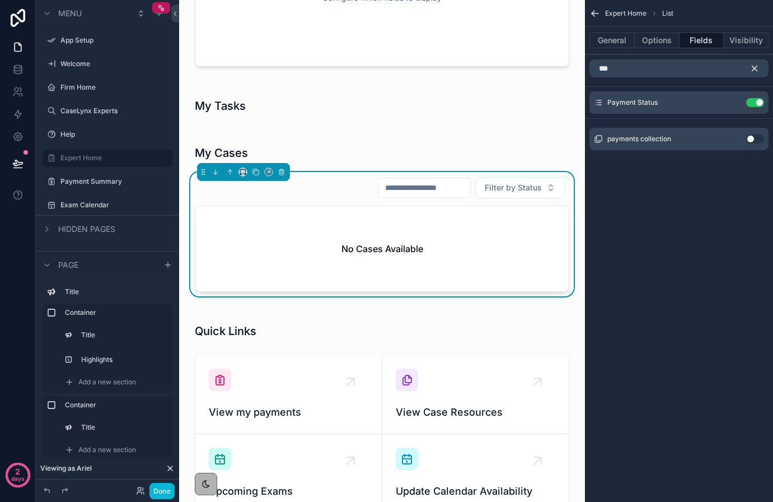
click at [752, 67] on icon "scrollable content" at bounding box center [754, 68] width 5 height 5
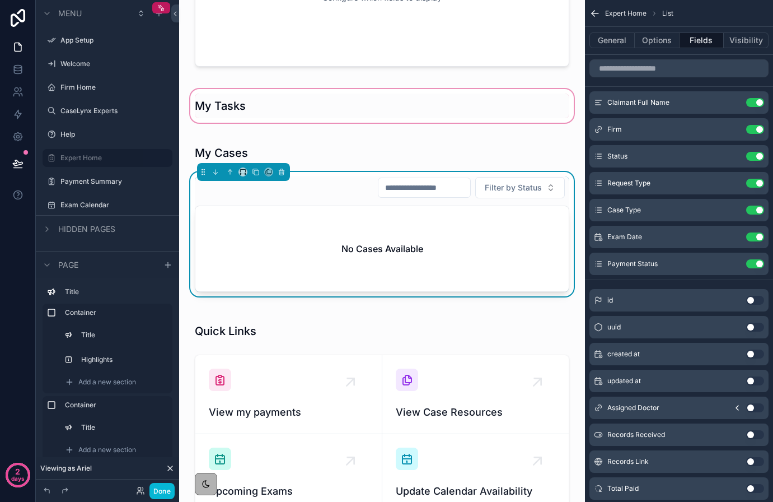
scroll to position [0, 0]
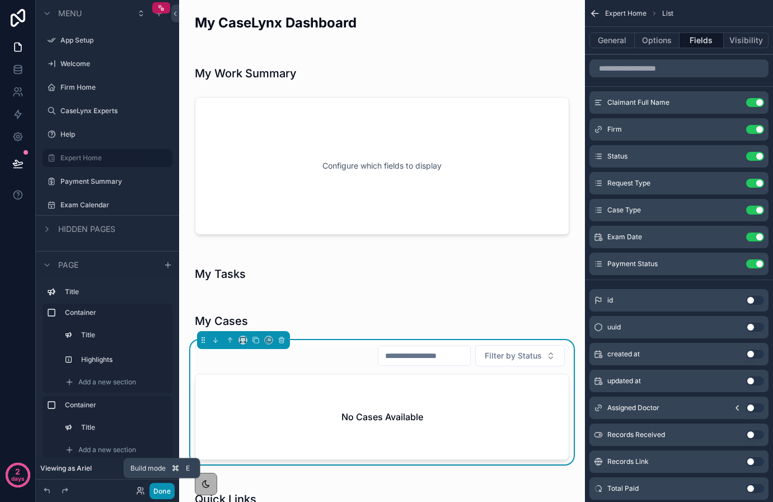
click at [164, 486] on button "Done" at bounding box center [161, 491] width 25 height 16
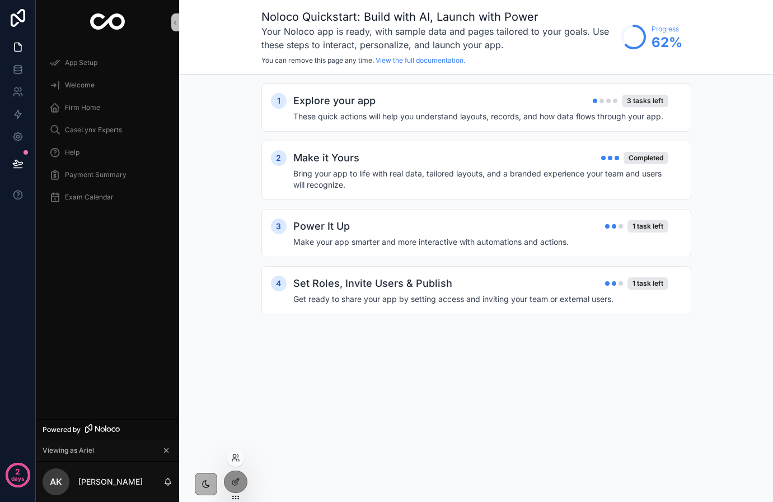
click at [237, 465] on div at bounding box center [236, 457] width 18 height 18
click at [238, 454] on icon at bounding box center [237, 455] width 1 height 3
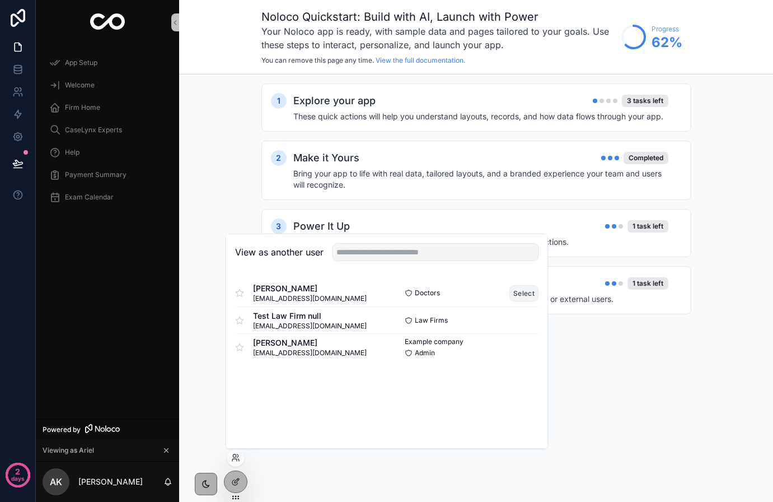
click at [517, 287] on button "Select" at bounding box center [523, 293] width 29 height 16
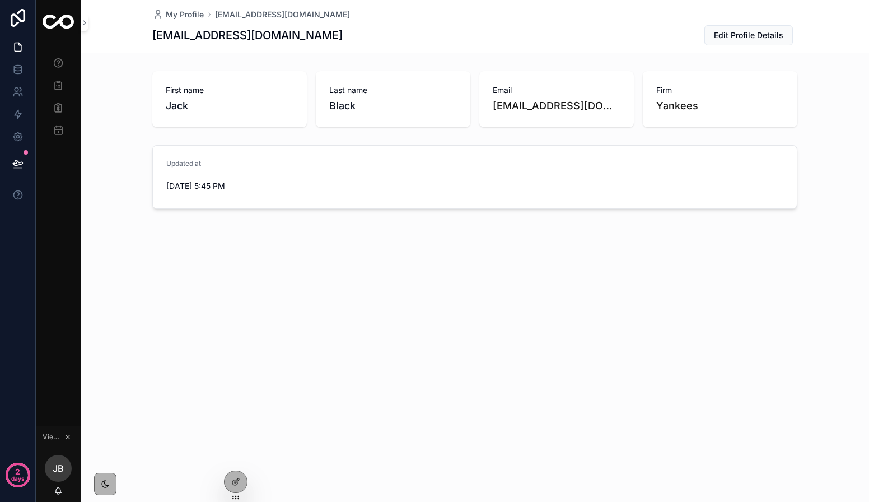
drag, startPoint x: 2, startPoint y: 446, endPoint x: -88, endPoint y: 433, distance: 91.0
click at [0, 433] on html "2 days Help Expert Home Payment Summary Exam Calendar Viewing as [PERSON_NAME] …" at bounding box center [434, 251] width 869 height 502
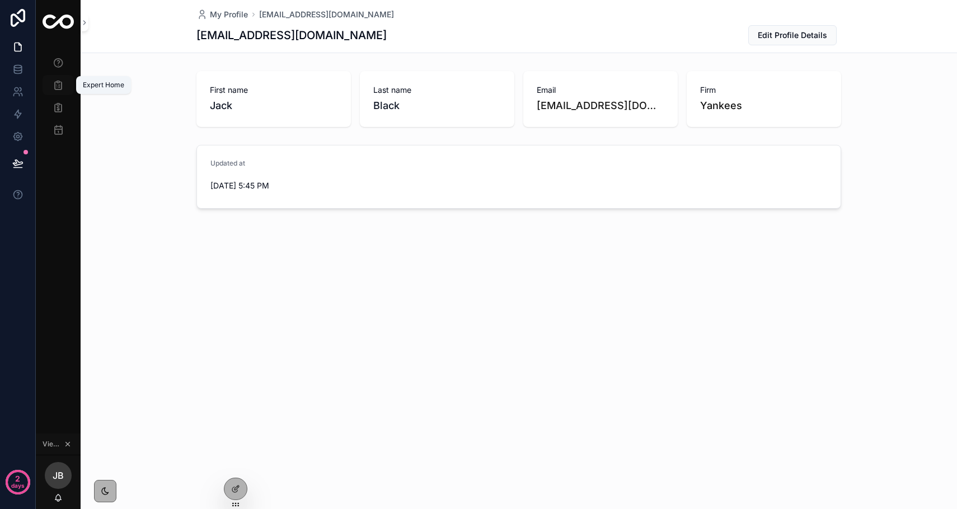
click at [58, 86] on icon "scrollable content" at bounding box center [58, 84] width 11 height 11
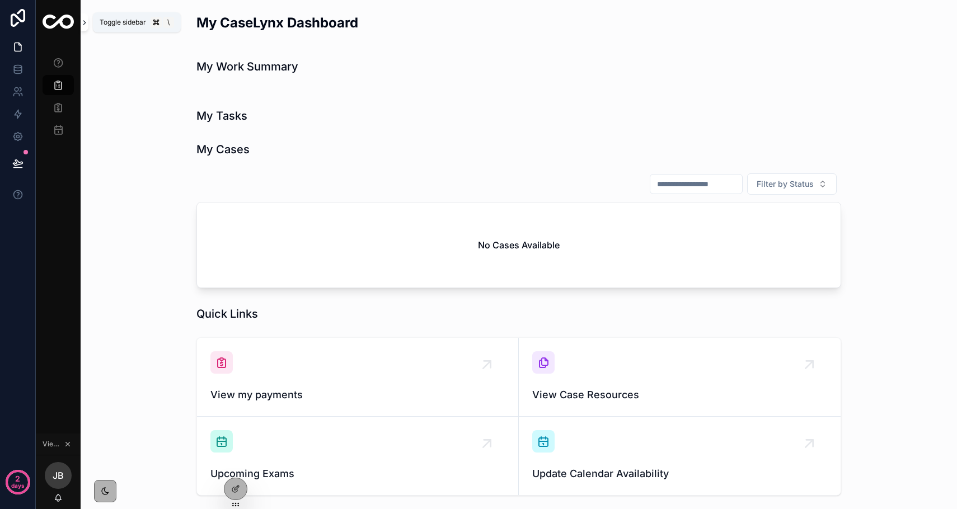
click at [86, 21] on icon "scrollable content" at bounding box center [85, 22] width 8 height 8
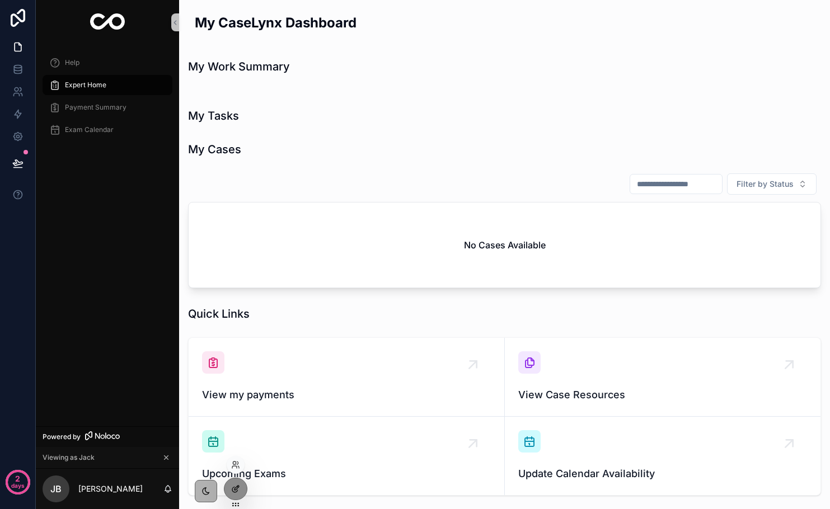
click at [233, 490] on icon at bounding box center [235, 489] width 9 height 9
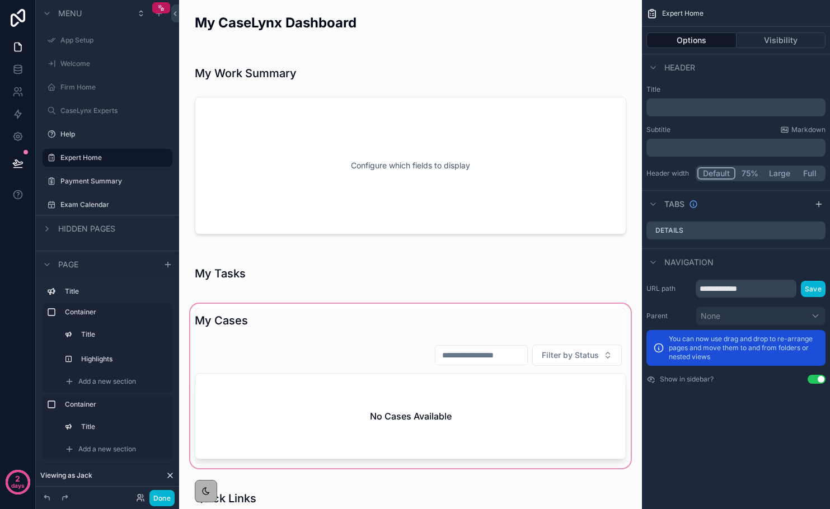
click at [265, 349] on div "scrollable content" at bounding box center [410, 386] width 445 height 169
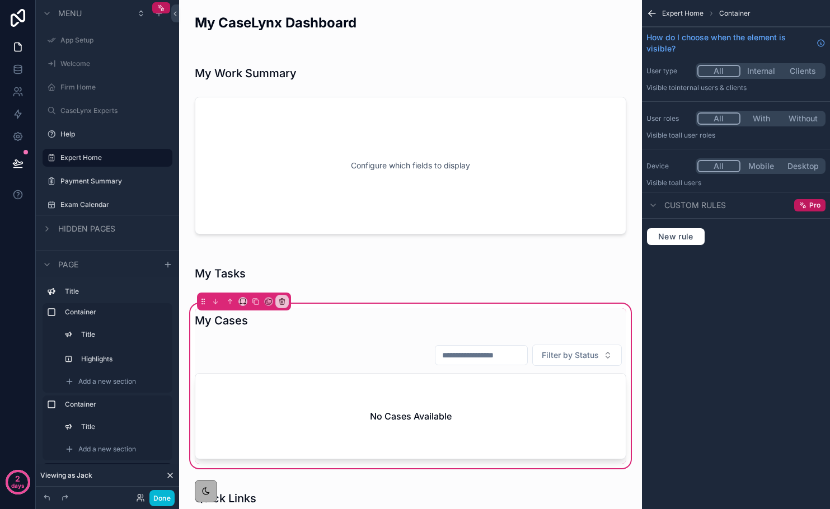
click at [649, 12] on icon "scrollable content" at bounding box center [650, 12] width 3 height 3
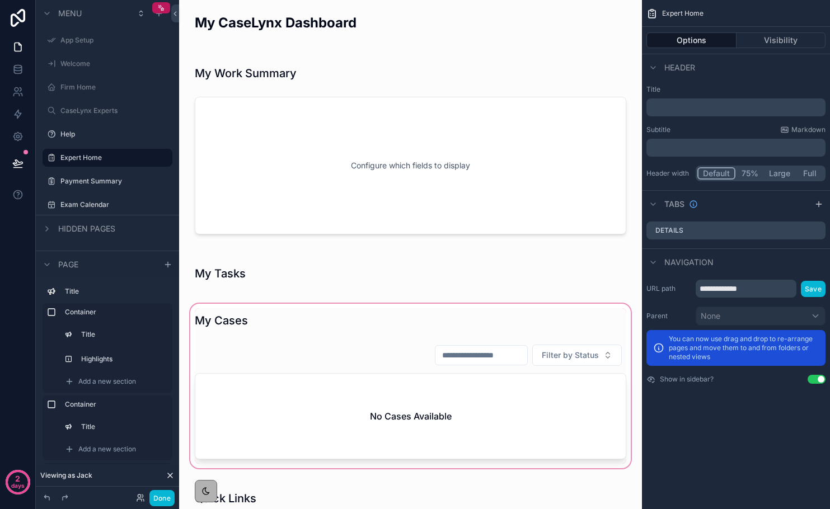
click at [577, 376] on div "scrollable content" at bounding box center [410, 386] width 445 height 169
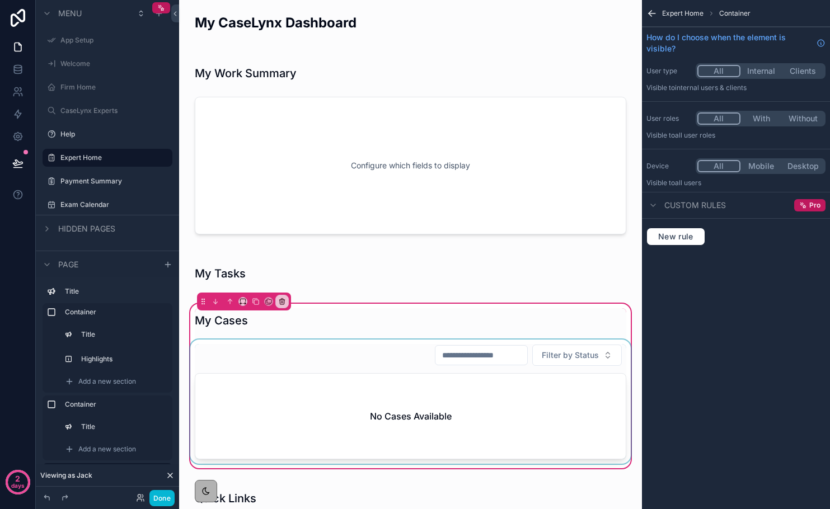
click at [607, 450] on div "scrollable content" at bounding box center [410, 402] width 445 height 124
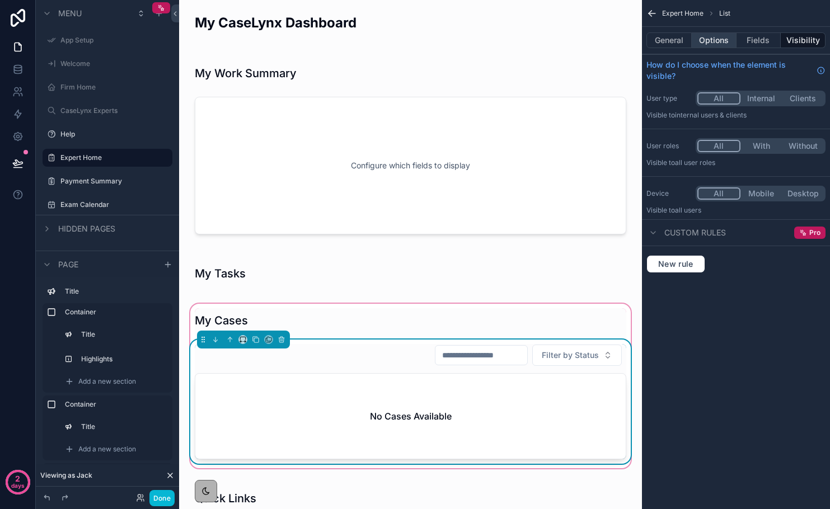
click at [713, 44] on button "Options" at bounding box center [714, 40] width 45 height 16
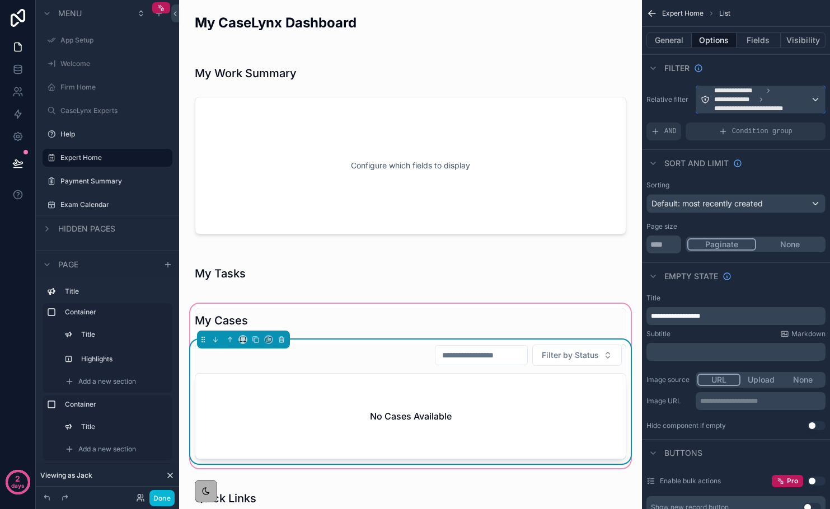
click at [742, 93] on span "**********" at bounding box center [738, 90] width 49 height 9
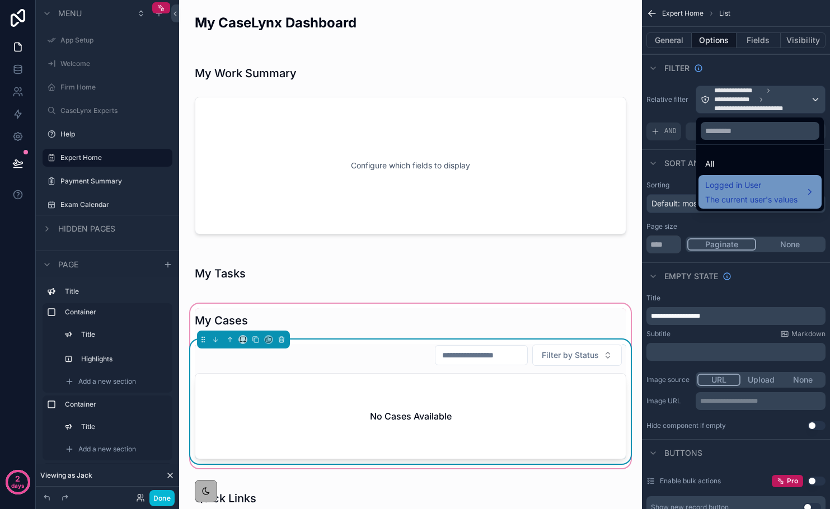
click at [755, 191] on span "Logged in User" at bounding box center [751, 185] width 92 height 13
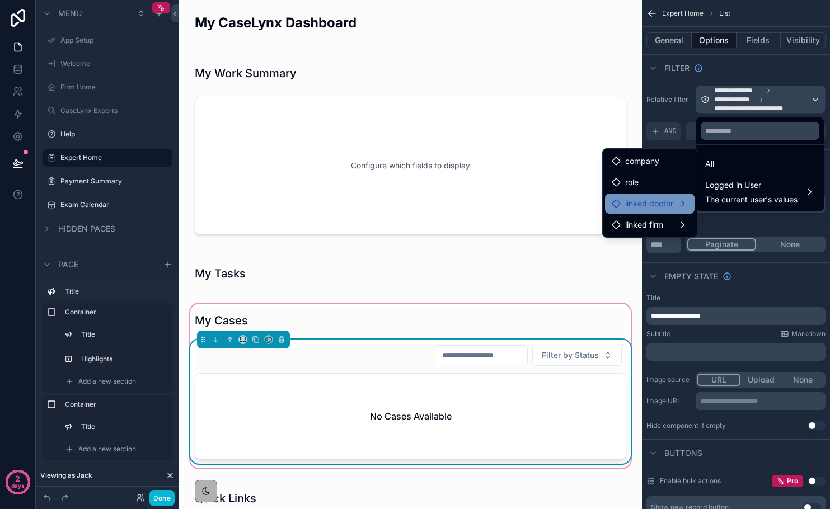
click at [683, 203] on div "linked doctor" at bounding box center [650, 203] width 76 height 13
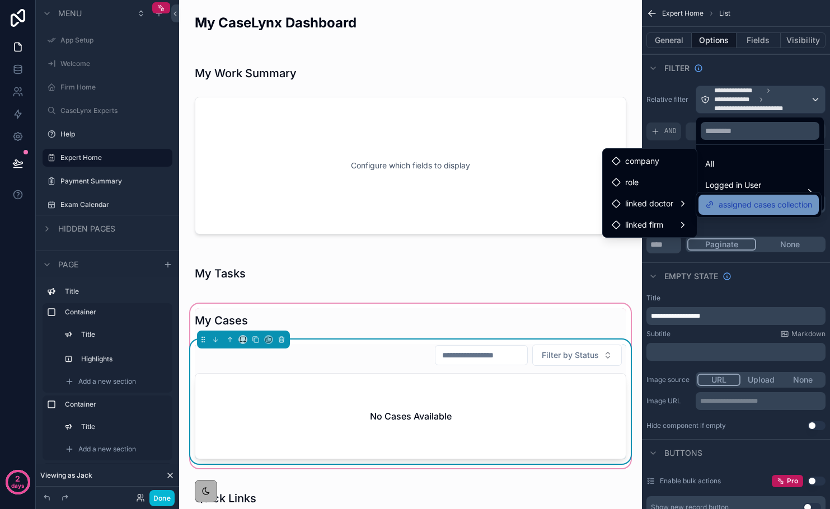
click at [722, 203] on span "assigned cases collection" at bounding box center [765, 204] width 93 height 13
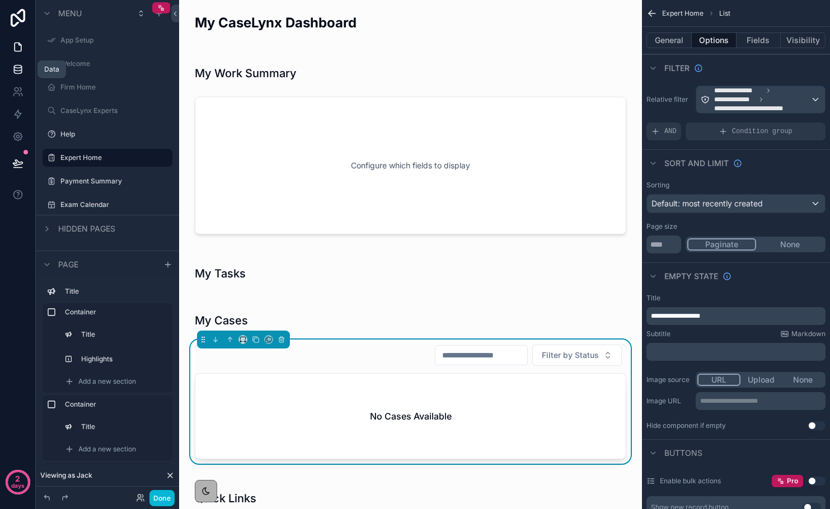
click at [12, 73] on icon at bounding box center [17, 69] width 11 height 11
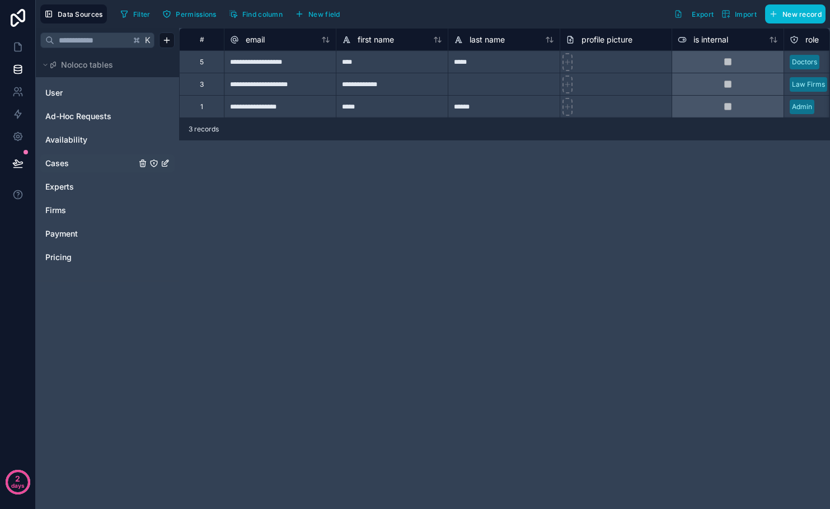
click at [73, 159] on link "Cases" at bounding box center [90, 163] width 91 height 11
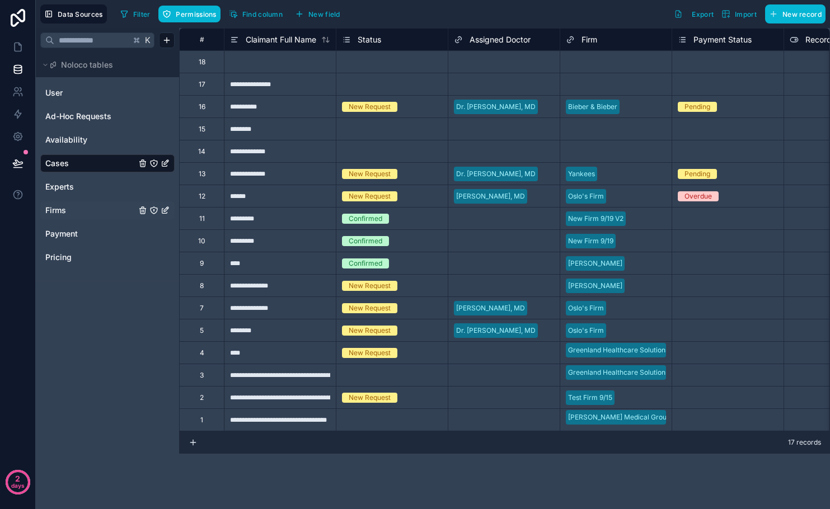
click at [65, 212] on span "Firms" at bounding box center [55, 210] width 21 height 11
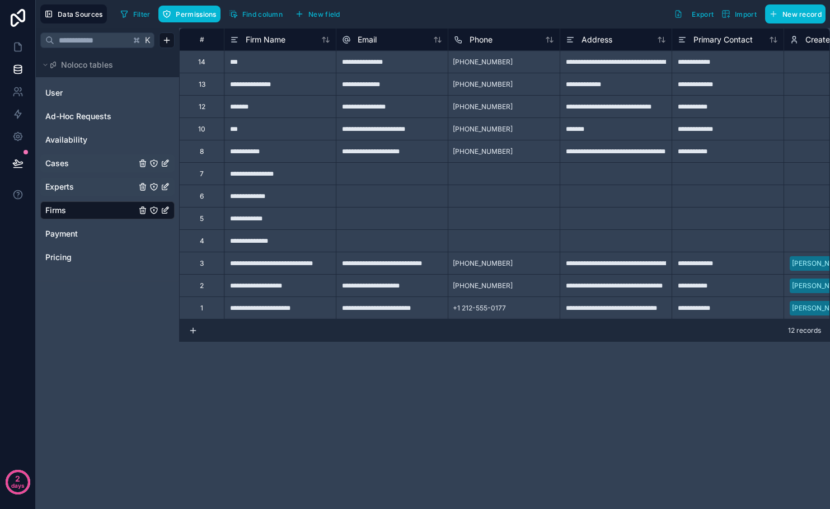
click at [67, 188] on span "Experts" at bounding box center [59, 186] width 29 height 11
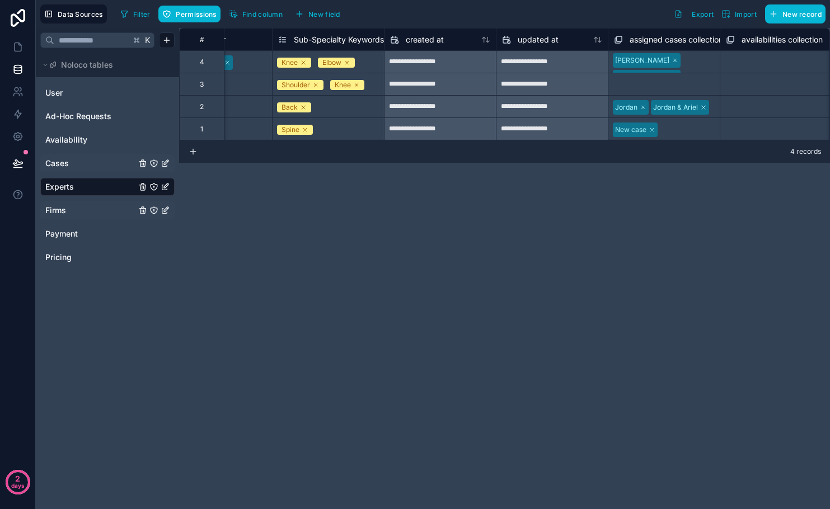
scroll to position [0, 1350]
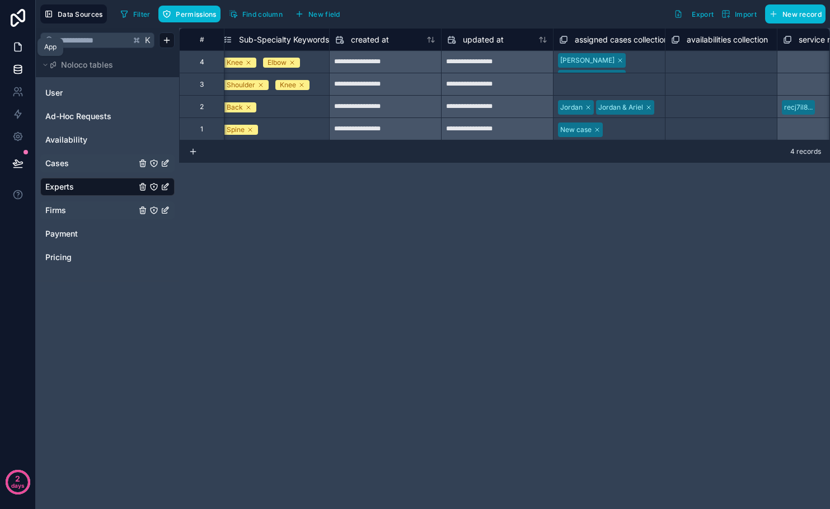
click at [20, 57] on link at bounding box center [17, 47] width 35 height 22
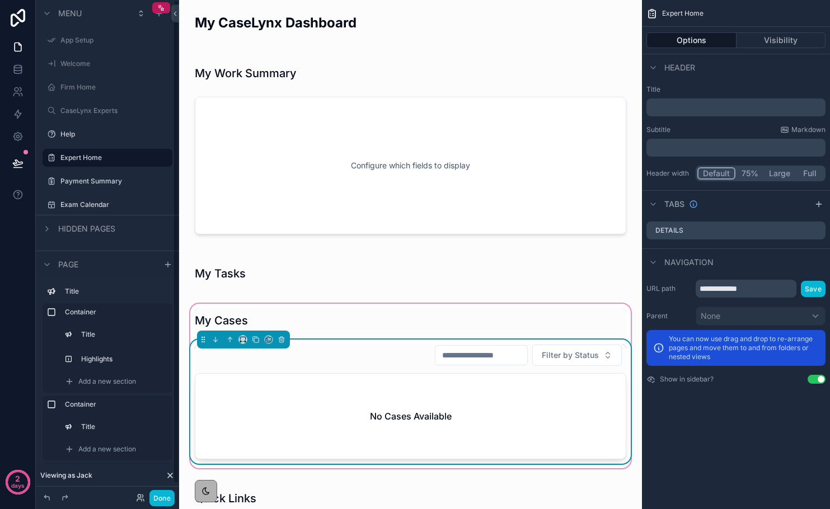
click at [414, 398] on div "No Cases Available" at bounding box center [410, 416] width 430 height 85
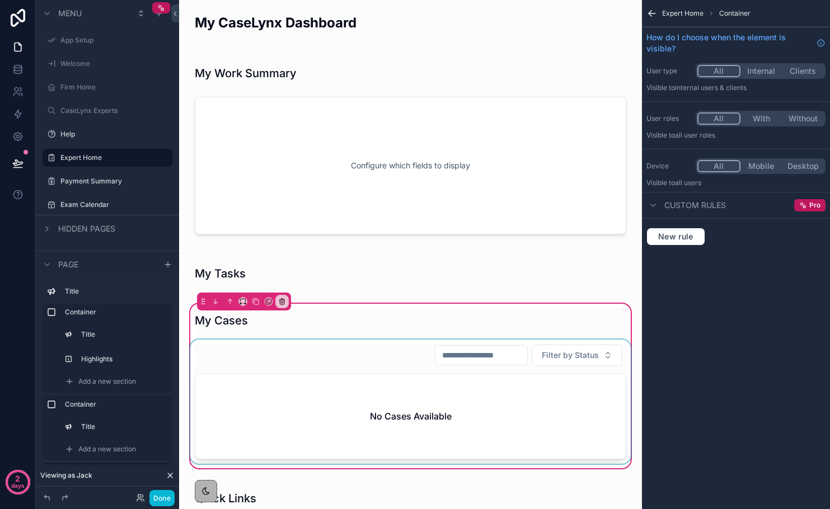
click at [414, 398] on div "scrollable content" at bounding box center [410, 402] width 445 height 124
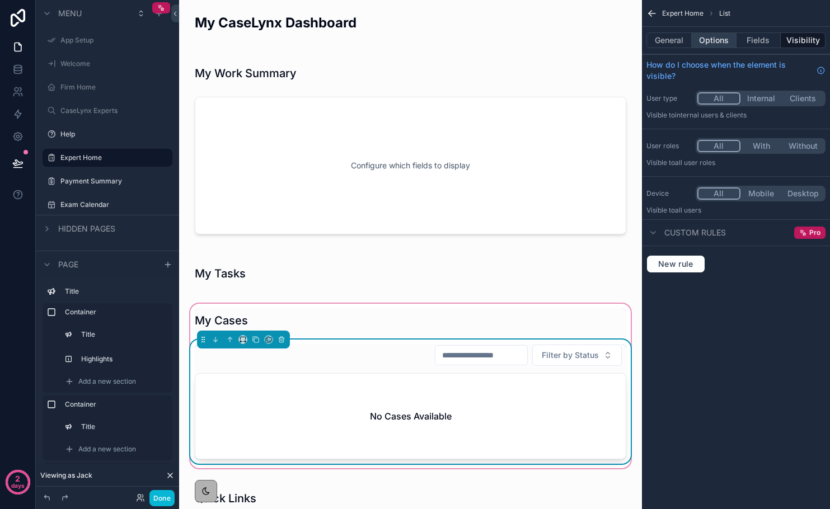
click at [705, 44] on button "Options" at bounding box center [714, 40] width 45 height 16
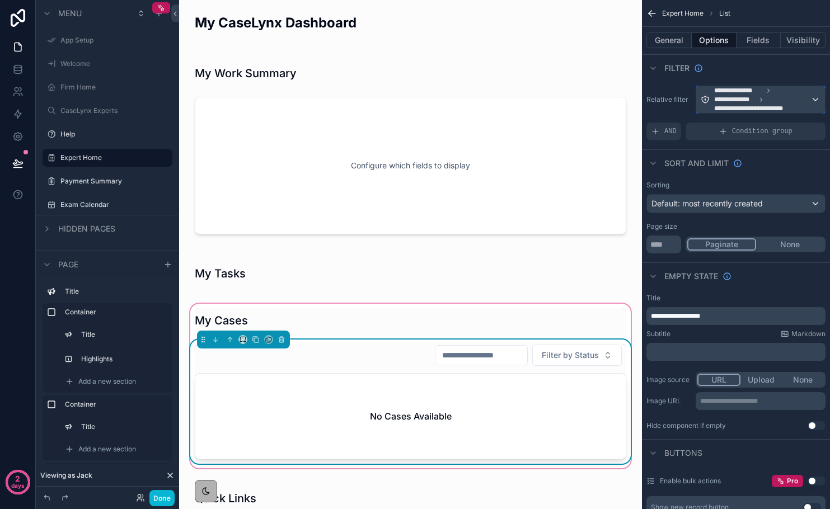
click at [732, 102] on span "**********" at bounding box center [734, 99] width 41 height 9
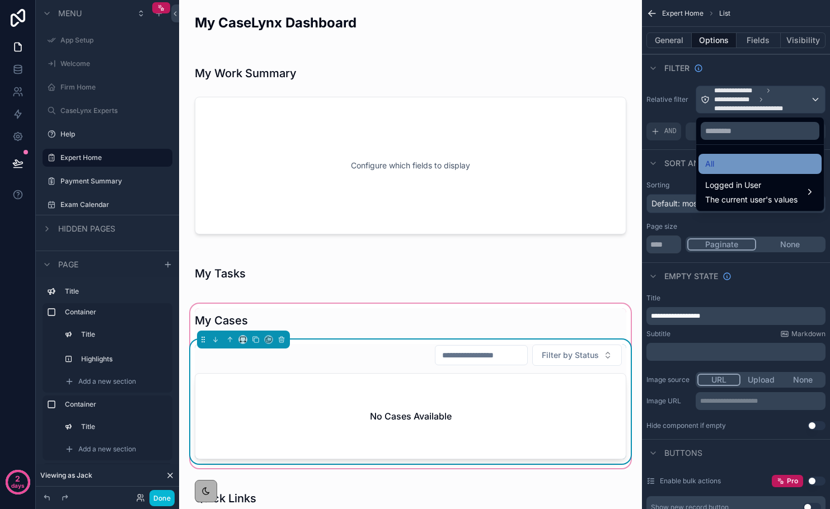
click at [743, 161] on div "All" at bounding box center [760, 163] width 110 height 13
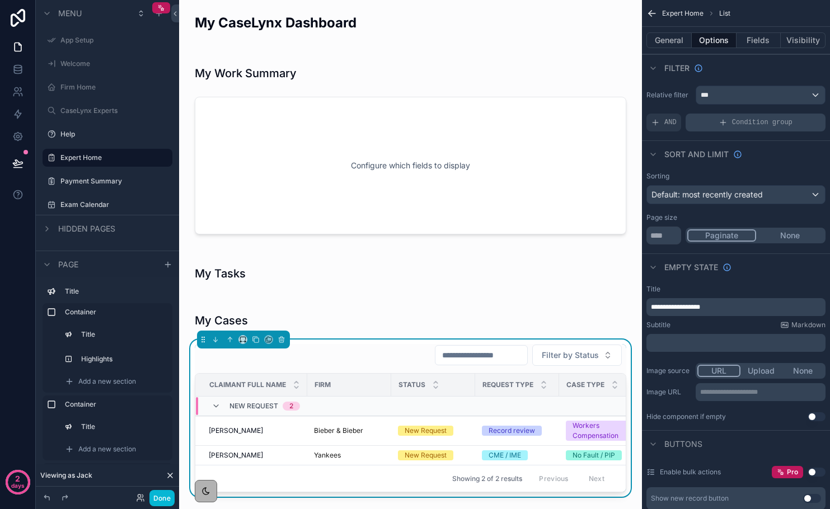
click at [729, 129] on div "Condition group" at bounding box center [756, 123] width 140 height 18
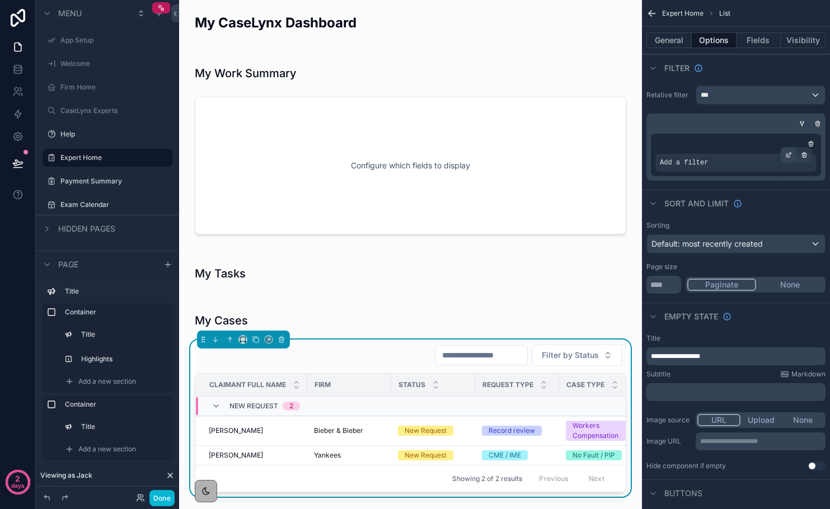
click at [773, 155] on icon "scrollable content" at bounding box center [788, 155] width 7 height 7
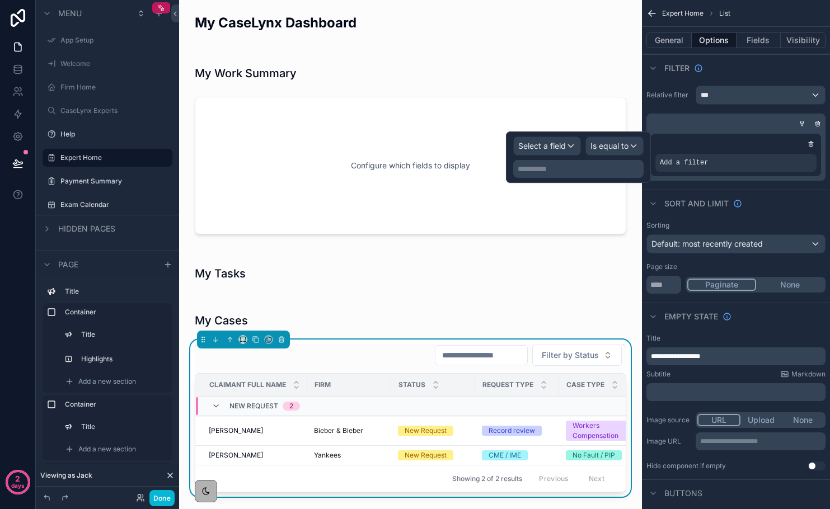
click at [554, 172] on p "**********" at bounding box center [580, 168] width 124 height 11
click at [549, 153] on div "Select a field" at bounding box center [547, 146] width 67 height 18
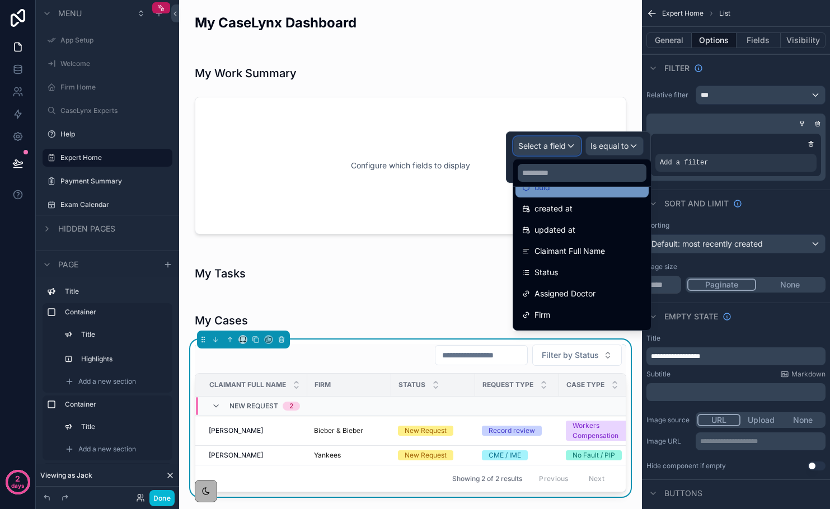
scroll to position [18, 0]
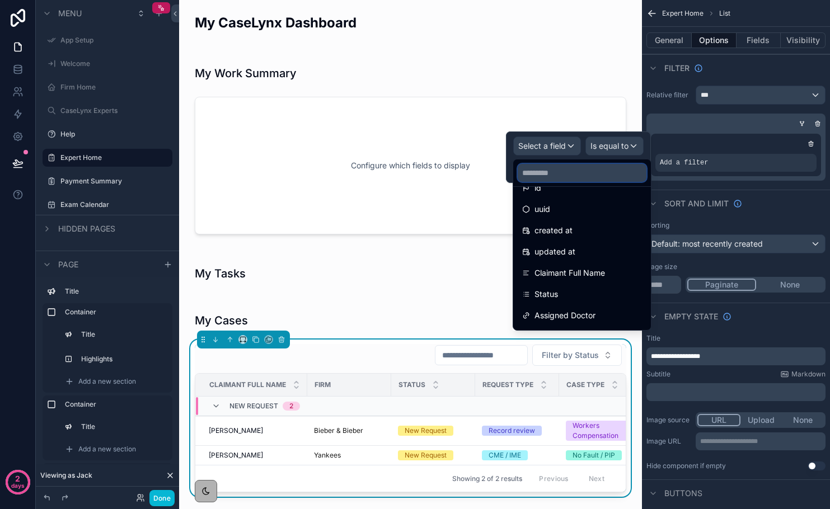
click at [550, 171] on input "text" at bounding box center [582, 173] width 129 height 18
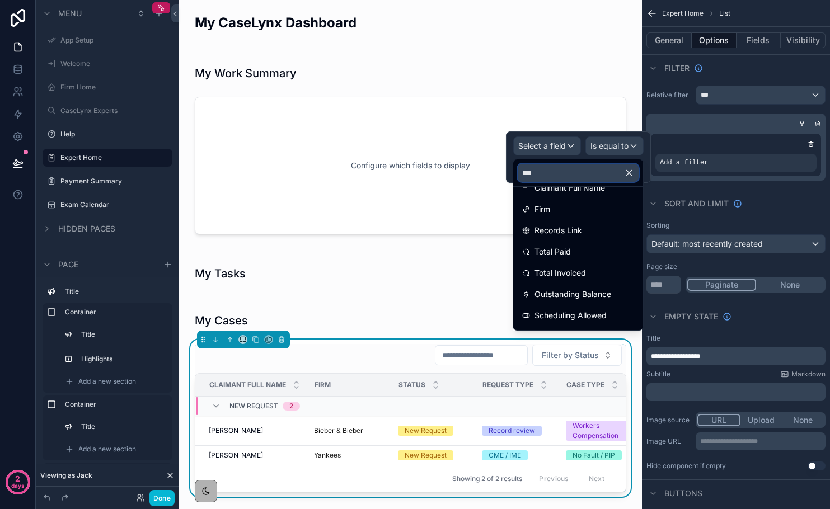
scroll to position [0, 0]
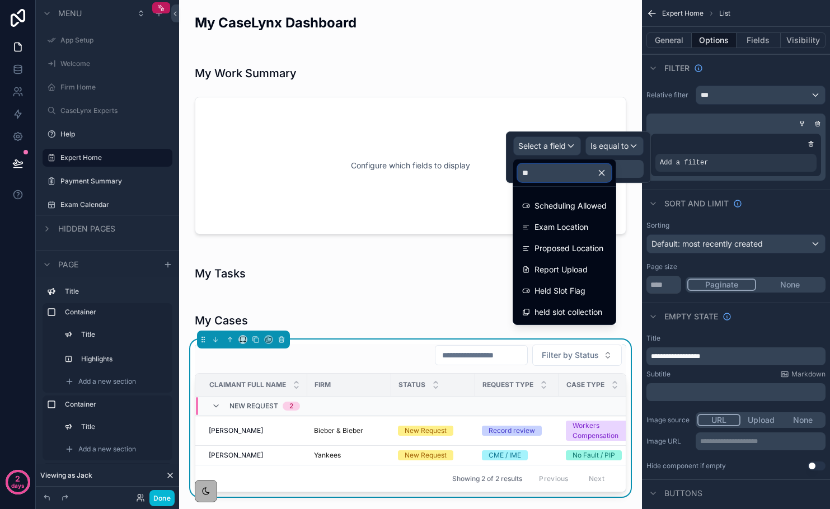
type input "*"
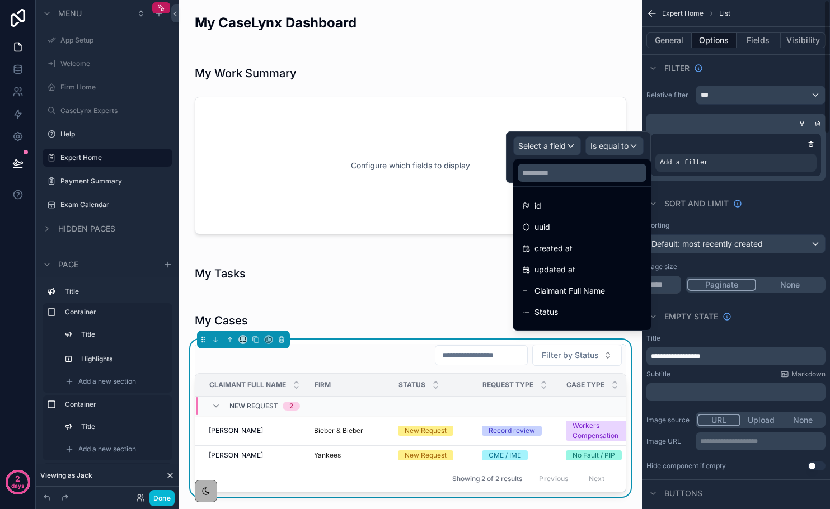
click at [691, 106] on div "Relative filter *** Add a filter" at bounding box center [736, 133] width 188 height 104
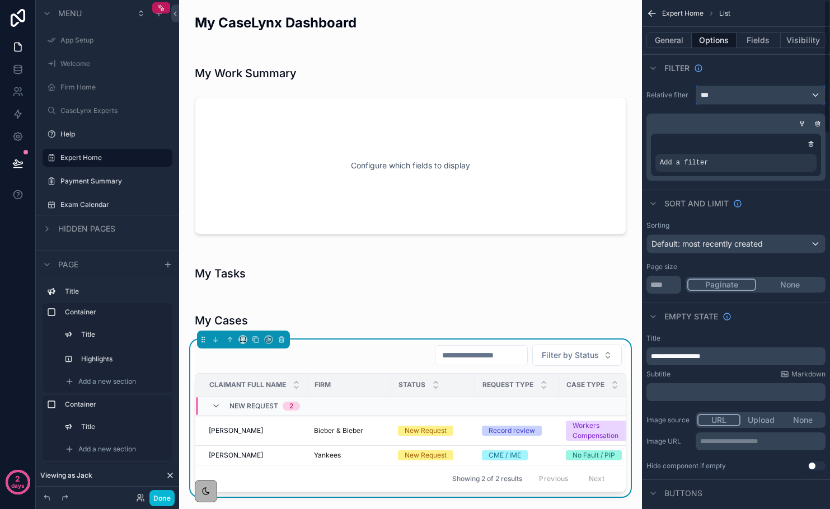
click at [710, 93] on div "***" at bounding box center [760, 95] width 129 height 18
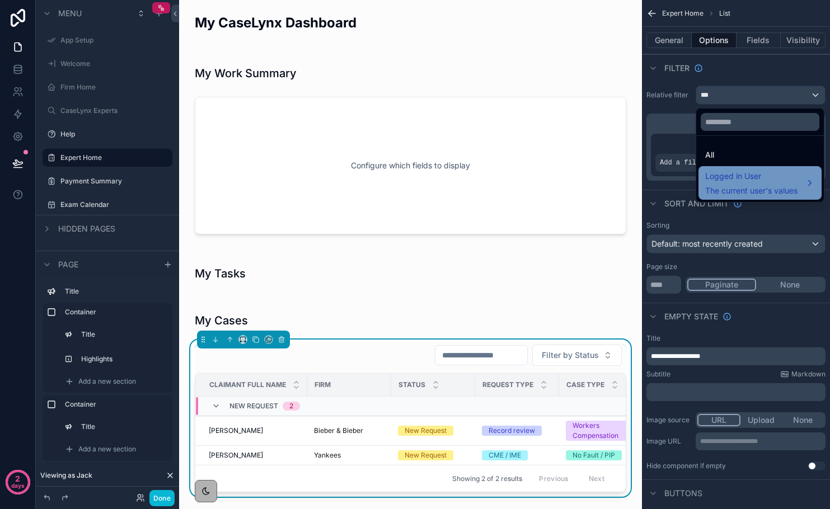
click at [732, 172] on span "Logged in User" at bounding box center [751, 176] width 92 height 13
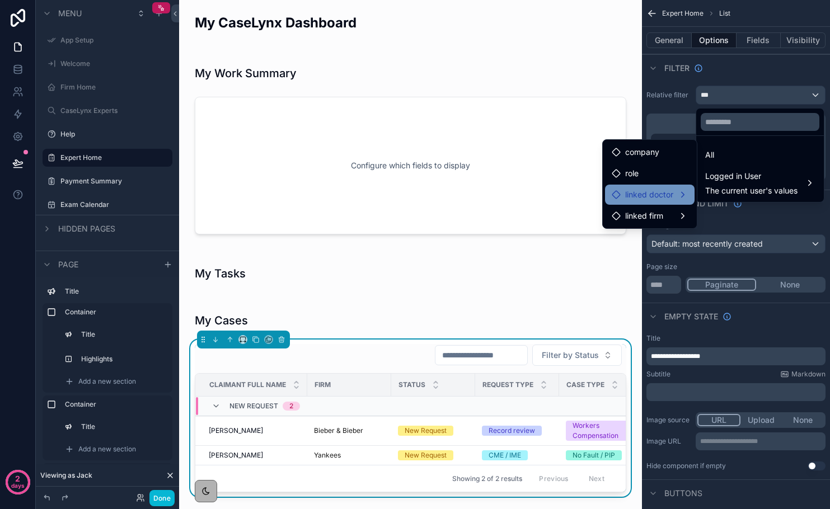
click at [675, 192] on div "linked doctor" at bounding box center [650, 194] width 76 height 13
click at [730, 63] on div "scrollable content" at bounding box center [415, 254] width 830 height 509
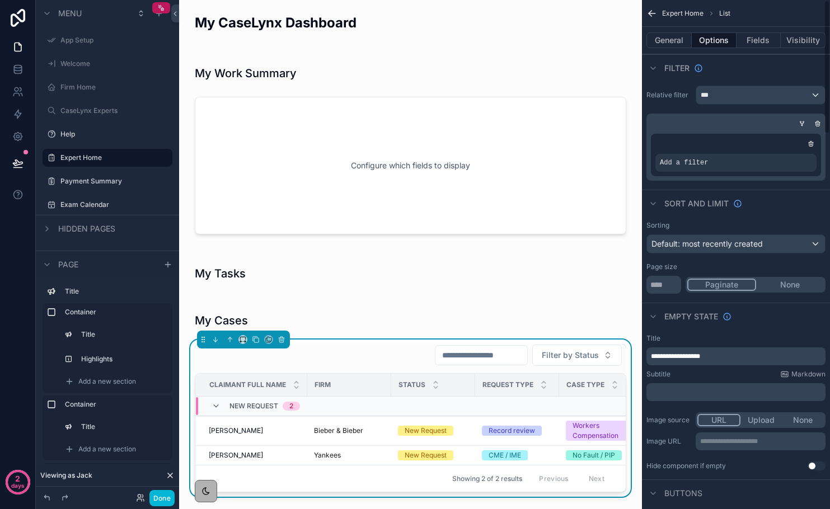
click at [730, 63] on div "Filter" at bounding box center [736, 67] width 188 height 27
click at [720, 170] on div "Add a filter" at bounding box center [736, 163] width 161 height 18
click at [719, 165] on div "Add a filter" at bounding box center [736, 163] width 161 height 18
click at [773, 153] on icon "scrollable content" at bounding box center [790, 153] width 1 height 1
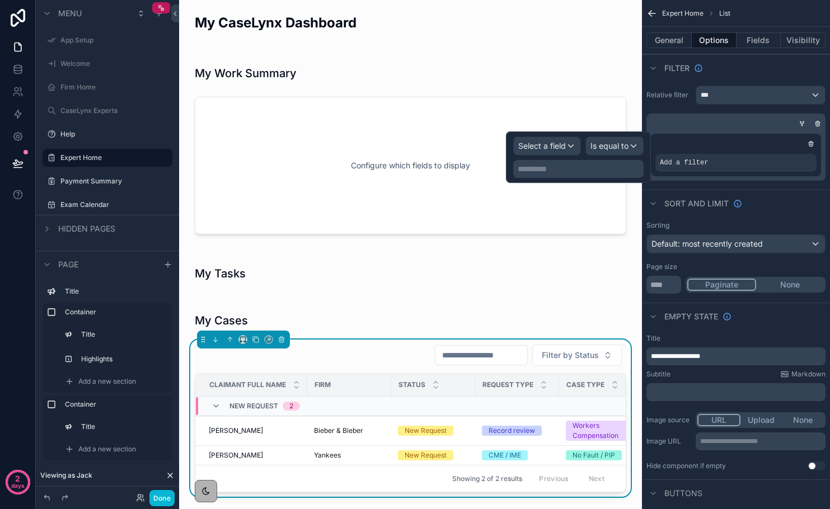
click at [604, 172] on p "**********" at bounding box center [580, 168] width 124 height 11
click at [556, 148] on span "Select a field" at bounding box center [542, 146] width 48 height 10
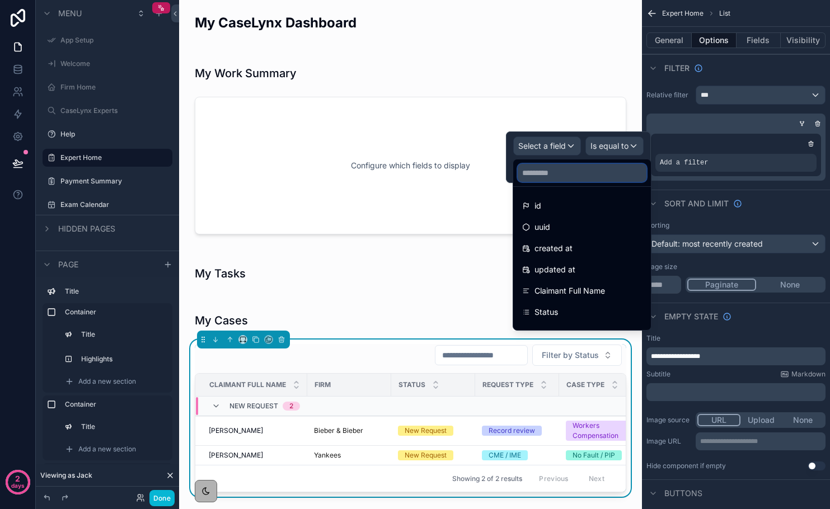
click at [553, 174] on input "text" at bounding box center [582, 173] width 129 height 18
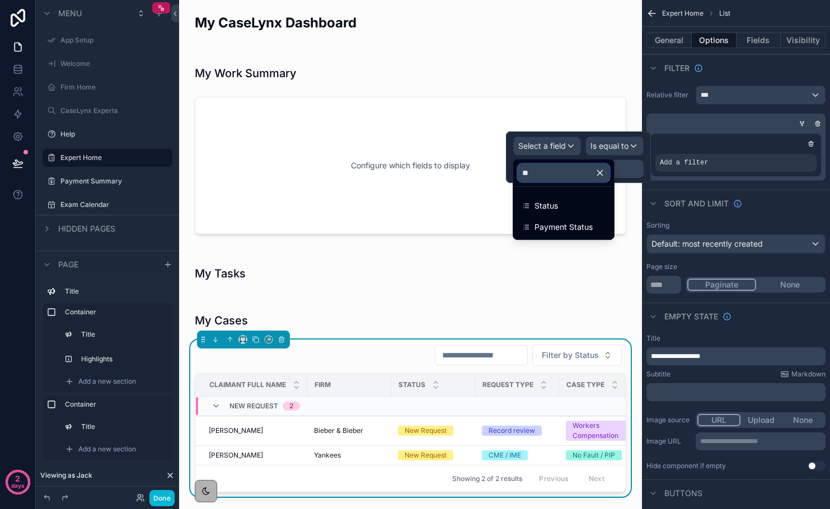
type input "*"
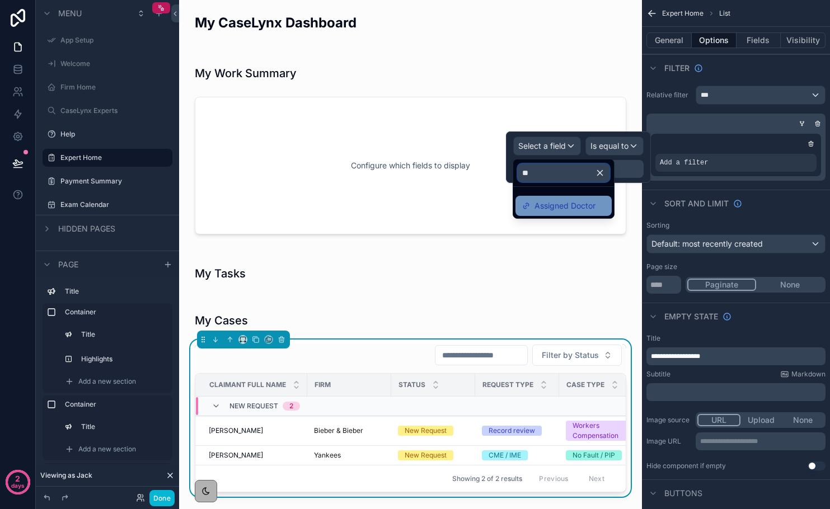
type input "**"
click at [541, 197] on div "Assigned Doctor" at bounding box center [564, 206] width 96 height 20
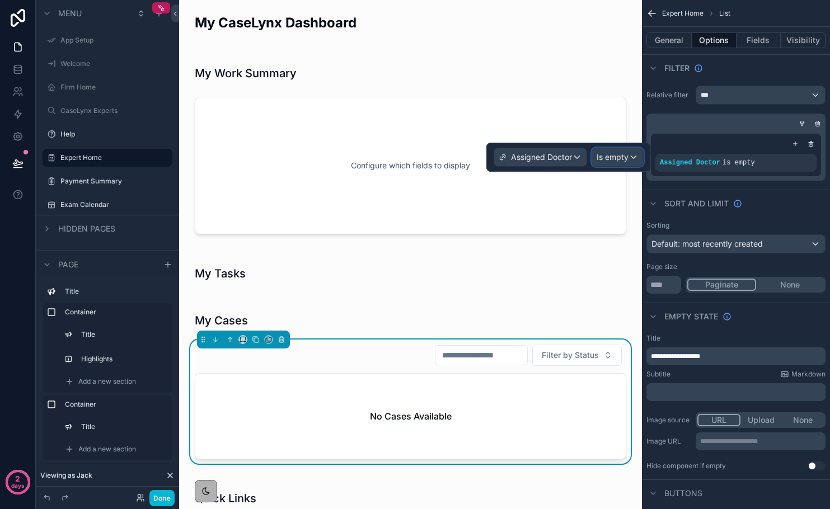
click at [605, 158] on span "Is empty" at bounding box center [613, 157] width 32 height 11
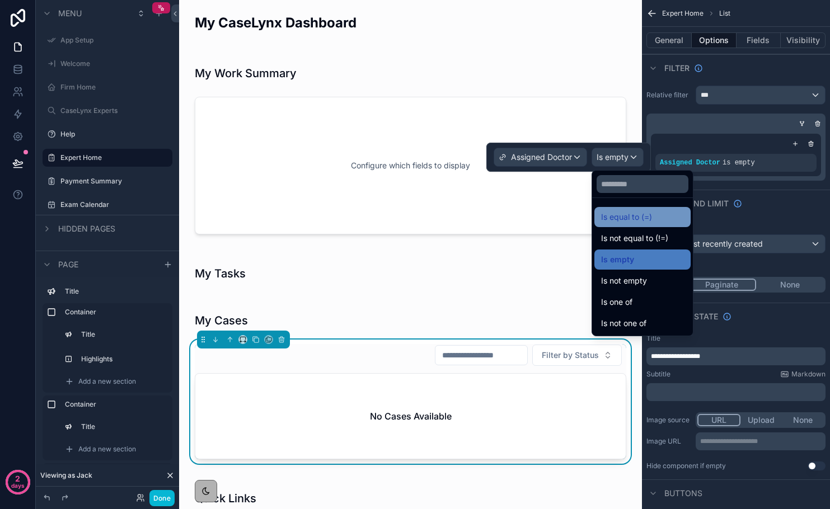
click at [632, 214] on span "Is equal to (=)" at bounding box center [626, 216] width 51 height 13
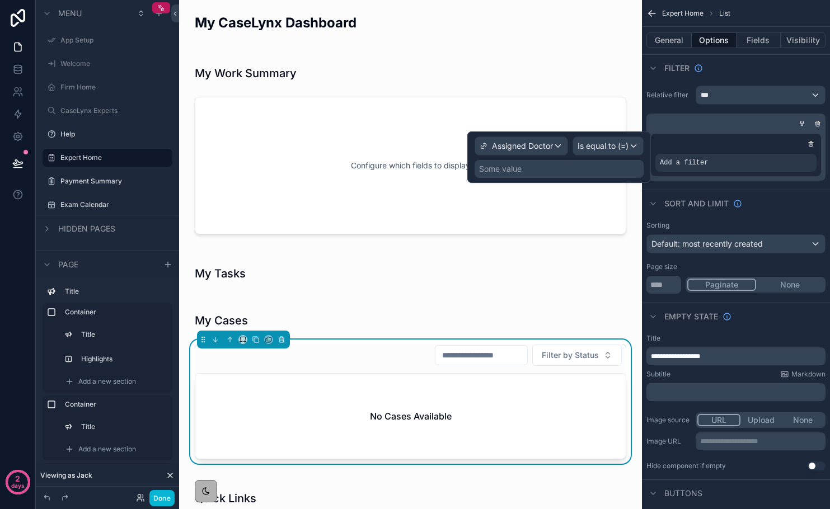
click at [581, 172] on div "Some value" at bounding box center [559, 169] width 169 height 18
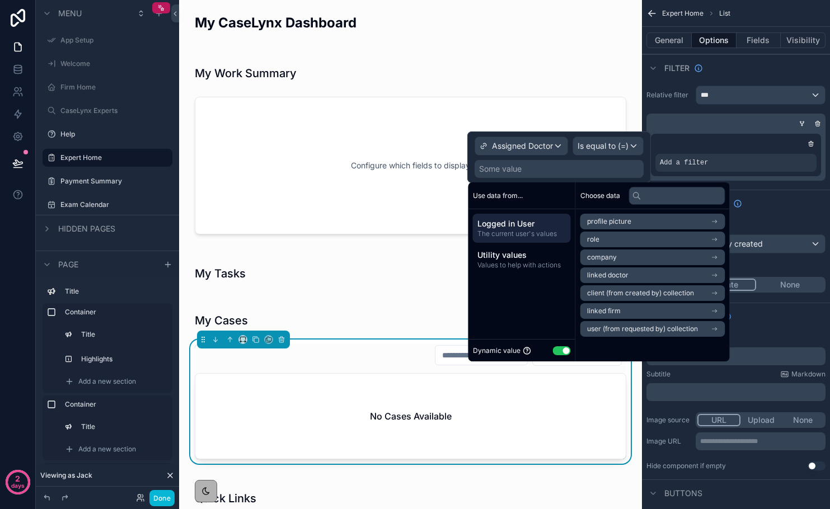
click at [543, 228] on span "Logged in User" at bounding box center [522, 223] width 89 height 11
click at [605, 275] on span "linked doctor" at bounding box center [607, 275] width 41 height 9
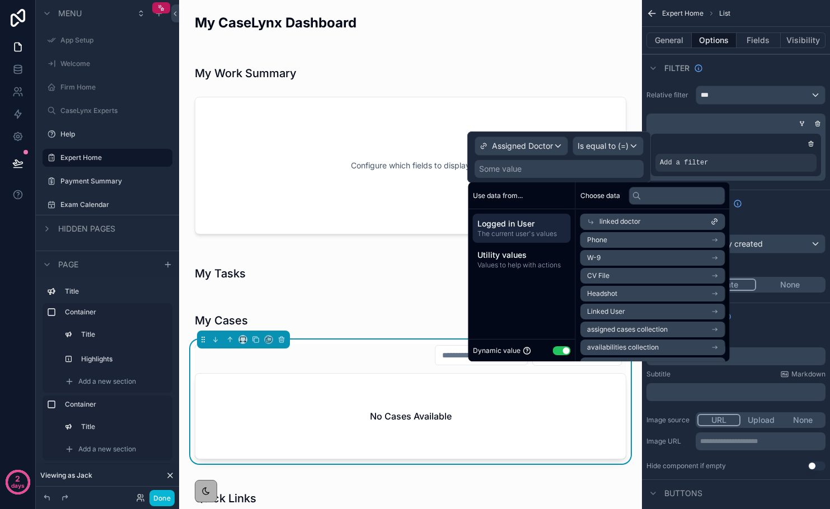
scroll to position [19, 0]
click at [617, 312] on span "Linked User" at bounding box center [606, 312] width 38 height 9
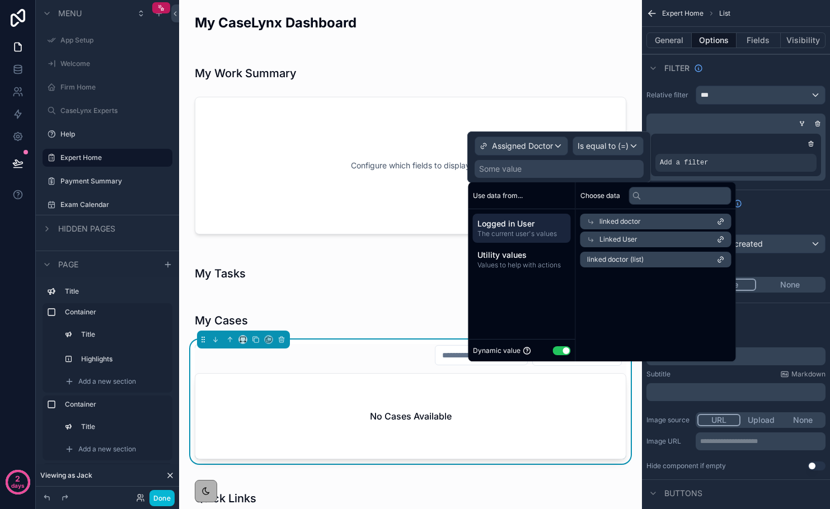
scroll to position [0, 0]
click at [635, 263] on span "linked doctor (list)" at bounding box center [615, 259] width 57 height 9
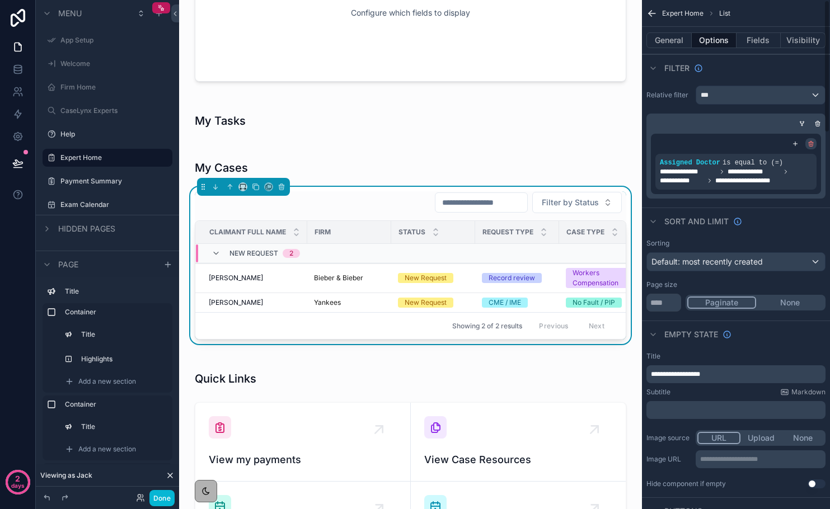
click at [773, 144] on icon "scrollable content" at bounding box center [811, 144] width 7 height 7
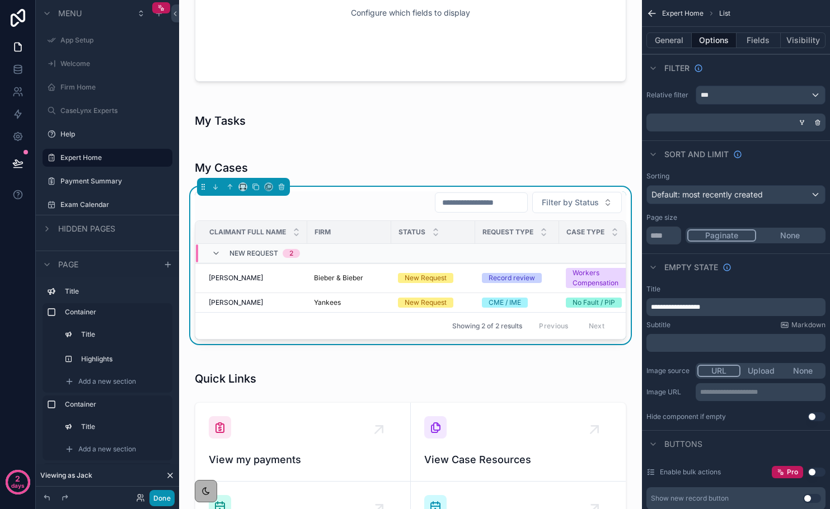
click at [170, 498] on button "Done" at bounding box center [161, 498] width 25 height 16
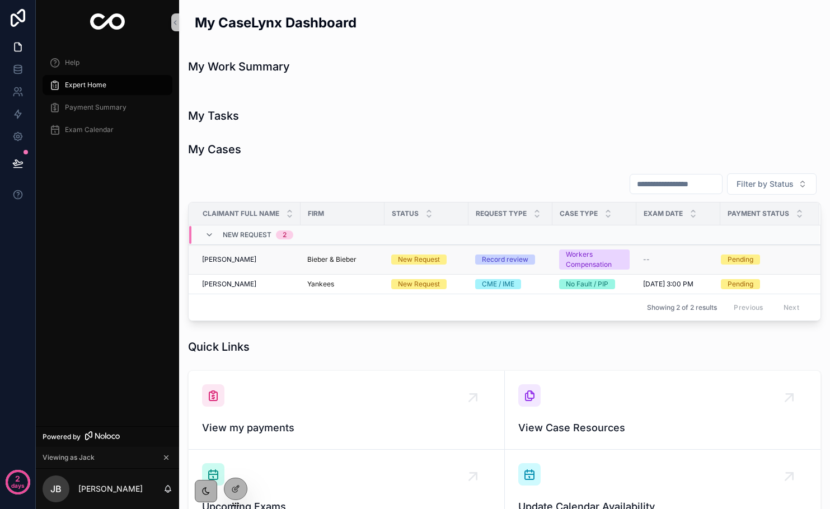
click at [249, 262] on div "Tom Cruise Tom Cruise" at bounding box center [248, 259] width 92 height 9
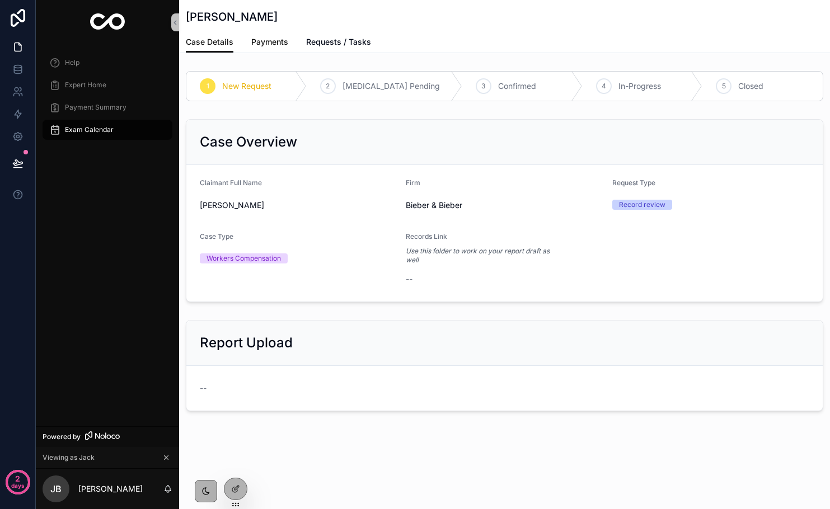
click at [269, 44] on span "Payments" at bounding box center [269, 41] width 37 height 11
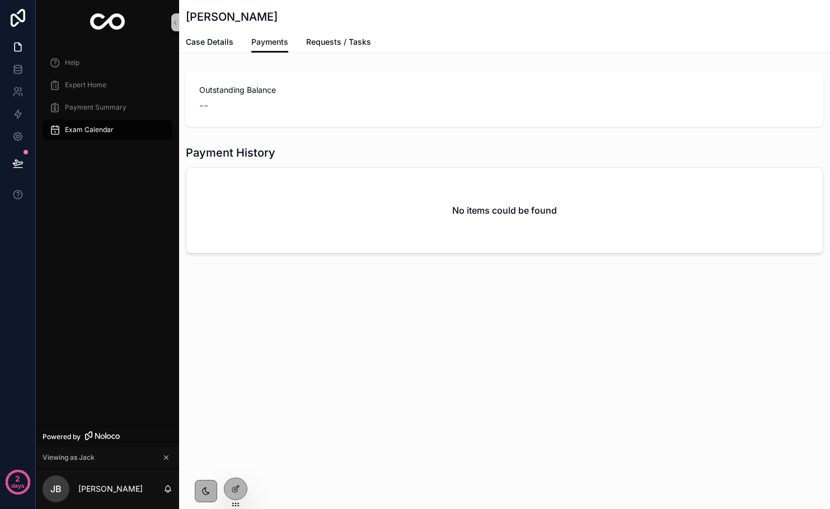
click at [325, 41] on span "Requests / Tasks" at bounding box center [338, 41] width 65 height 11
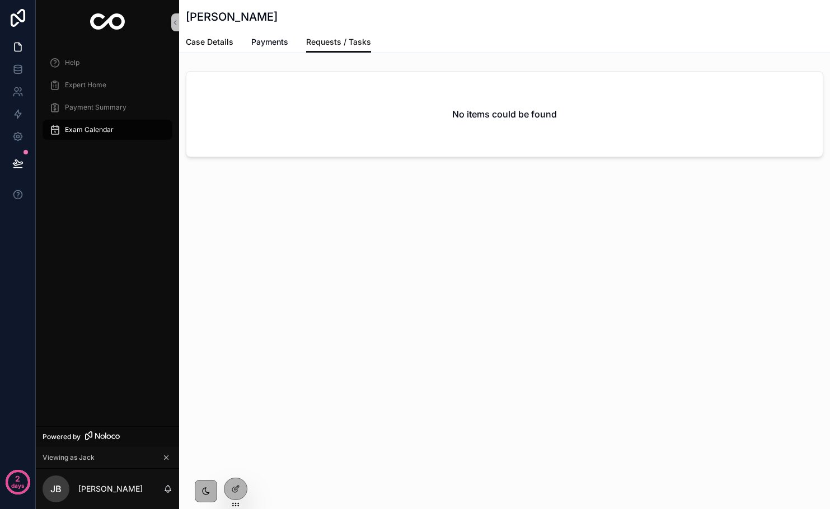
click at [228, 50] on link "Case Details" at bounding box center [210, 43] width 48 height 22
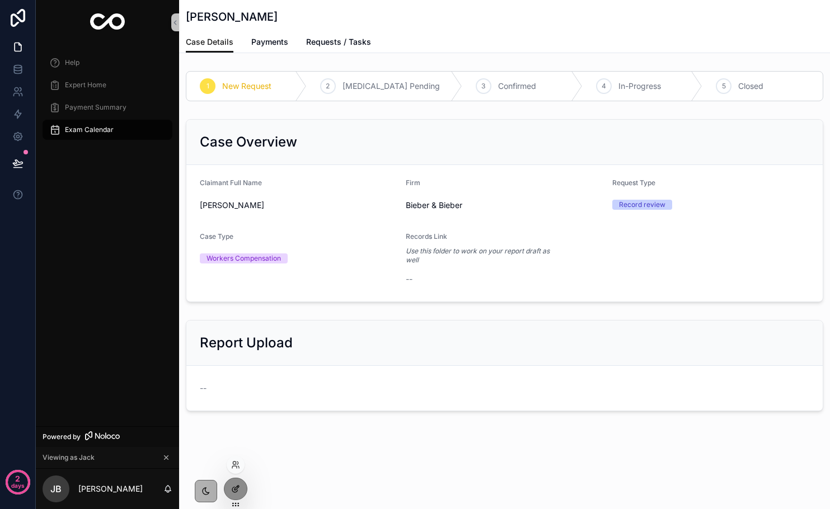
click at [242, 492] on div at bounding box center [235, 489] width 22 height 21
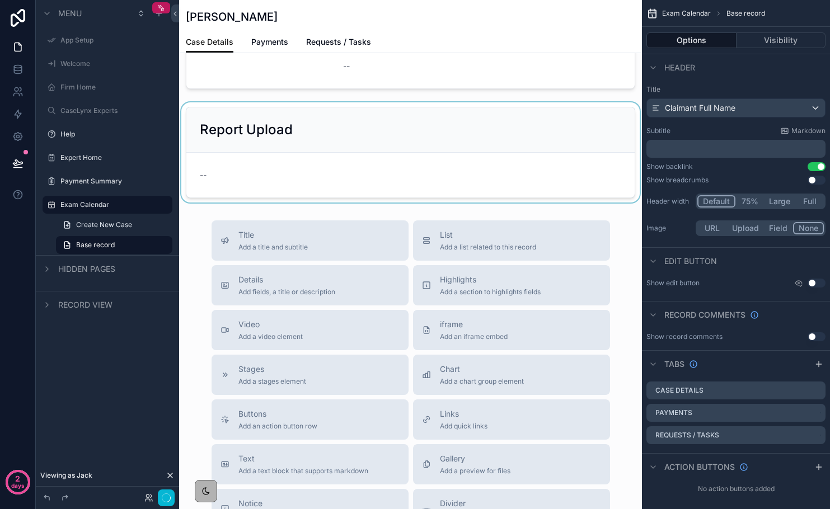
scroll to position [247, 0]
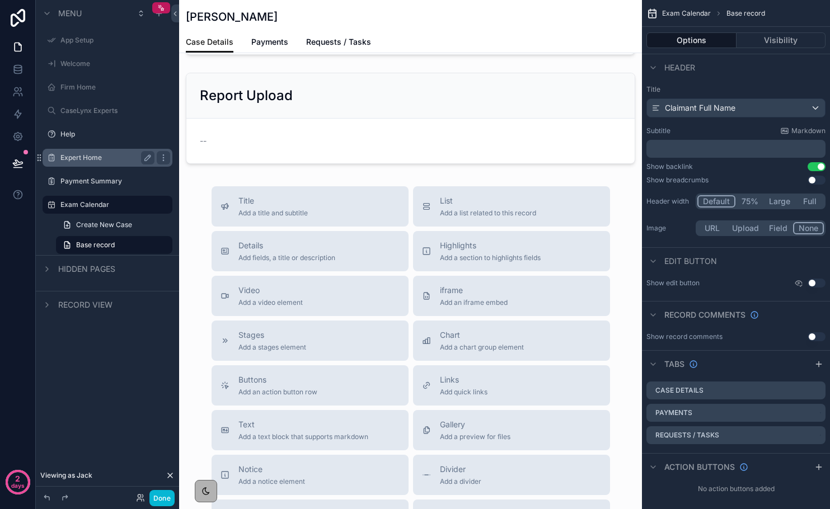
click at [77, 155] on label "Expert Home" at bounding box center [105, 157] width 90 height 9
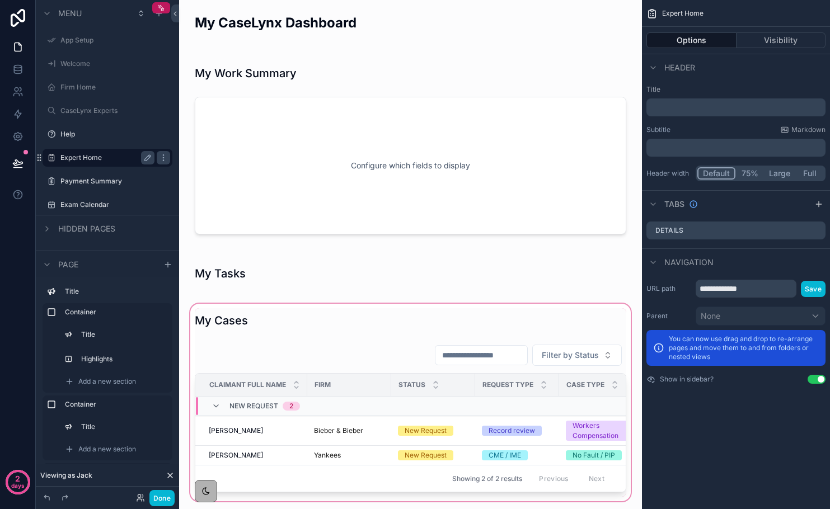
scroll to position [237, 0]
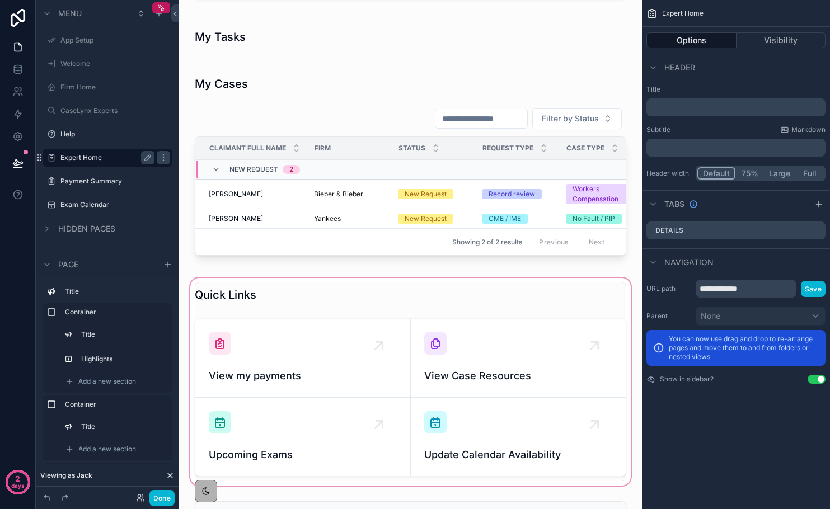
click at [213, 307] on div "scrollable content" at bounding box center [410, 382] width 445 height 212
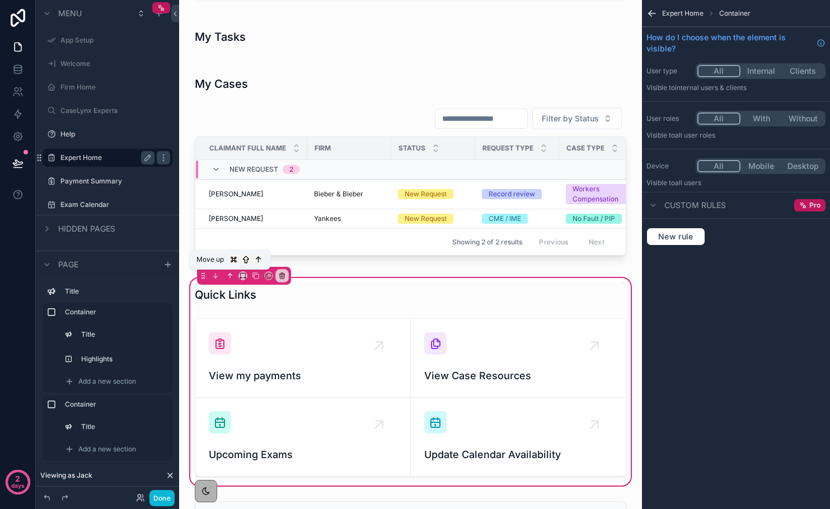
click at [229, 274] on icon "scrollable content" at bounding box center [229, 275] width 2 height 2
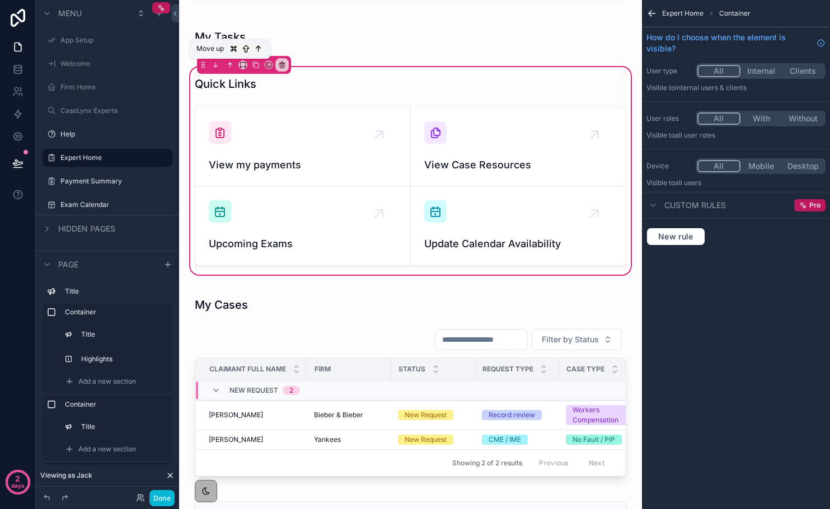
click at [228, 65] on icon "scrollable content" at bounding box center [230, 65] width 8 height 8
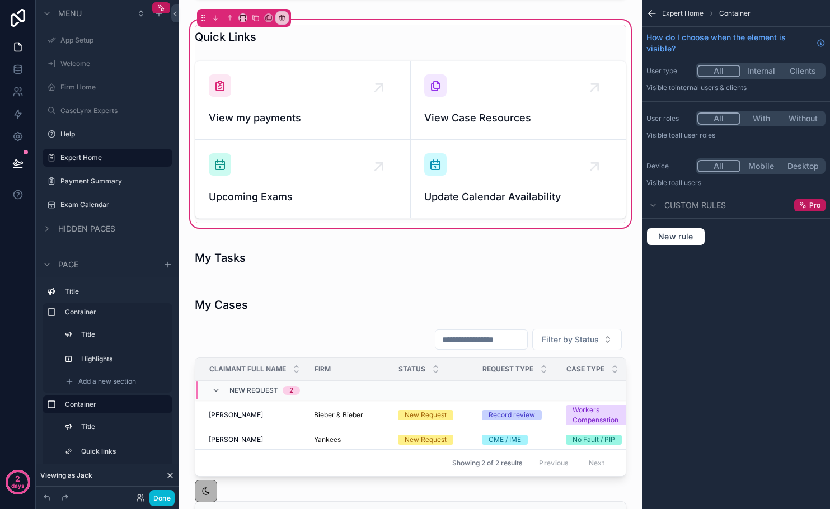
scroll to position [0, 0]
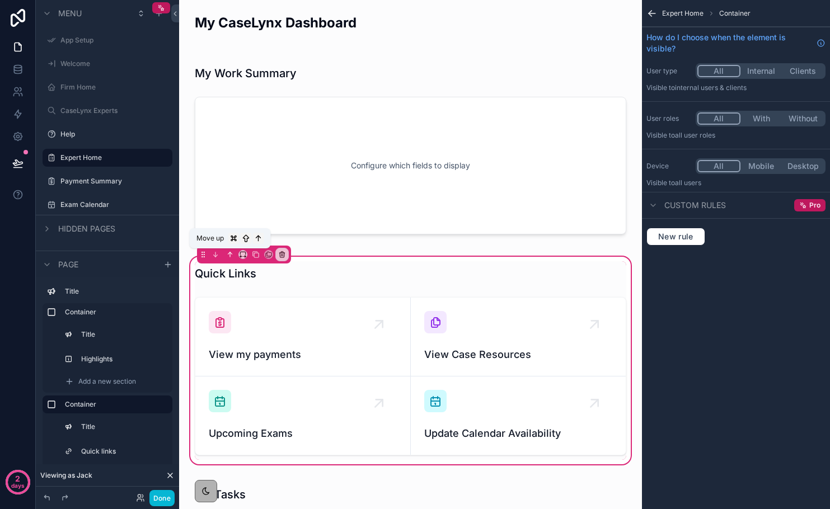
click at [231, 252] on icon "scrollable content" at bounding box center [230, 255] width 8 height 8
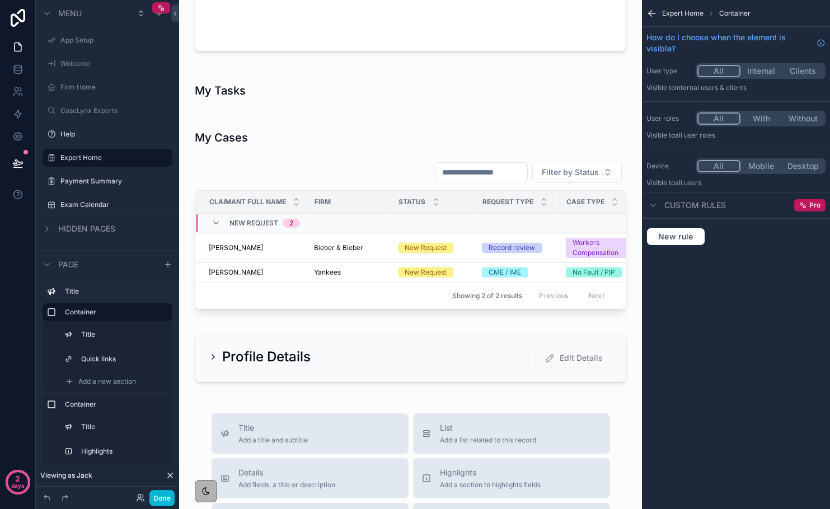
scroll to position [405, 0]
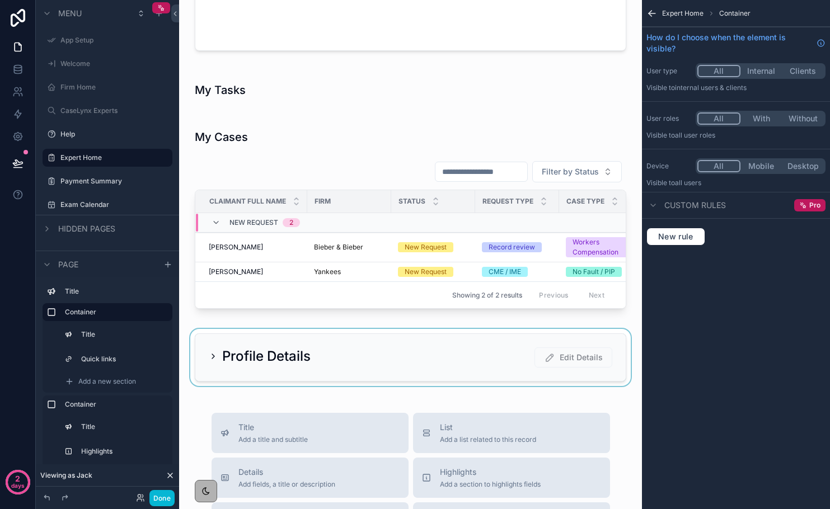
click at [216, 359] on div "scrollable content" at bounding box center [410, 357] width 445 height 57
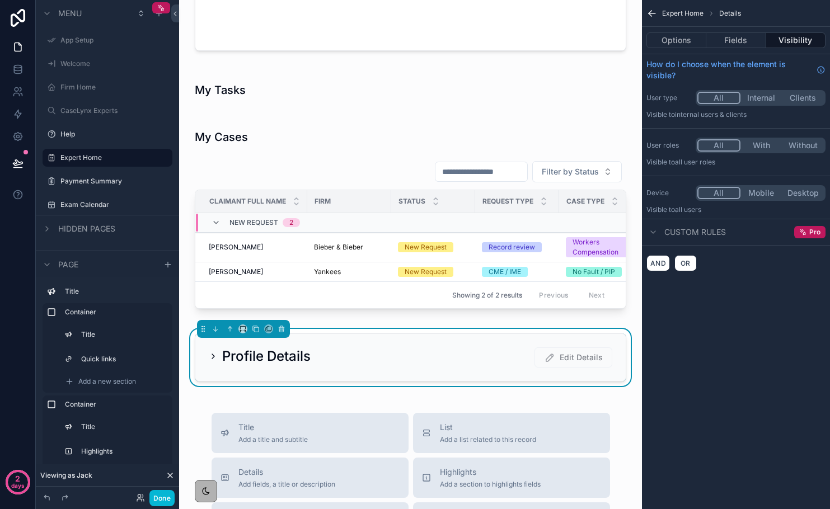
click at [214, 357] on icon "scrollable content" at bounding box center [213, 356] width 2 height 4
click at [212, 355] on icon "scrollable content" at bounding box center [213, 356] width 9 height 9
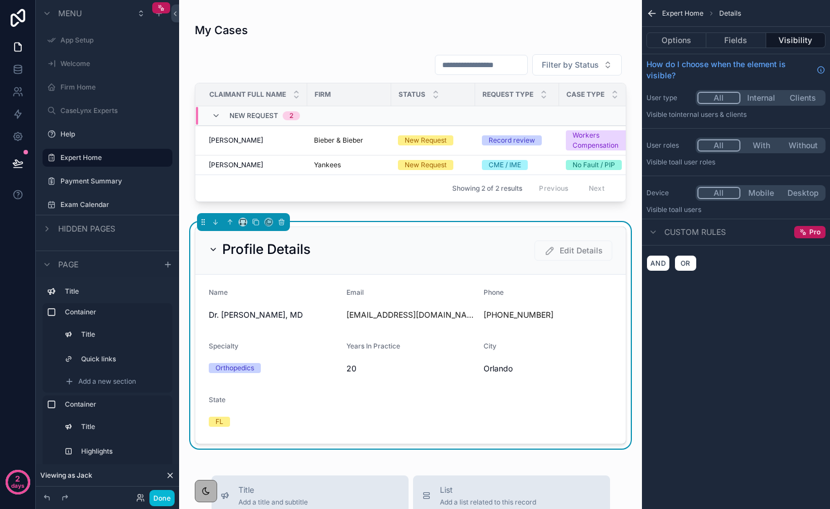
scroll to position [513, 0]
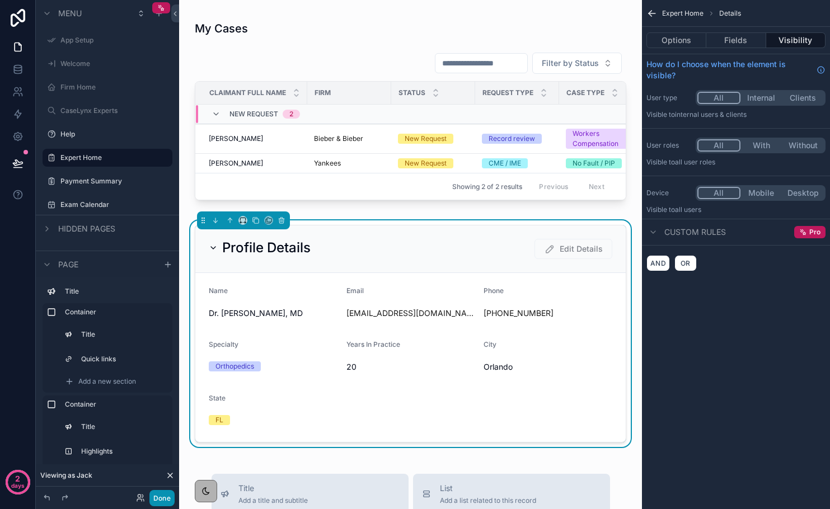
click at [171, 493] on button "Done" at bounding box center [161, 498] width 25 height 16
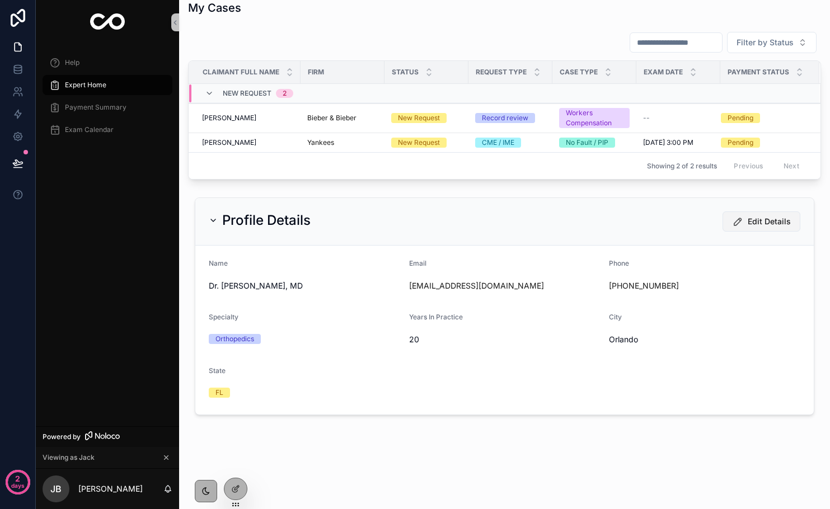
click at [754, 219] on span "Edit Details" at bounding box center [769, 221] width 43 height 11
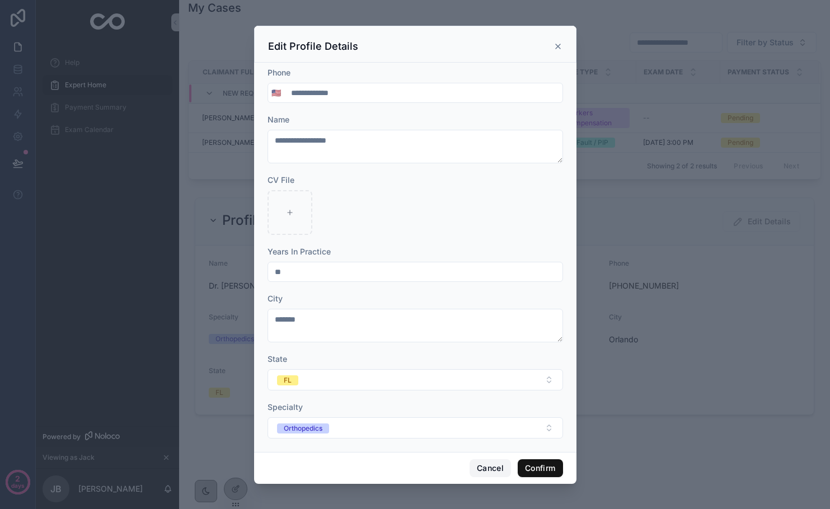
click at [492, 470] on button "Cancel" at bounding box center [490, 469] width 41 height 18
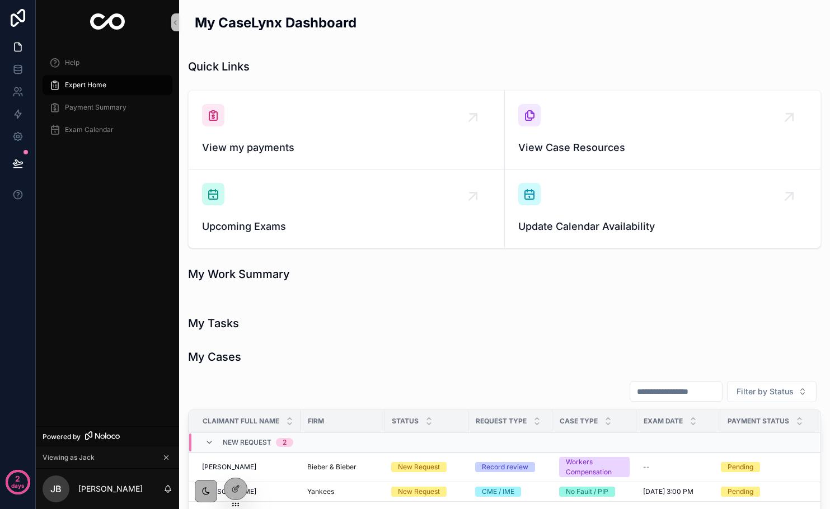
scroll to position [168, 0]
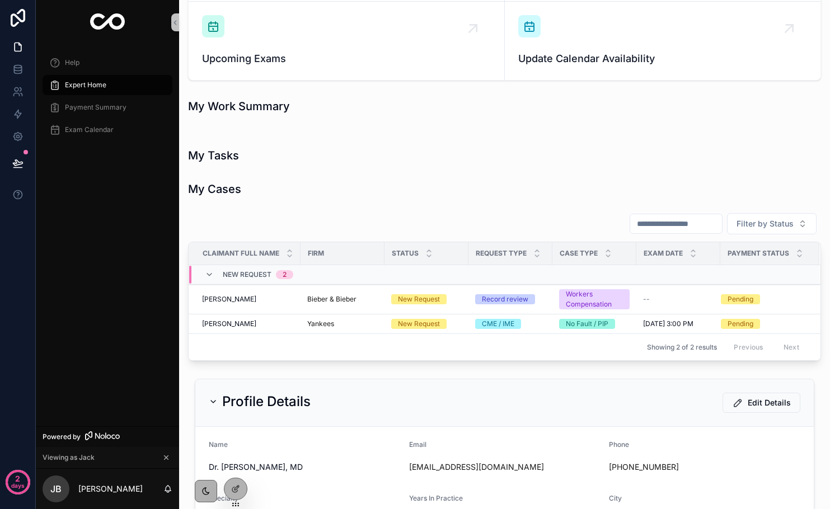
click at [269, 292] on td "Tom Cruise Tom Cruise" at bounding box center [245, 300] width 112 height 30
click at [263, 284] on td "New Request 2" at bounding box center [329, 275] width 280 height 20
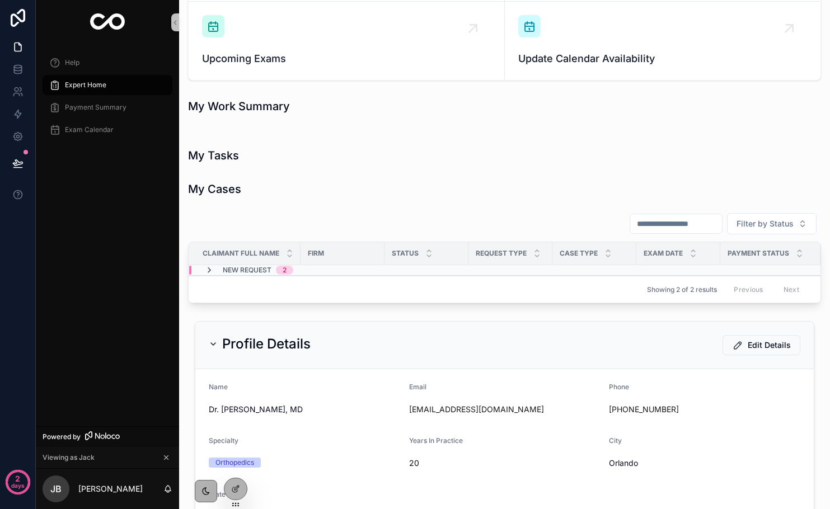
click at [210, 272] on icon "scrollable content" at bounding box center [209, 270] width 9 height 9
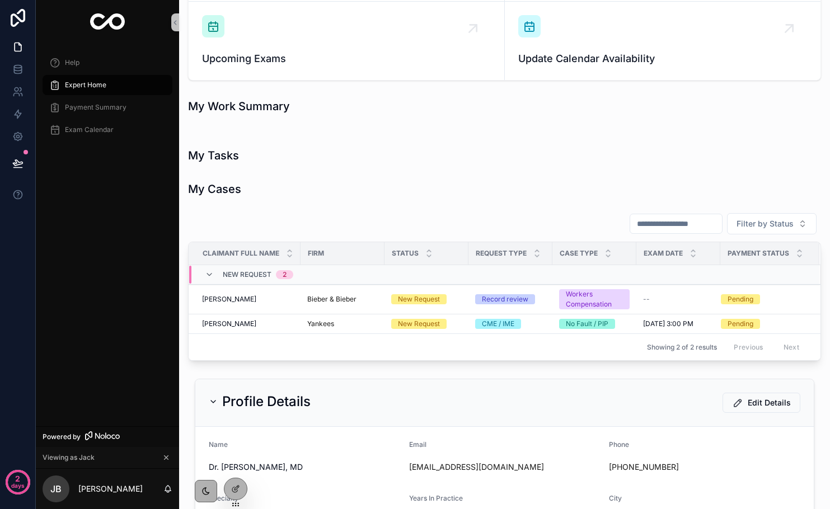
click at [294, 390] on div "Profile Details Edit Details" at bounding box center [504, 404] width 619 height 48
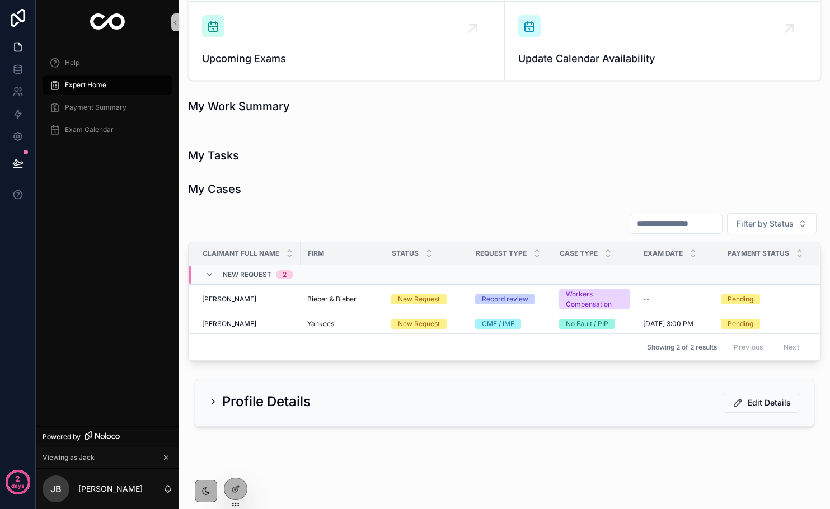
click at [294, 390] on div "Profile Details Edit Details" at bounding box center [504, 403] width 619 height 47
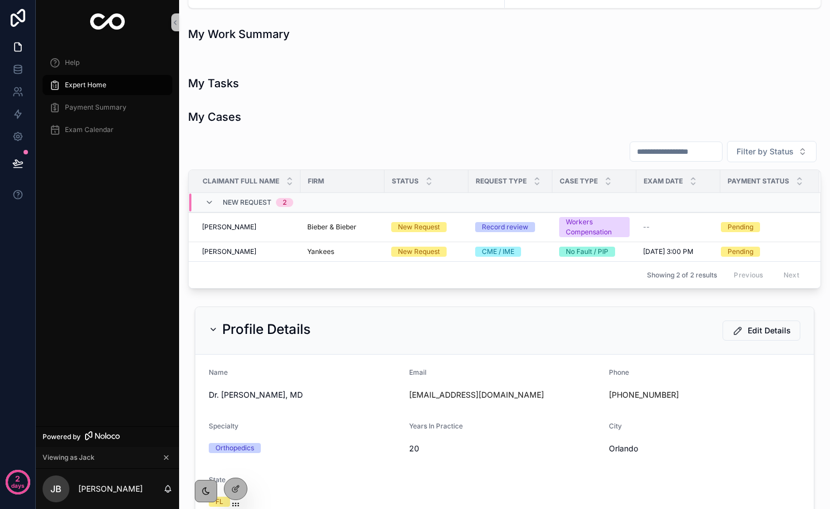
scroll to position [252, 0]
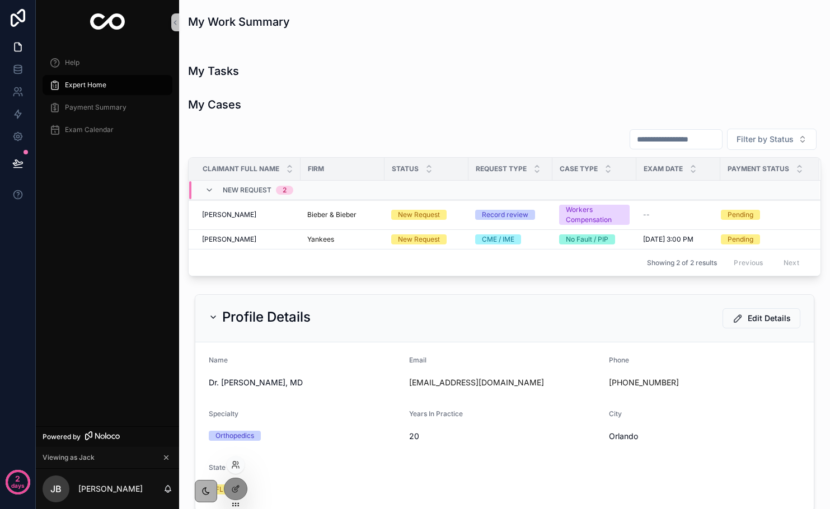
click at [247, 490] on div at bounding box center [236, 489] width 24 height 22
click at [234, 493] on icon at bounding box center [235, 489] width 9 height 9
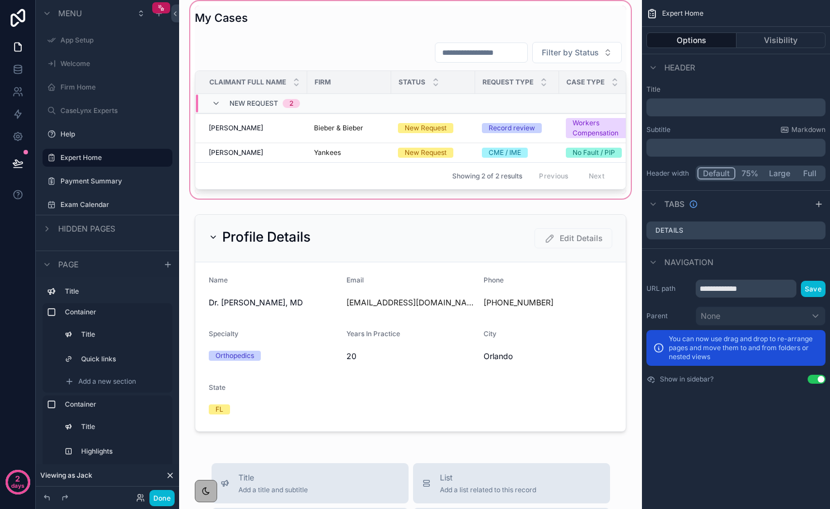
scroll to position [550, 0]
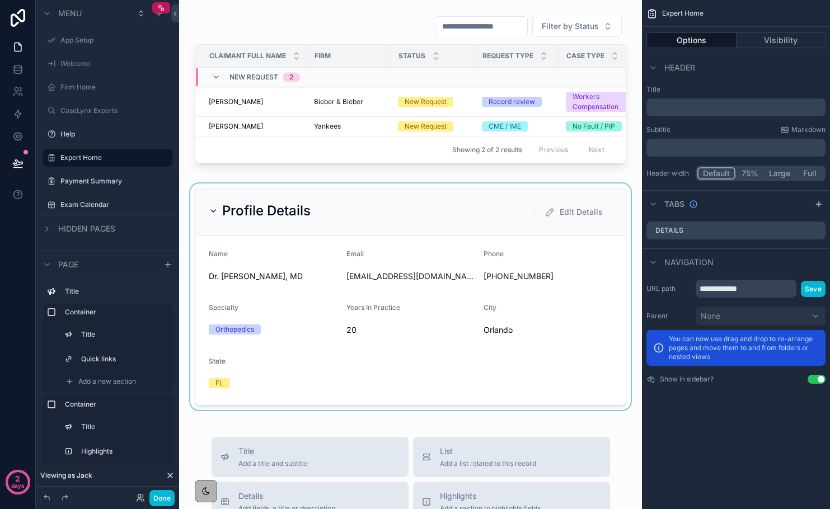
click at [260, 340] on div "scrollable content" at bounding box center [410, 297] width 445 height 227
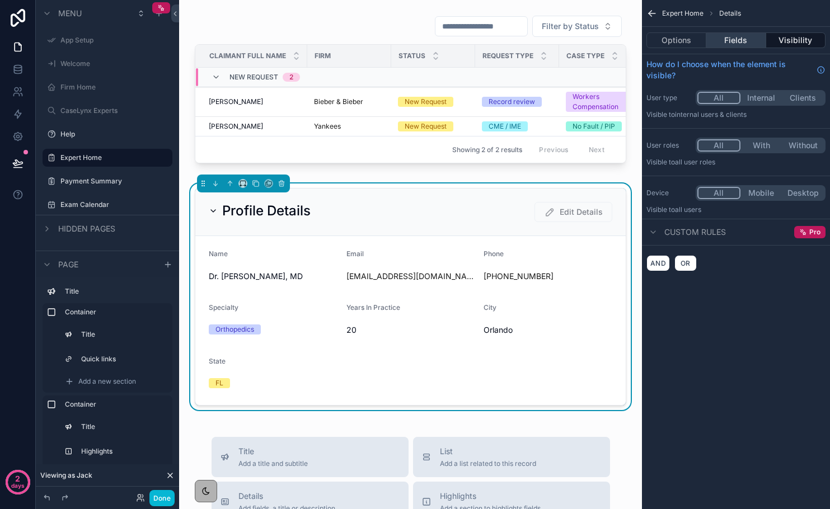
click at [723, 45] on button "Fields" at bounding box center [735, 40] width 59 height 16
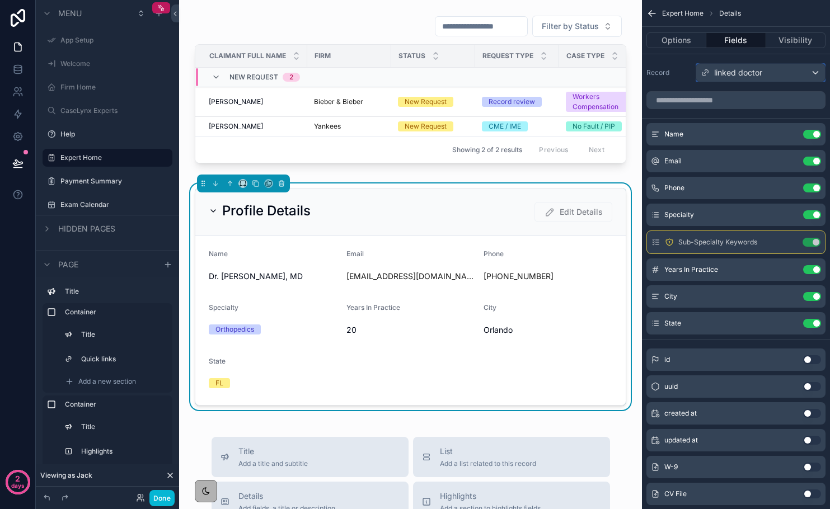
click at [723, 77] on span "linked doctor" at bounding box center [738, 72] width 48 height 11
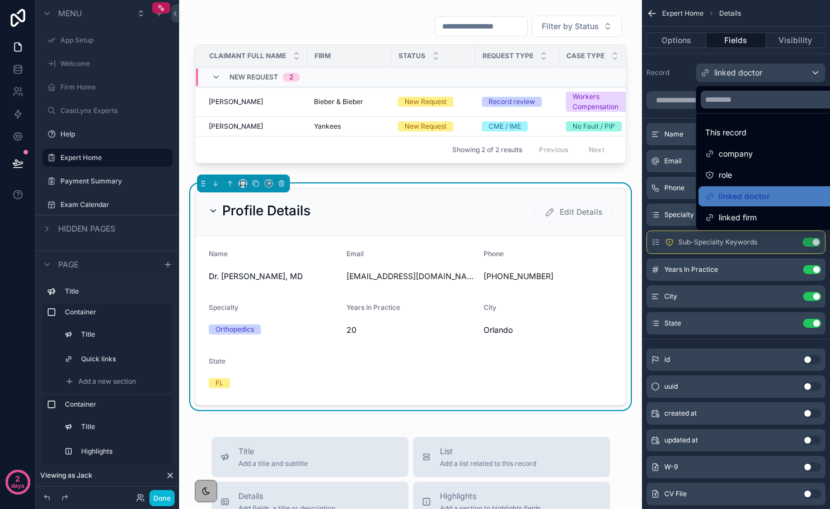
click at [689, 70] on div "scrollable content" at bounding box center [415, 254] width 830 height 509
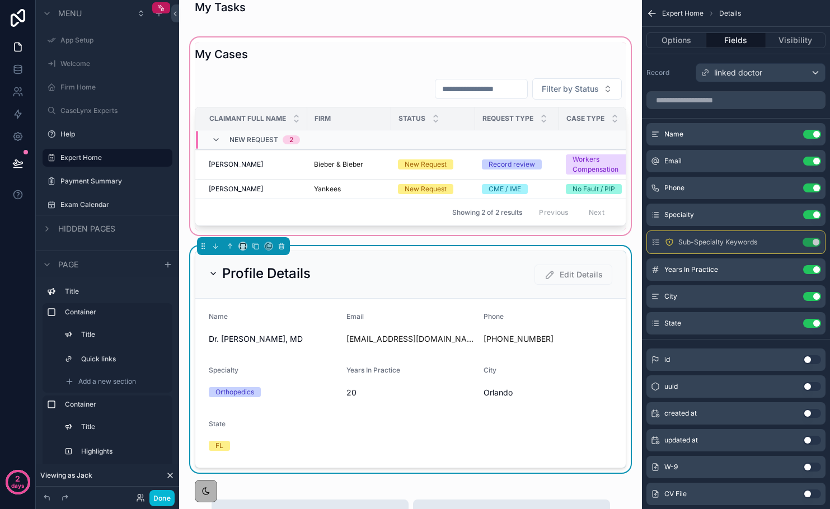
scroll to position [429, 0]
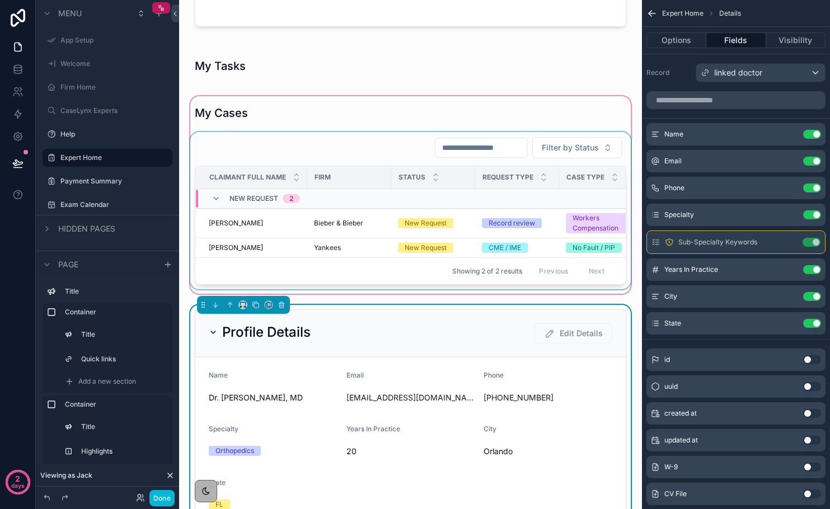
click at [456, 176] on div "Status" at bounding box center [433, 177] width 83 height 21
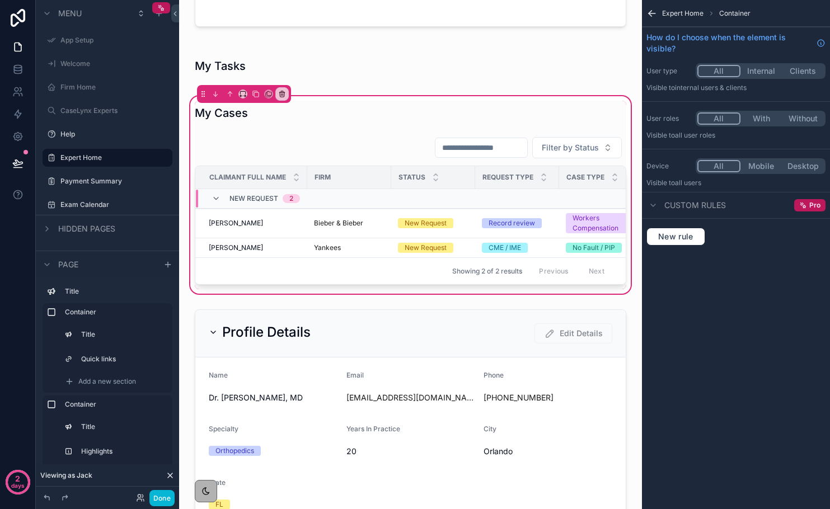
click at [652, 15] on icon "scrollable content" at bounding box center [652, 13] width 11 height 11
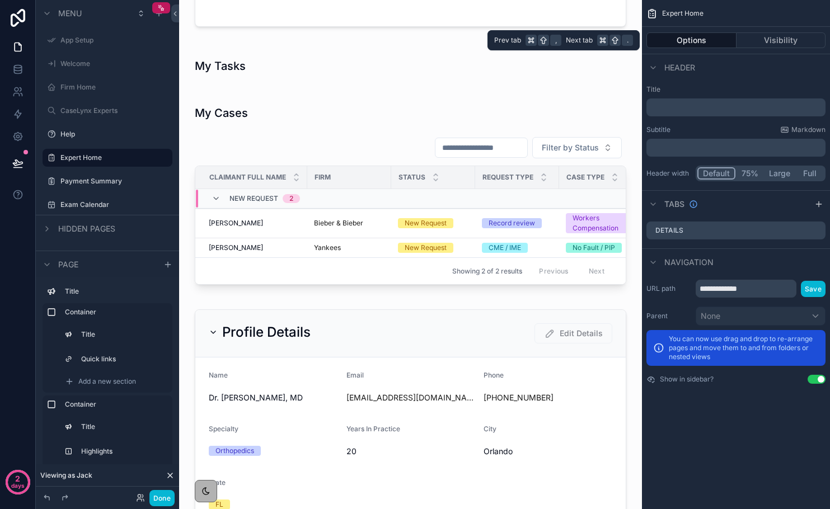
click at [717, 45] on button "Options" at bounding box center [692, 40] width 90 height 16
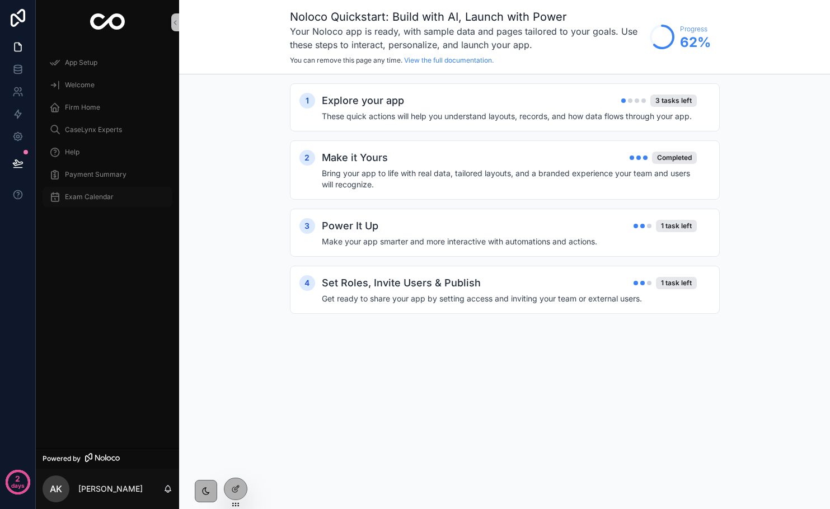
click at [88, 202] on div "Exam Calendar" at bounding box center [107, 197] width 116 height 18
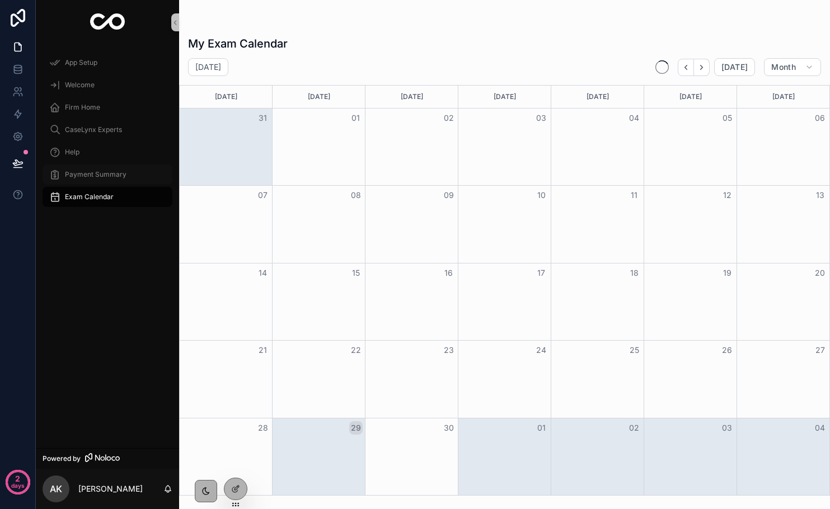
click at [83, 168] on div "Payment Summary" at bounding box center [107, 175] width 116 height 18
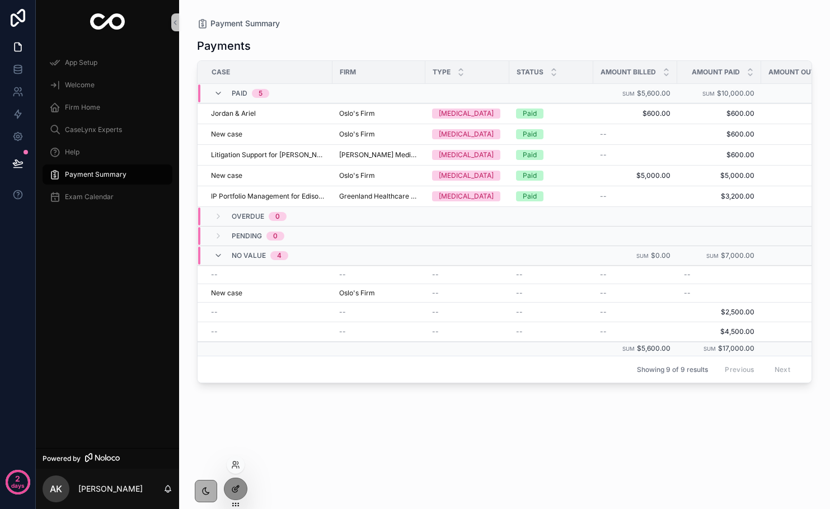
click at [237, 481] on div at bounding box center [235, 489] width 22 height 21
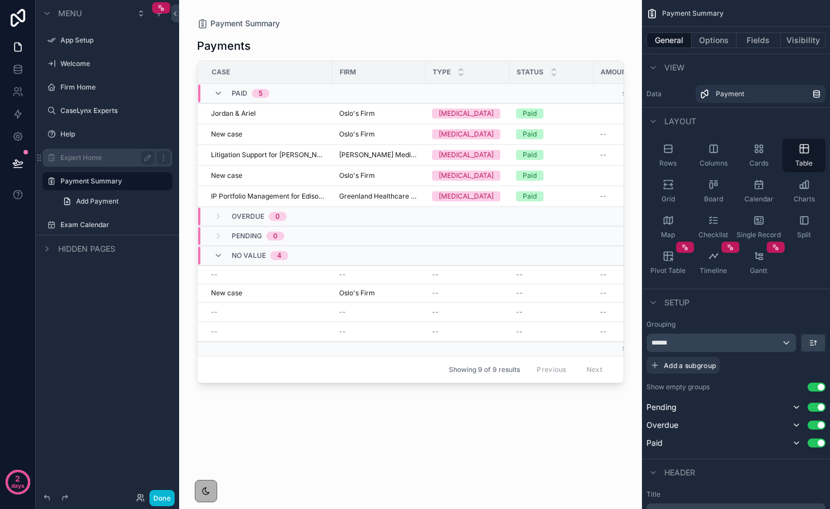
click at [92, 151] on div "Expert Home" at bounding box center [107, 157] width 94 height 13
click at [92, 157] on label "Expert Home" at bounding box center [105, 157] width 90 height 9
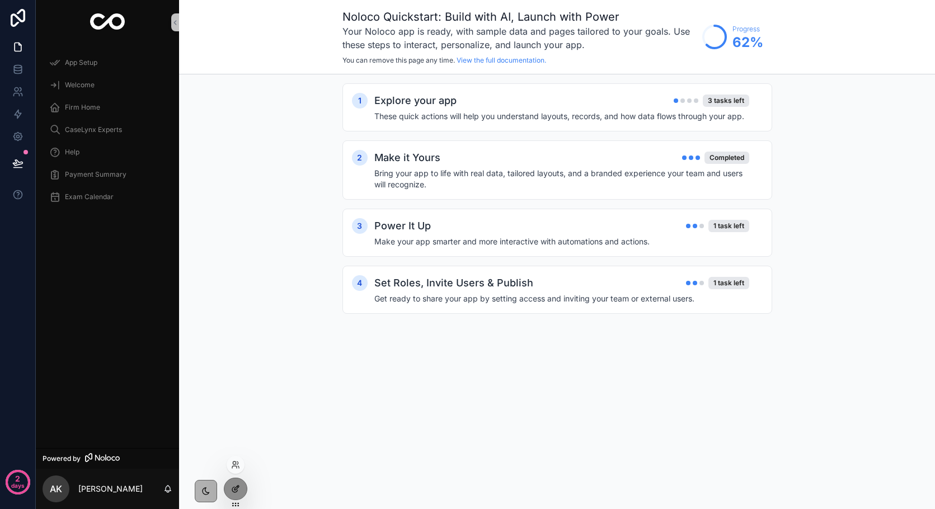
click at [233, 490] on icon at bounding box center [235, 489] width 9 height 9
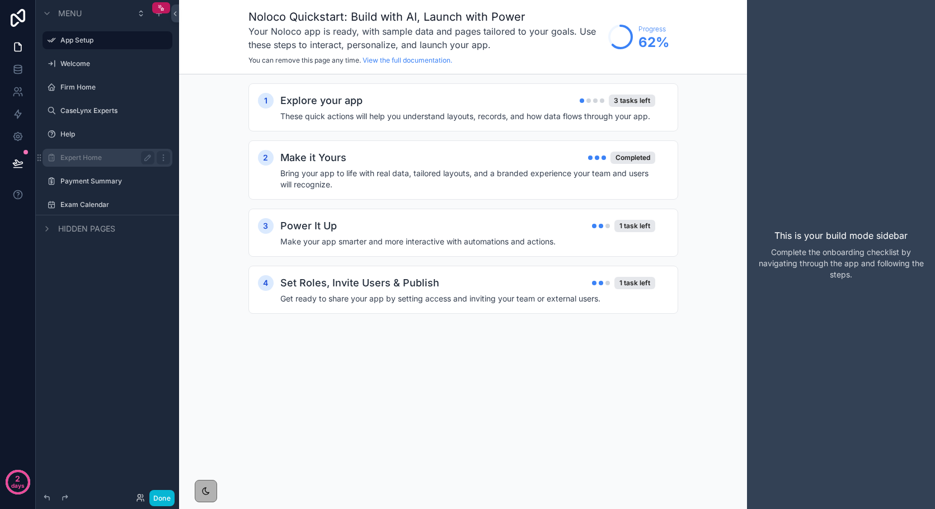
click at [99, 164] on div "Expert Home" at bounding box center [107, 157] width 94 height 13
click at [92, 151] on div "Expert Home" at bounding box center [107, 158] width 125 height 18
click at [91, 157] on label "Expert Home" at bounding box center [105, 157] width 90 height 9
